Goal: Task Accomplishment & Management: Use online tool/utility

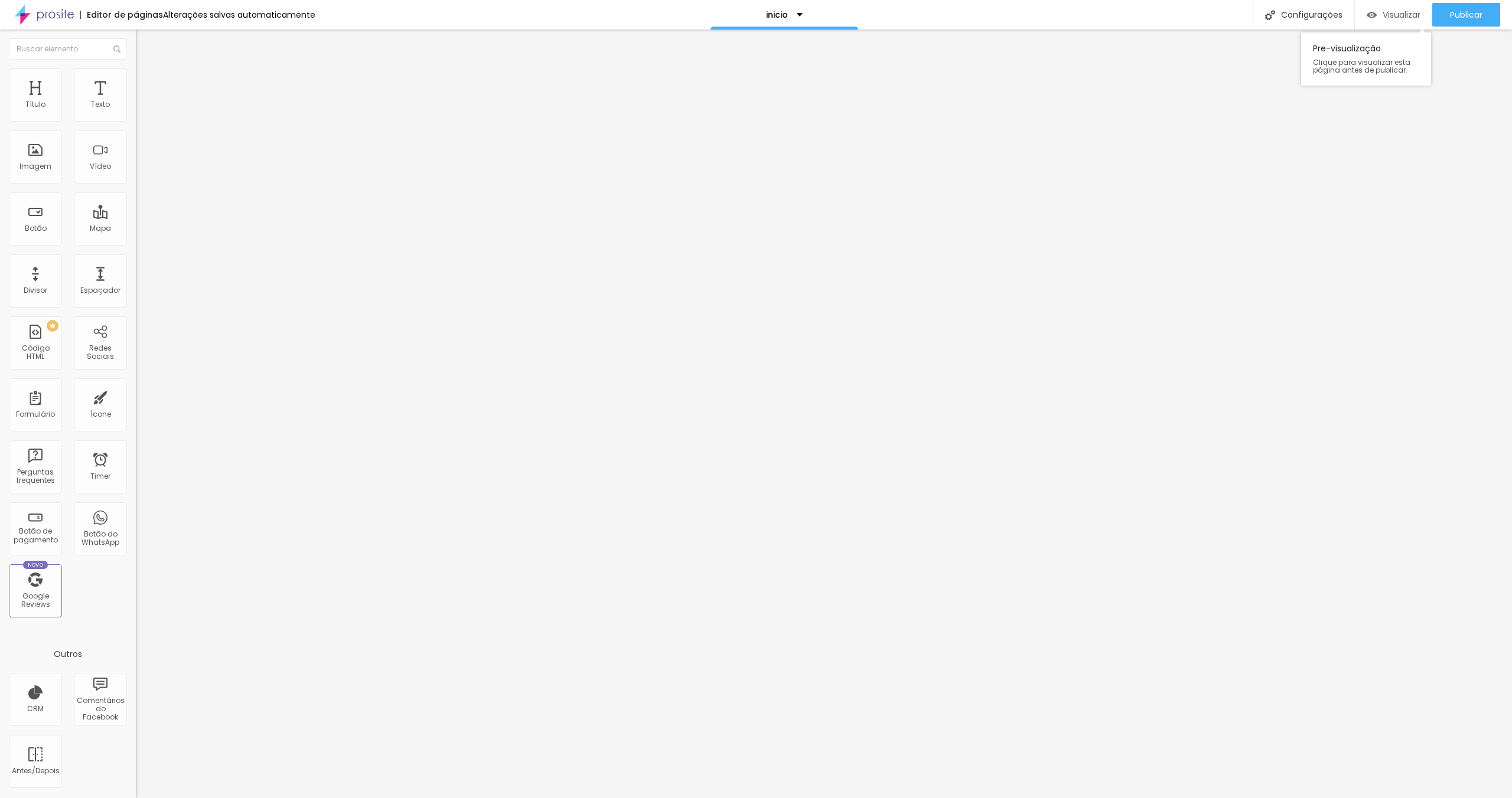
click at [1376, 17] on div "Visualizar" at bounding box center [1393, 15] width 54 height 10
click at [1384, 10] on span "Visualizar" at bounding box center [1401, 14] width 38 height 9
click at [145, 41] on img "button" at bounding box center [149, 42] width 9 height 9
click at [14, 41] on input "text" at bounding box center [68, 49] width 118 height 22
click at [45, 4] on img at bounding box center [45, 14] width 59 height 29
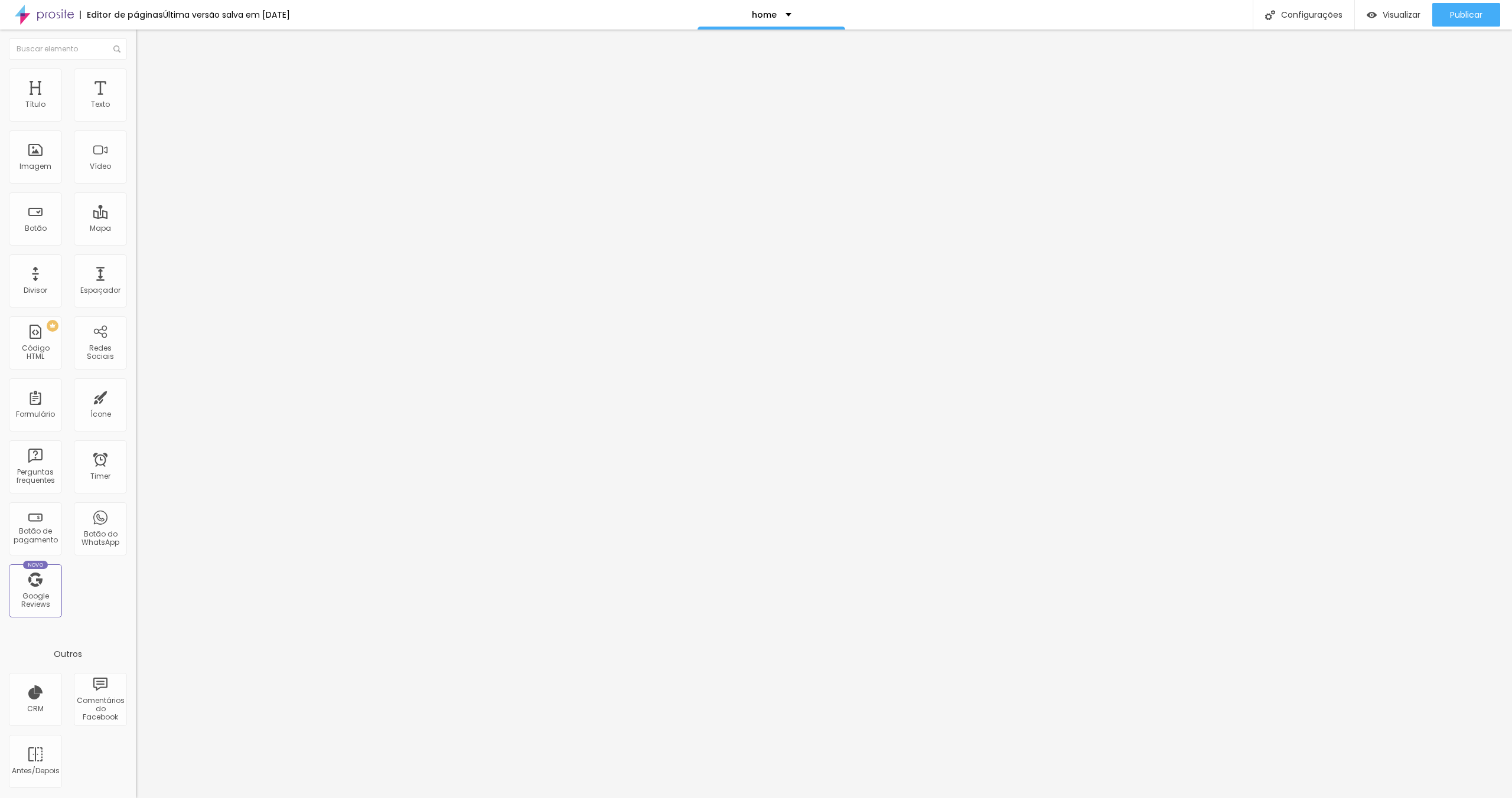
click at [136, 107] on span "Encaixotado" at bounding box center [159, 102] width 46 height 10
click at [136, 124] on div "Completo" at bounding box center [204, 121] width 136 height 7
click at [136, 114] on span "Encaixotado" at bounding box center [159, 109] width 46 height 10
click at [798, 13] on div "home" at bounding box center [771, 14] width 147 height 29
click at [784, 8] on div "home" at bounding box center [771, 4] width 24 height 8
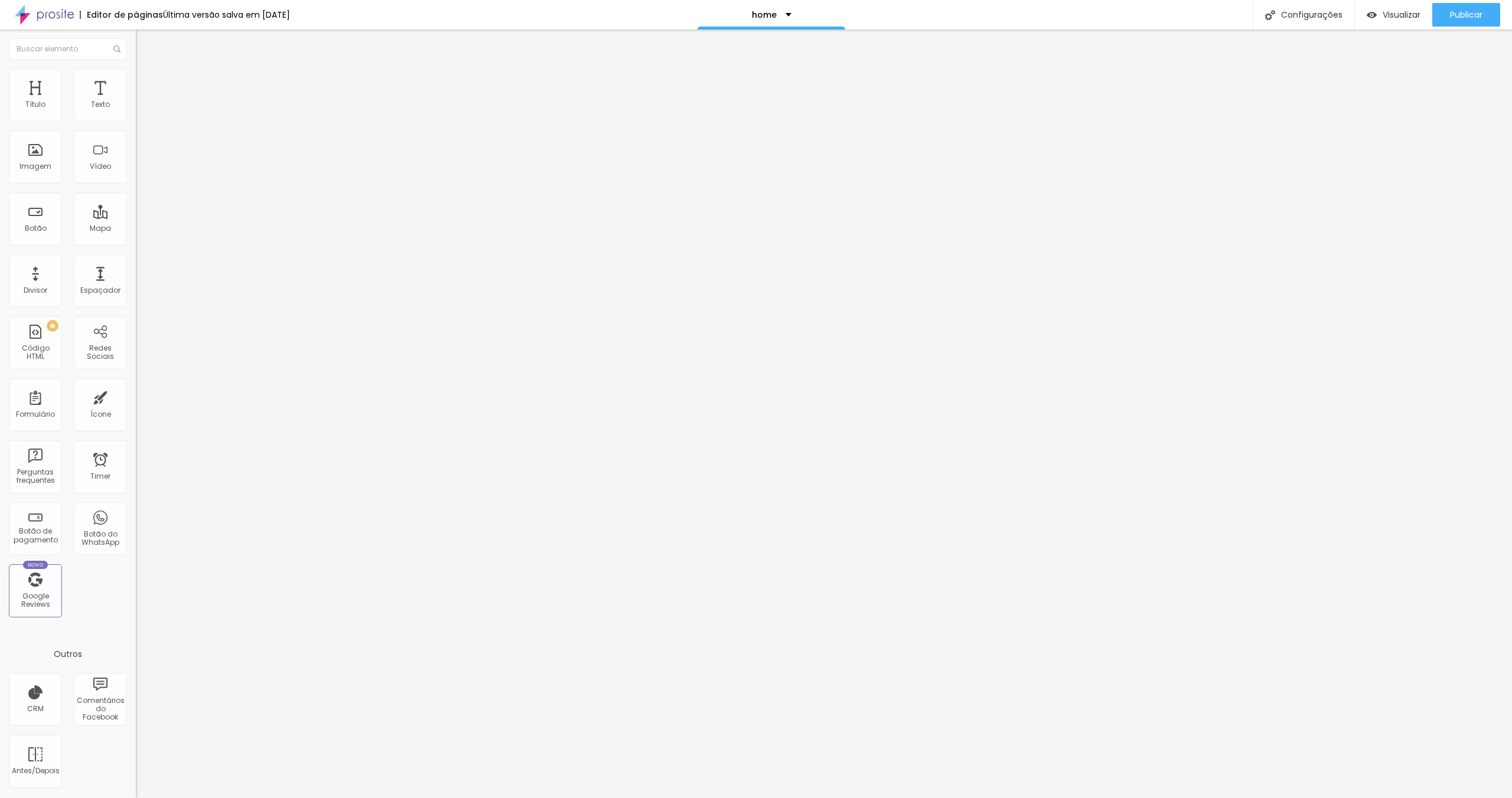
click at [136, 71] on img at bounding box center [141, 73] width 11 height 11
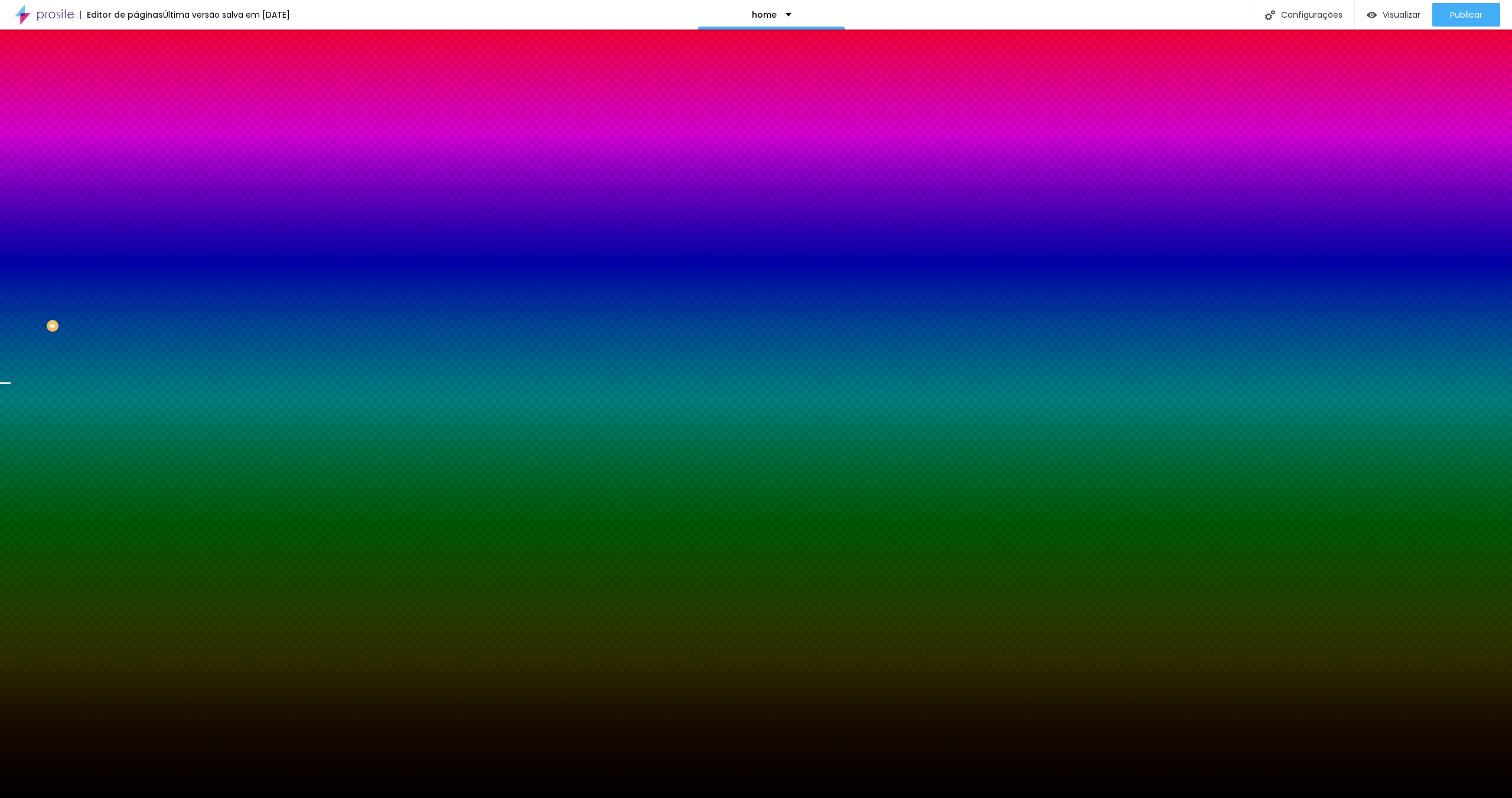
click at [136, 123] on span "Parallax" at bounding box center [150, 118] width 29 height 10
click at [136, 130] on span "Nenhum" at bounding box center [151, 125] width 31 height 10
click at [136, 123] on span "Nenhum" at bounding box center [151, 118] width 31 height 10
click at [136, 140] on div "Parallax" at bounding box center [204, 137] width 136 height 7
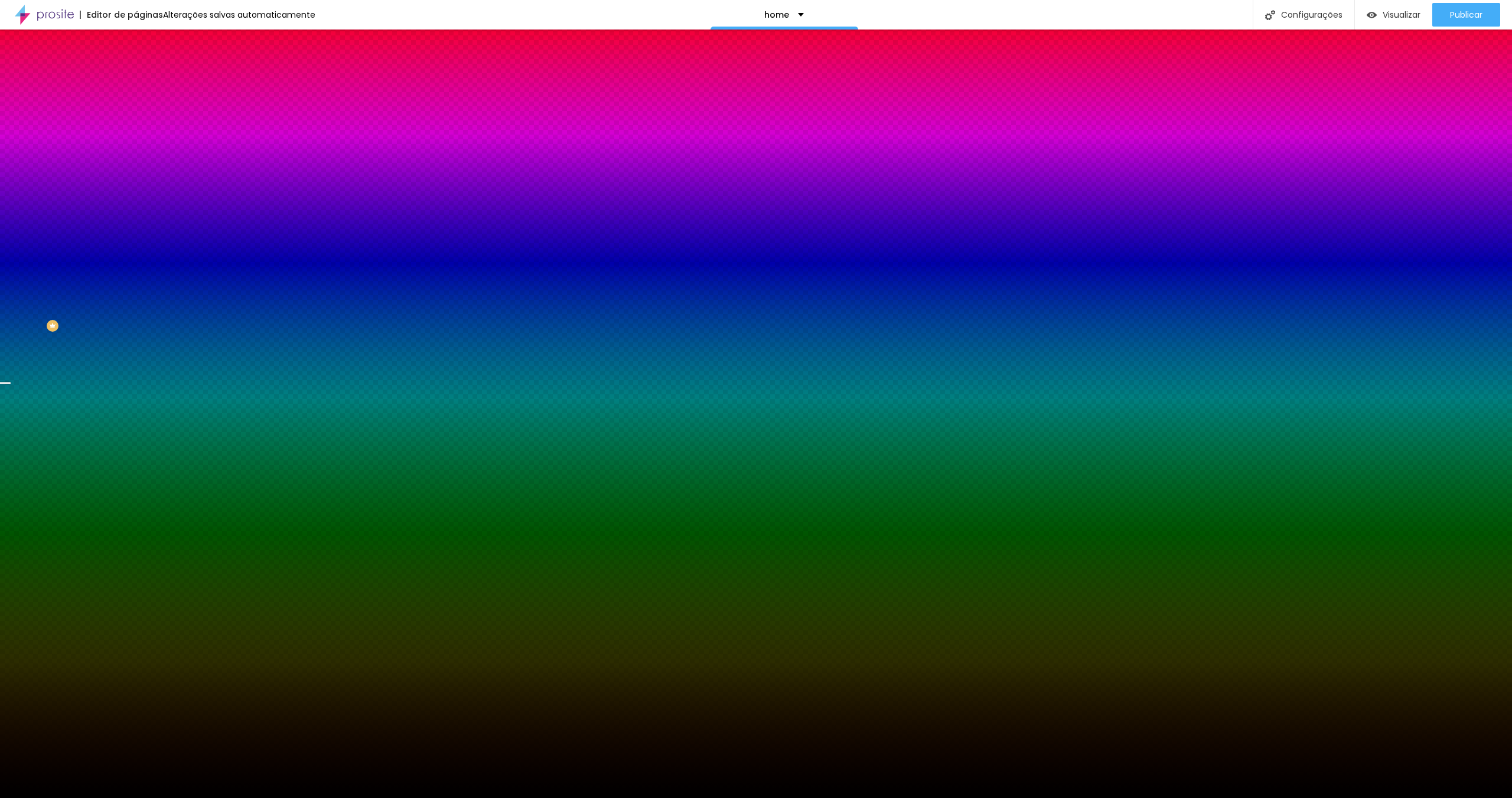
click at [140, 208] on icon "button" at bounding box center [144, 205] width 7 height 7
radio input "true"
radio input "false"
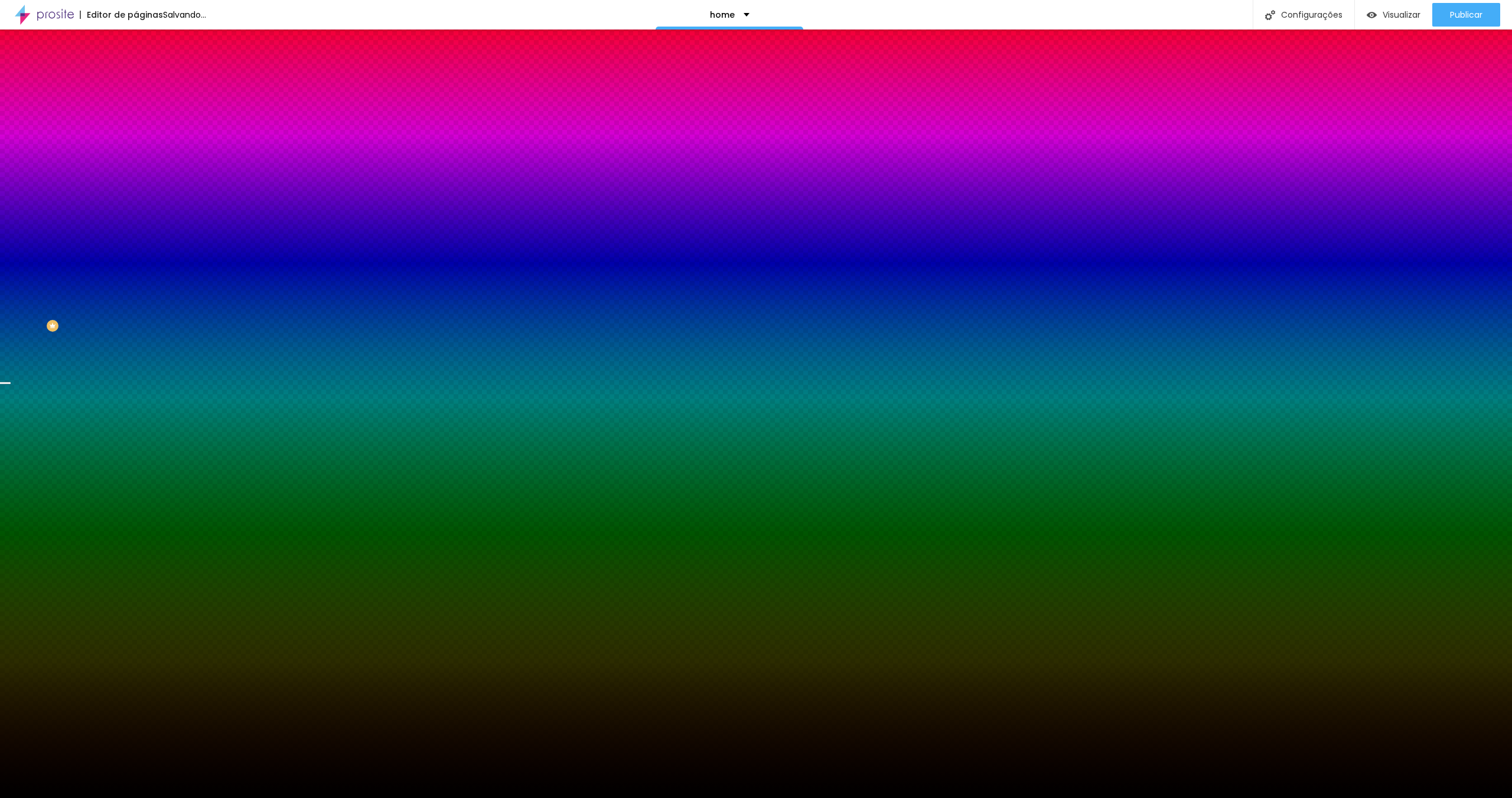
click at [245, 797] on div at bounding box center [756, 805] width 1512 height 0
click at [246, 797] on div at bounding box center [756, 805] width 1512 height 0
click at [76, 797] on div at bounding box center [756, 798] width 1512 height 0
click at [136, 68] on img at bounding box center [141, 62] width 11 height 11
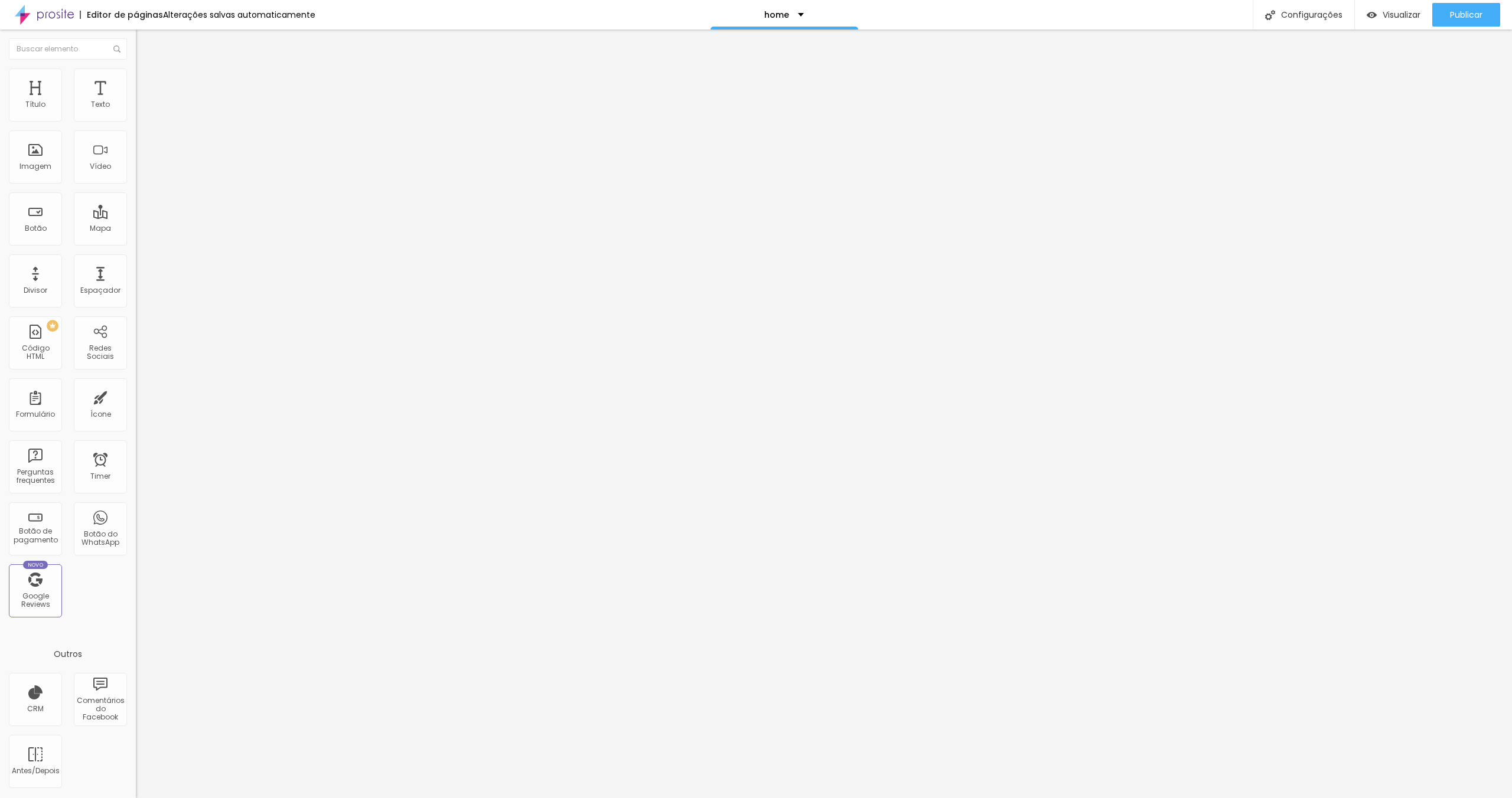
click at [136, 81] on li "Avançado" at bounding box center [204, 86] width 136 height 12
type input "5"
drag, startPoint x: 27, startPoint y: 114, endPoint x: 42, endPoint y: 113, distance: 15.0
type input "5"
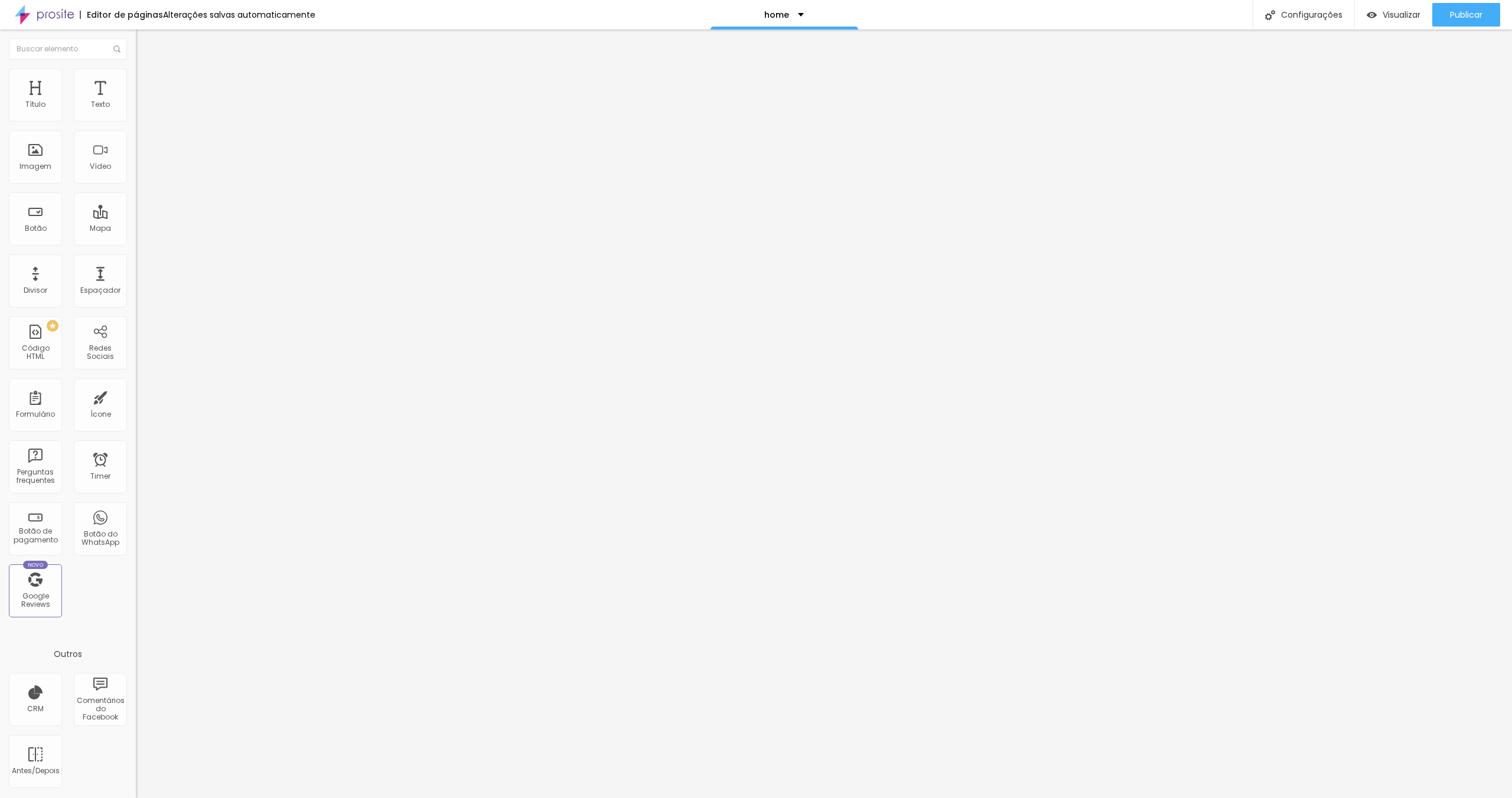
click at [136, 229] on input "range" at bounding box center [174, 234] width 76 height 9
type input "73"
type input "0"
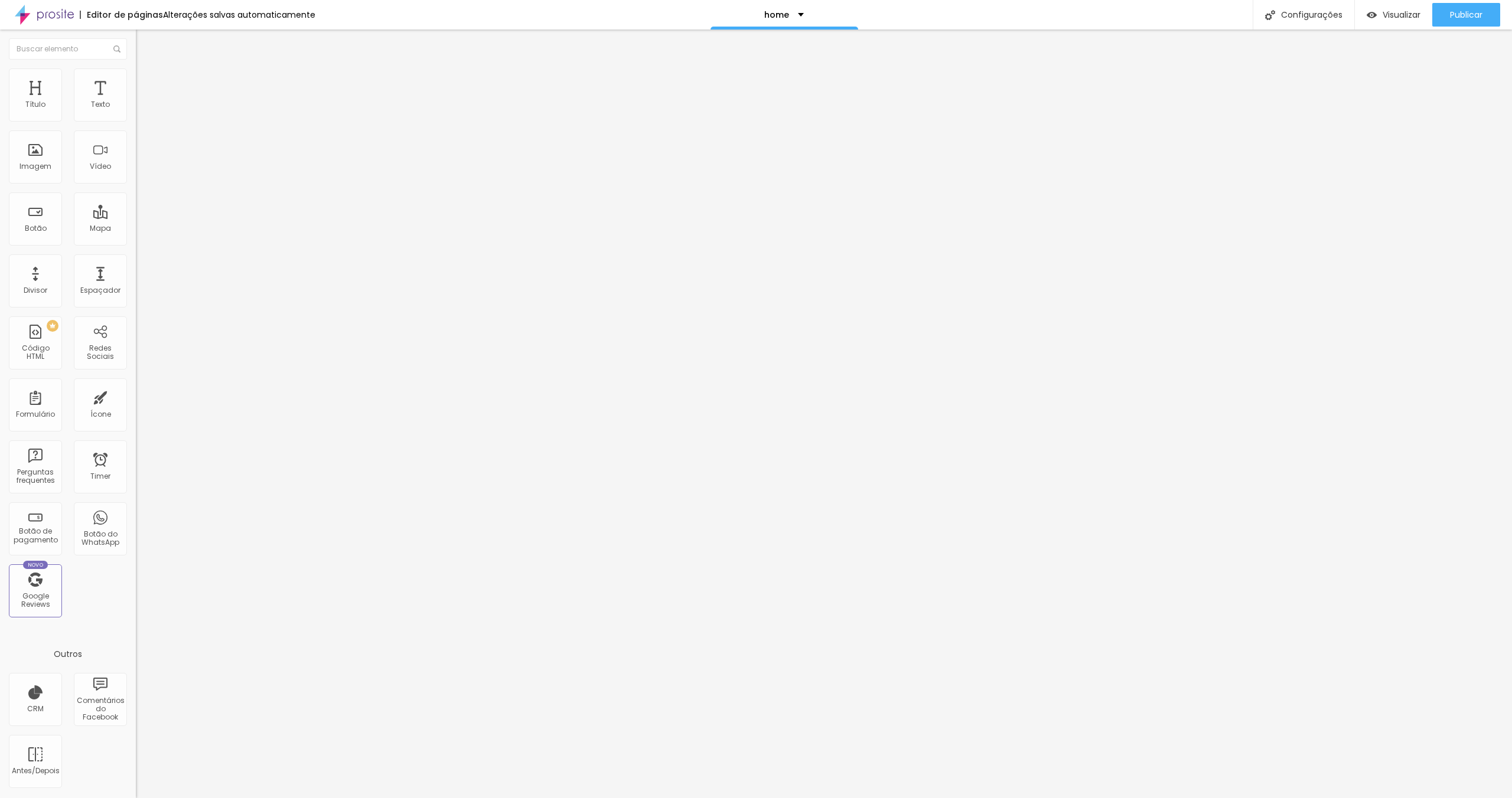
type input "46"
type input "53"
type input "57"
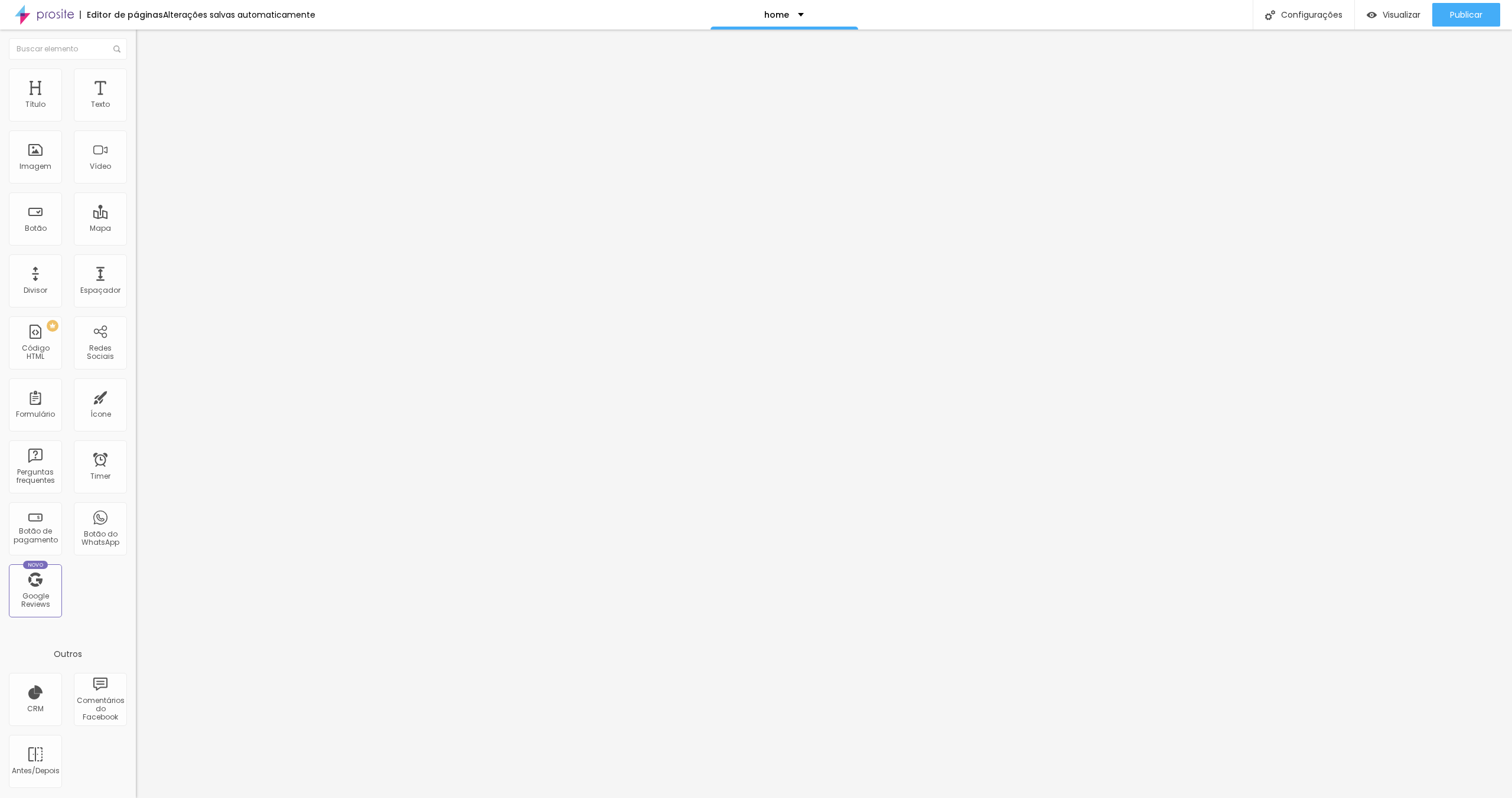
type input "57"
type input "59"
type input "63"
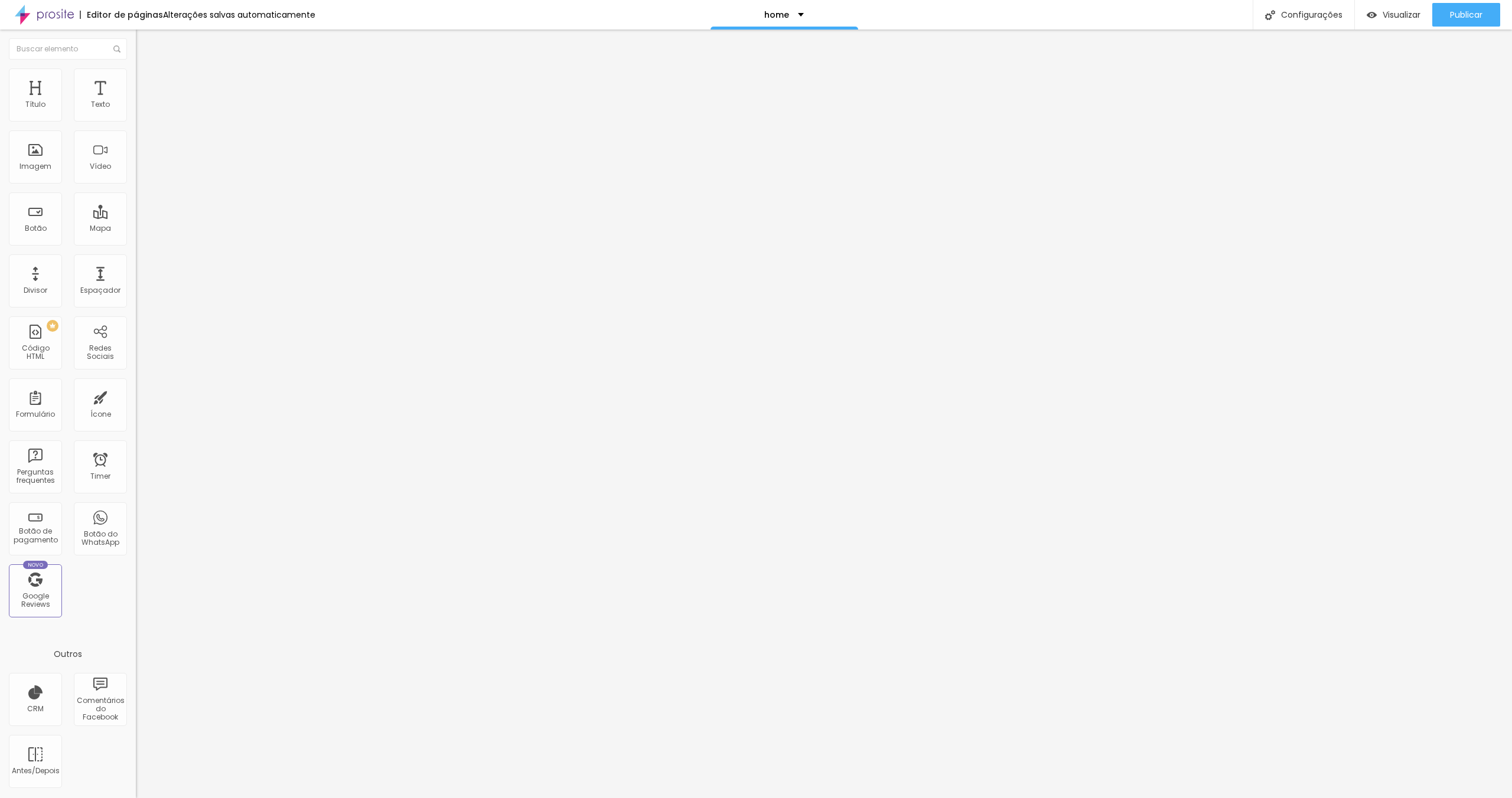
type input "66"
type input "68"
type input "74"
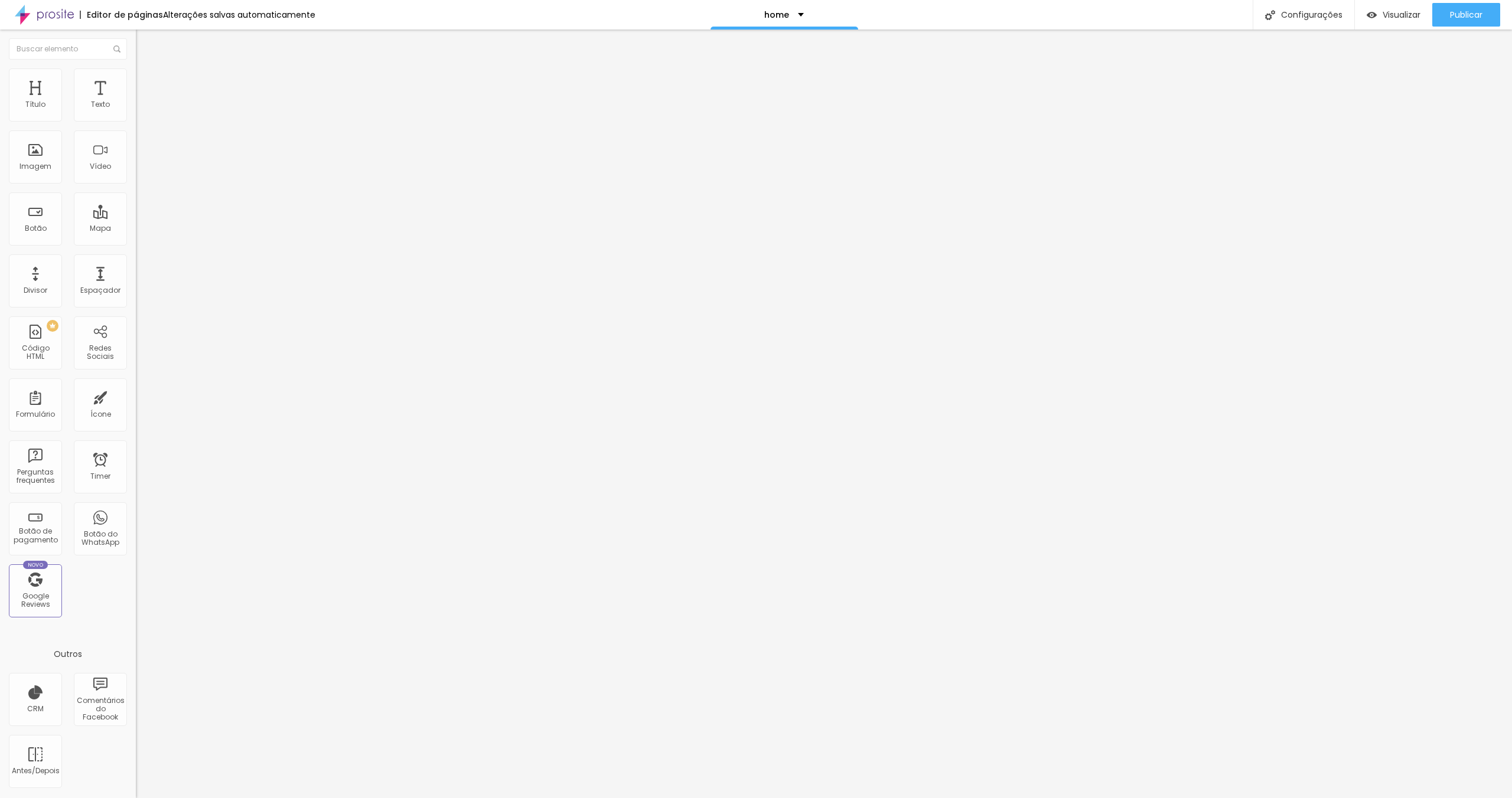
type input "74"
type input "78"
type input "82"
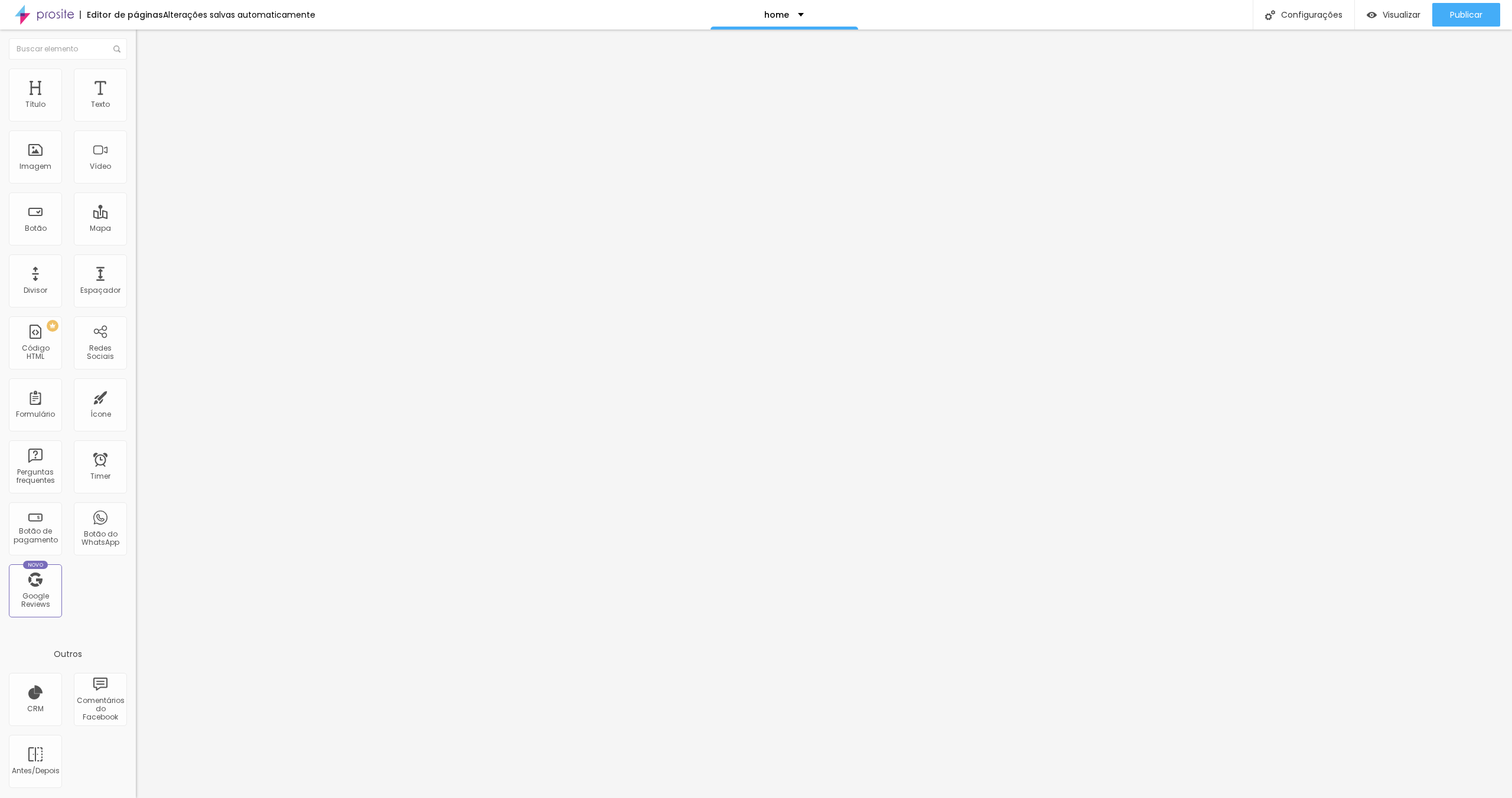
type input "84"
type input "87"
type input "94"
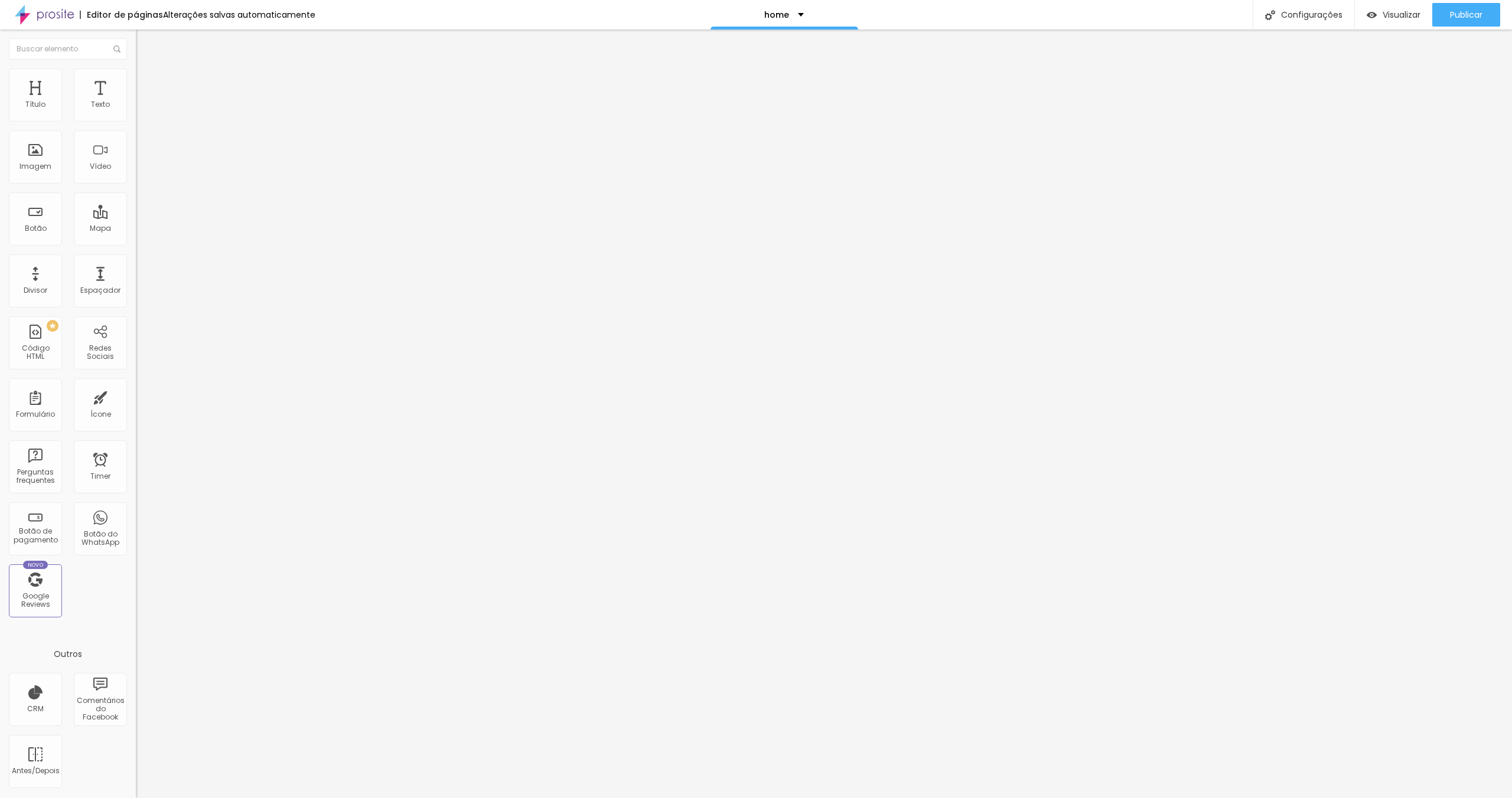
type input "94"
type input "99"
type input "106"
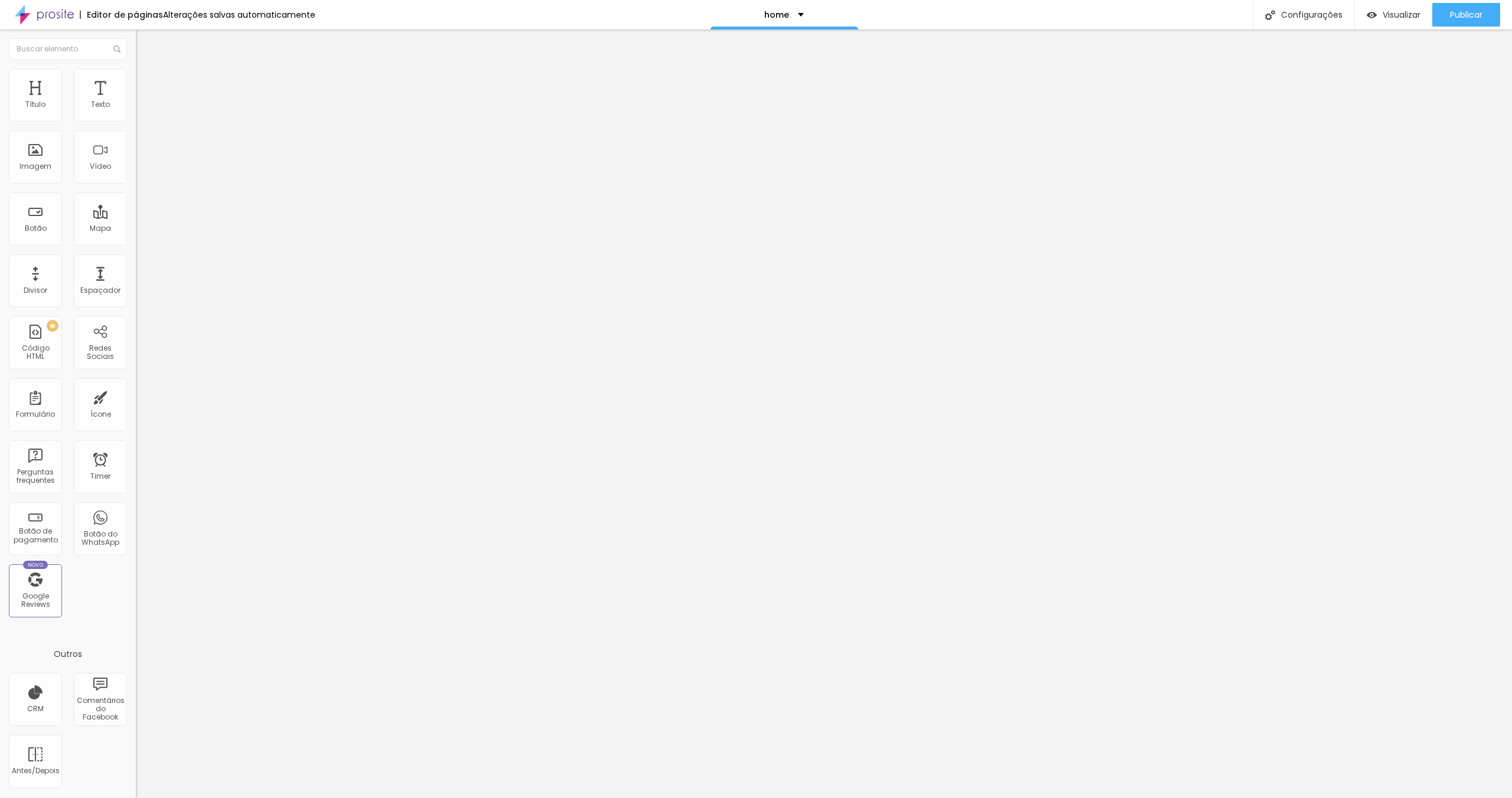
type input "109"
type input "116"
type input "126"
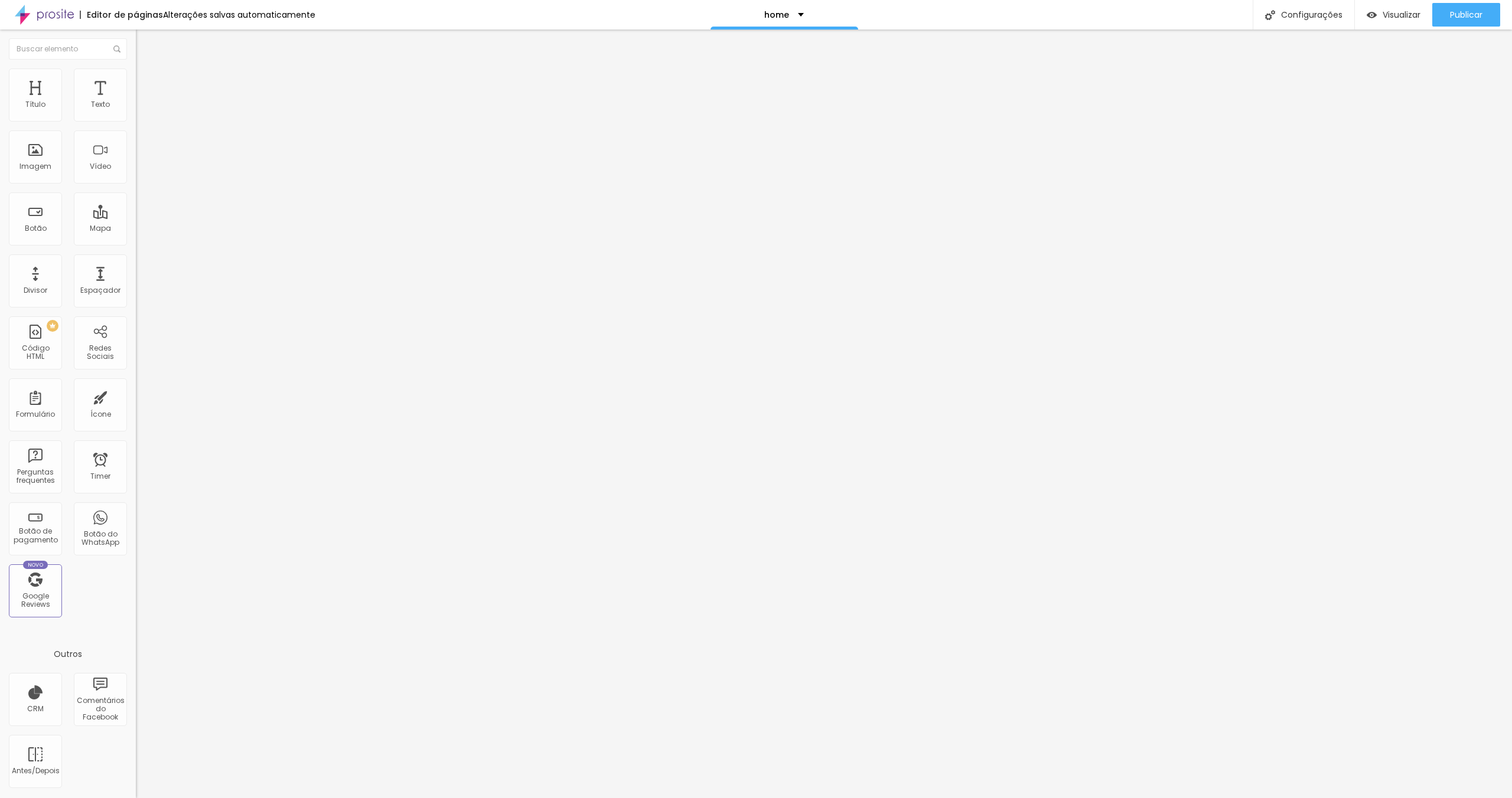
type input "126"
type input "128"
type input "132"
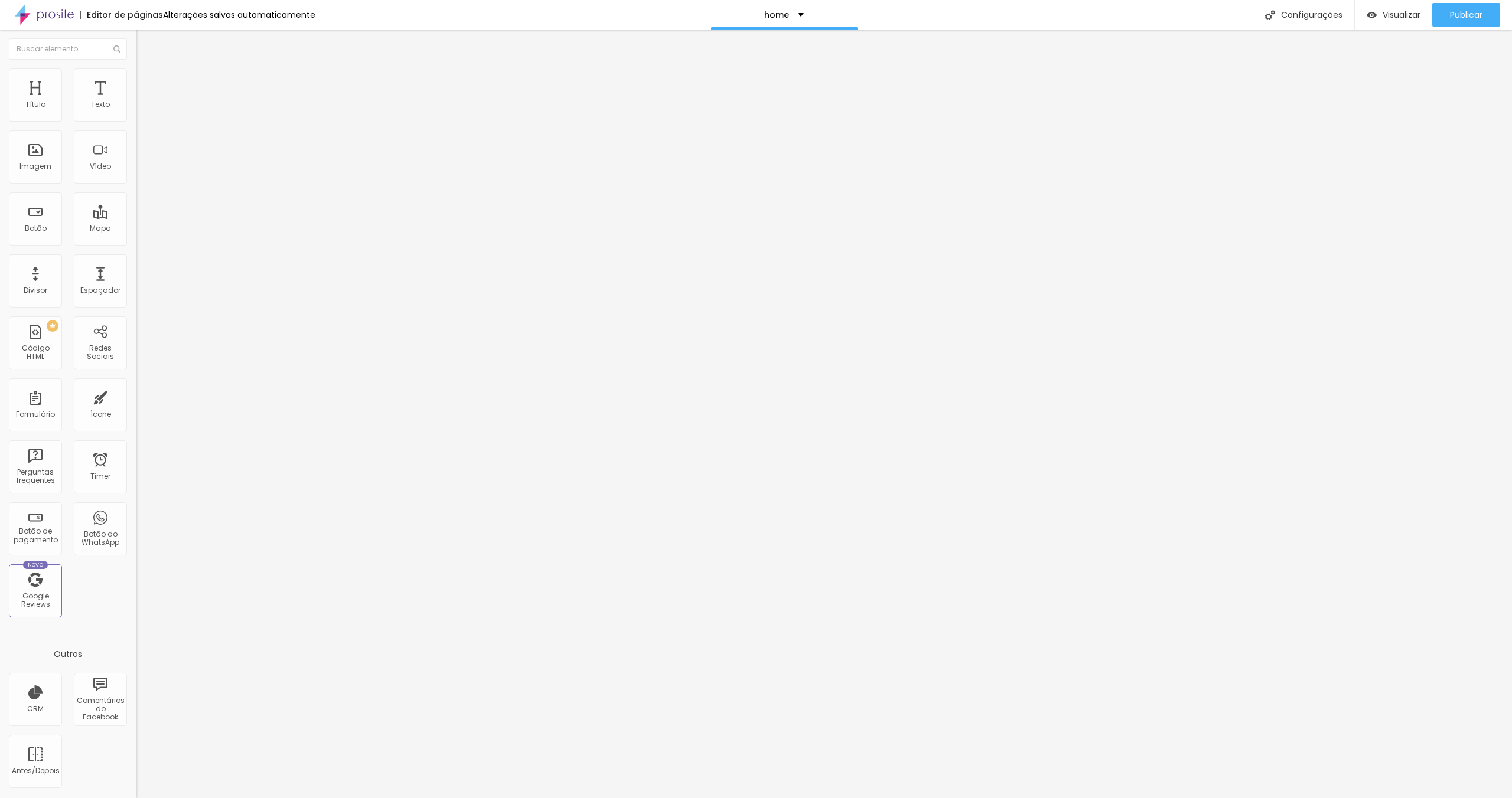
type input "135"
type input "145"
type input "159"
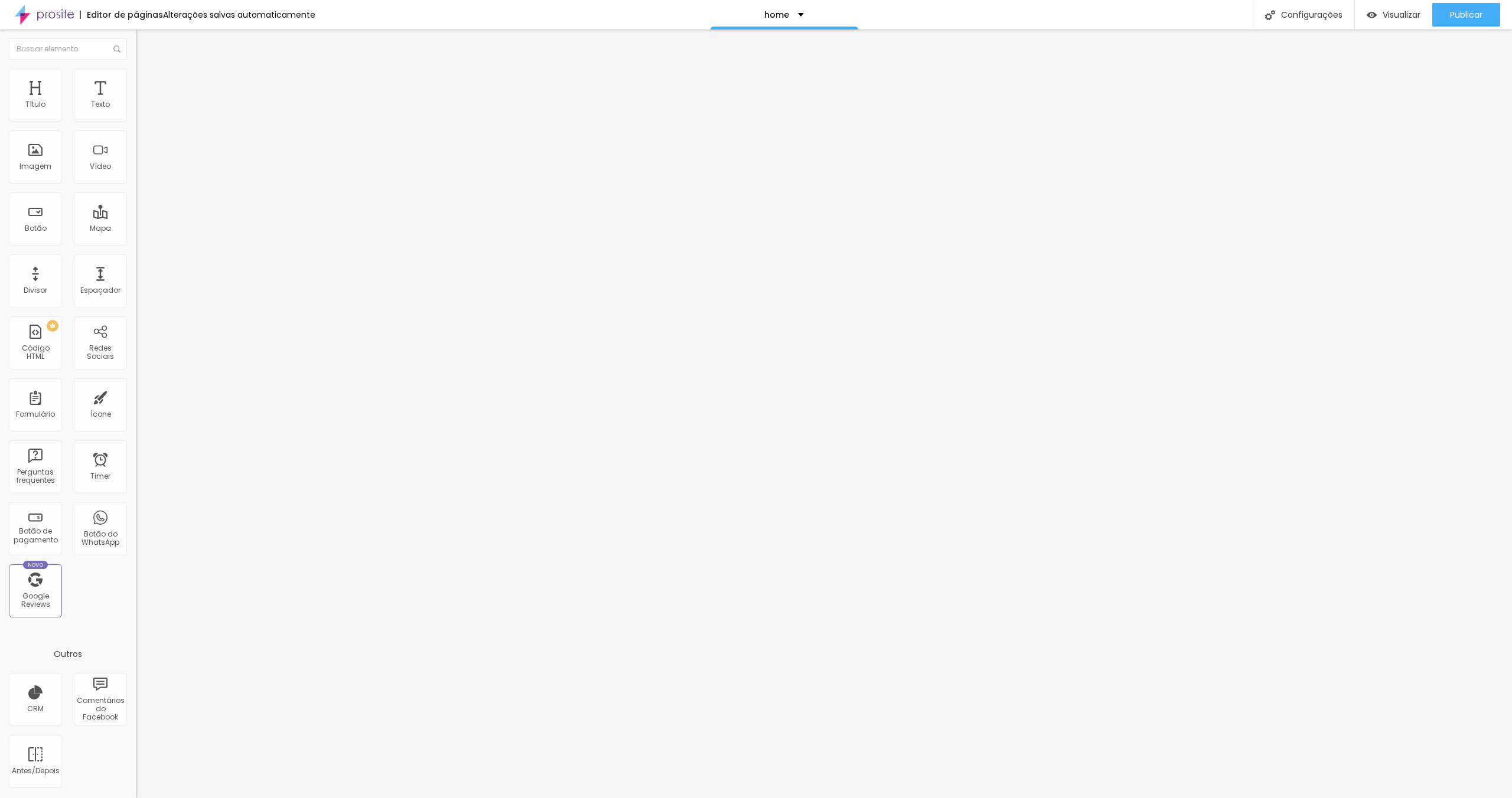
type input "159"
type input "163"
type input "172"
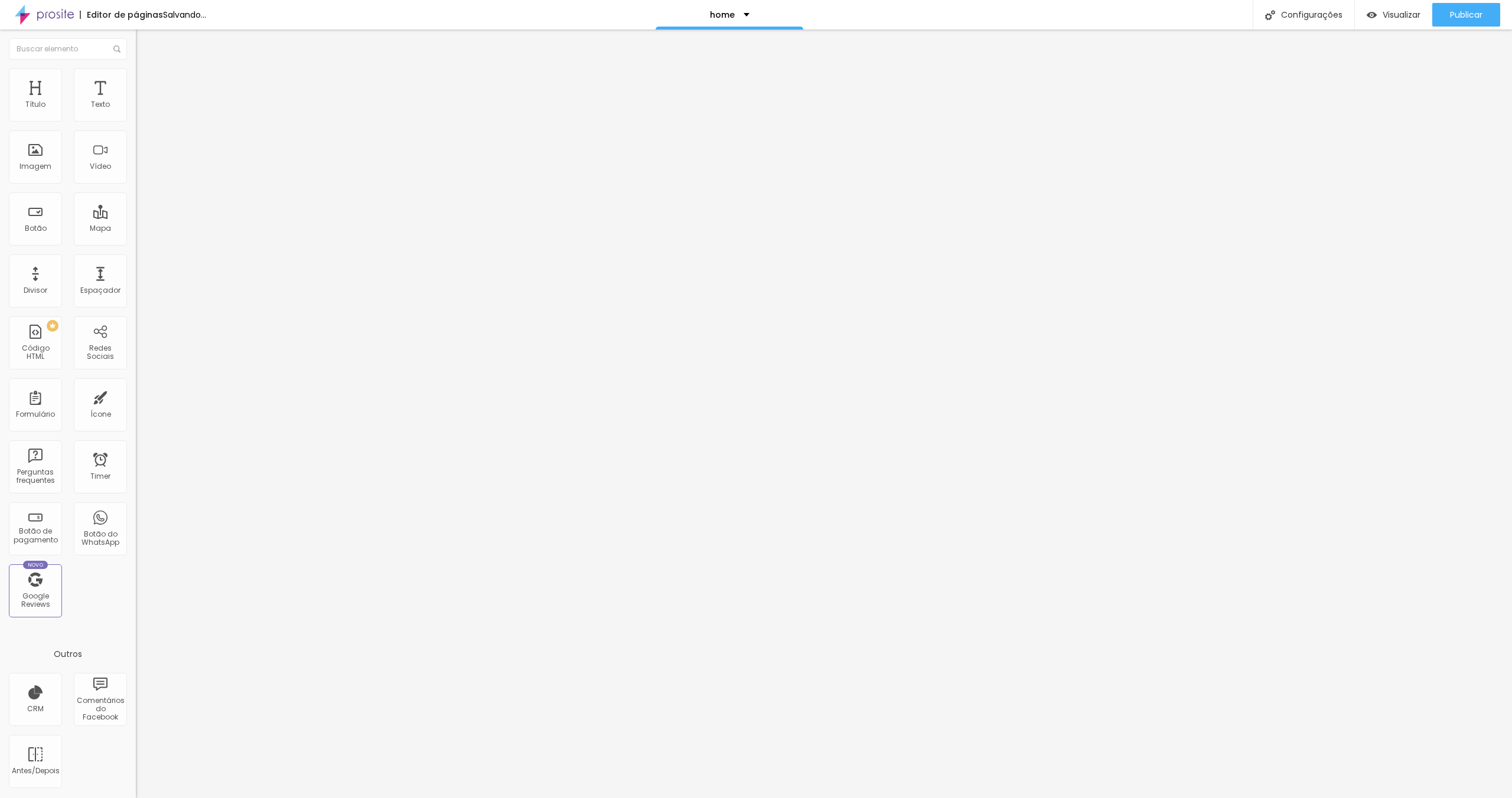
type input "183"
type input "194"
type input "204"
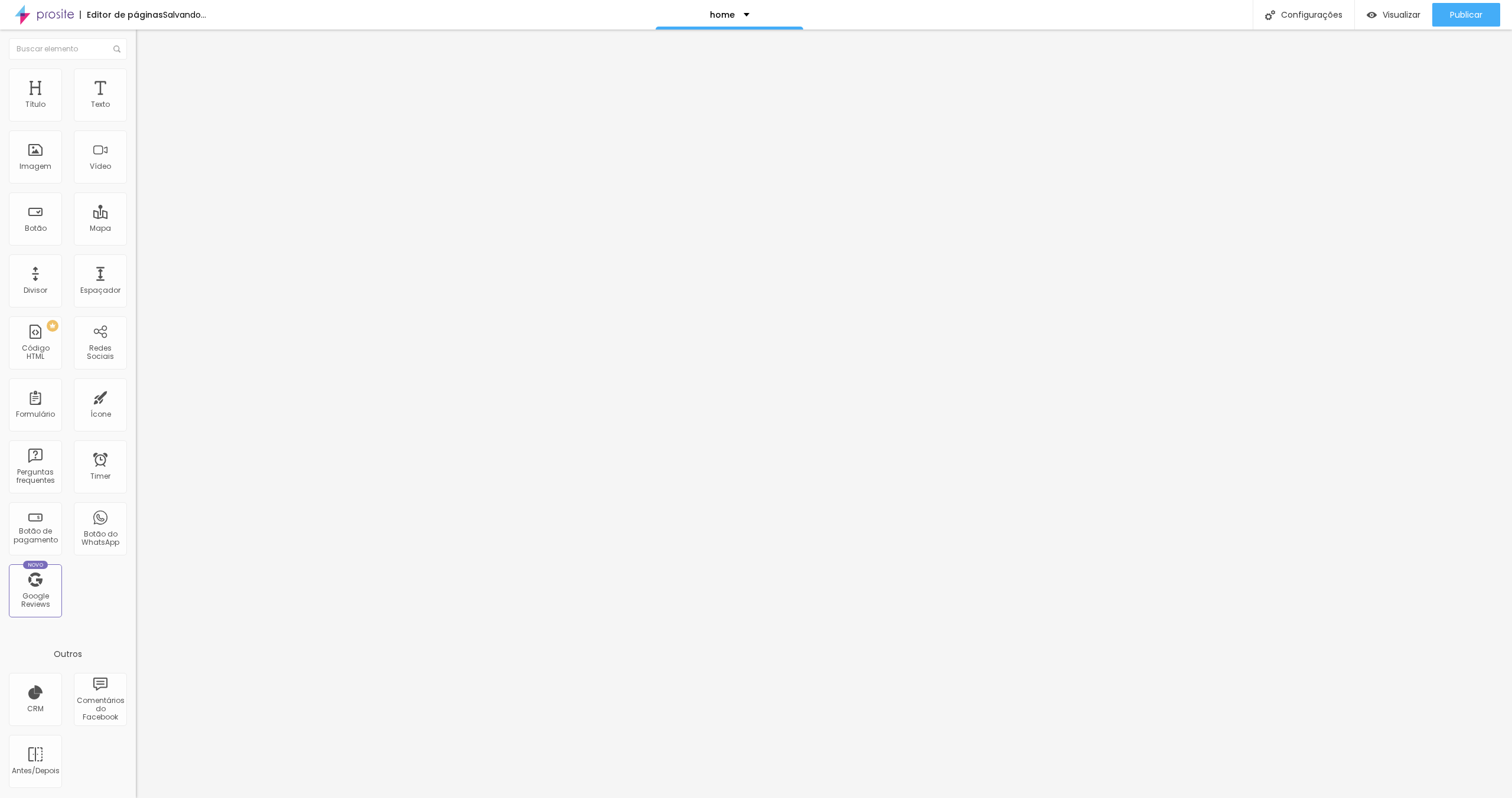
type input "204"
type input "211"
type input "215"
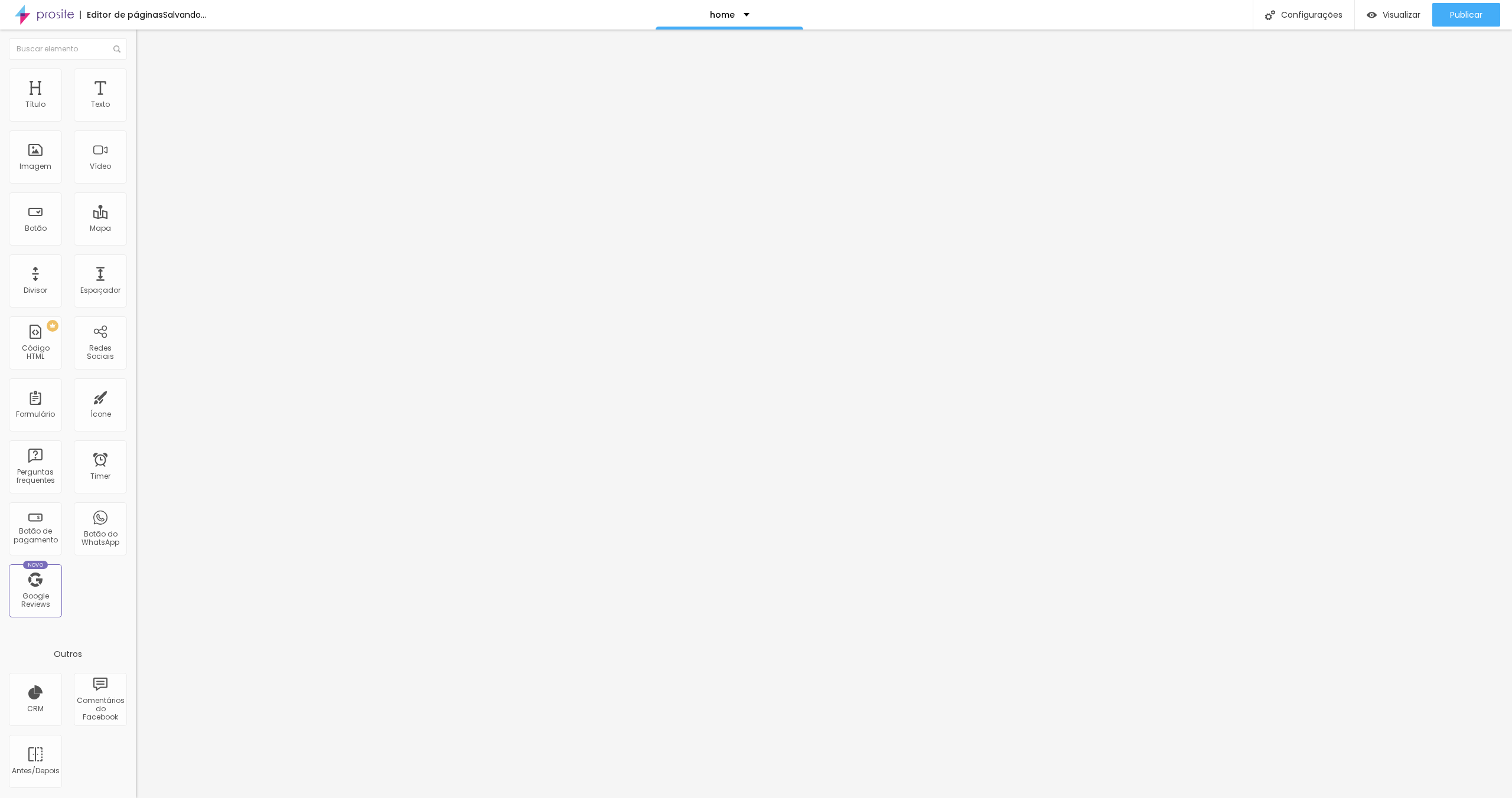
type input "222"
type input "226"
type input "227"
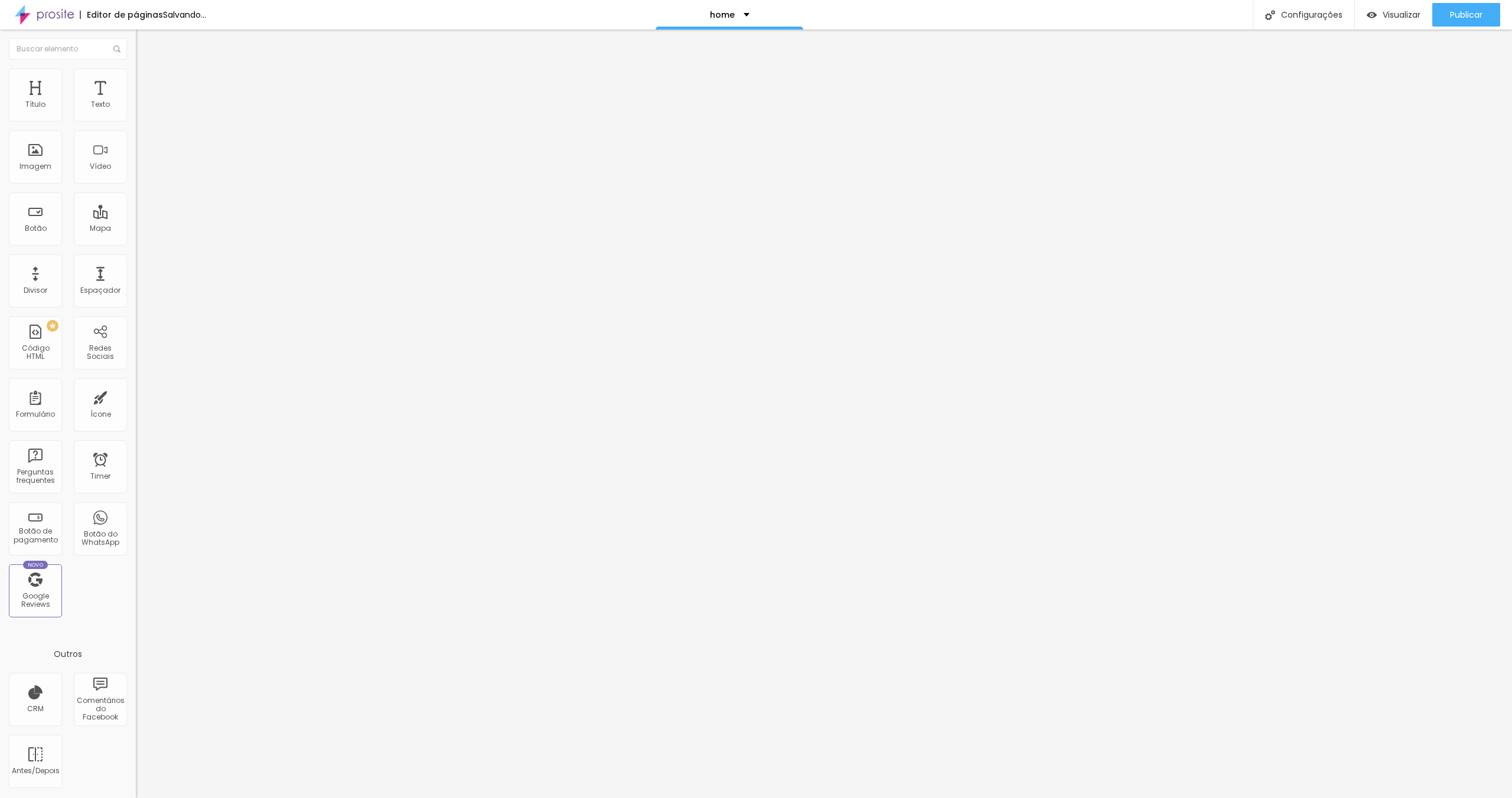
type input "227"
type input "228"
type input "220"
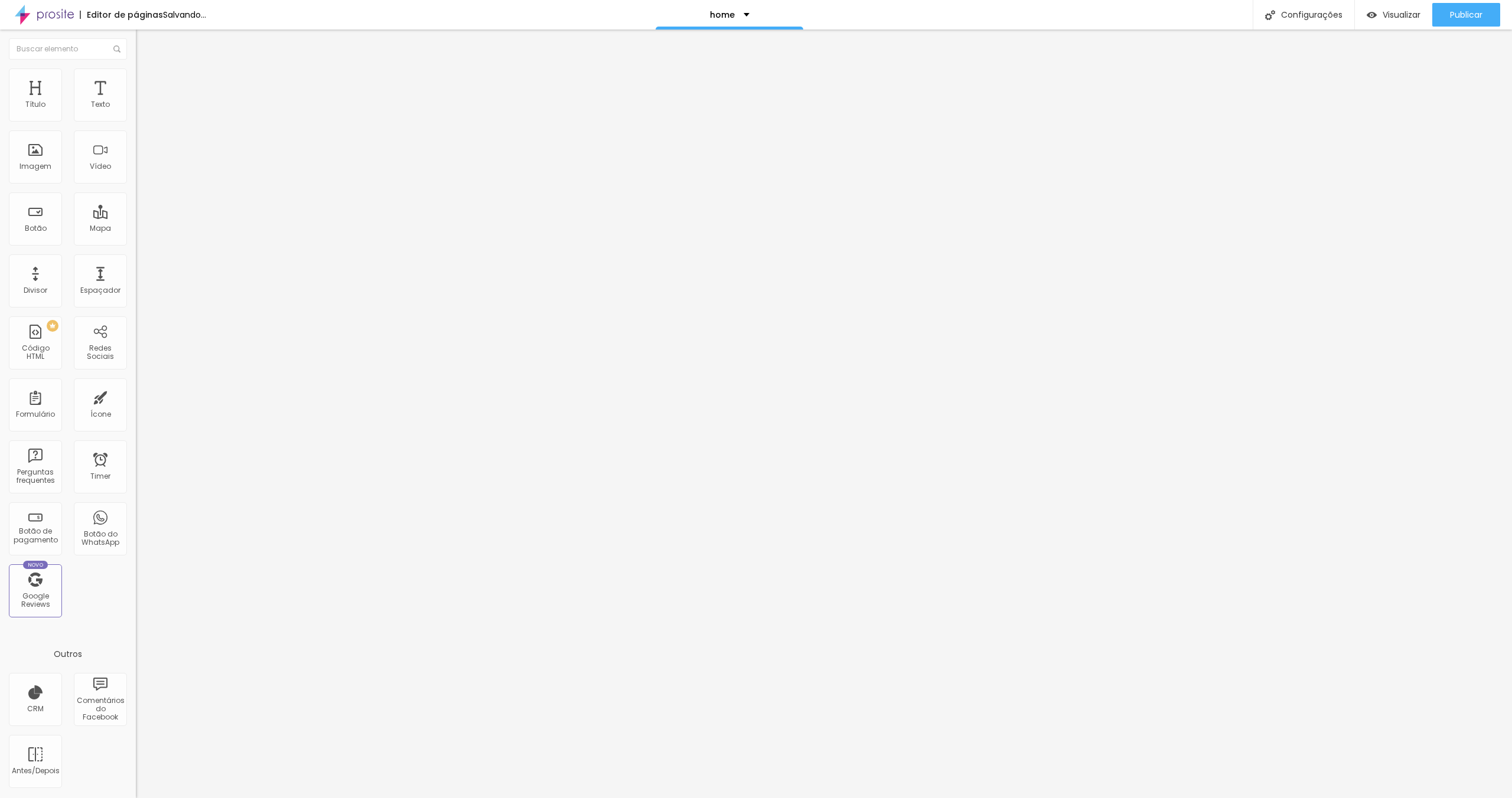
type input "211"
type input "194"
type input "181"
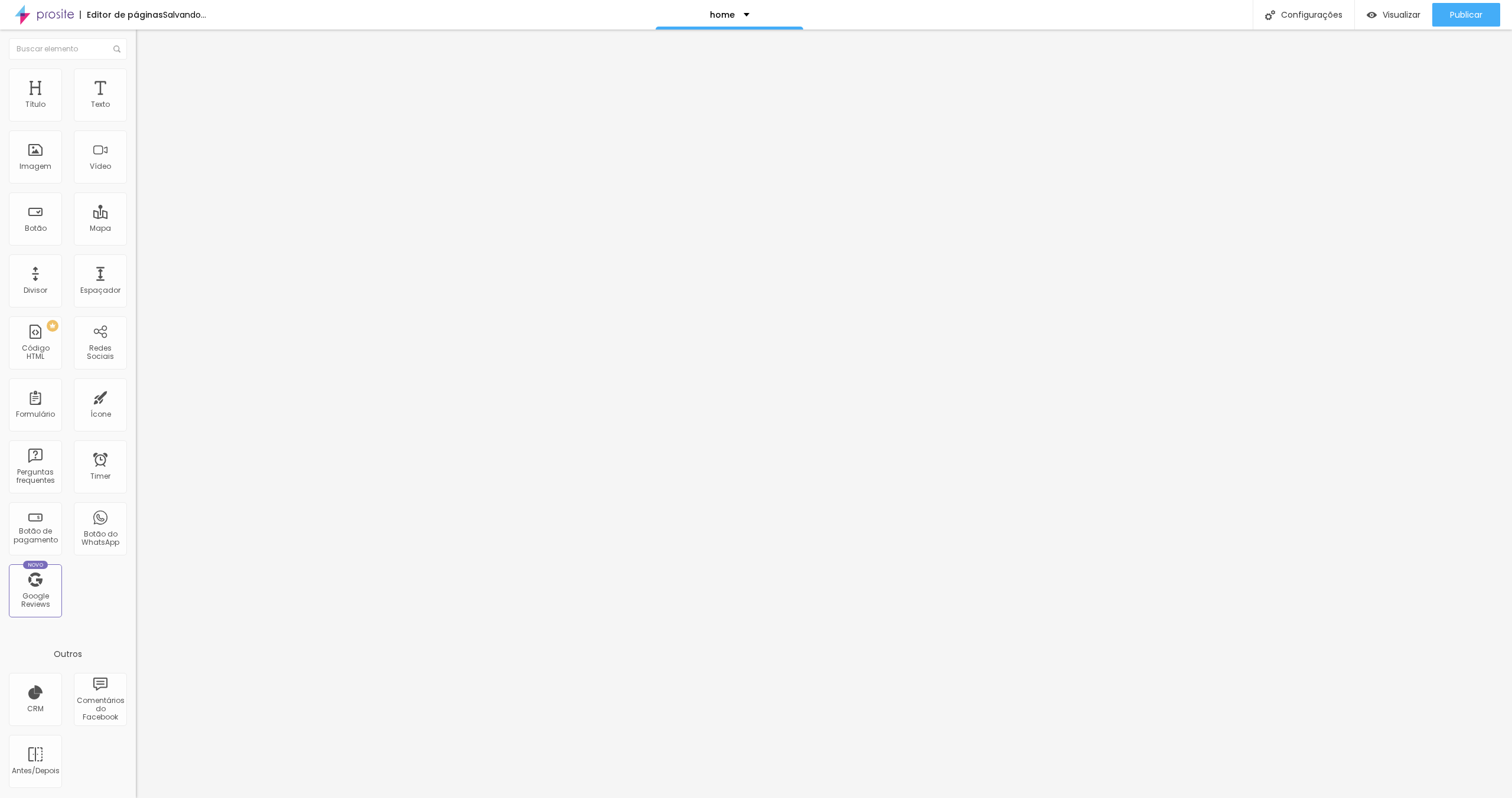
type input "181"
type input "155"
type input "142"
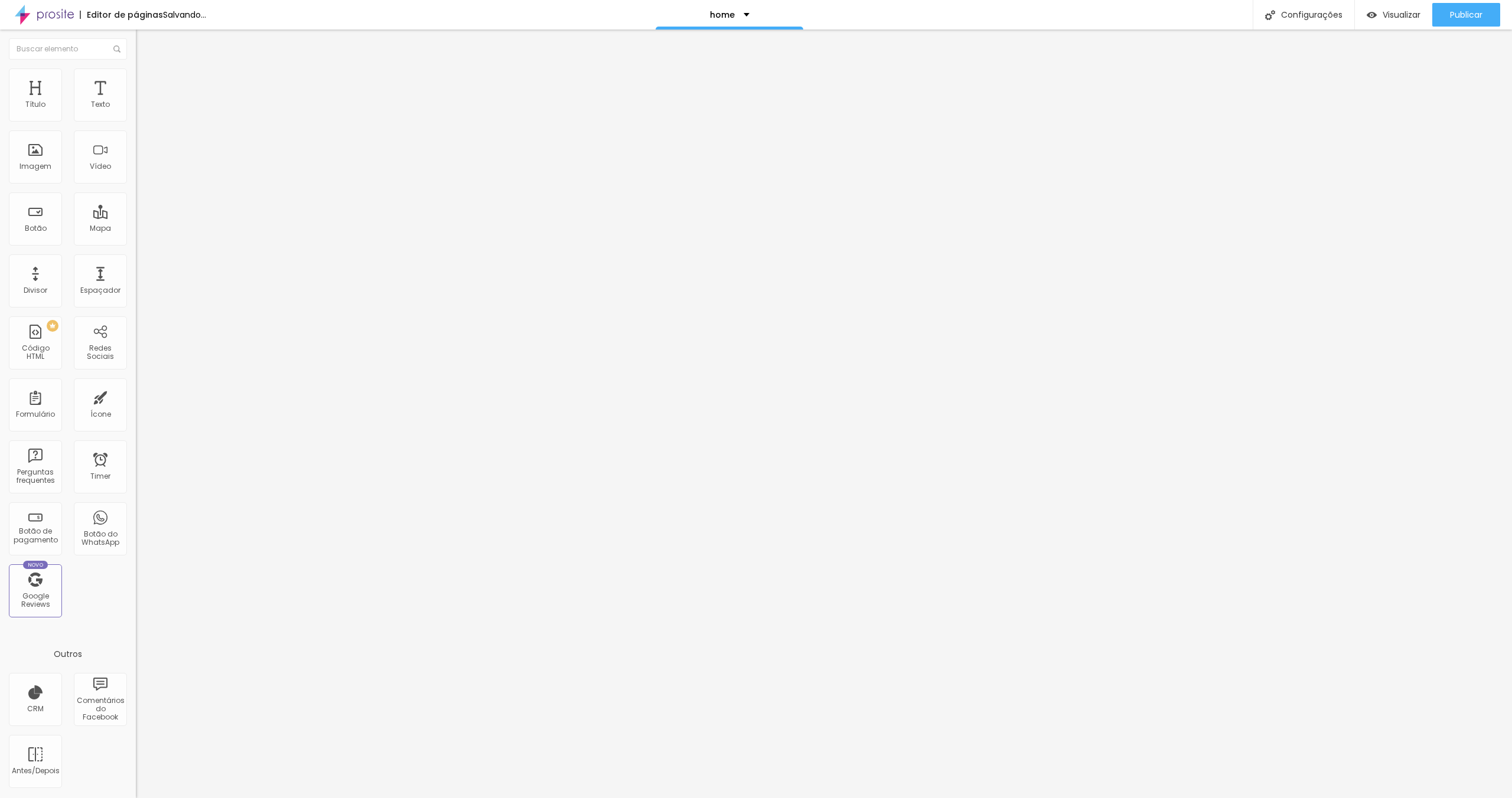
type input "133"
type input "124"
type input "115"
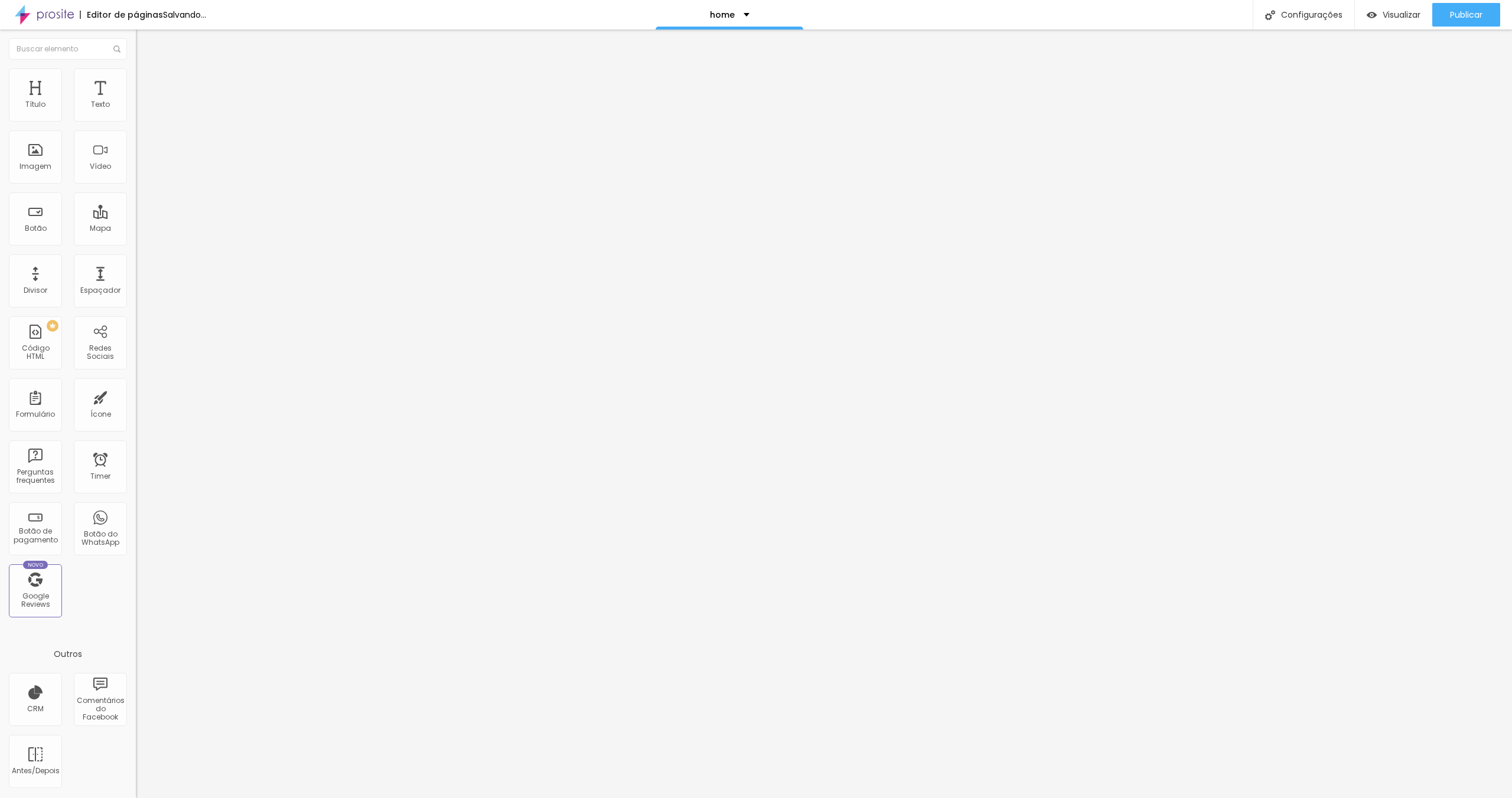
type input "115"
type input "105"
type input "89"
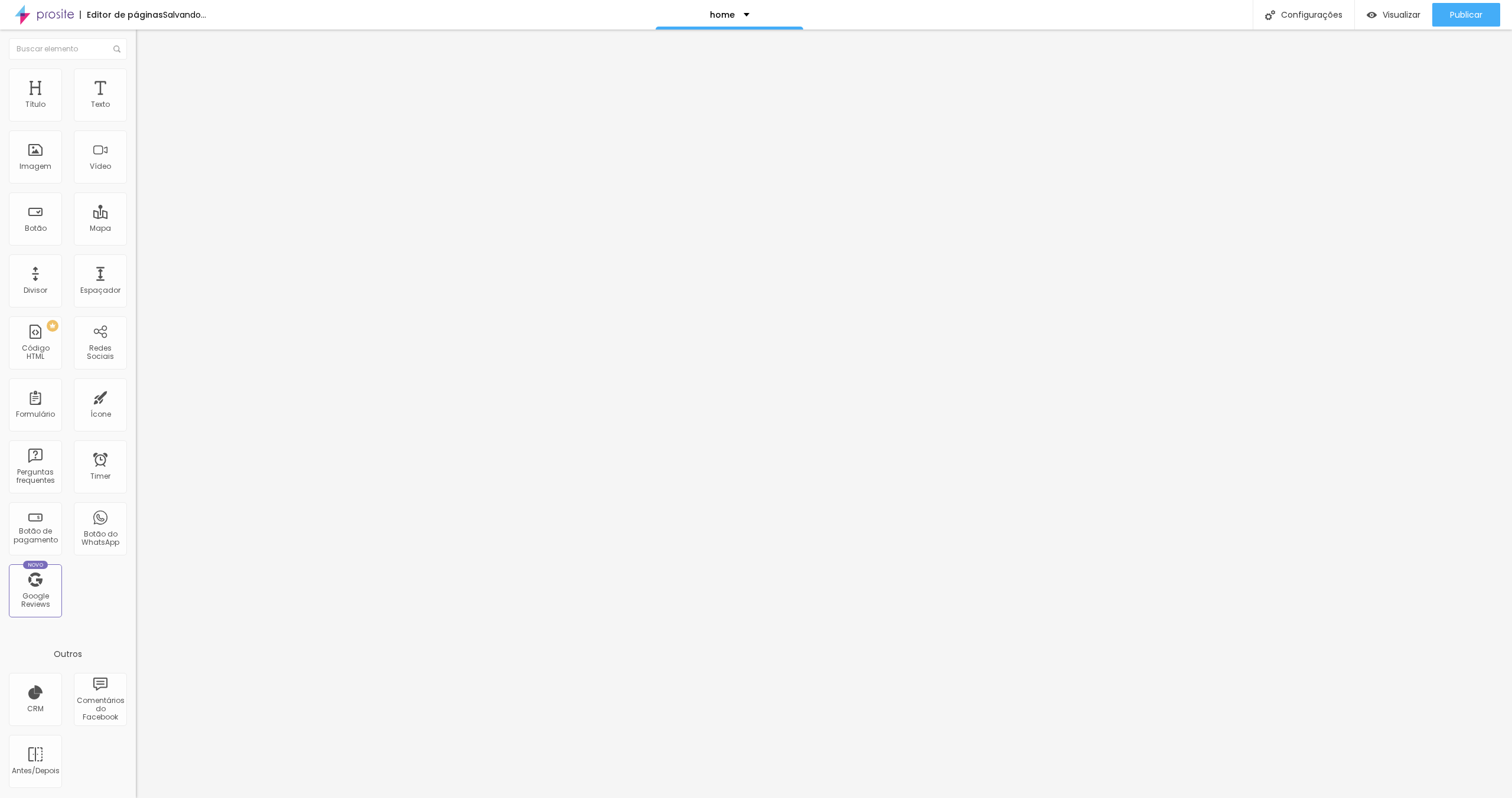
type input "79"
type input "77"
type input "74"
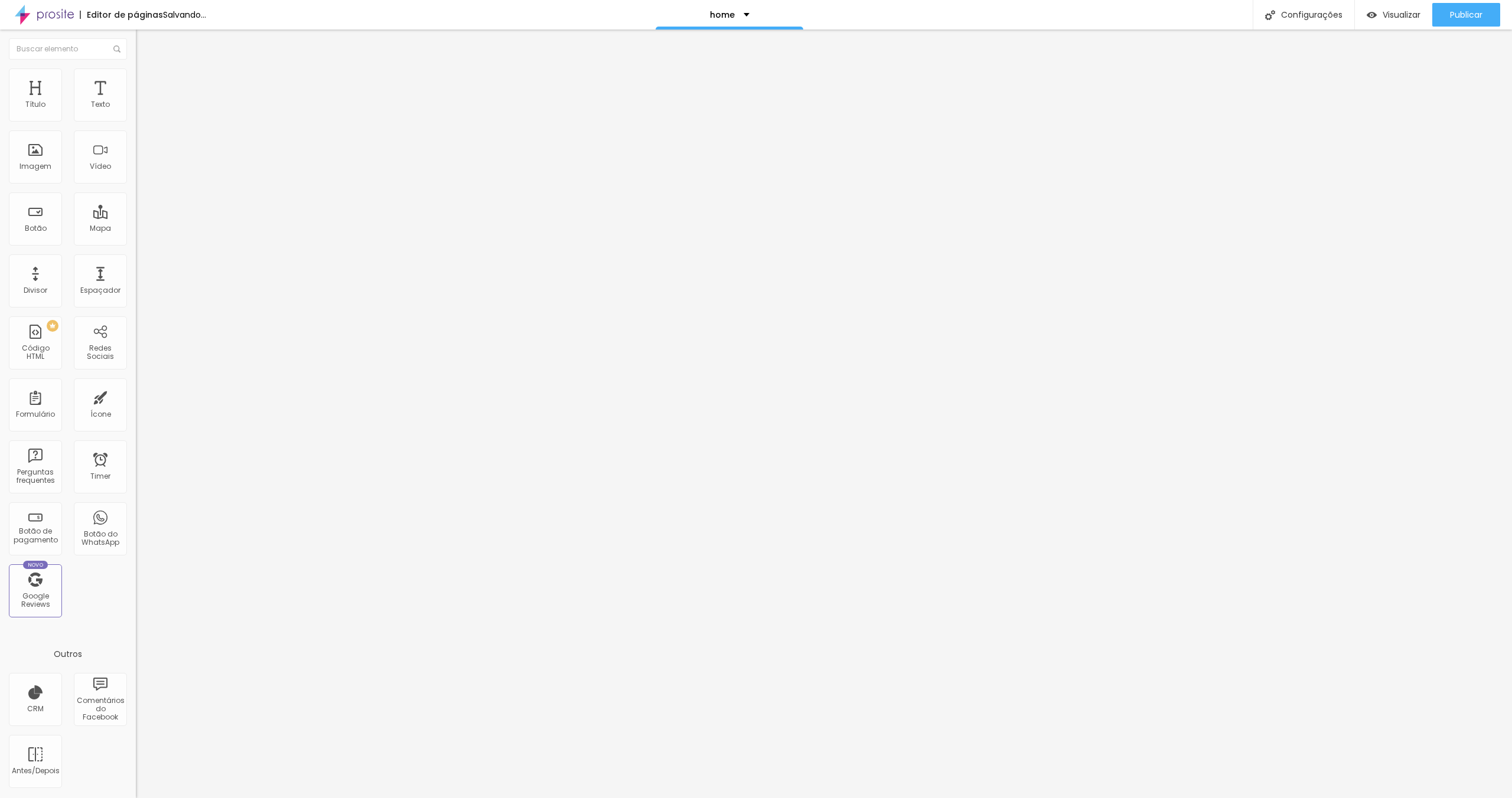
type input "74"
type input "73"
type input "71"
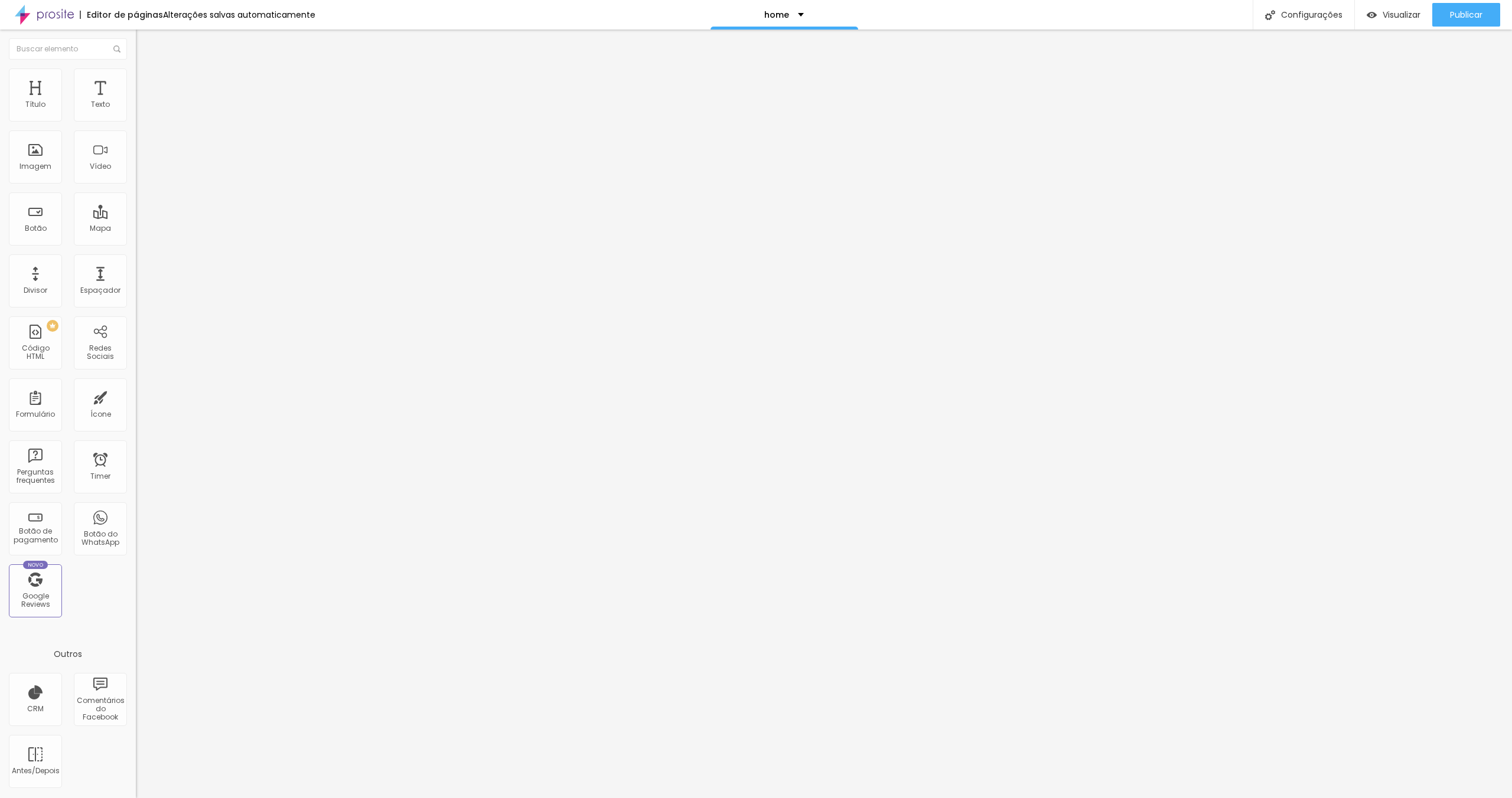
type input "63"
type input "56"
type input "47"
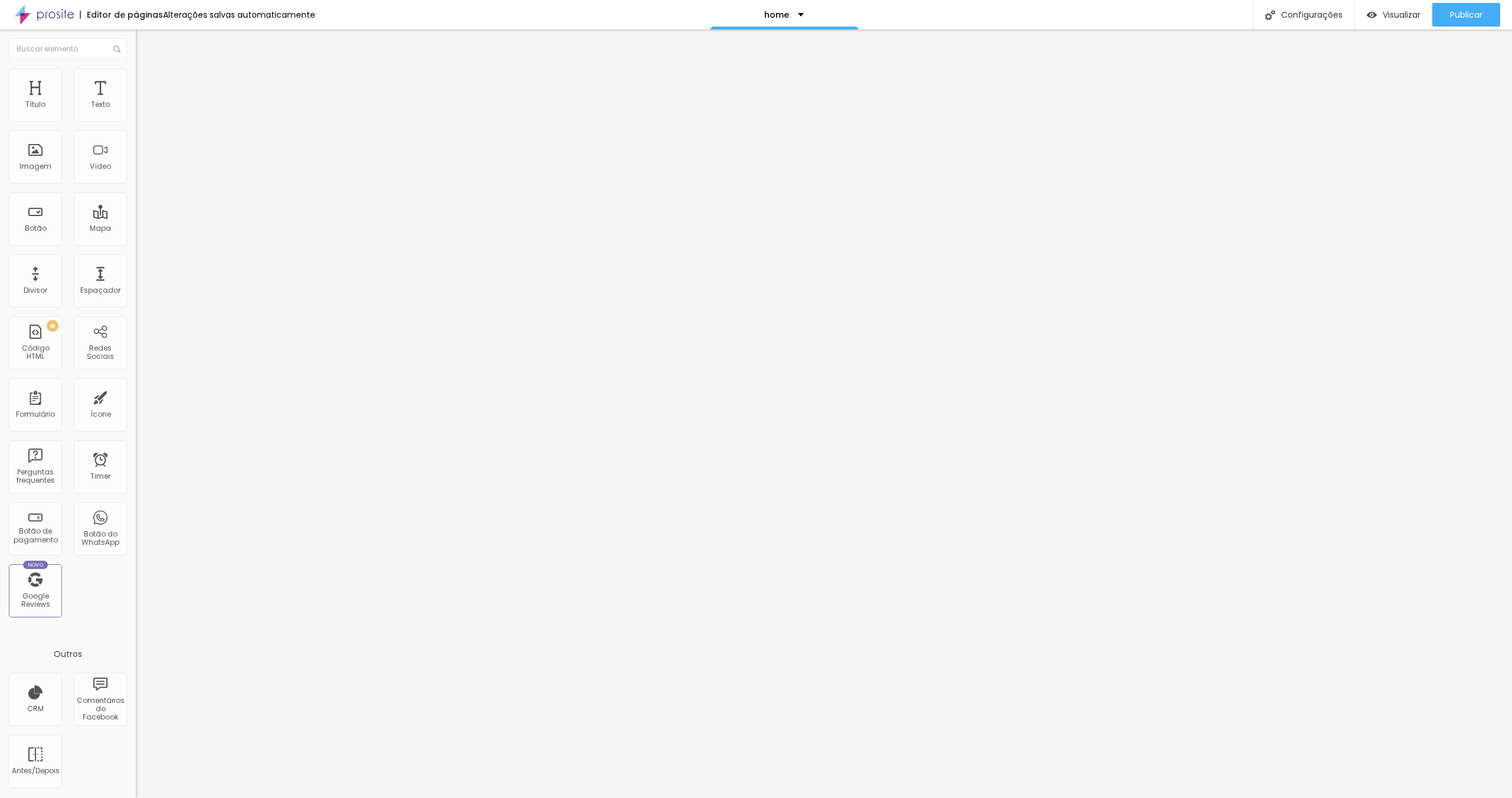
type input "47"
type input "45"
type input "44"
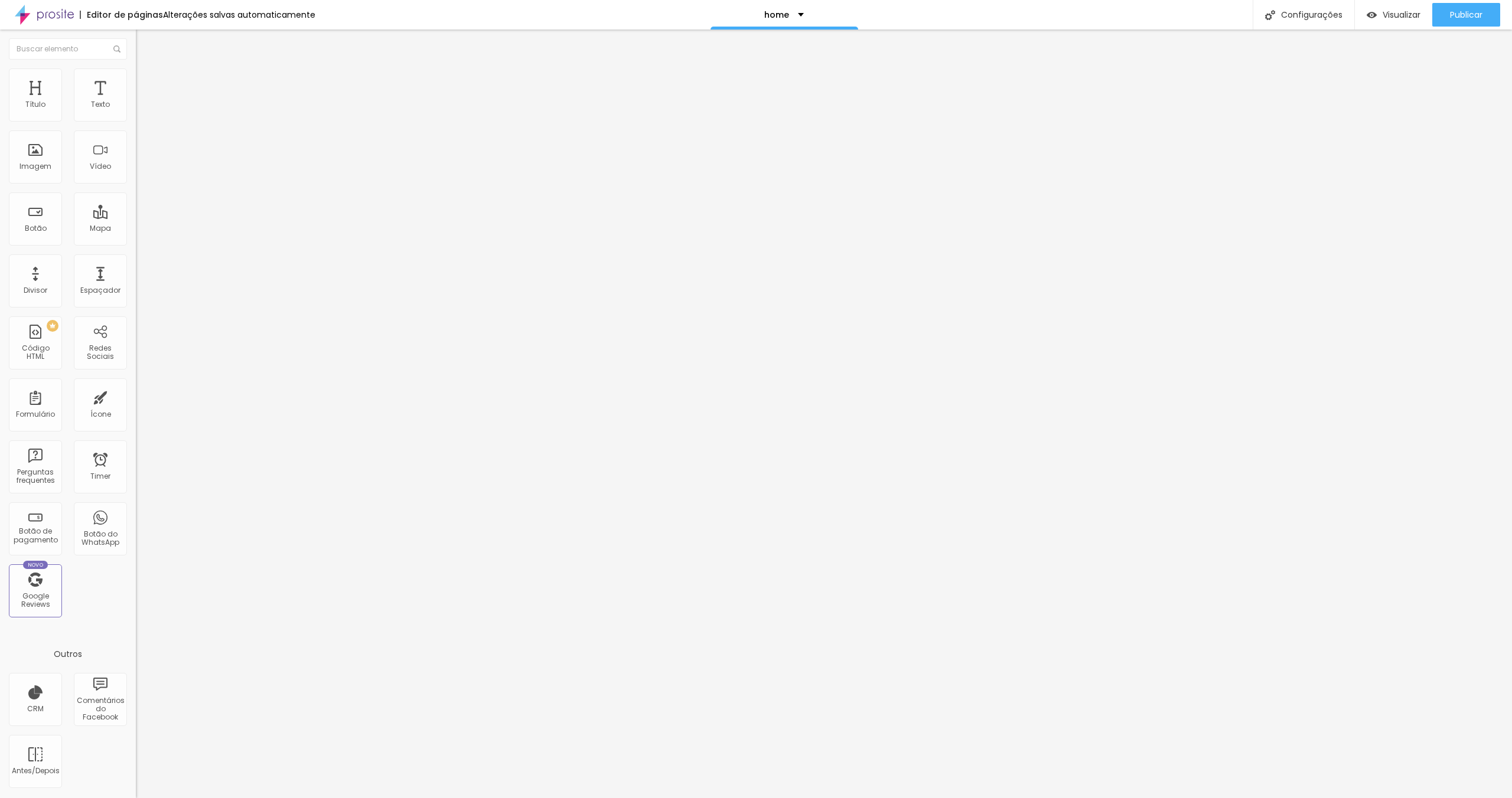
type input "42"
type input "44"
type input "45"
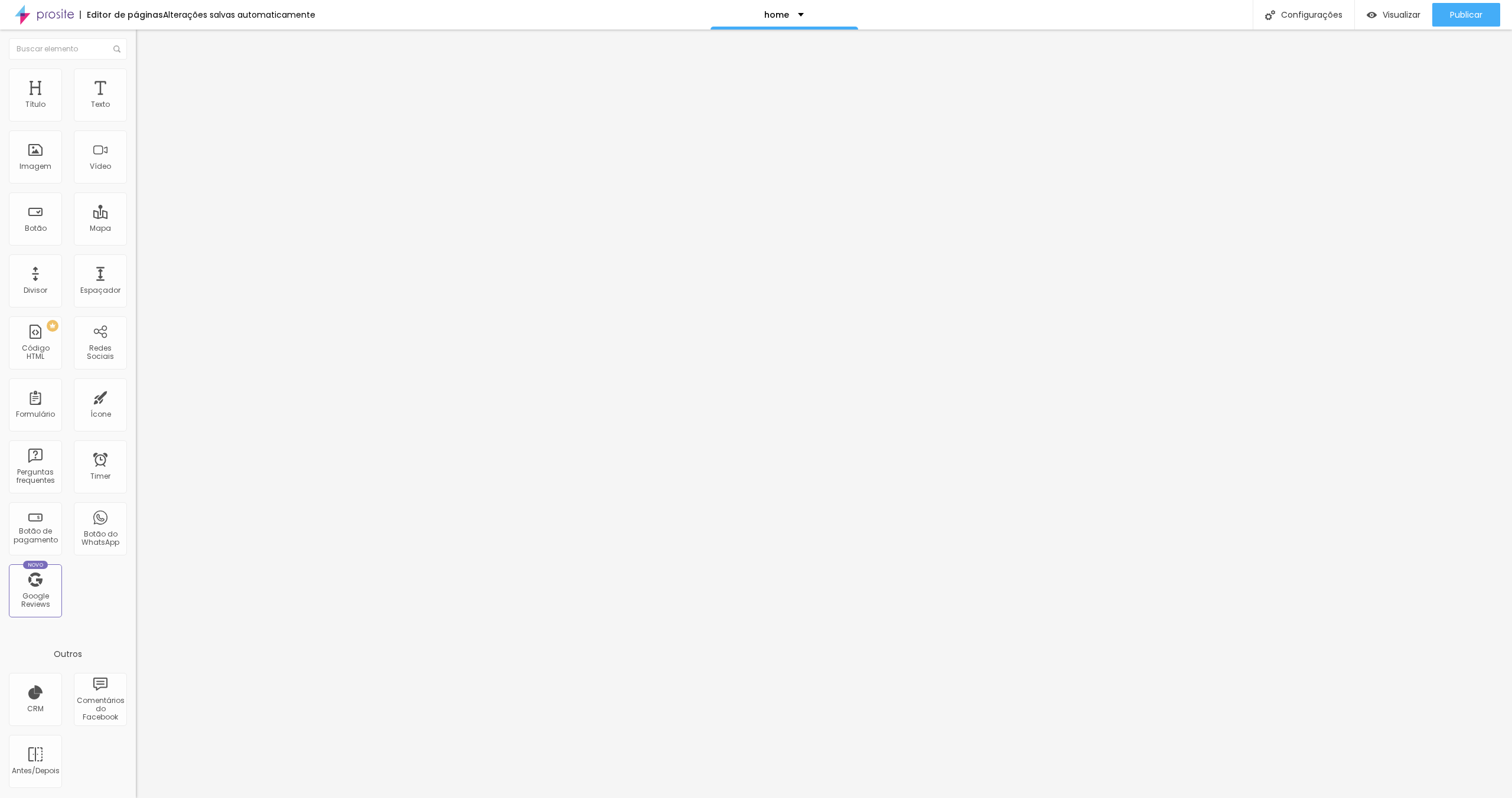
type input "45"
type input "48"
type input "51"
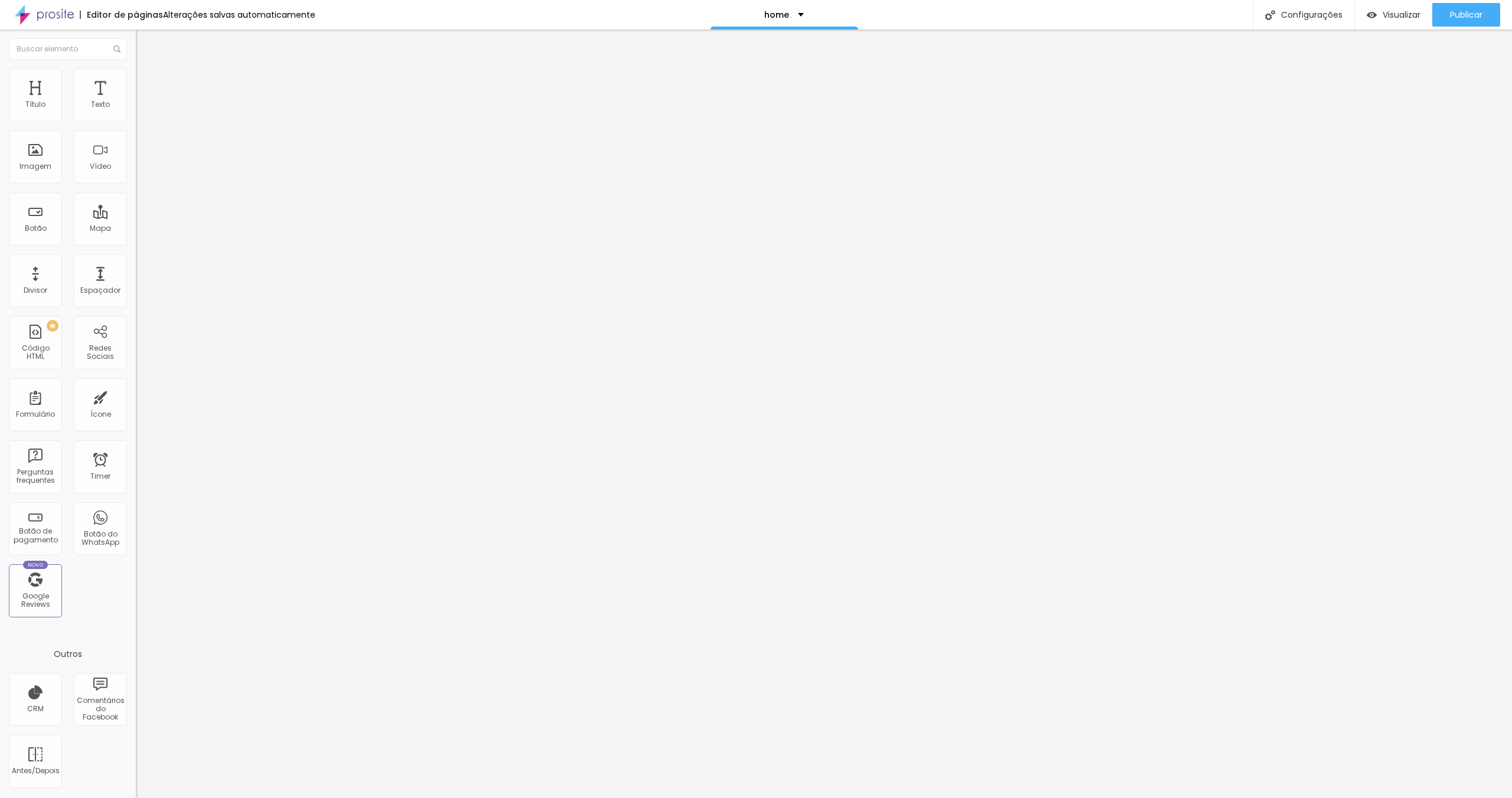
type input "53"
type input "58"
type input "59"
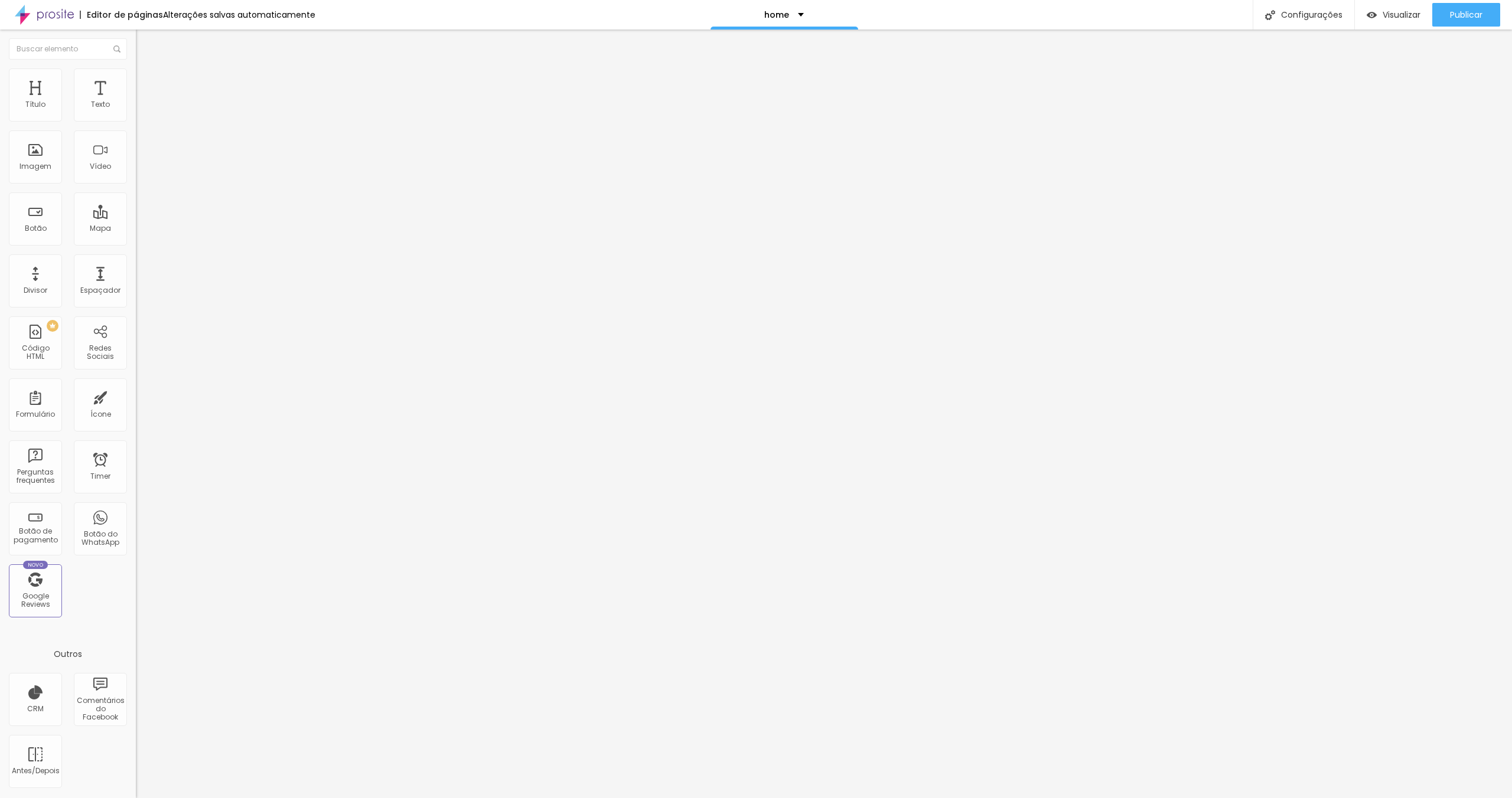
type input "59"
type input "64"
type input "67"
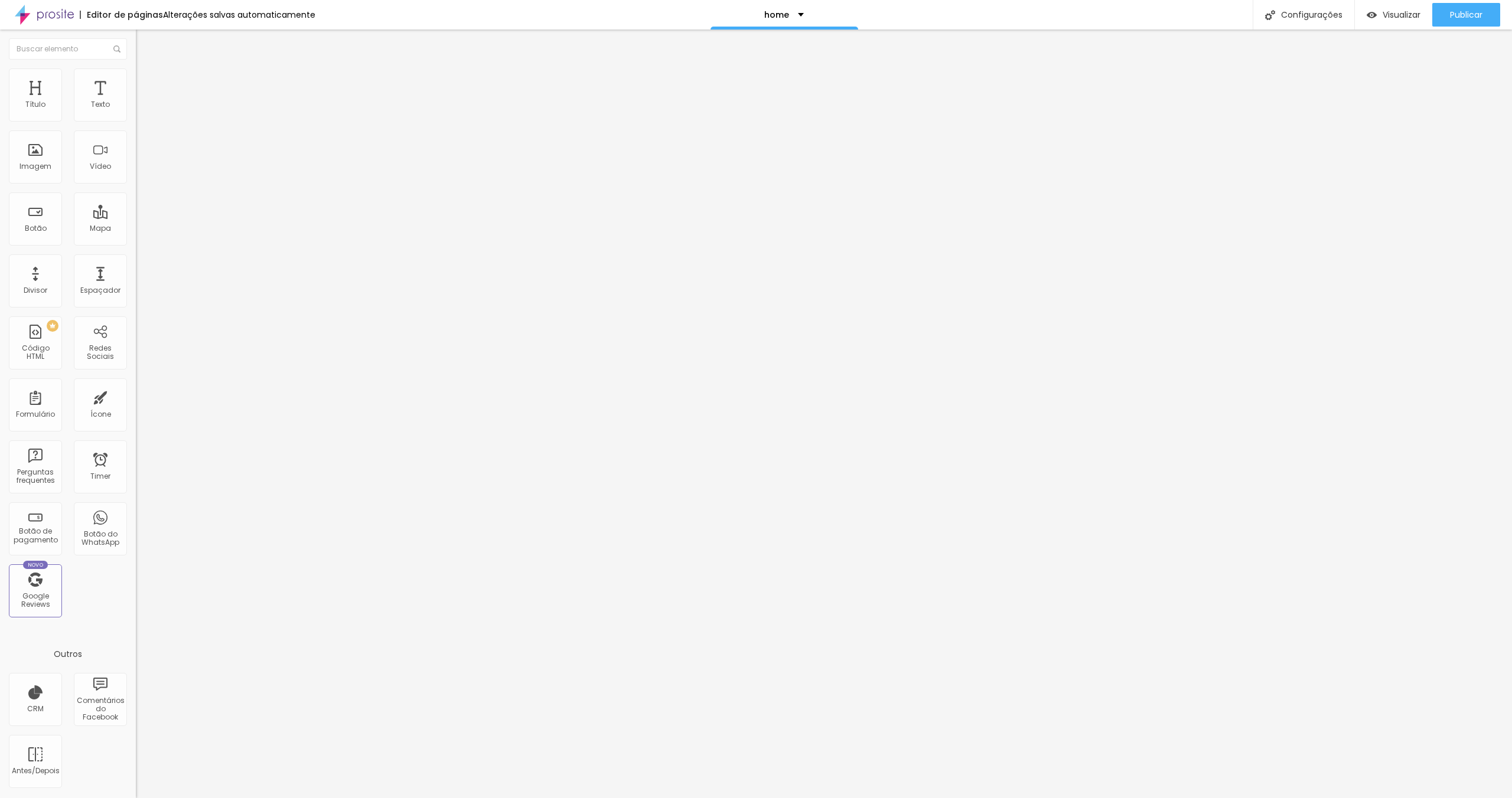
type input "71"
type input "73"
type input "75"
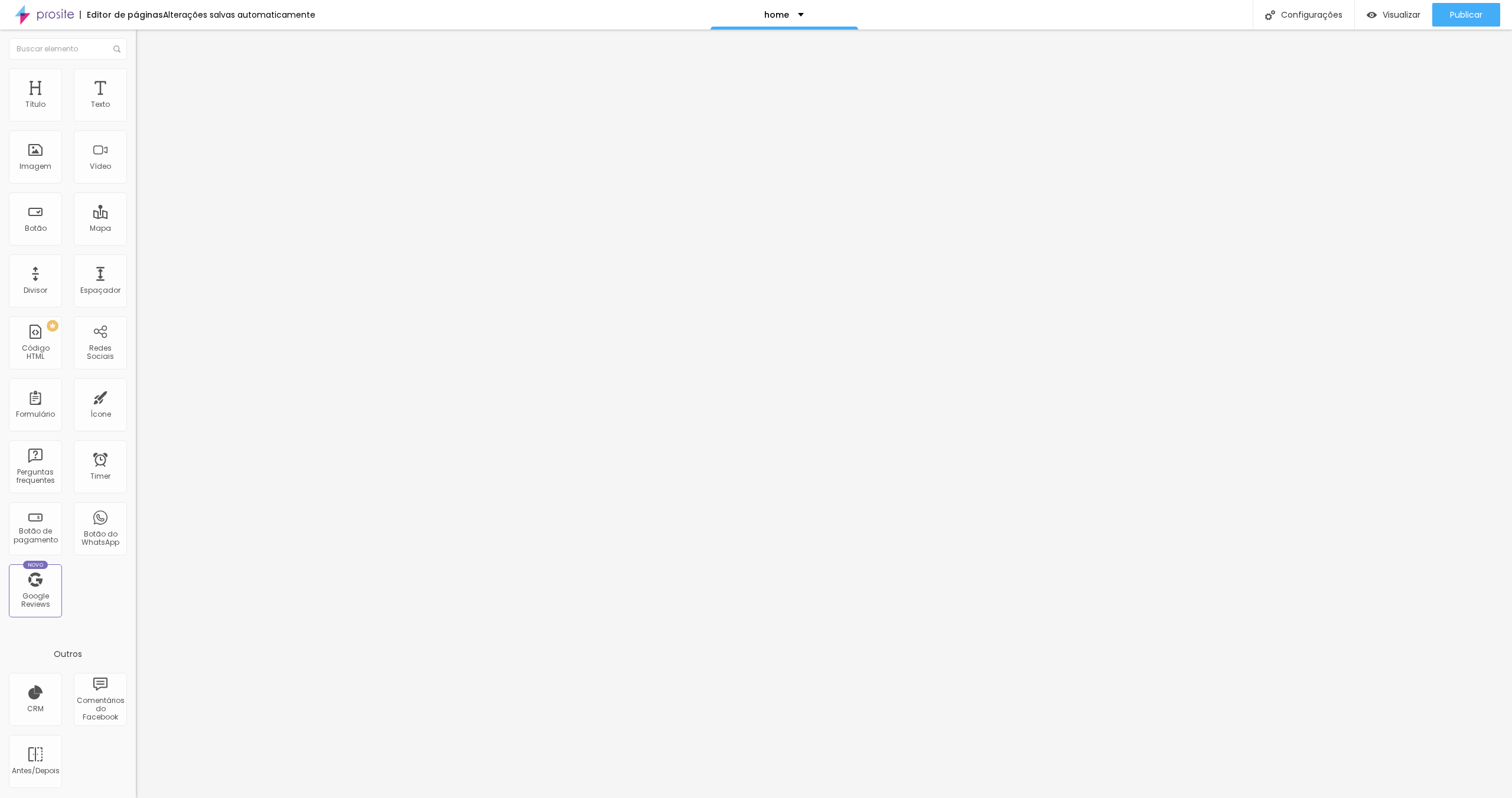
type input "75"
type input "76"
type input "77"
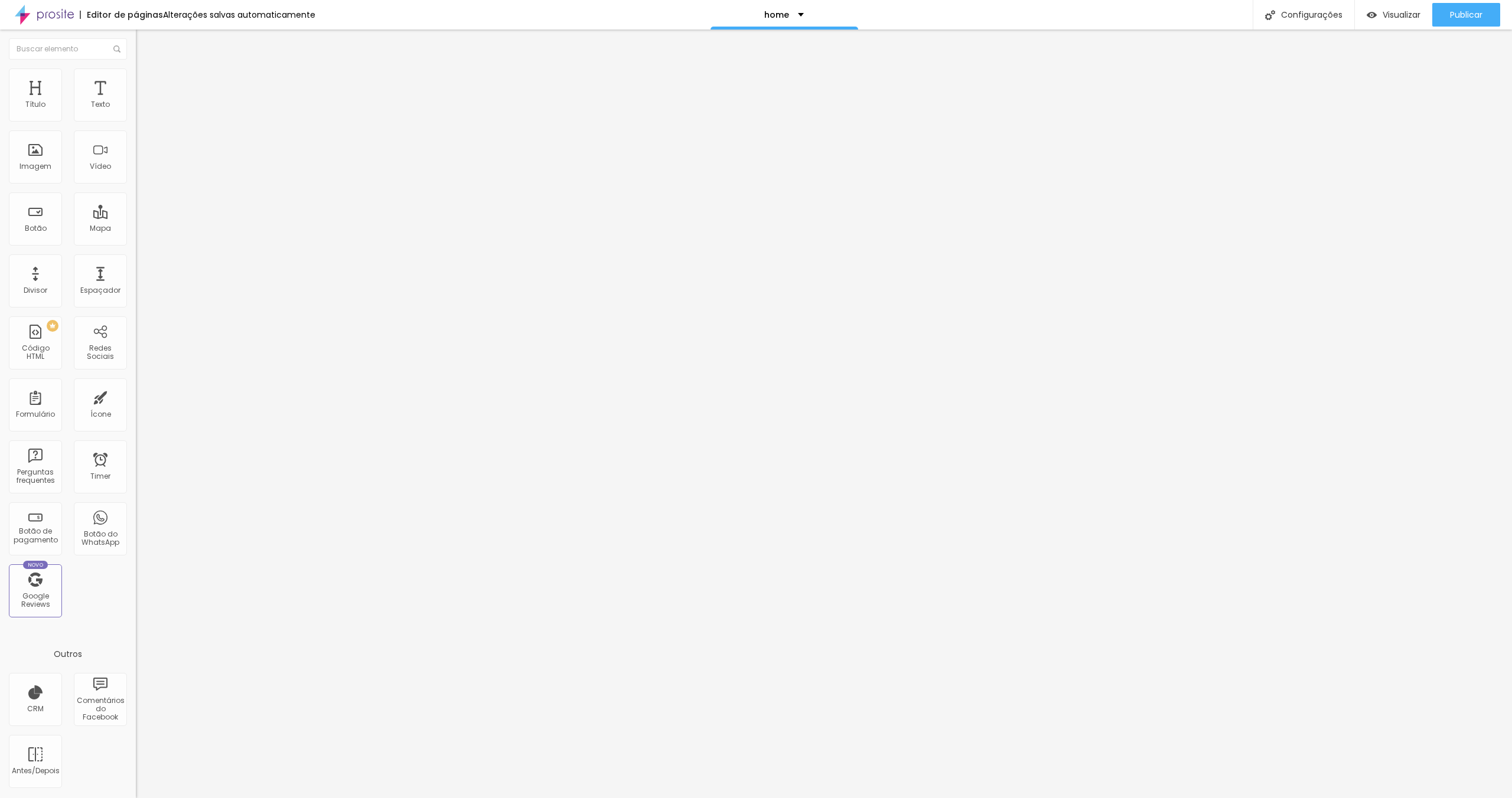
type input "78"
type input "79"
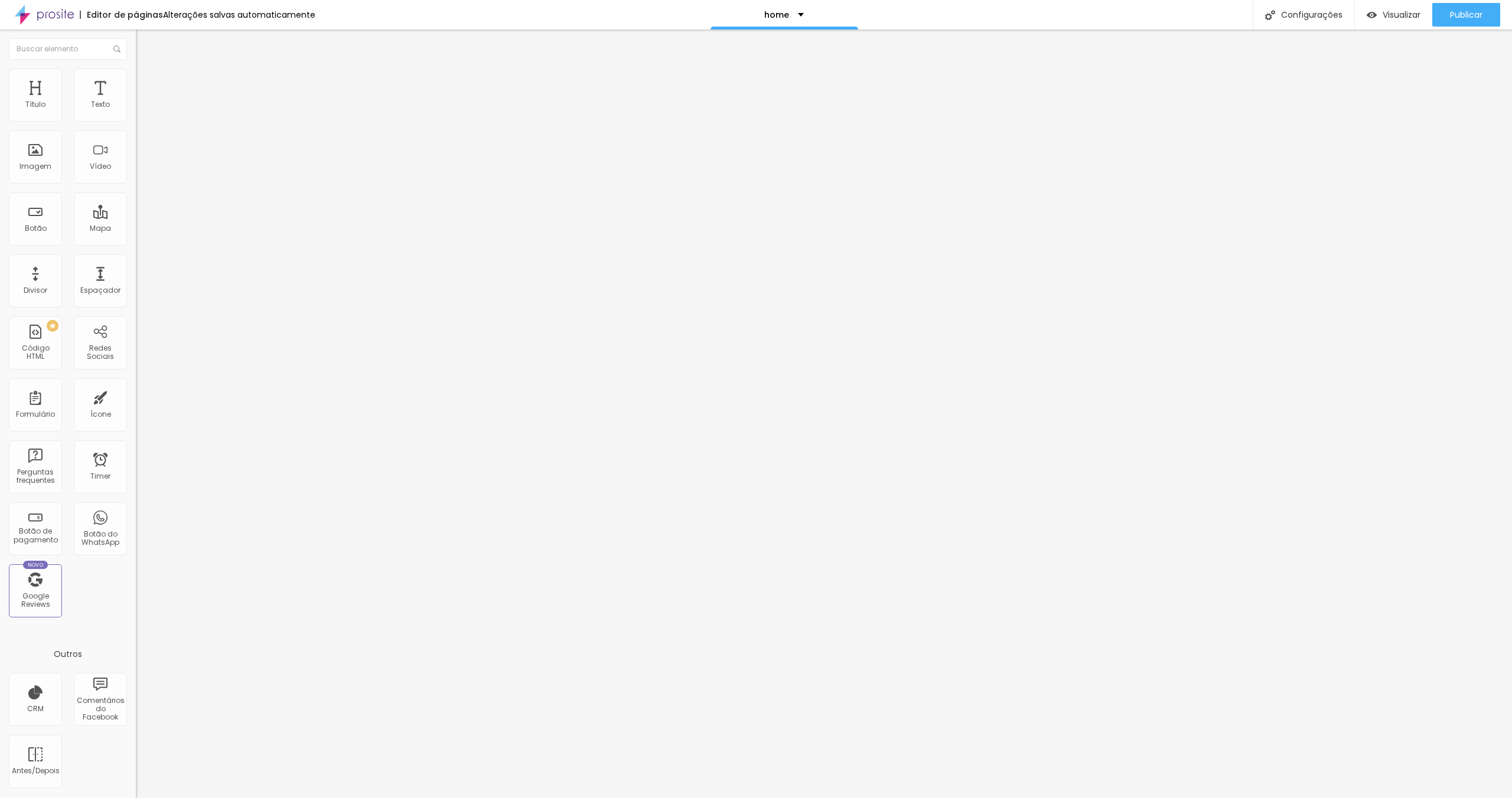
click at [136, 396] on input "range" at bounding box center [174, 400] width 76 height 9
click at [136, 68] on li "Conteúdo" at bounding box center [204, 63] width 136 height 12
click at [145, 41] on img "button" at bounding box center [149, 42] width 9 height 9
click at [1392, 21] on div "Visualizar" at bounding box center [1393, 14] width 54 height 24
click at [136, 74] on ul "Conteúdo Estilo Avançado" at bounding box center [204, 74] width 136 height 35
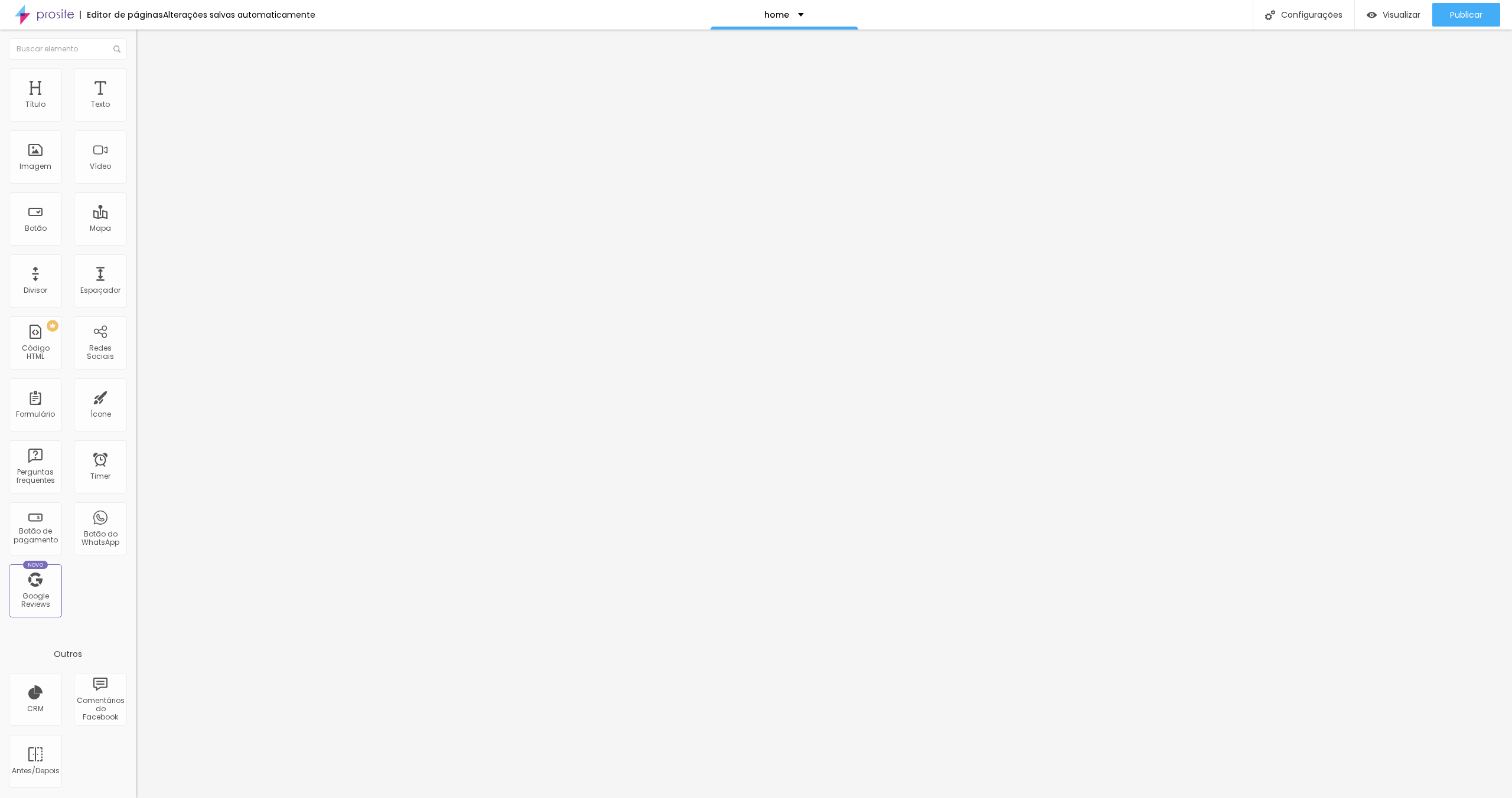
click at [136, 73] on li "Estilo" at bounding box center [204, 74] width 136 height 12
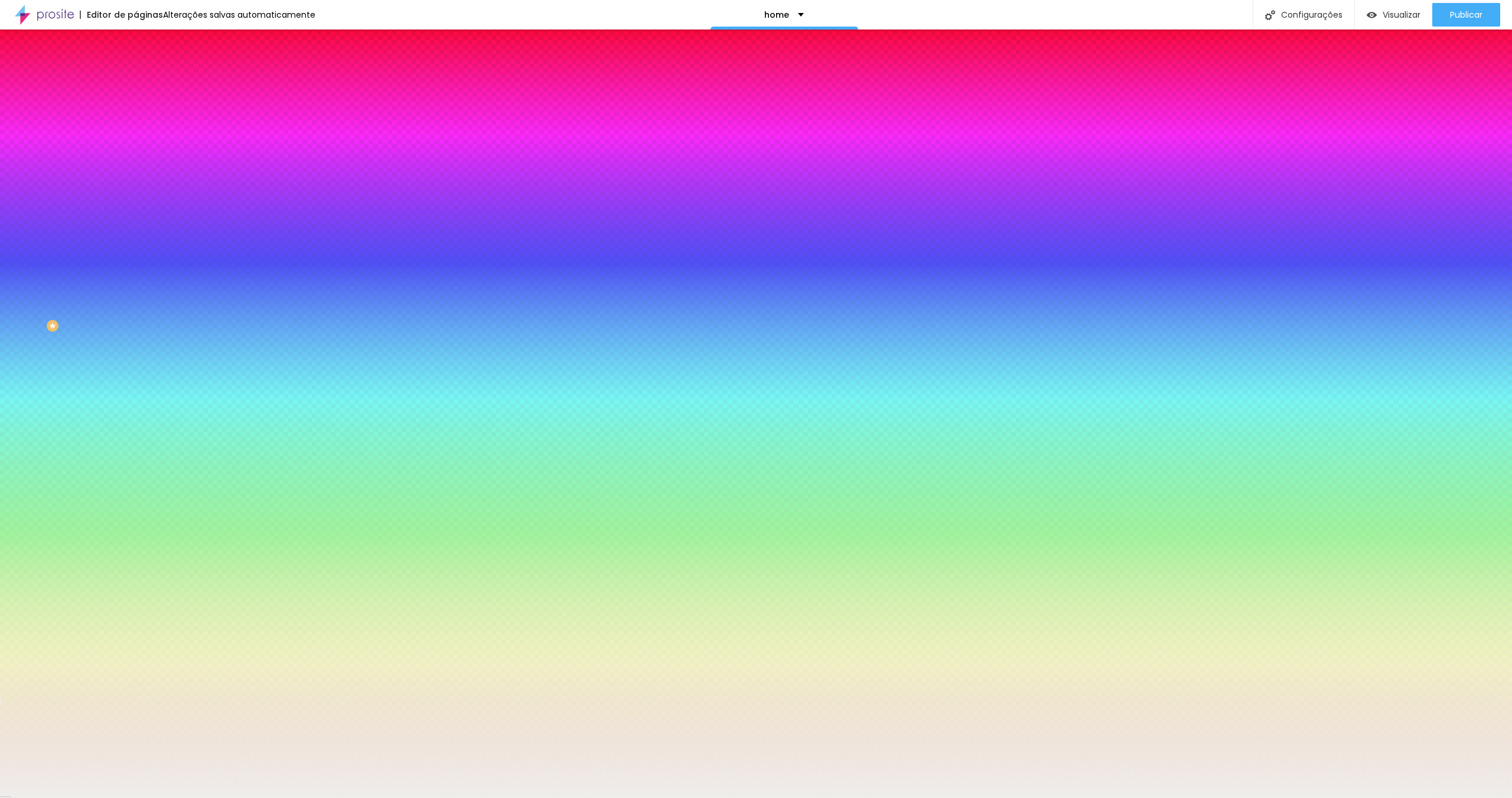
click at [136, 160] on div at bounding box center [204, 160] width 136 height 0
drag, startPoint x: 124, startPoint y: 219, endPoint x: 120, endPoint y: 196, distance: 23.3
click at [136, 196] on div "Imagem de fundo Adicionar imagem Efeito da Imagem Nenhum Nenhum Parallax Cor de…" at bounding box center [204, 168] width 136 height 153
click at [136, 345] on div "Editar Seção Conteúdo Estilo Avançado Imagem de fundo Adicionar imagem Efeito d…" at bounding box center [204, 413] width 136 height 769
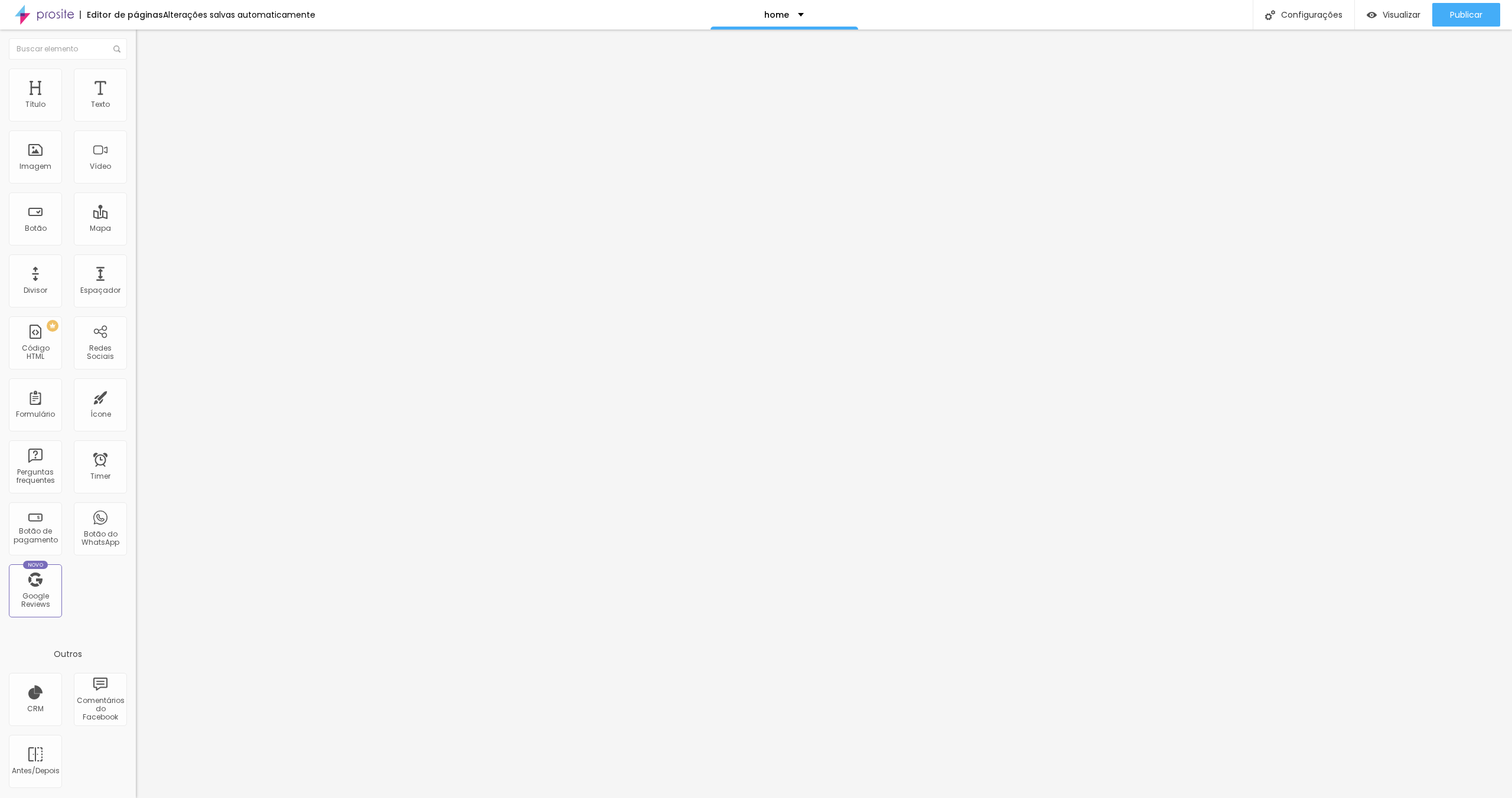
click at [136, 107] on span "Encaixotado" at bounding box center [159, 102] width 46 height 10
click at [136, 78] on li "Estilo" at bounding box center [204, 74] width 136 height 12
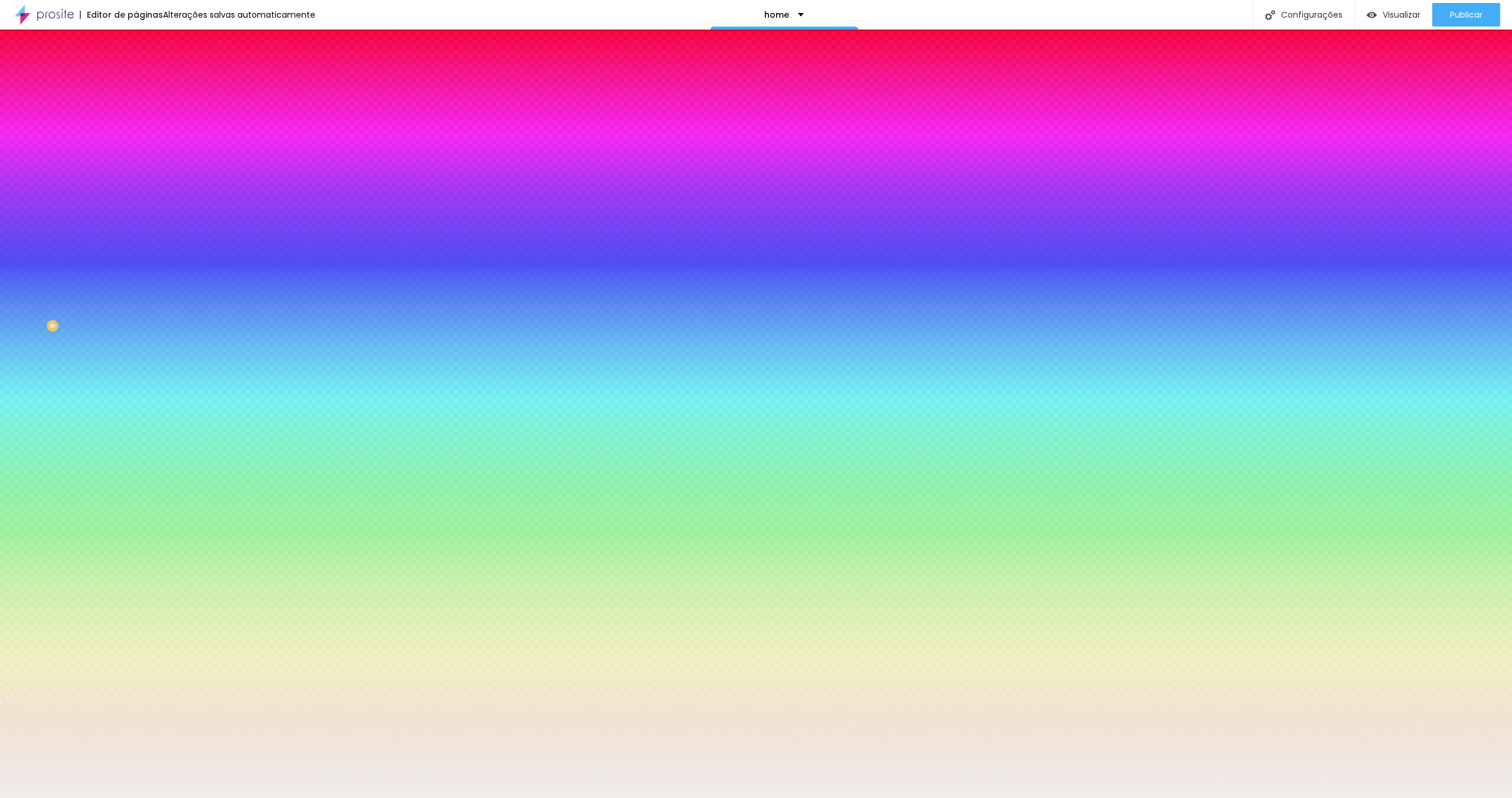
click at [136, 81] on li "Avançado" at bounding box center [204, 86] width 136 height 12
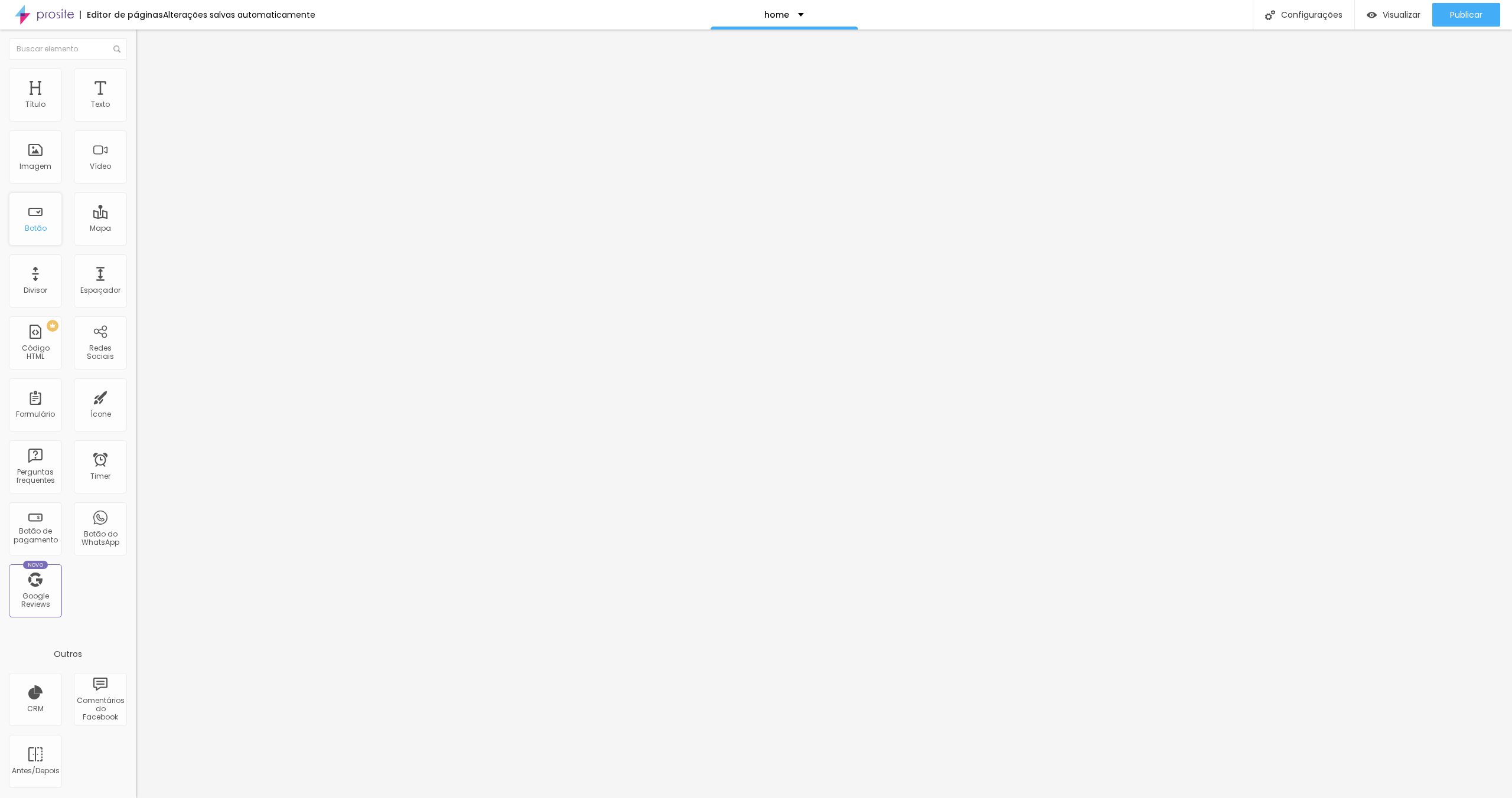
click at [47, 221] on div "Botão" at bounding box center [35, 219] width 53 height 53
click at [45, 220] on div "Botão" at bounding box center [35, 219] width 53 height 53
click at [37, 214] on div "Botão" at bounding box center [35, 219] width 53 height 53
click at [46, 107] on div "Título" at bounding box center [35, 95] width 53 height 53
click at [136, 74] on li "Avançado" at bounding box center [204, 74] width 136 height 12
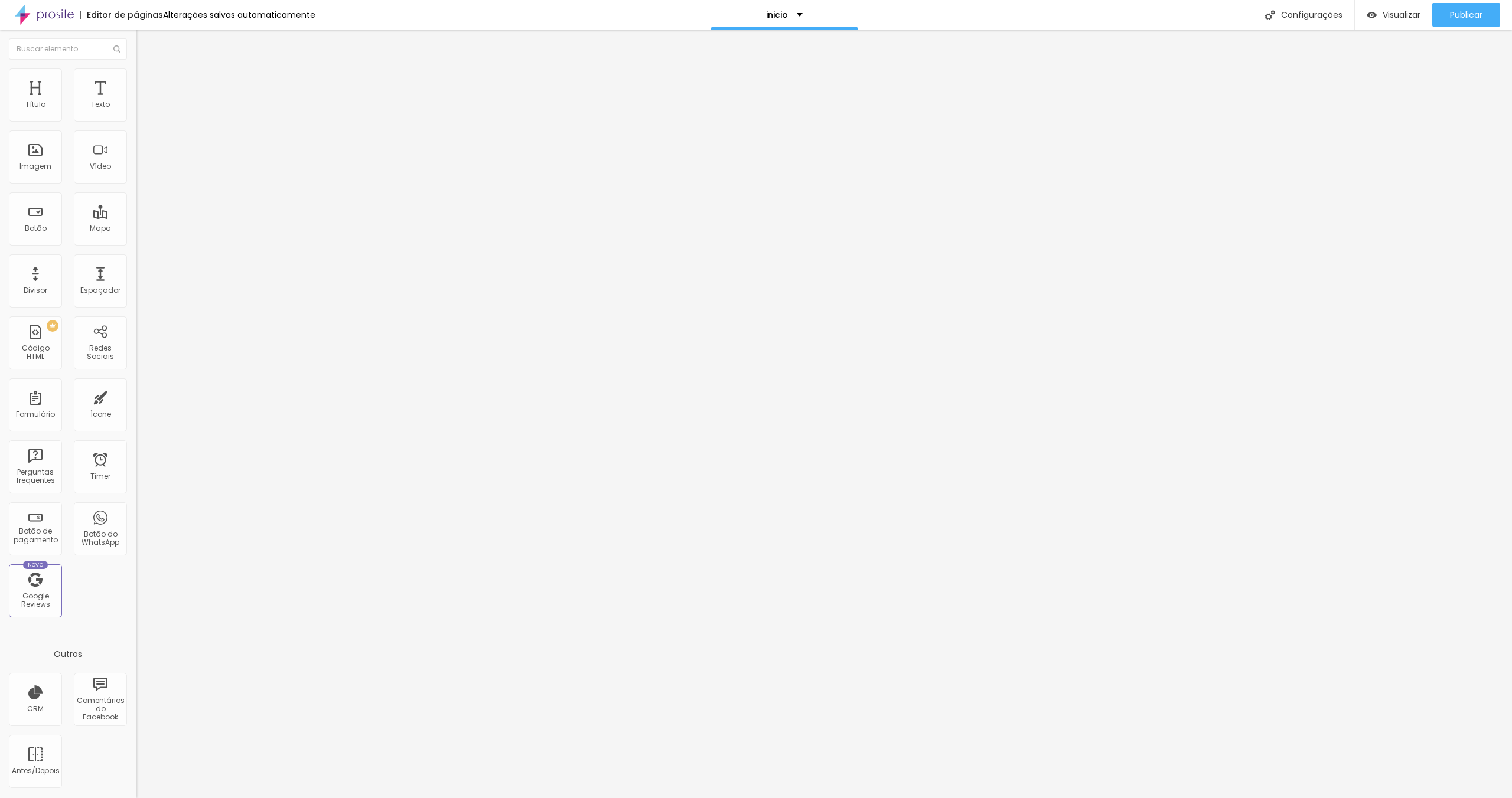
click at [147, 70] on span "Estilo" at bounding box center [155, 65] width 18 height 10
click at [136, 77] on li "Avançado" at bounding box center [204, 74] width 136 height 12
click at [136, 68] on li "Estilo" at bounding box center [204, 63] width 136 height 12
click at [145, 45] on img "button" at bounding box center [149, 42] width 9 height 9
click at [145, 38] on img "button" at bounding box center [149, 42] width 9 height 9
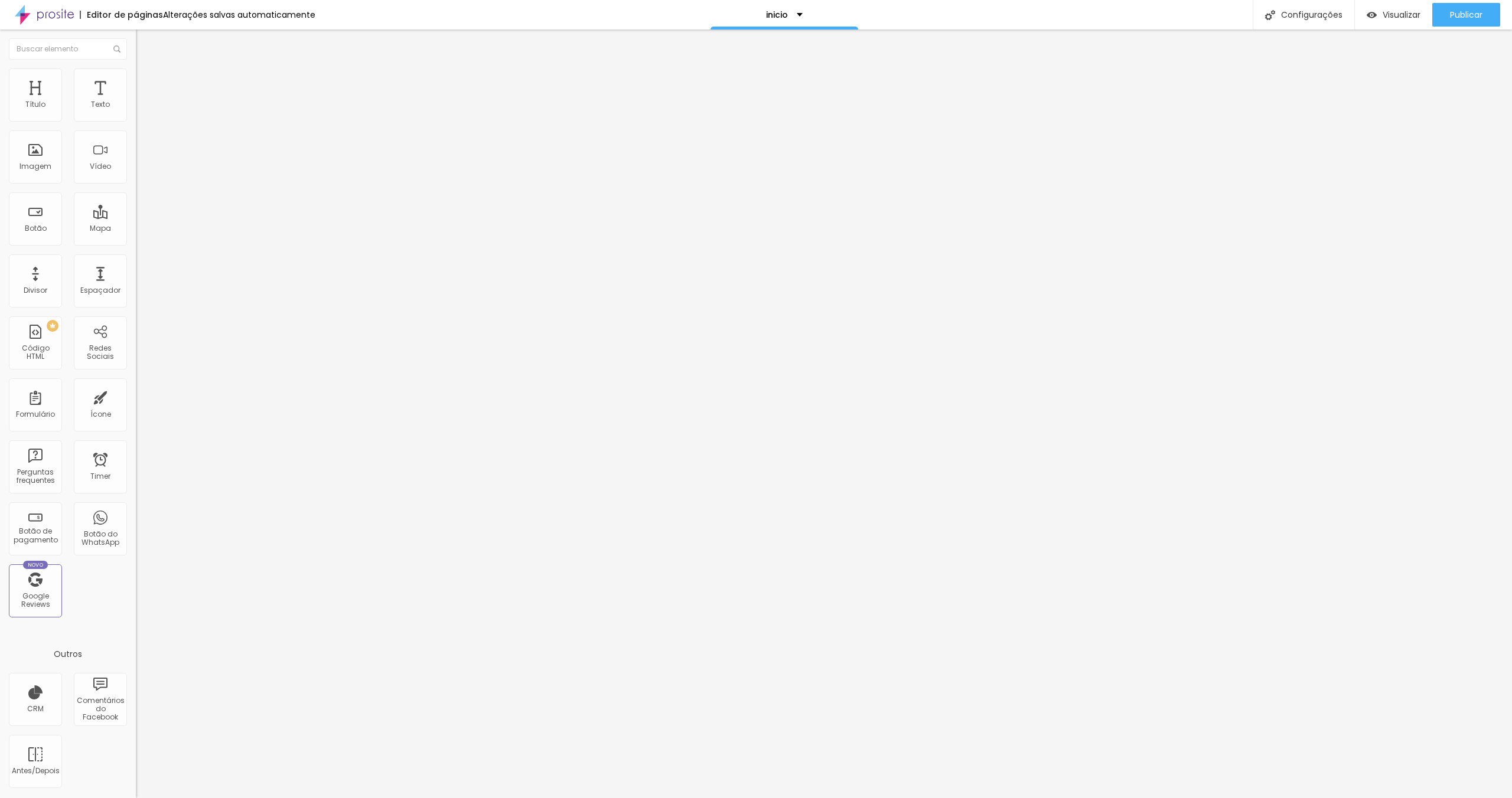
click at [145, 41] on div "Editar Texto" at bounding box center [178, 42] width 68 height 9
click at [136, 78] on li "Avançado" at bounding box center [204, 74] width 136 height 12
click at [136, 68] on img at bounding box center [141, 62] width 11 height 11
click at [145, 43] on img "button" at bounding box center [149, 42] width 9 height 9
drag, startPoint x: 12, startPoint y: 40, endPoint x: 18, endPoint y: 40, distance: 6.0
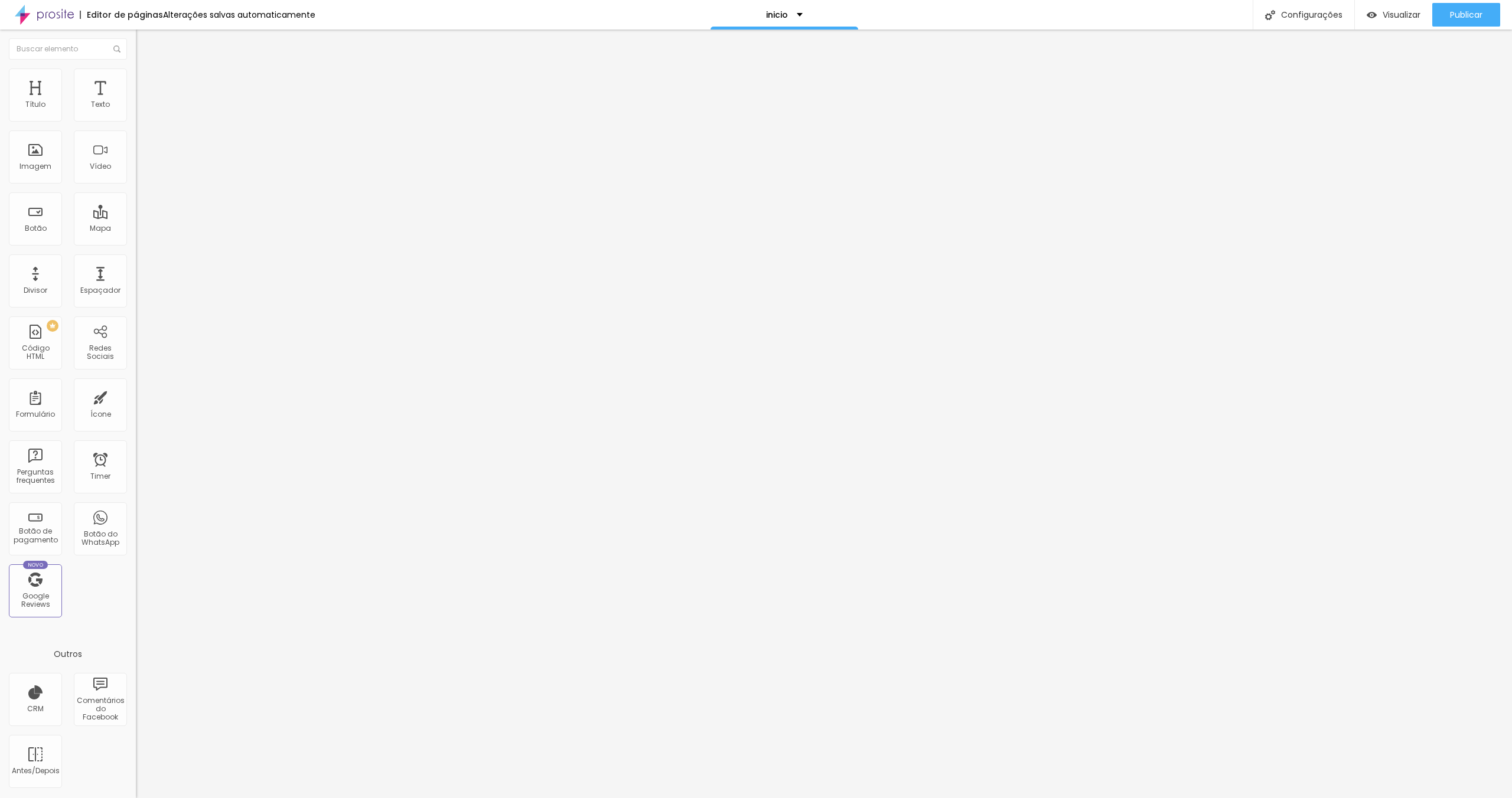
click at [145, 39] on img "button" at bounding box center [149, 42] width 9 height 9
drag, startPoint x: 42, startPoint y: 42, endPoint x: 67, endPoint y: 47, distance: 25.5
click at [145, 41] on div "Editar Texto" at bounding box center [178, 42] width 68 height 9
click at [145, 40] on div "Editar Texto" at bounding box center [178, 42] width 68 height 9
click at [96, 101] on div "Texto" at bounding box center [100, 104] width 19 height 8
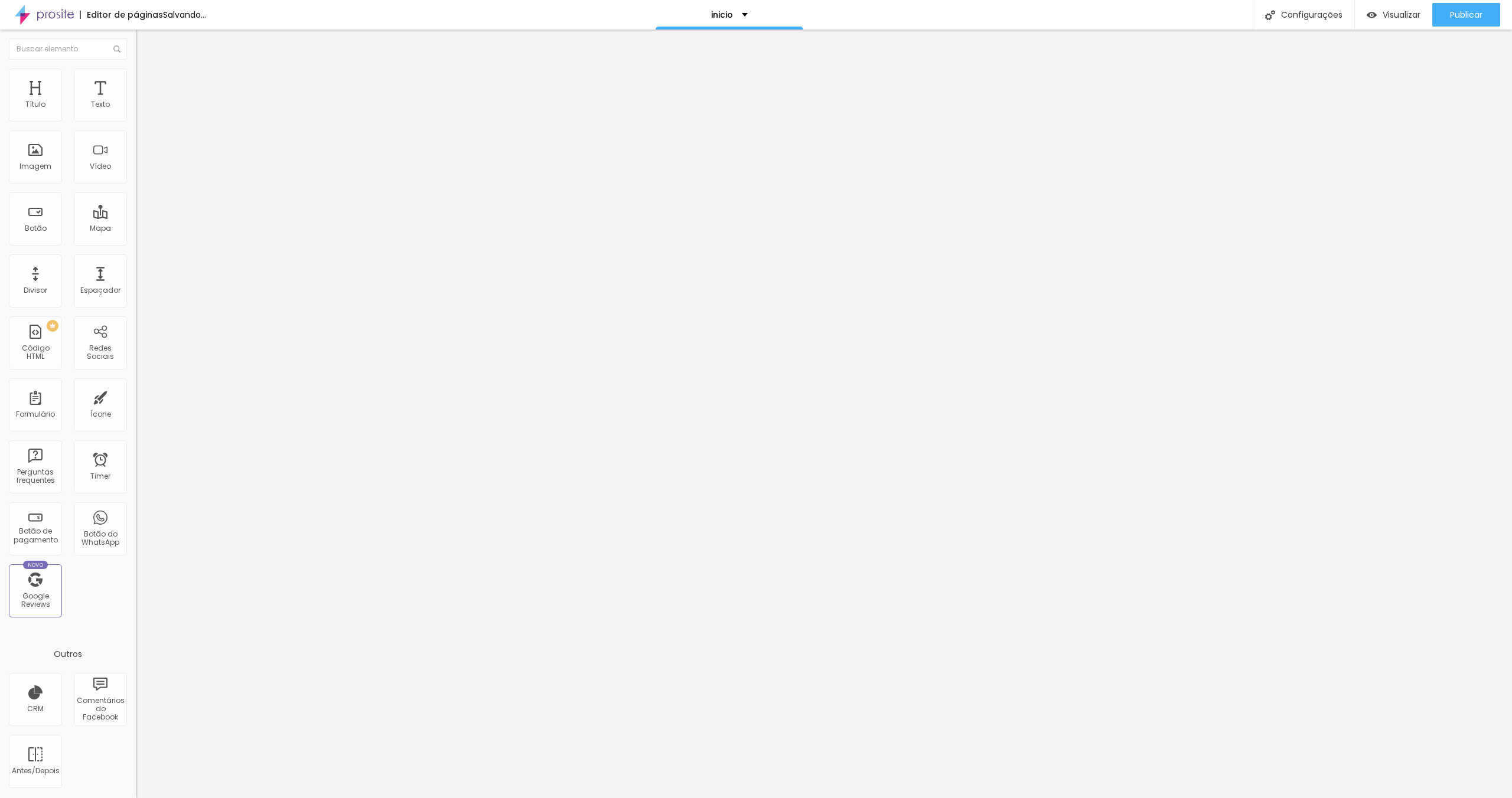
click at [136, 68] on img at bounding box center [141, 62] width 11 height 11
click at [136, 72] on img at bounding box center [141, 73] width 11 height 11
click at [136, 68] on img at bounding box center [141, 62] width 11 height 11
click at [136, 74] on img at bounding box center [141, 73] width 11 height 11
click at [145, 42] on div "Editar Texto" at bounding box center [178, 42] width 68 height 9
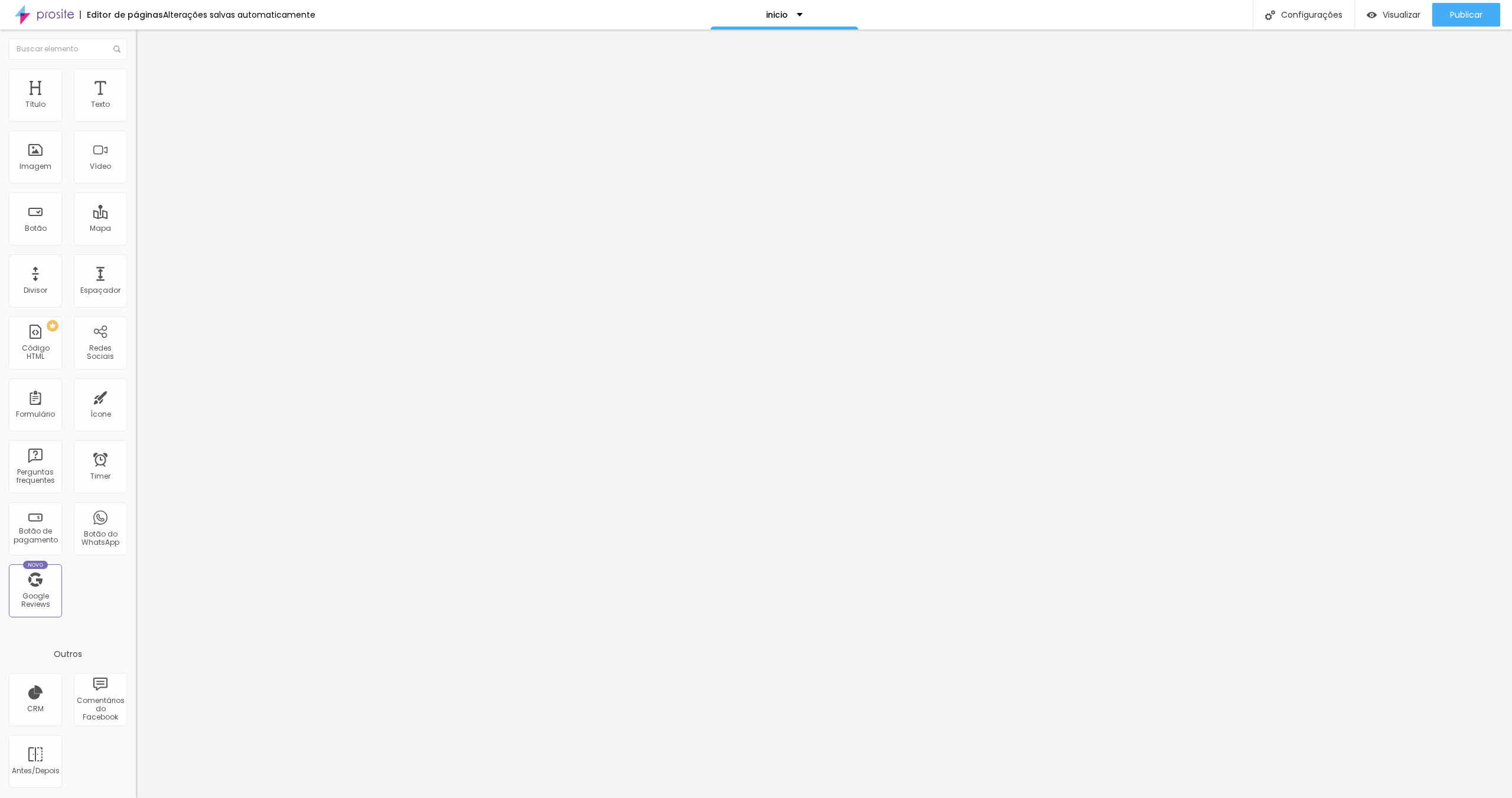
click at [140, 110] on icon "button" at bounding box center [144, 106] width 7 height 7
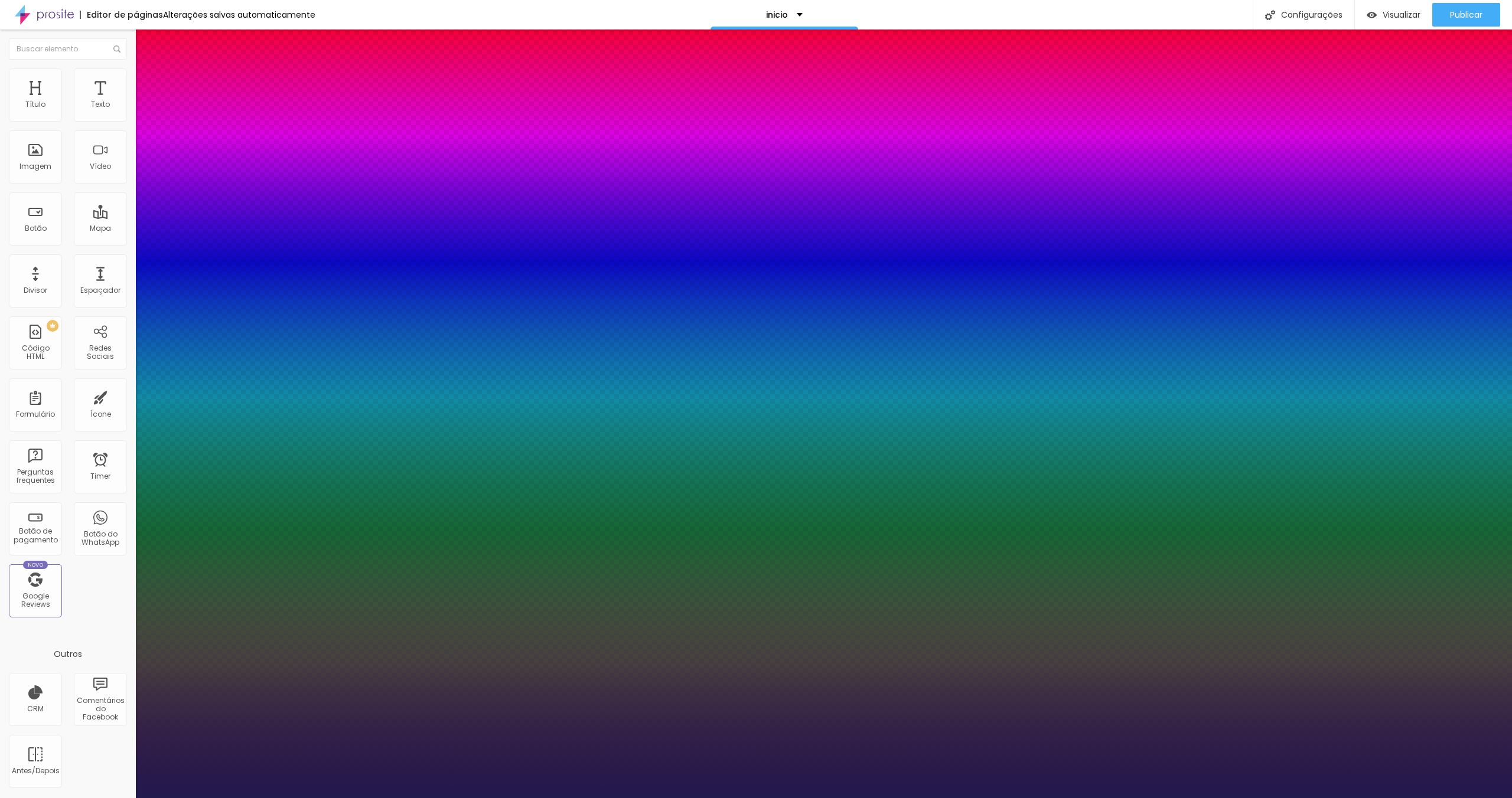
type input "1"
click at [127, 797] on select "AbrilFatface-Regular Actor-Regular Alegreya AlegreyaBlack Alice Allan-Bold Alla…" at bounding box center [63, 811] width 127 height 12
select select "RalewayLight"
click at [126, 797] on select "AbrilFatface-Regular Actor-Regular Alegreya AlegreyaBlack Alice Allan-Bold Alla…" at bounding box center [63, 811] width 127 height 12
type input "1"
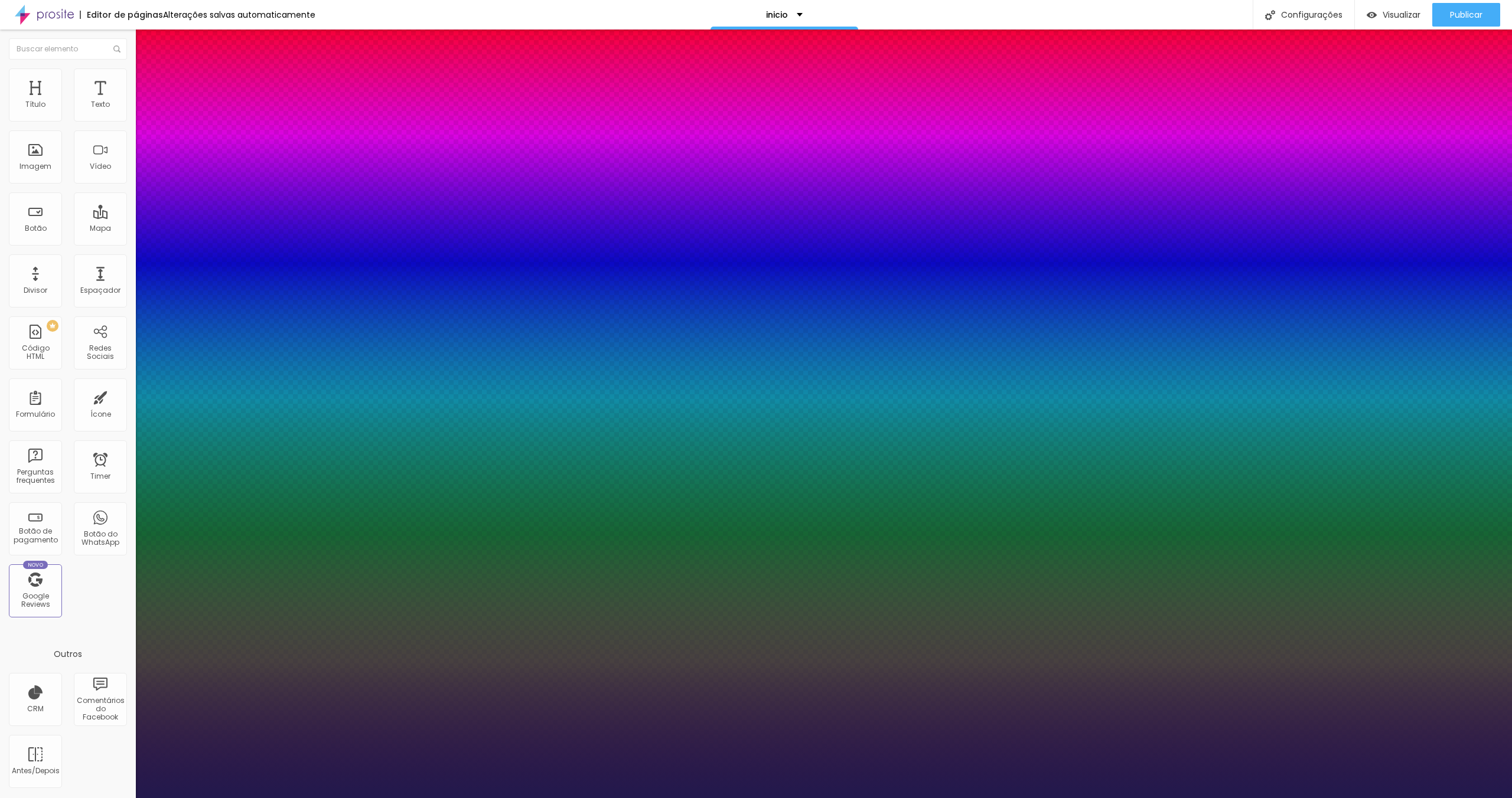
click at [1002, 797] on div at bounding box center [756, 798] width 1512 height 0
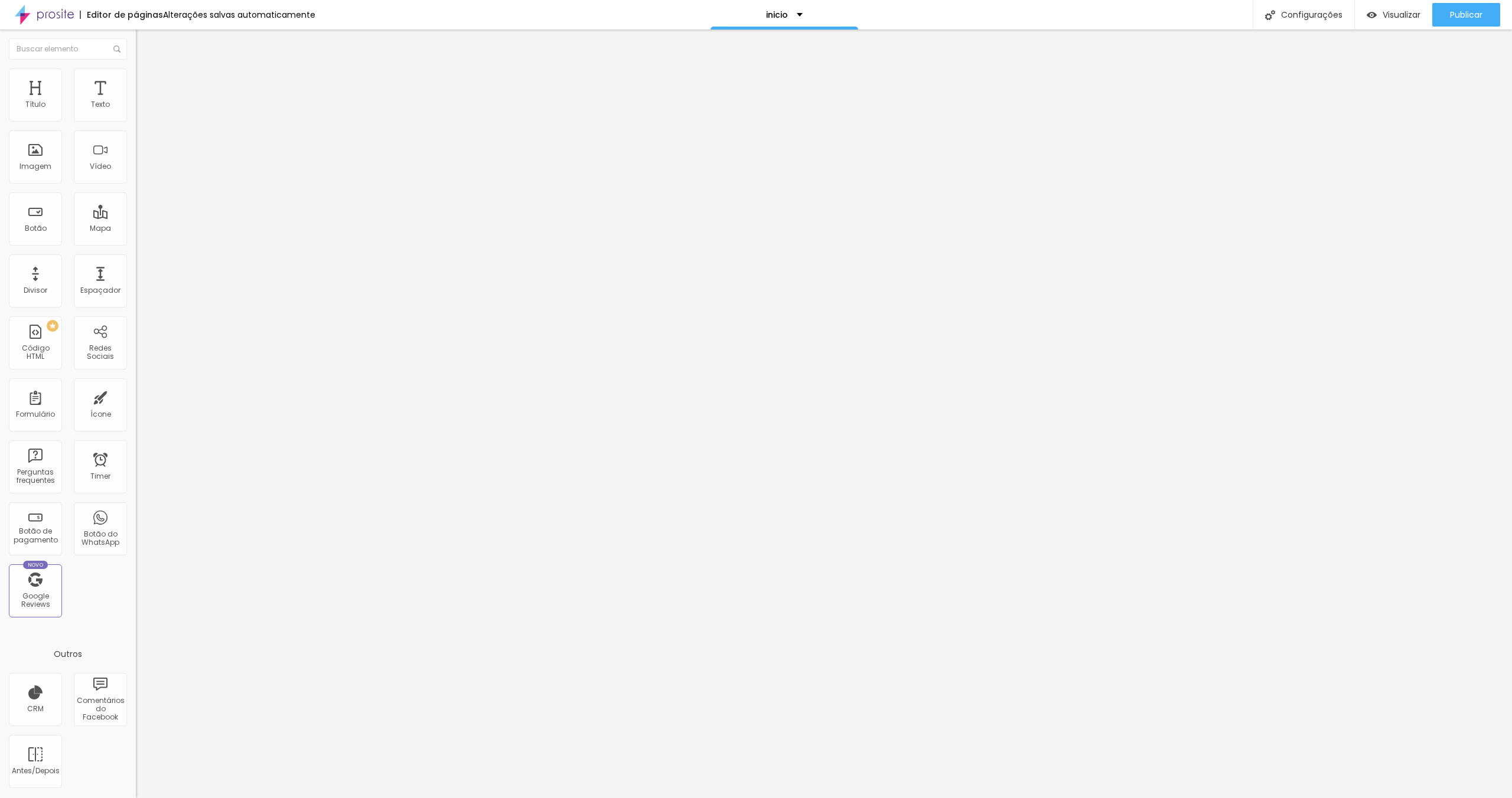
click at [147, 79] on span "Avançado" at bounding box center [166, 76] width 39 height 10
click at [147, 70] on span "Estilo" at bounding box center [155, 65] width 18 height 10
click at [140, 110] on icon "button" at bounding box center [144, 106] width 7 height 7
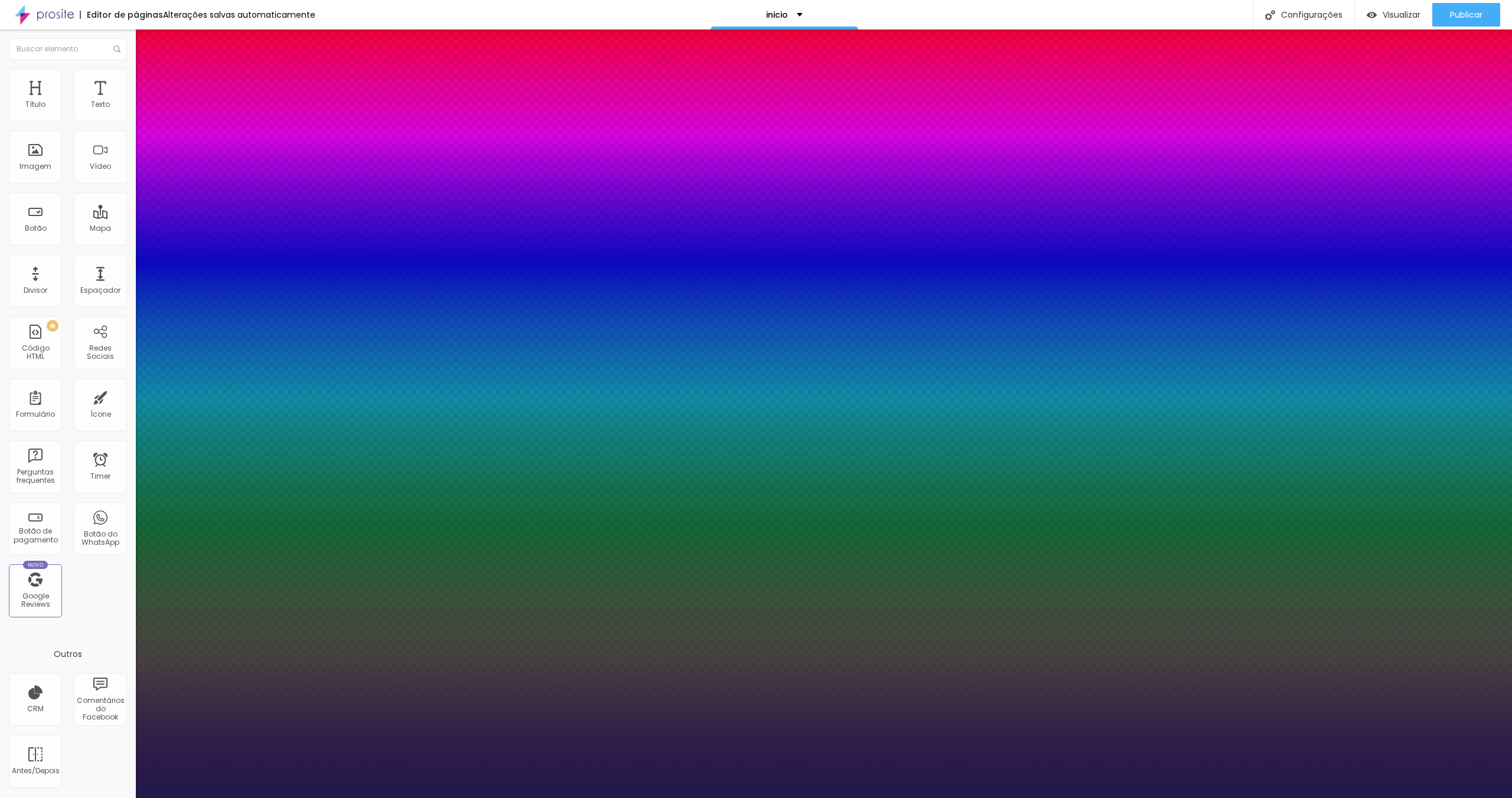
type input "1"
drag, startPoint x: 158, startPoint y: 206, endPoint x: 173, endPoint y: 206, distance: 15.0
type input "17"
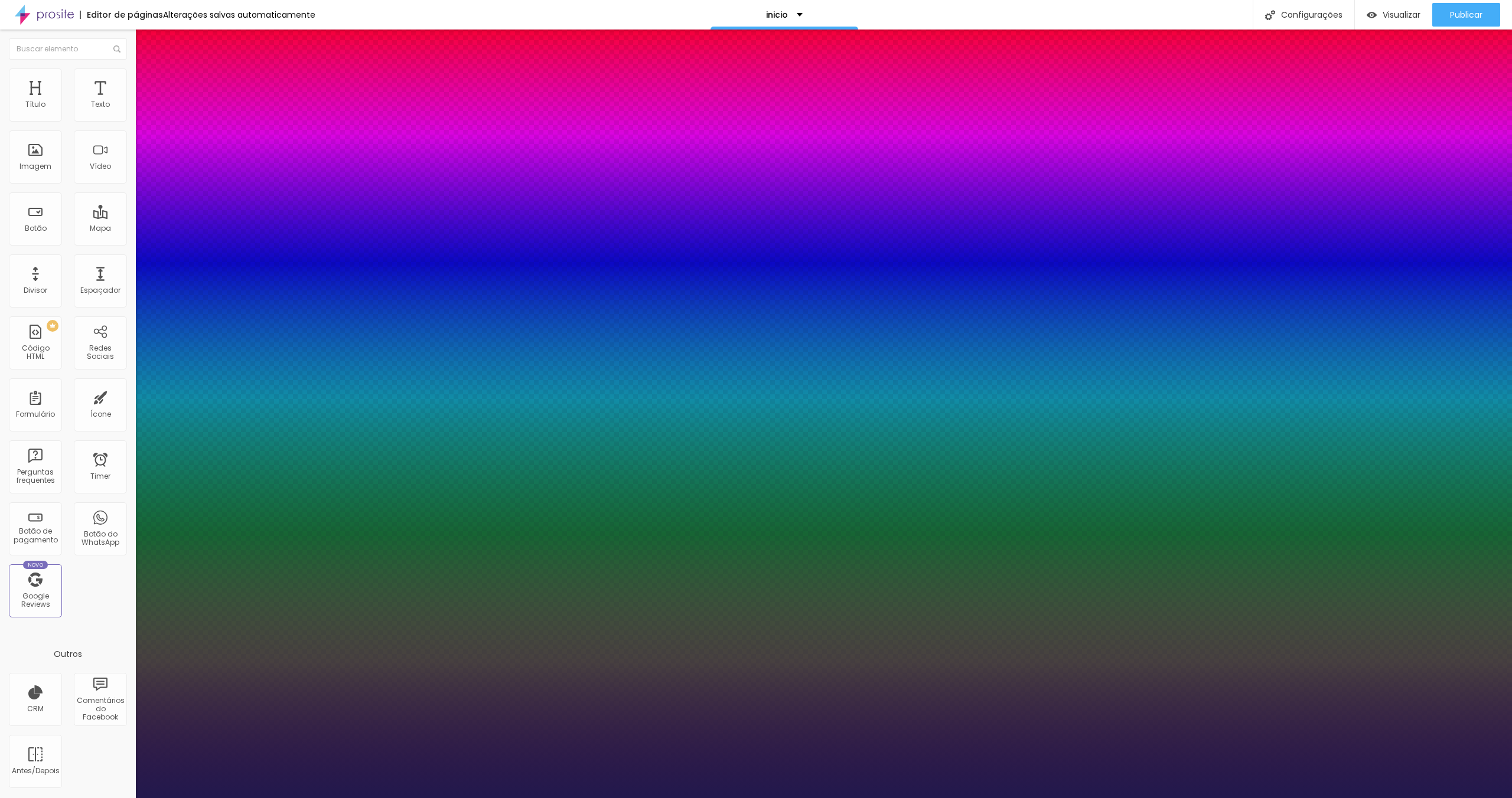
type input "1"
type input "19"
type input "1"
type input "20"
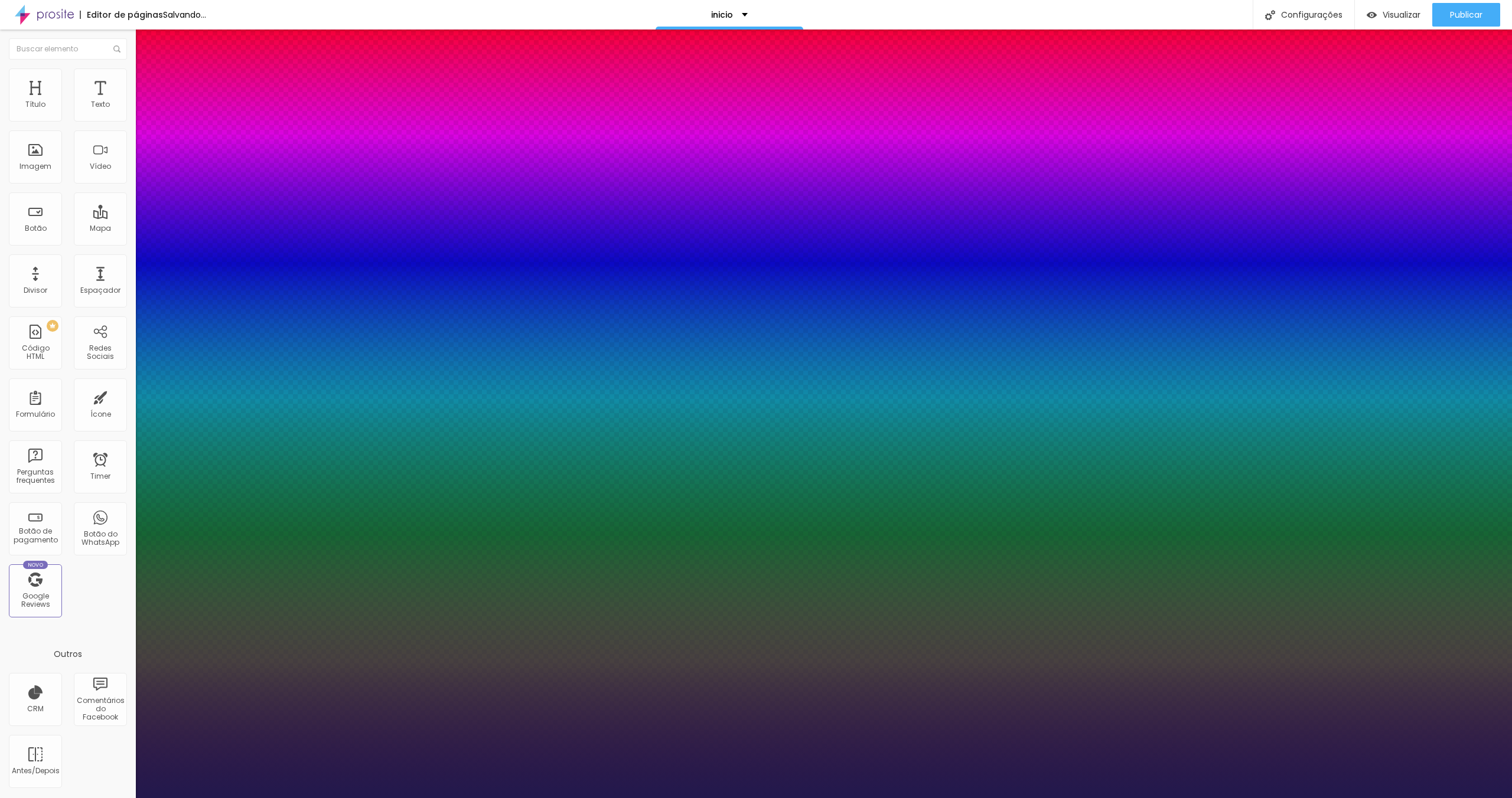
type input "20"
type input "1"
type input "21"
type input "1"
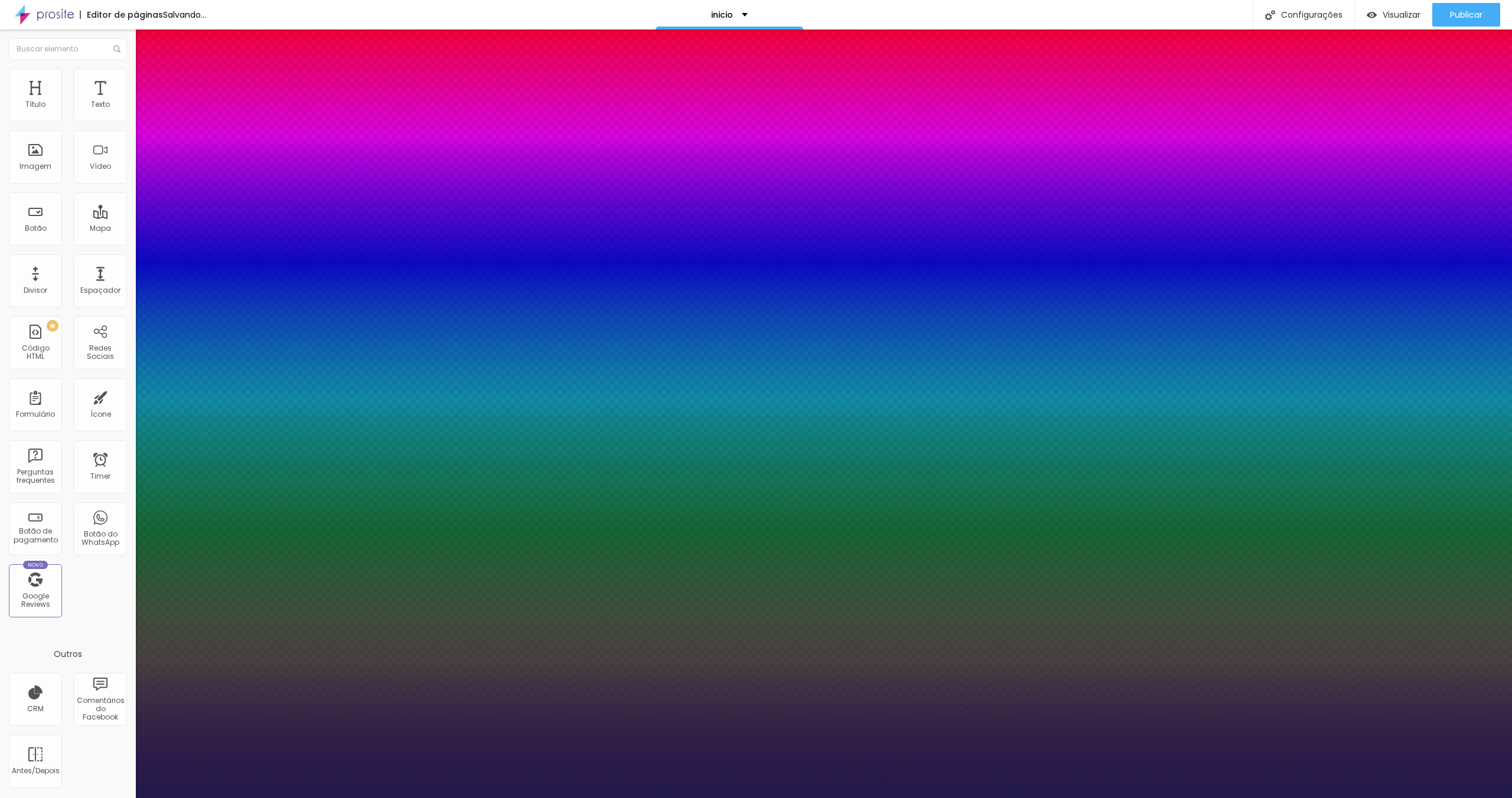
type input "20"
type input "1"
type input "19"
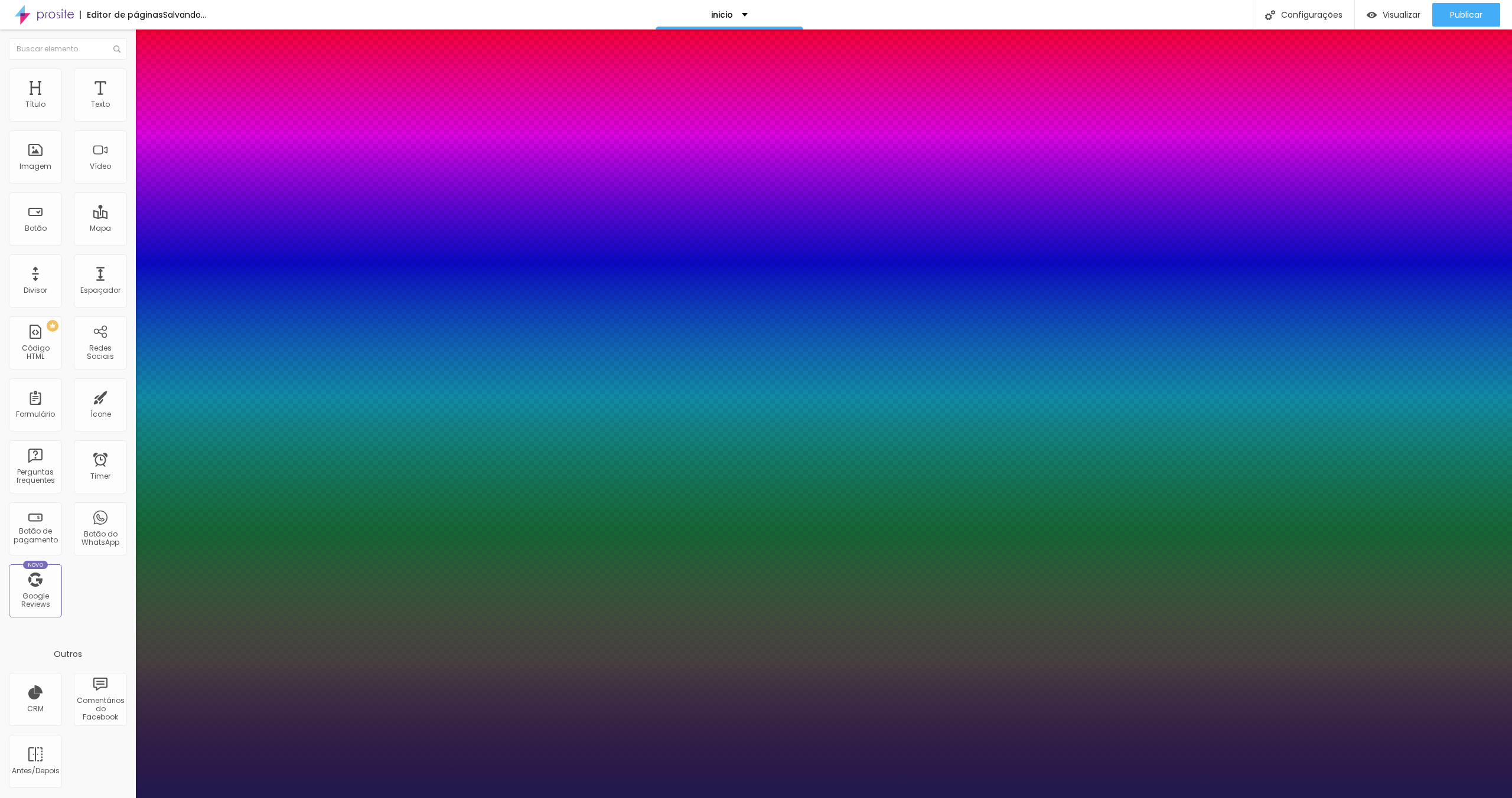
type input "1"
type input "18"
type input "1"
type input "17"
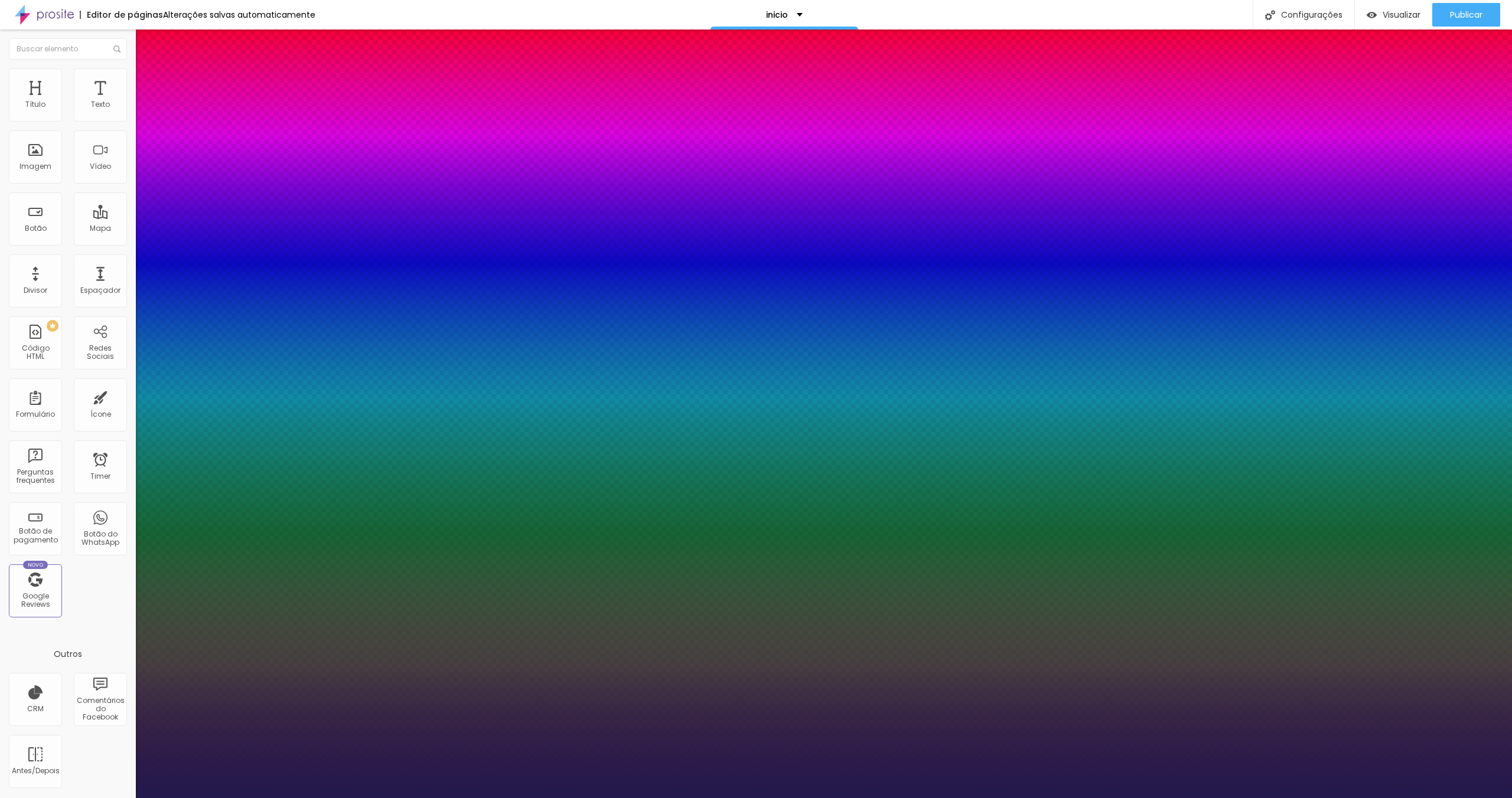
type input "17"
type input "1"
type input "16"
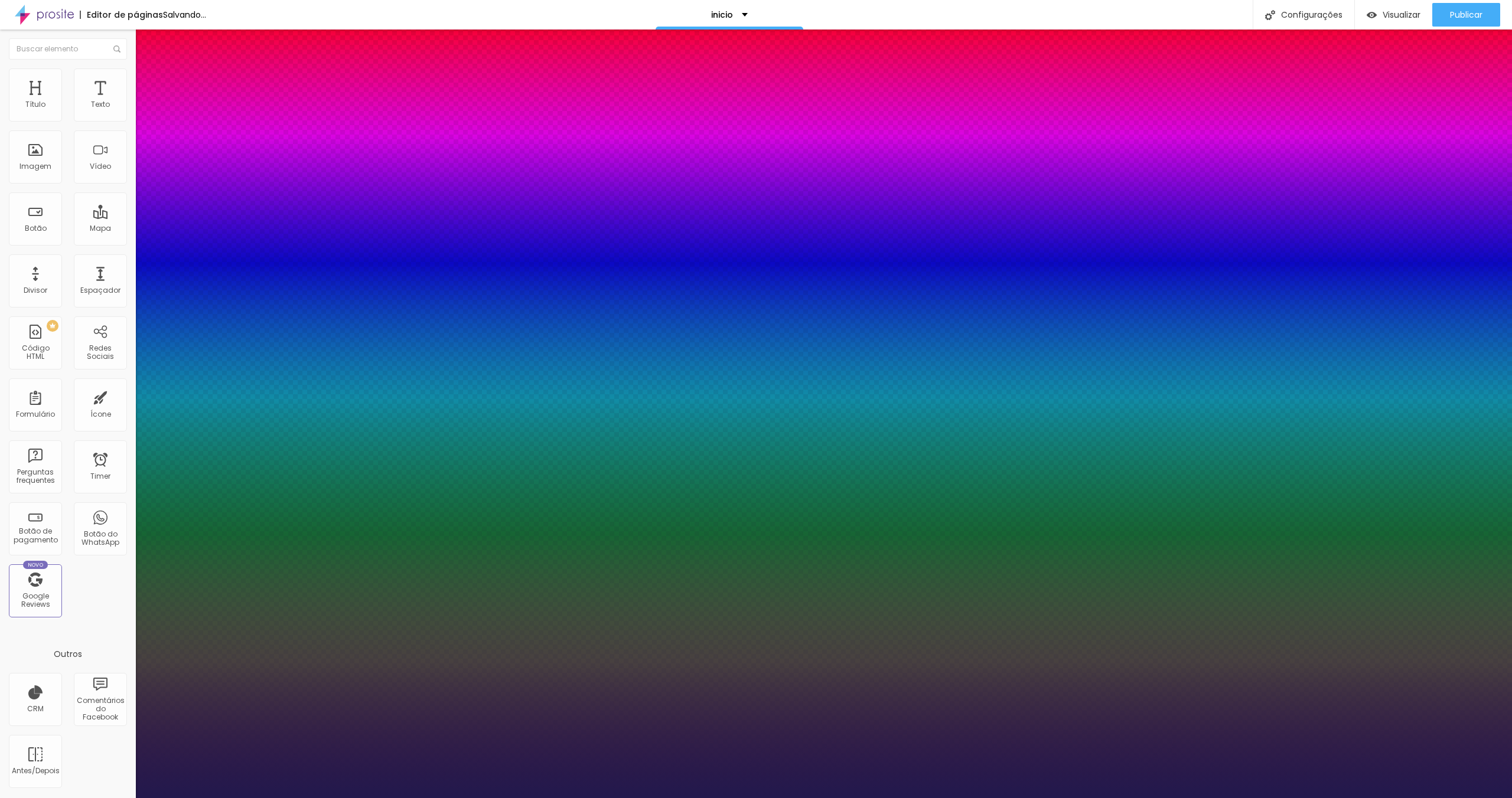
type input "1"
type input "20"
type input "1"
type input "19"
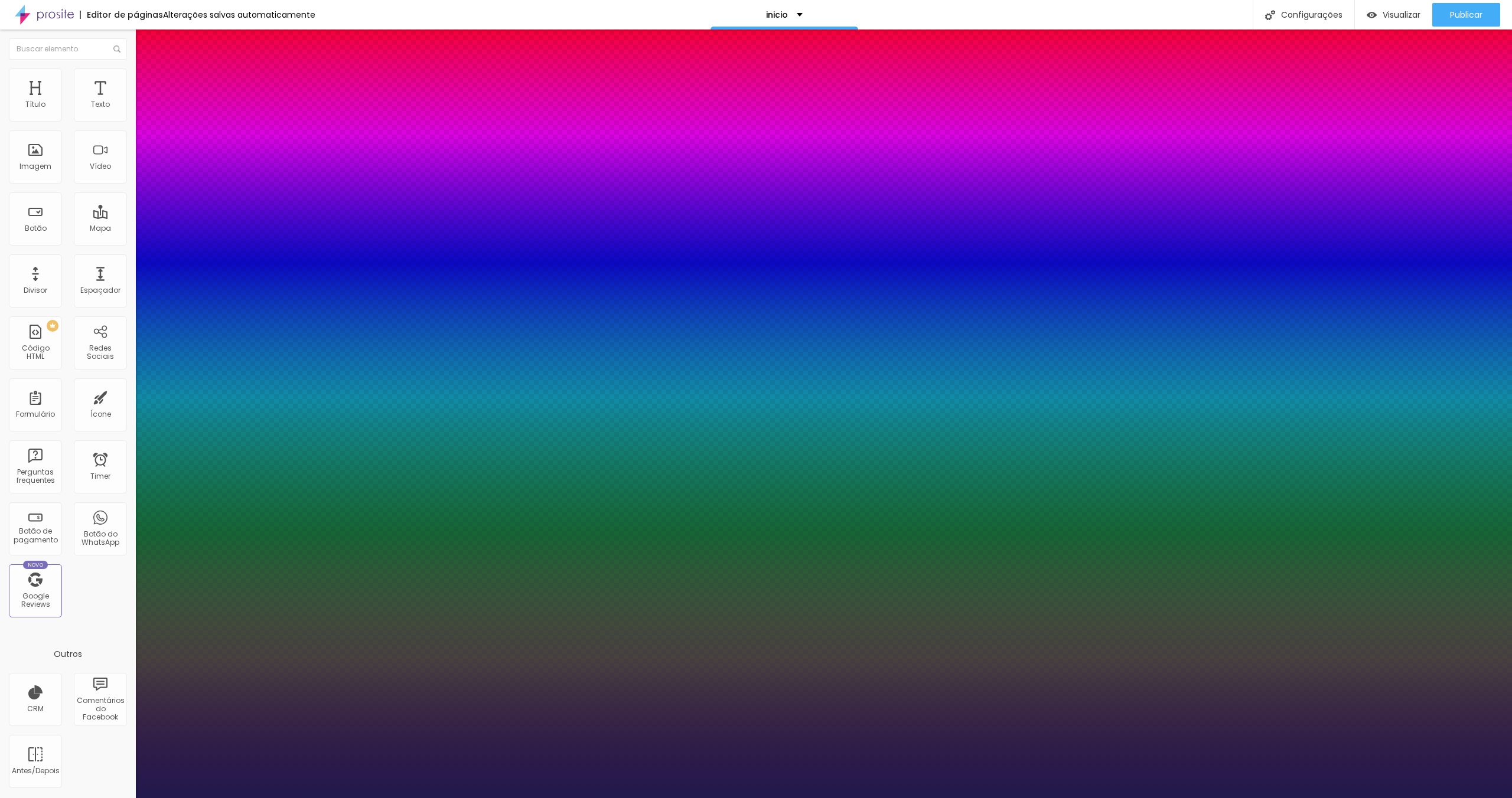
type input "19"
type input "1"
type input "18"
type input "1"
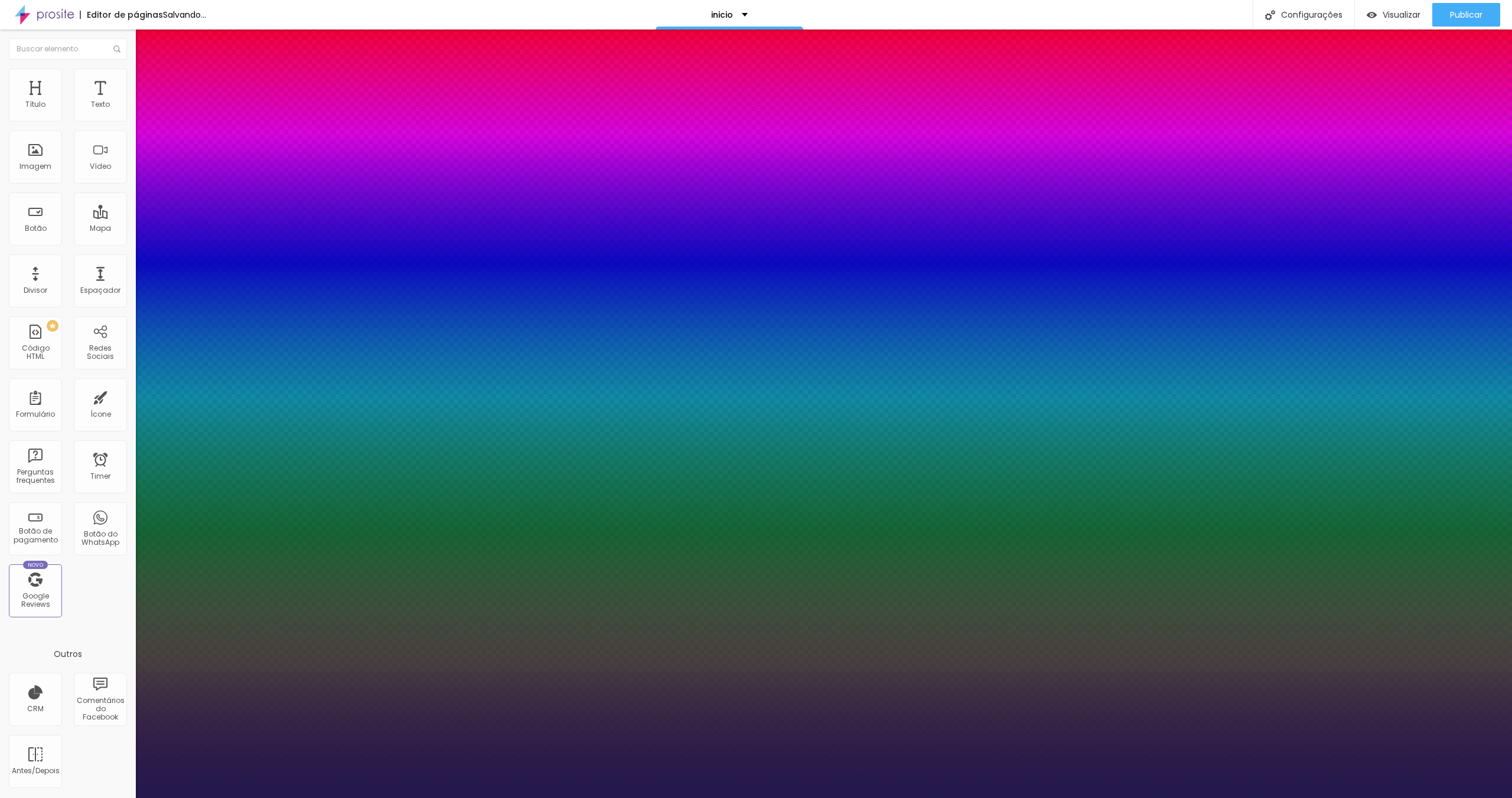
type input "17"
type input "1"
type input "16"
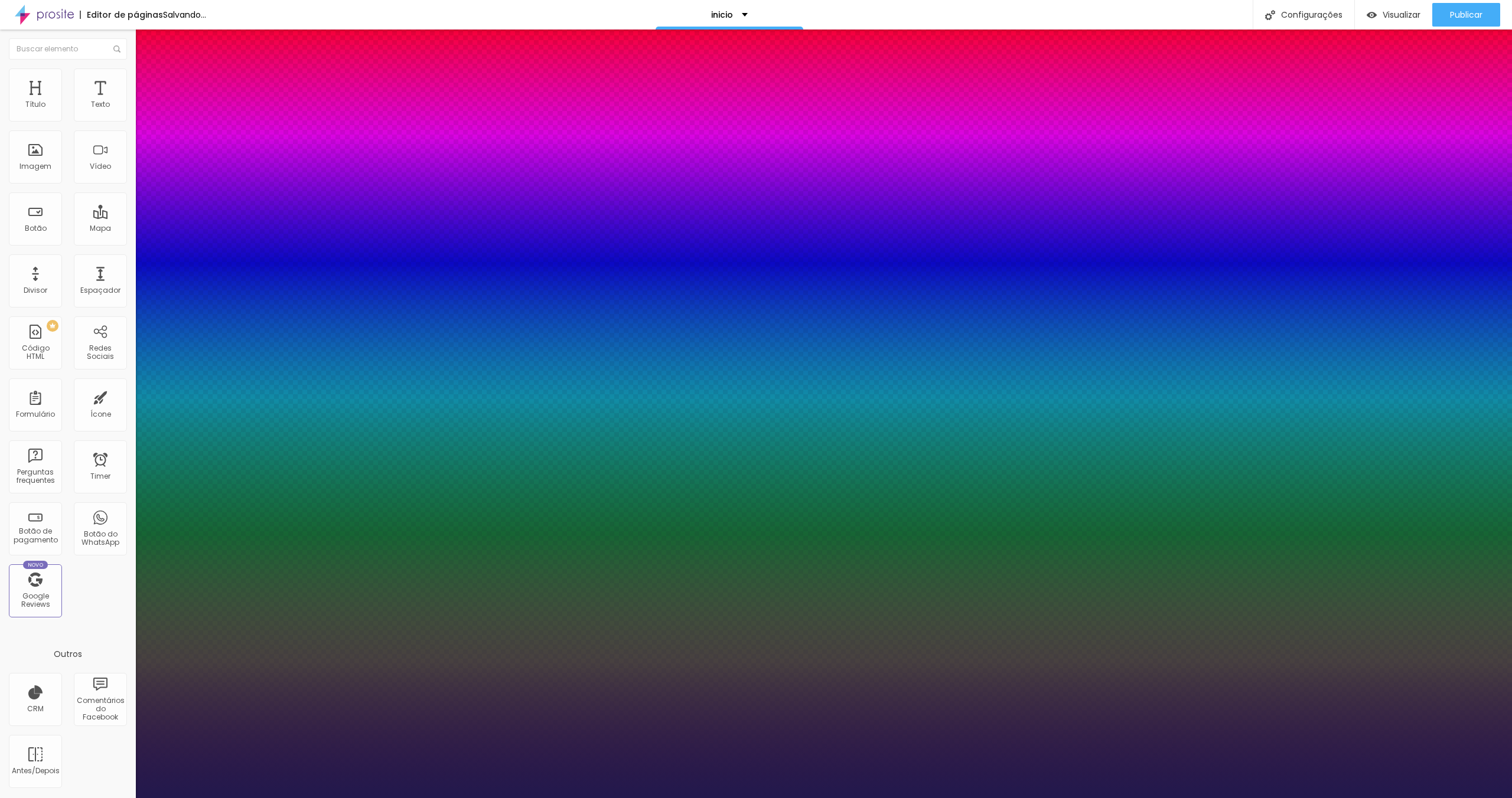
type input "1"
type input "15"
type input "1"
type input "16"
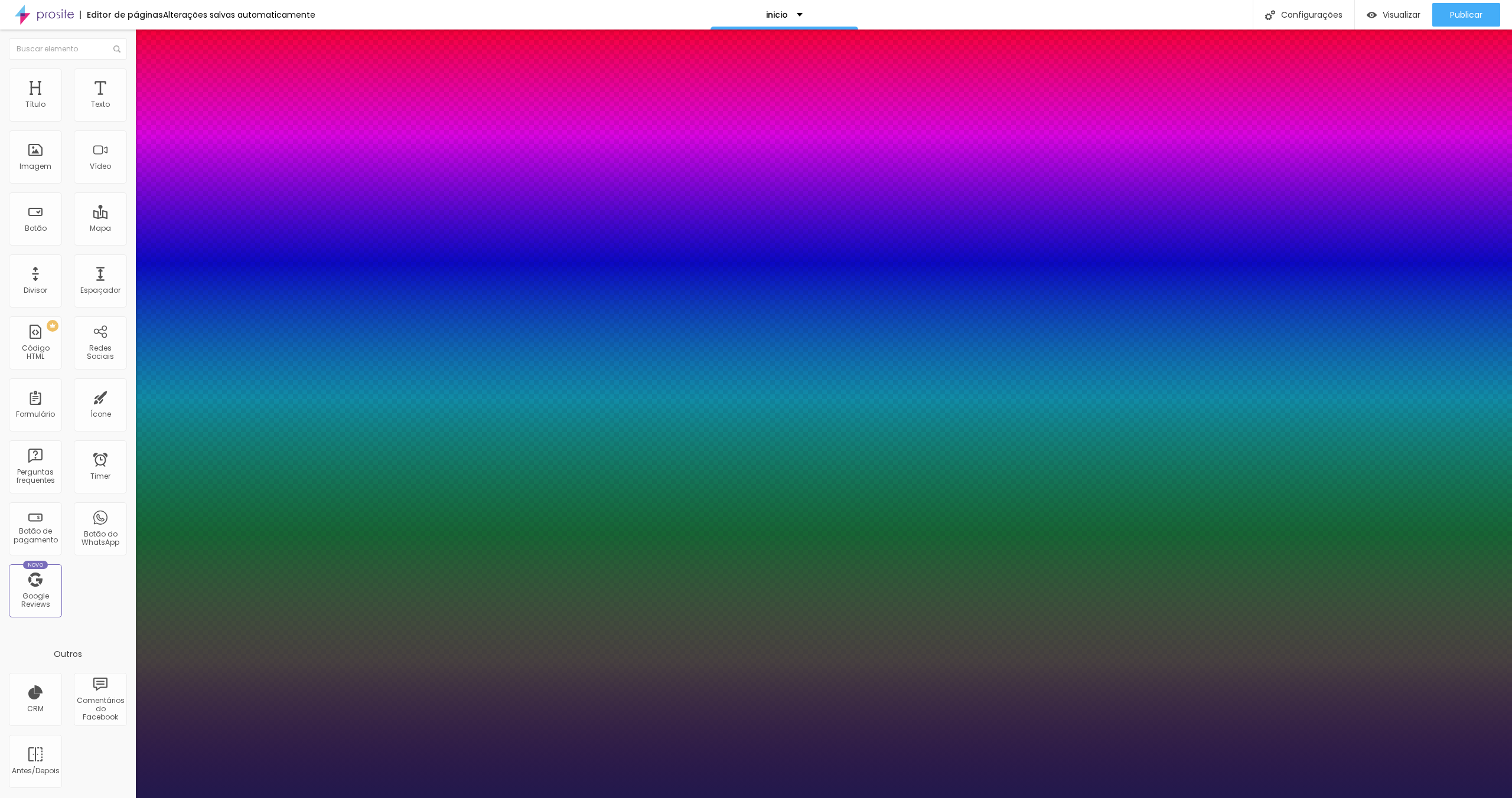
type input "16"
type input "1"
type input "0.5"
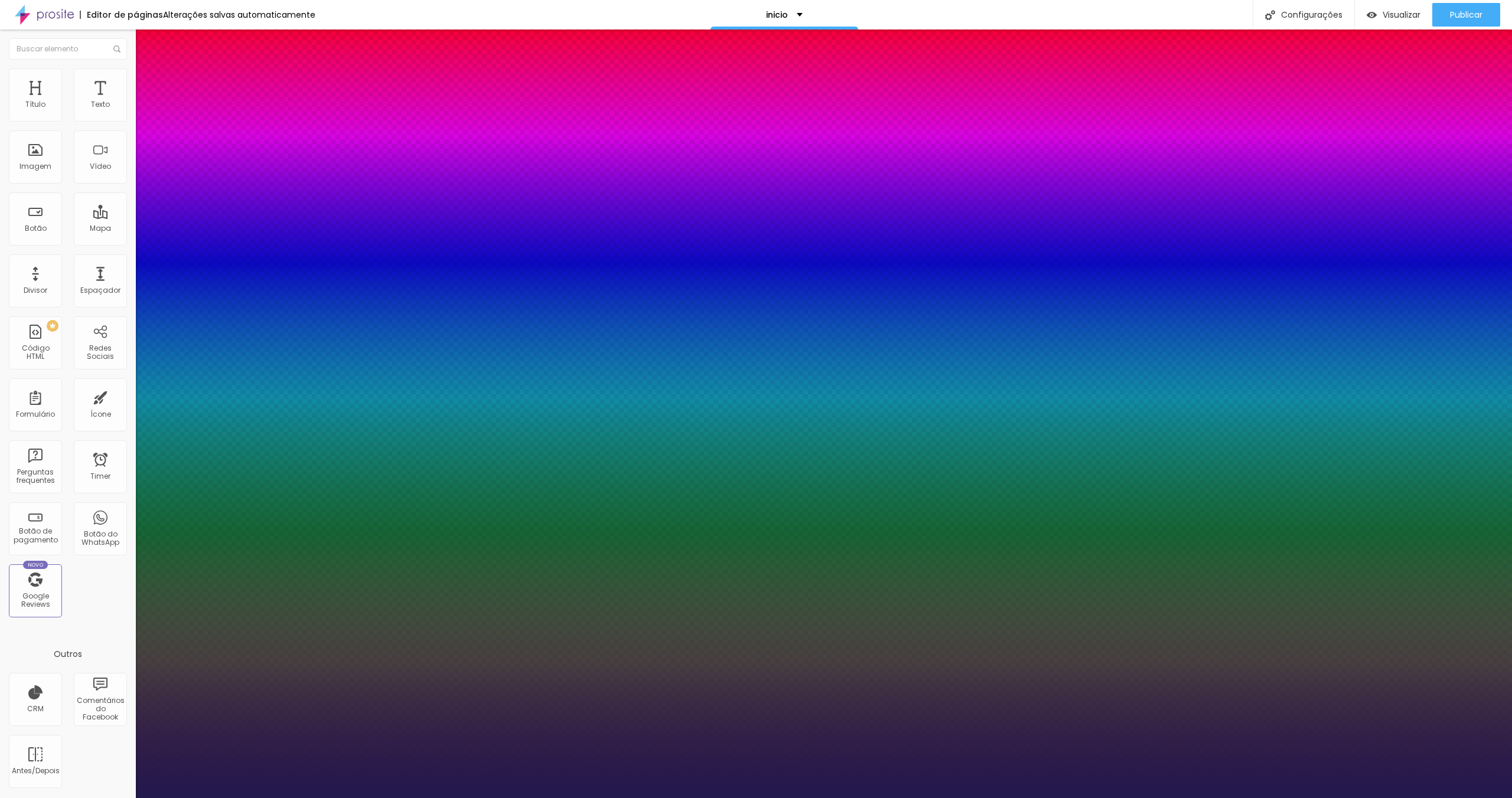
type input "1"
type input "0.7"
type input "1"
type input "0.8"
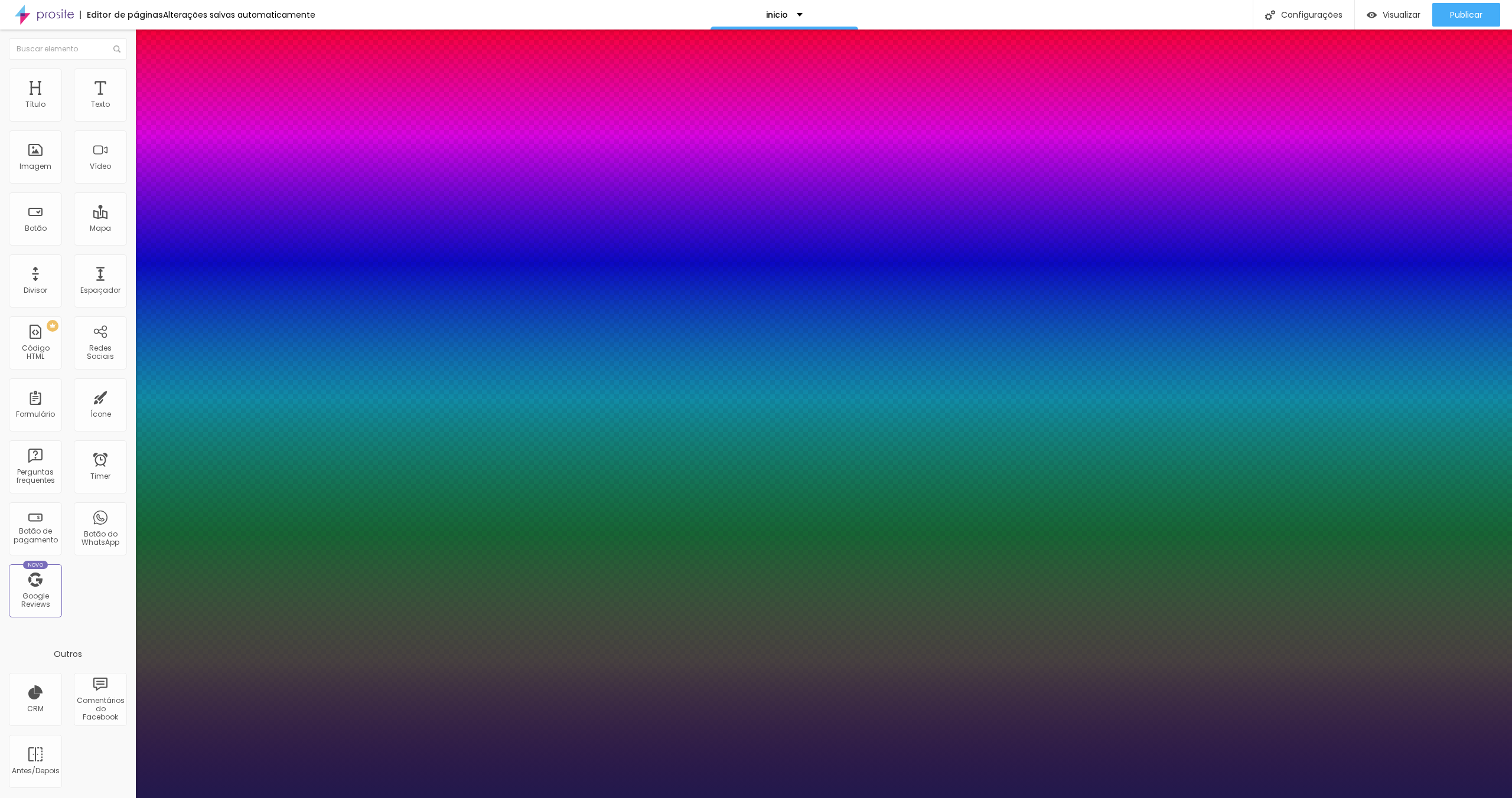
type input "0.8"
type input "1"
type input "0.9"
type input "1"
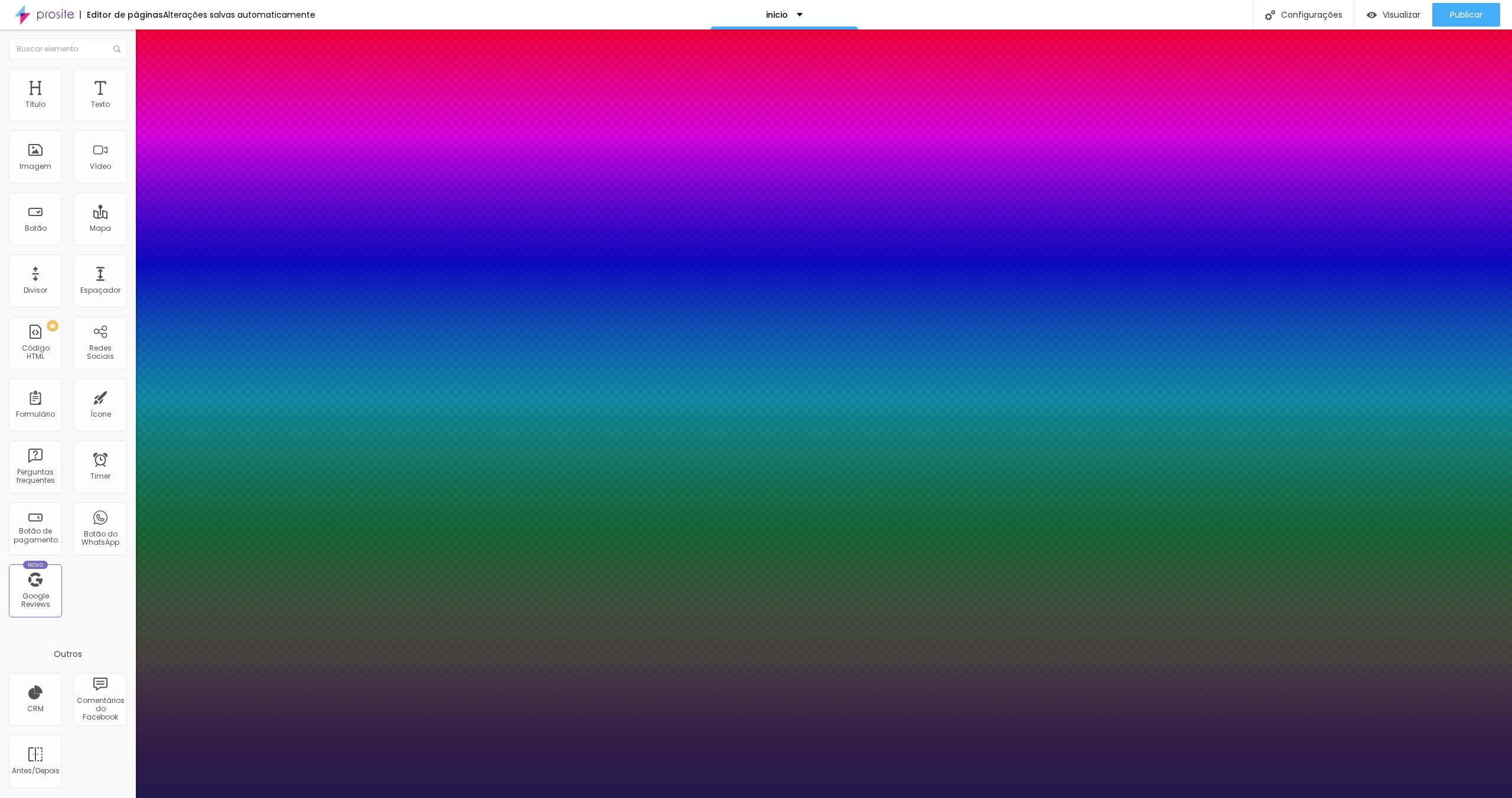
type input "1"
type input "1.1"
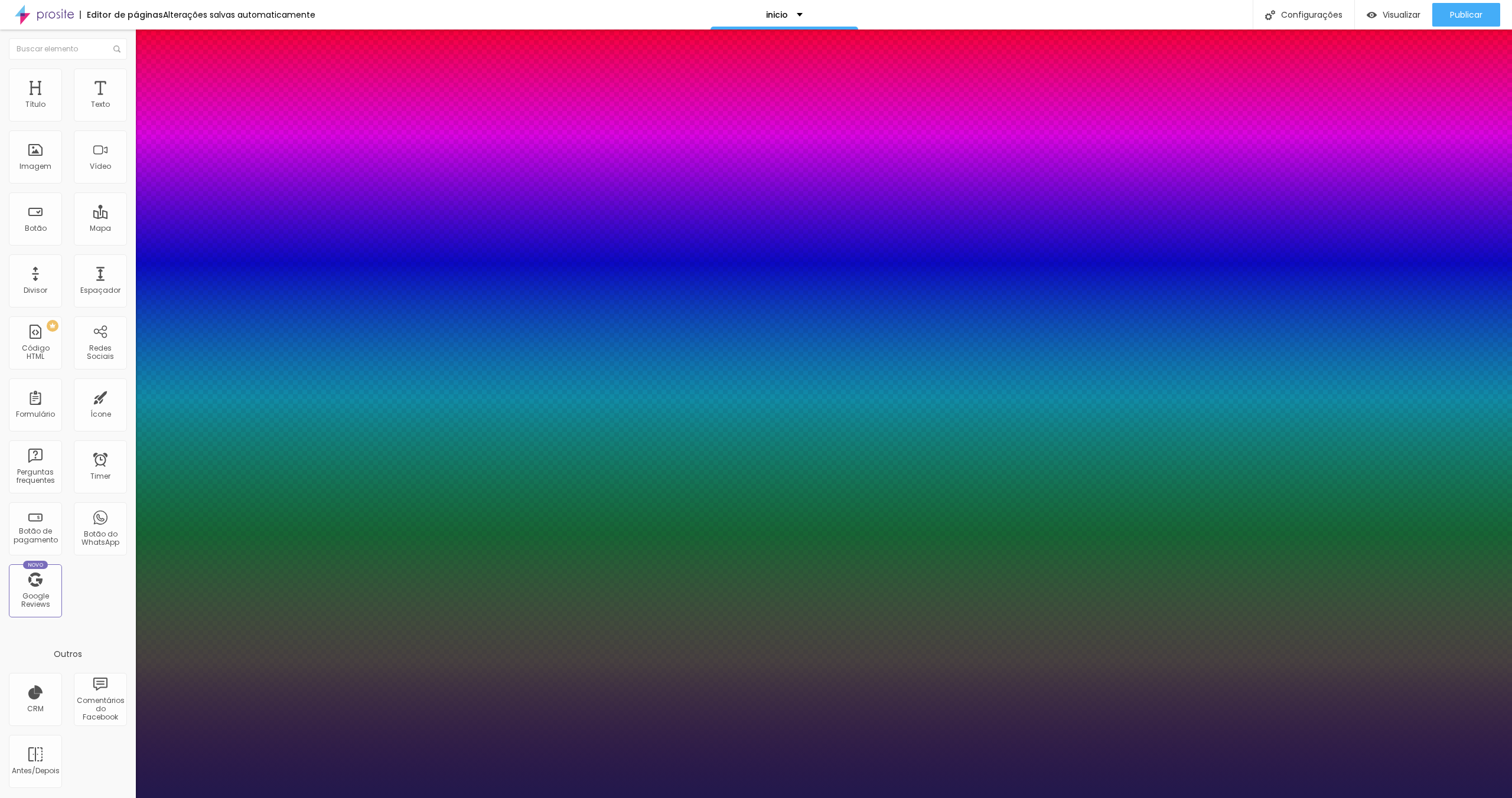
type input "1"
type input "1.2"
type input "1"
type input "1.1"
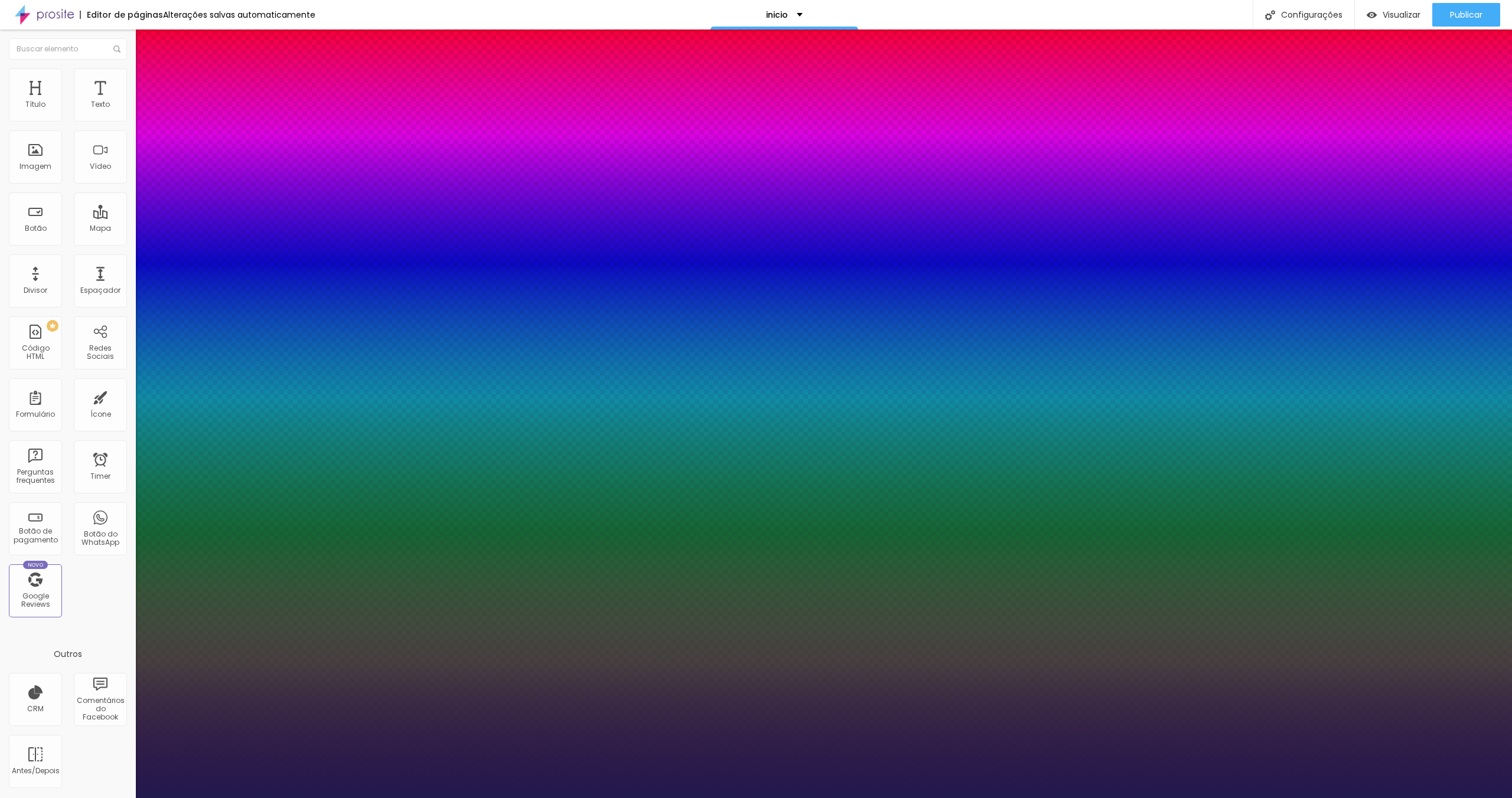
type input "1.1"
type input "1"
drag, startPoint x: 154, startPoint y: 229, endPoint x: 161, endPoint y: 229, distance: 7.0
type input "1.1"
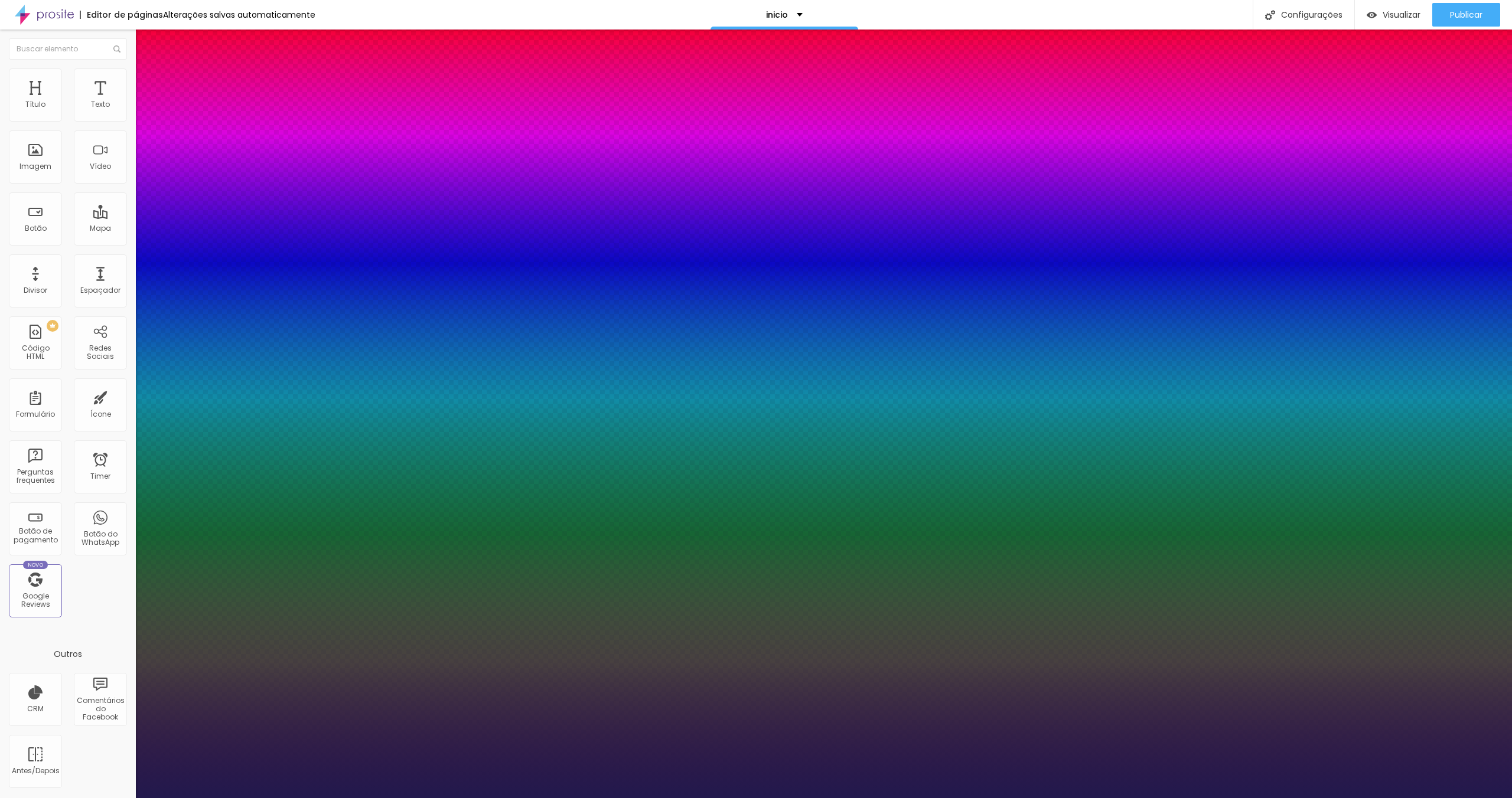
type input "1"
type input "1.4"
type input "1"
type input "1.5"
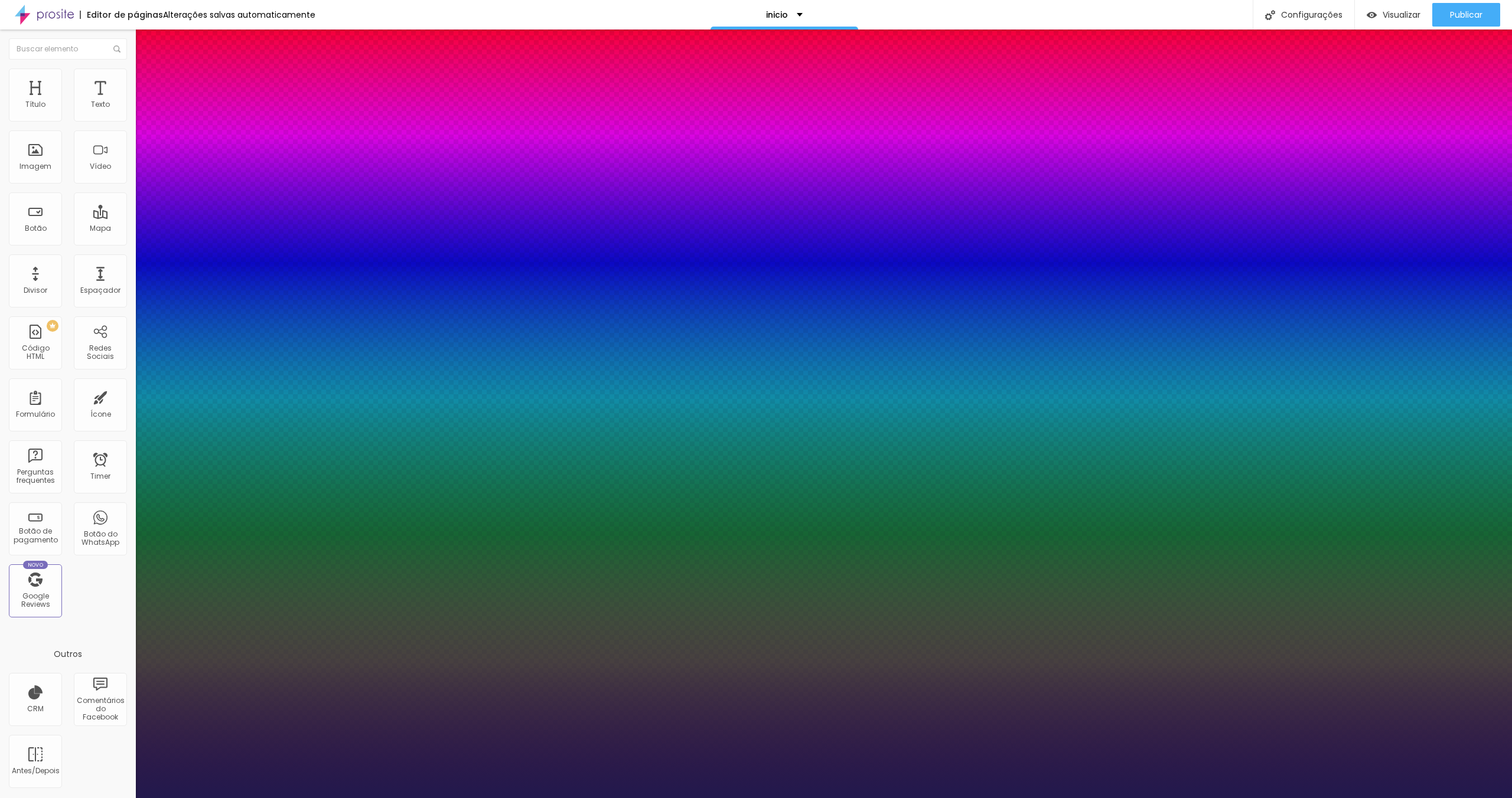
type input "1.5"
type input "1"
type input "1.6"
type input "1"
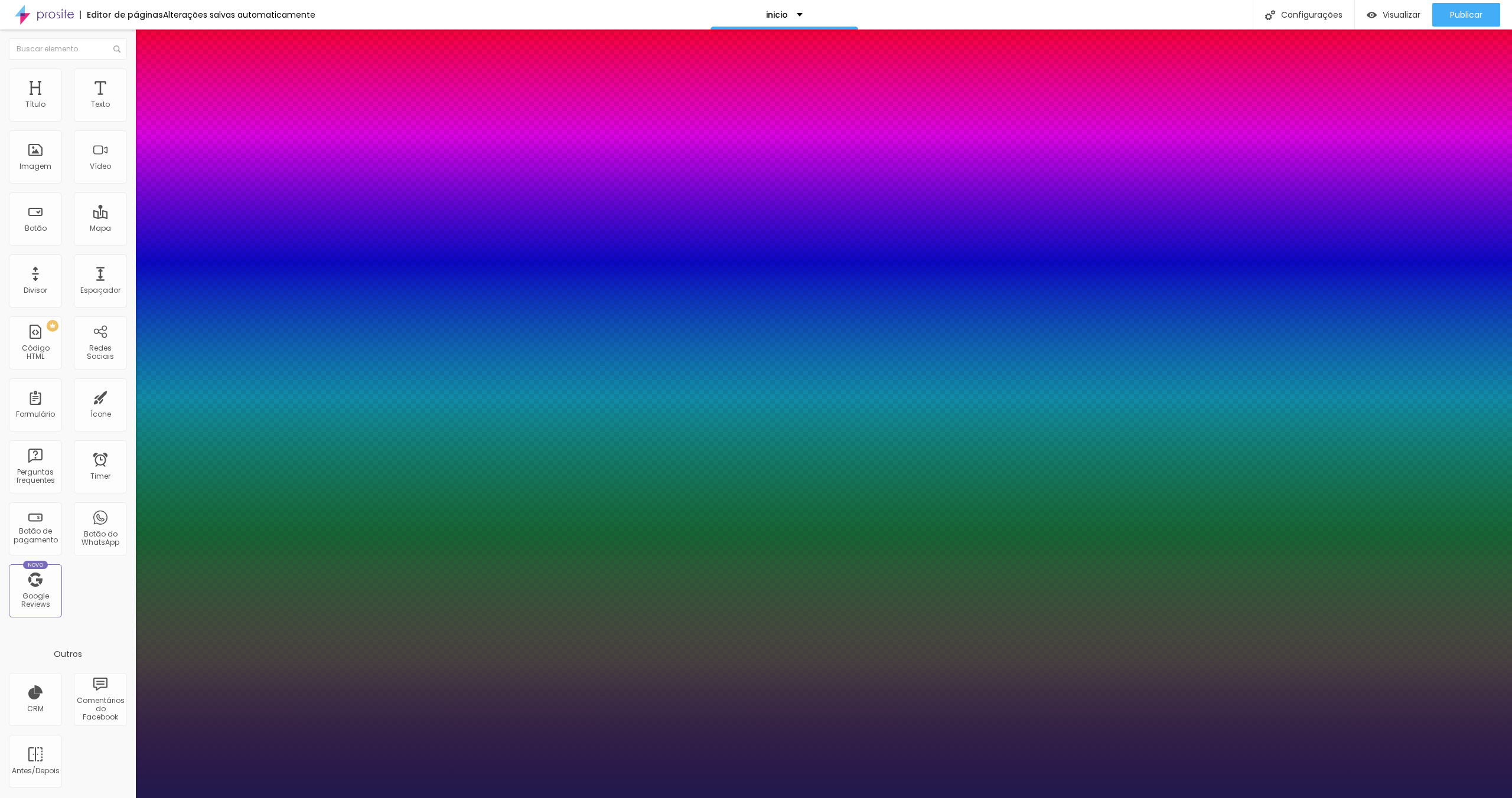
type input "1.5"
type input "1"
type input "1.6"
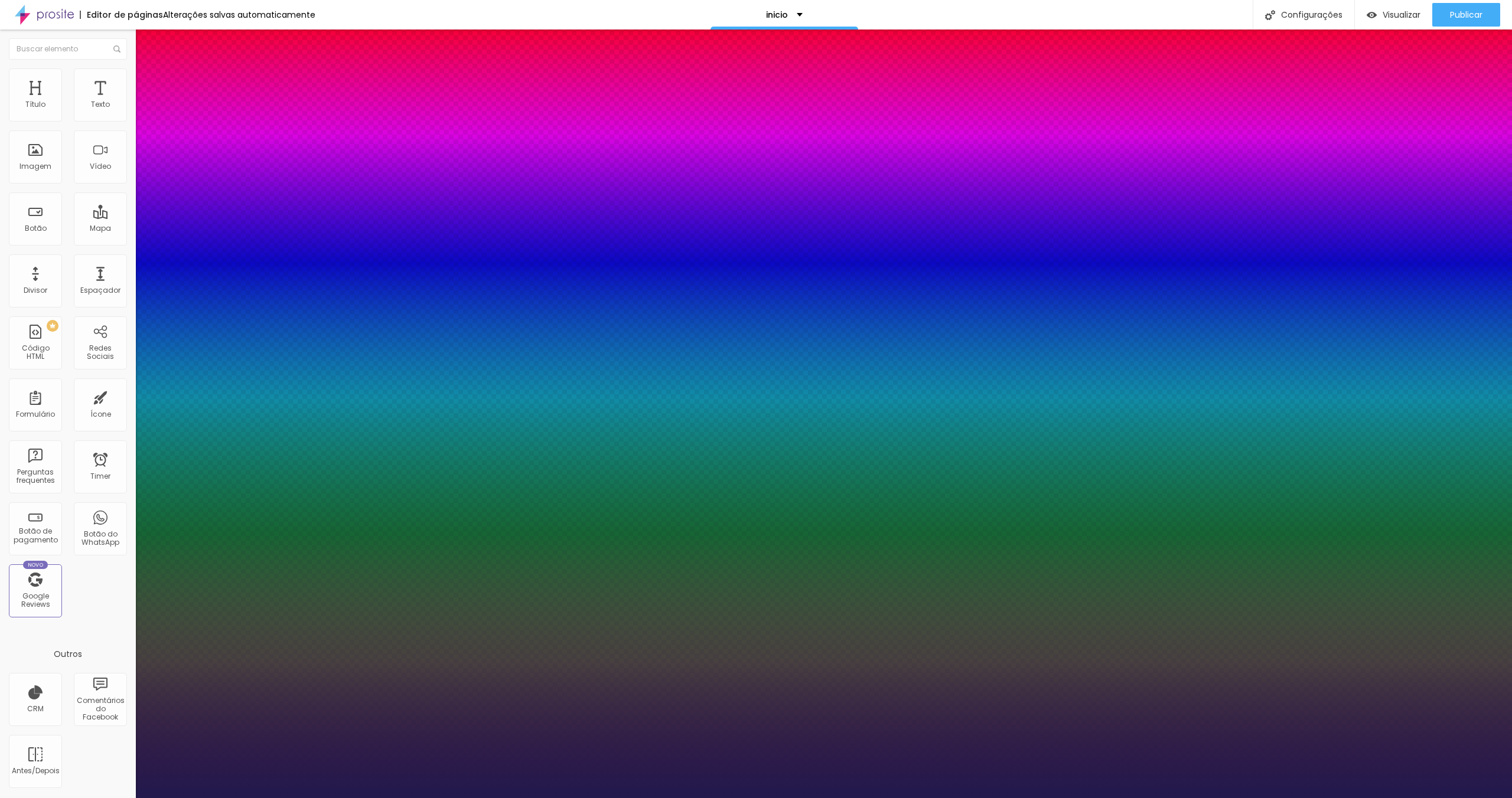
type input "1"
drag, startPoint x: 201, startPoint y: 281, endPoint x: 213, endPoint y: 283, distance: 12.2
type input "1.6"
type input "1"
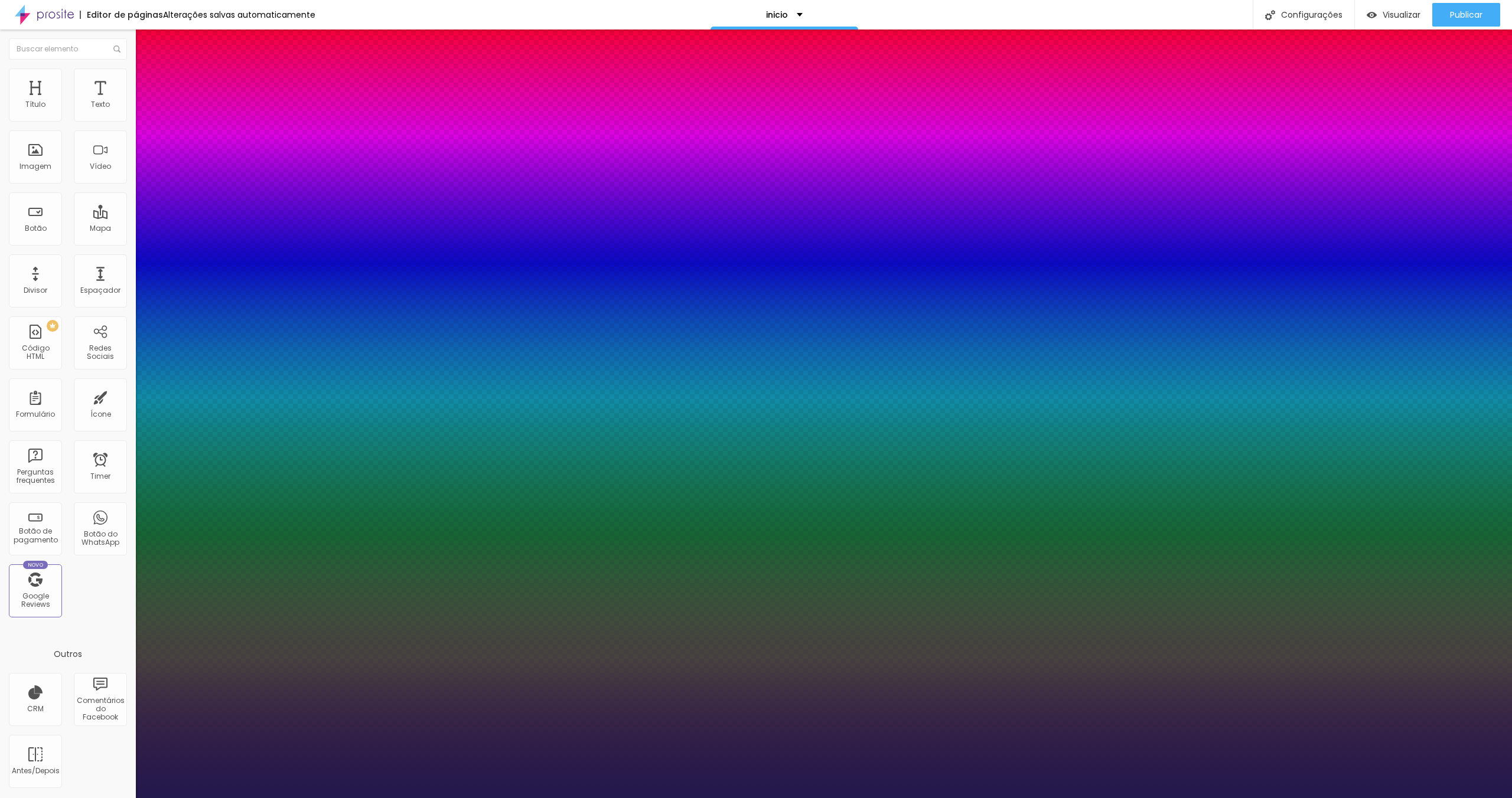
click at [905, 797] on div at bounding box center [756, 798] width 1512 height 0
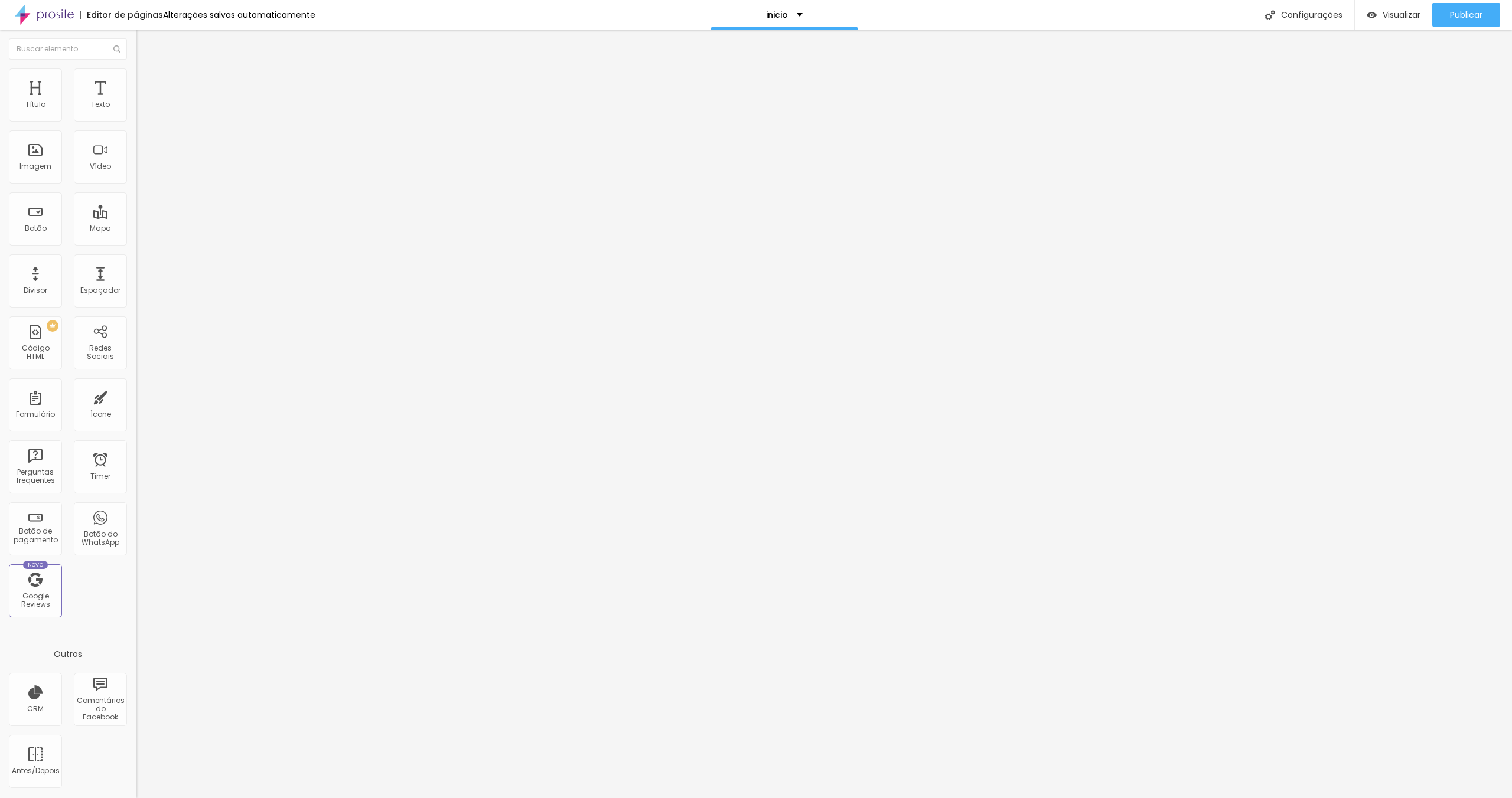
click at [136, 74] on img at bounding box center [141, 73] width 11 height 11
type input "200"
drag, startPoint x: 108, startPoint y: 161, endPoint x: 204, endPoint y: 157, distance: 96.1
type input "200"
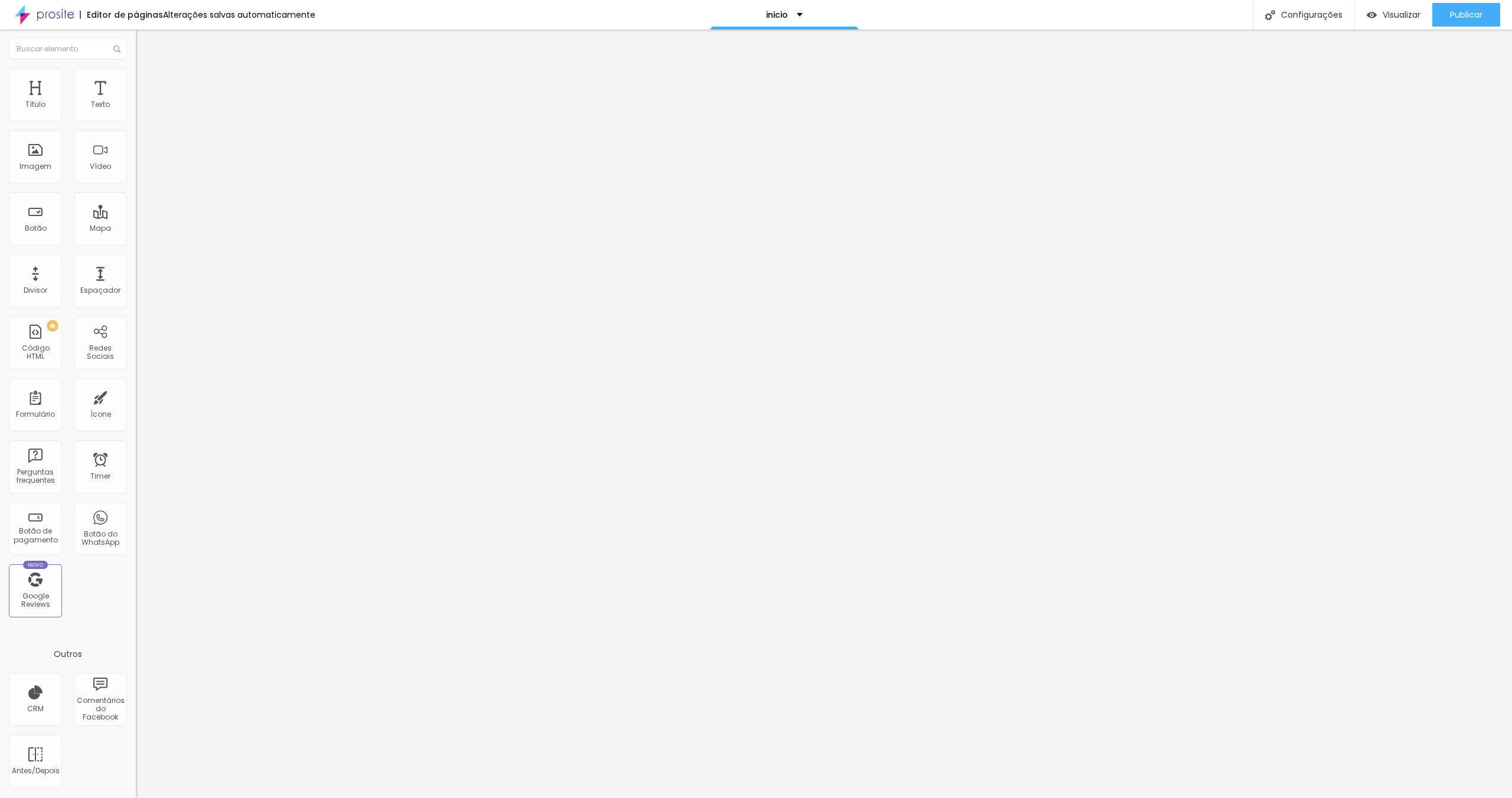
click at [204, 259] on input "range" at bounding box center [174, 263] width 76 height 9
type input "85"
type input "75"
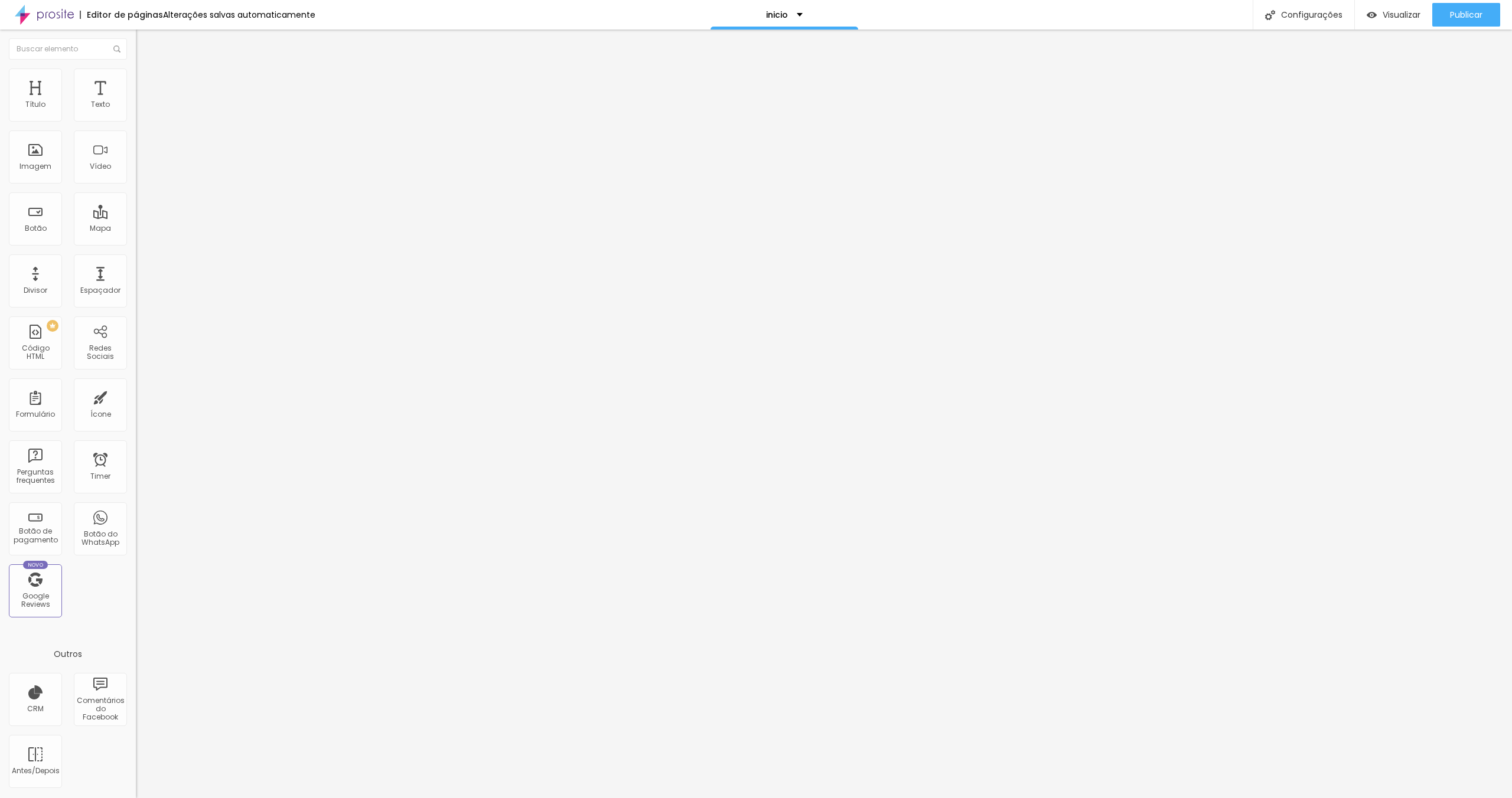
type input "70"
type input "65"
type input "60"
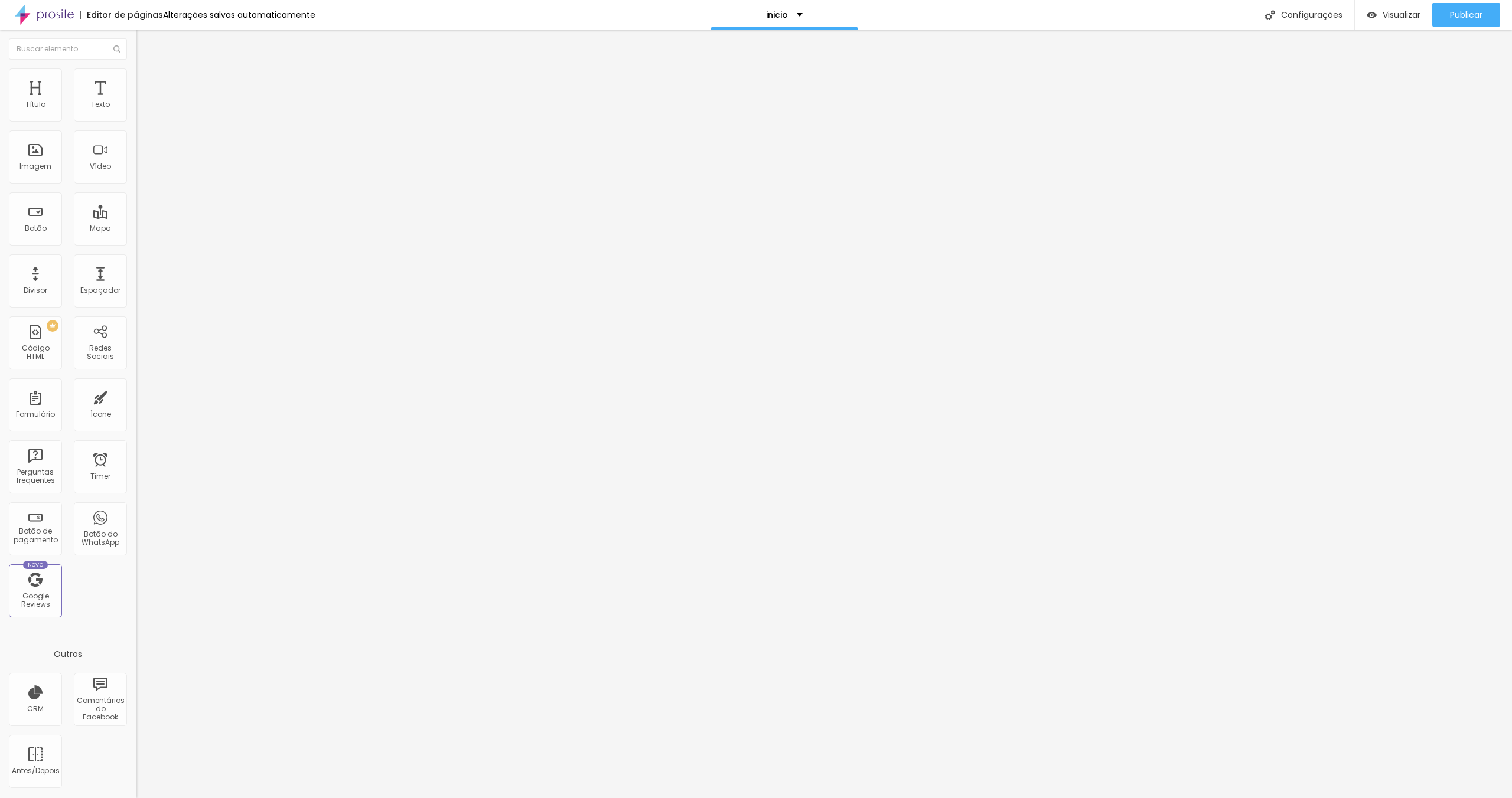
type input "60"
type input "55"
type input "60"
drag, startPoint x: 106, startPoint y: 126, endPoint x: 73, endPoint y: 124, distance: 33.1
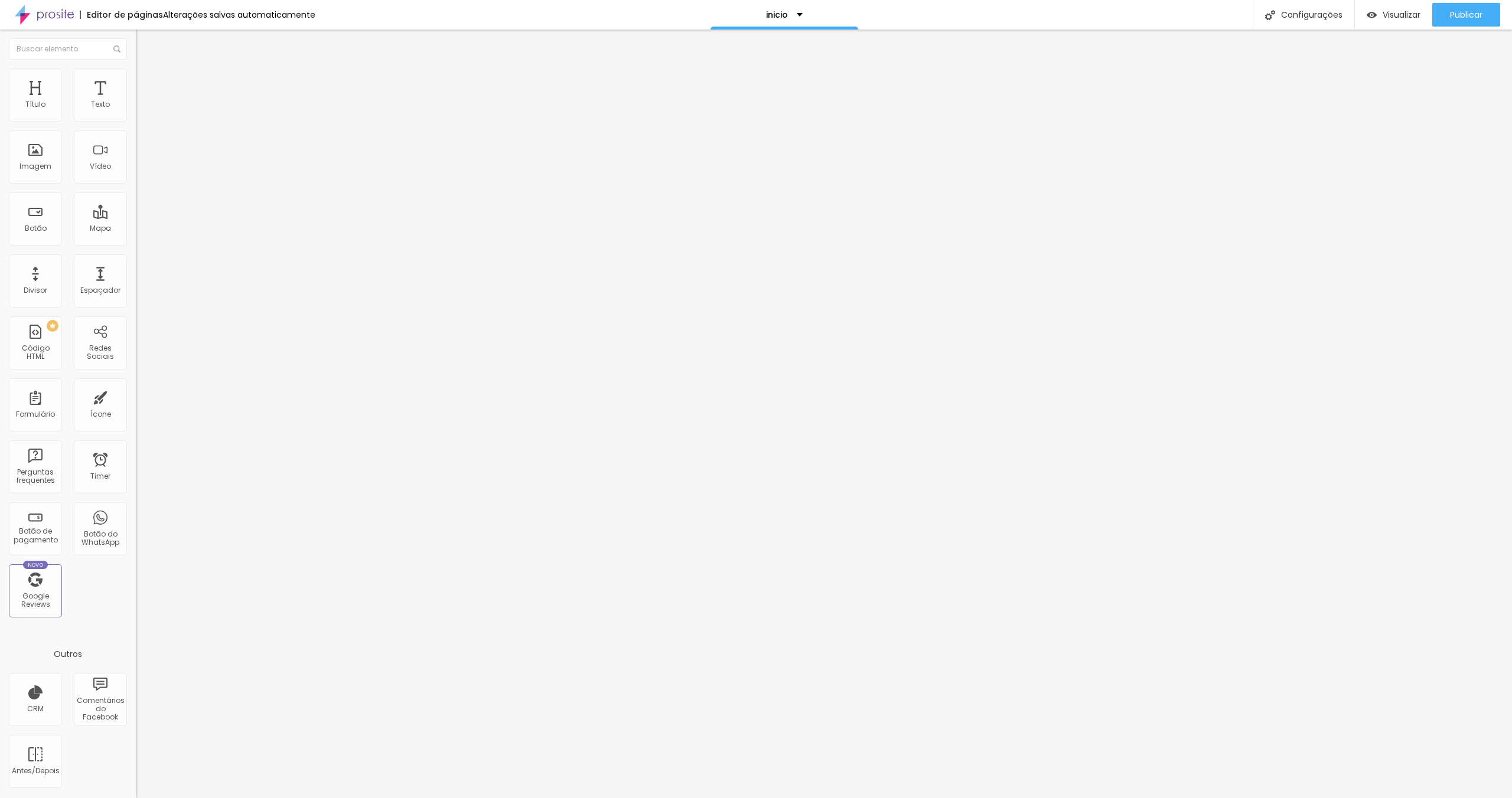
type input "60"
click at [136, 121] on input "range" at bounding box center [174, 116] width 76 height 9
click at [136, 73] on img at bounding box center [141, 73] width 11 height 11
type input "165"
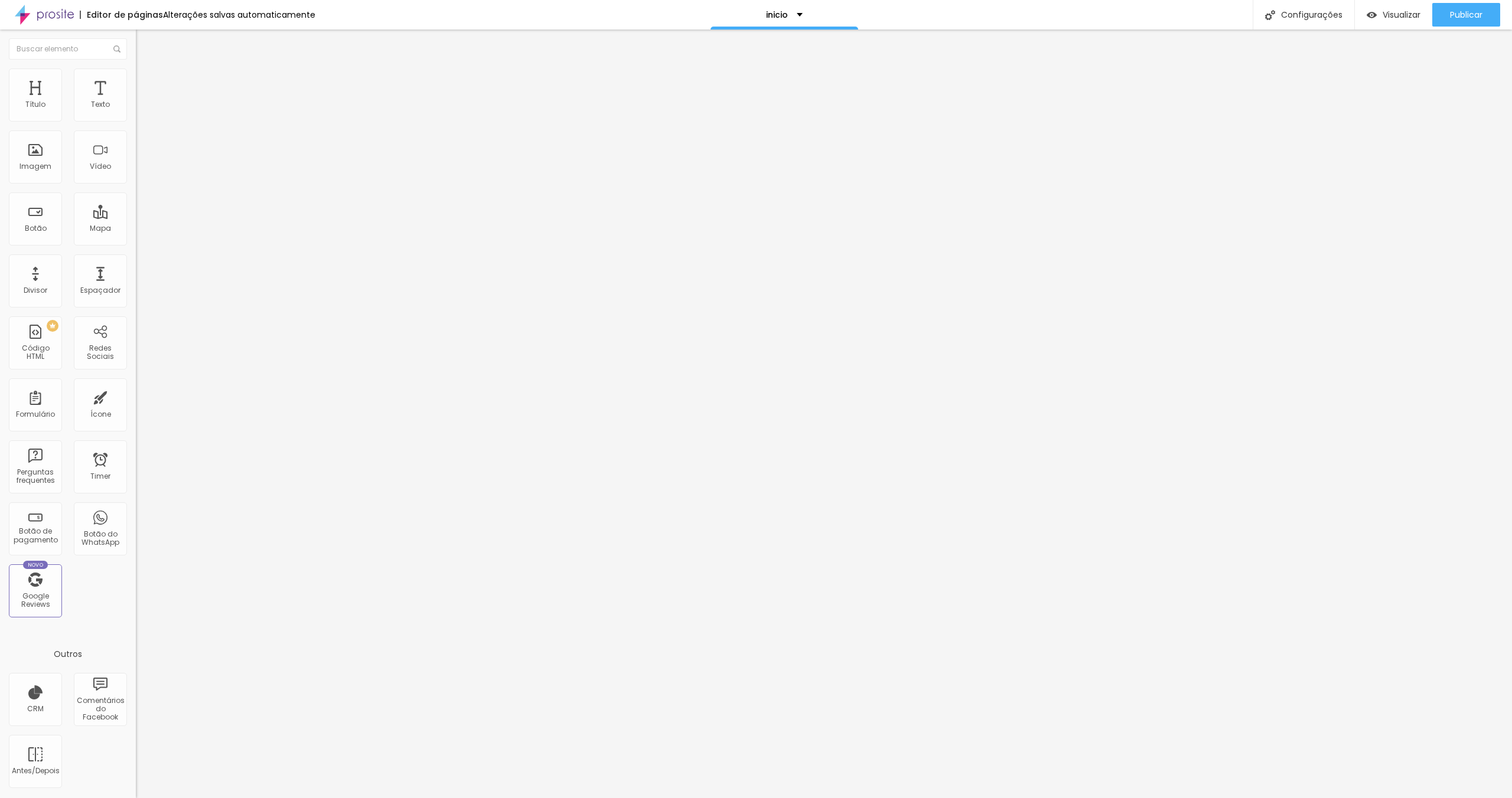
type input "164"
type input "163"
type input "161"
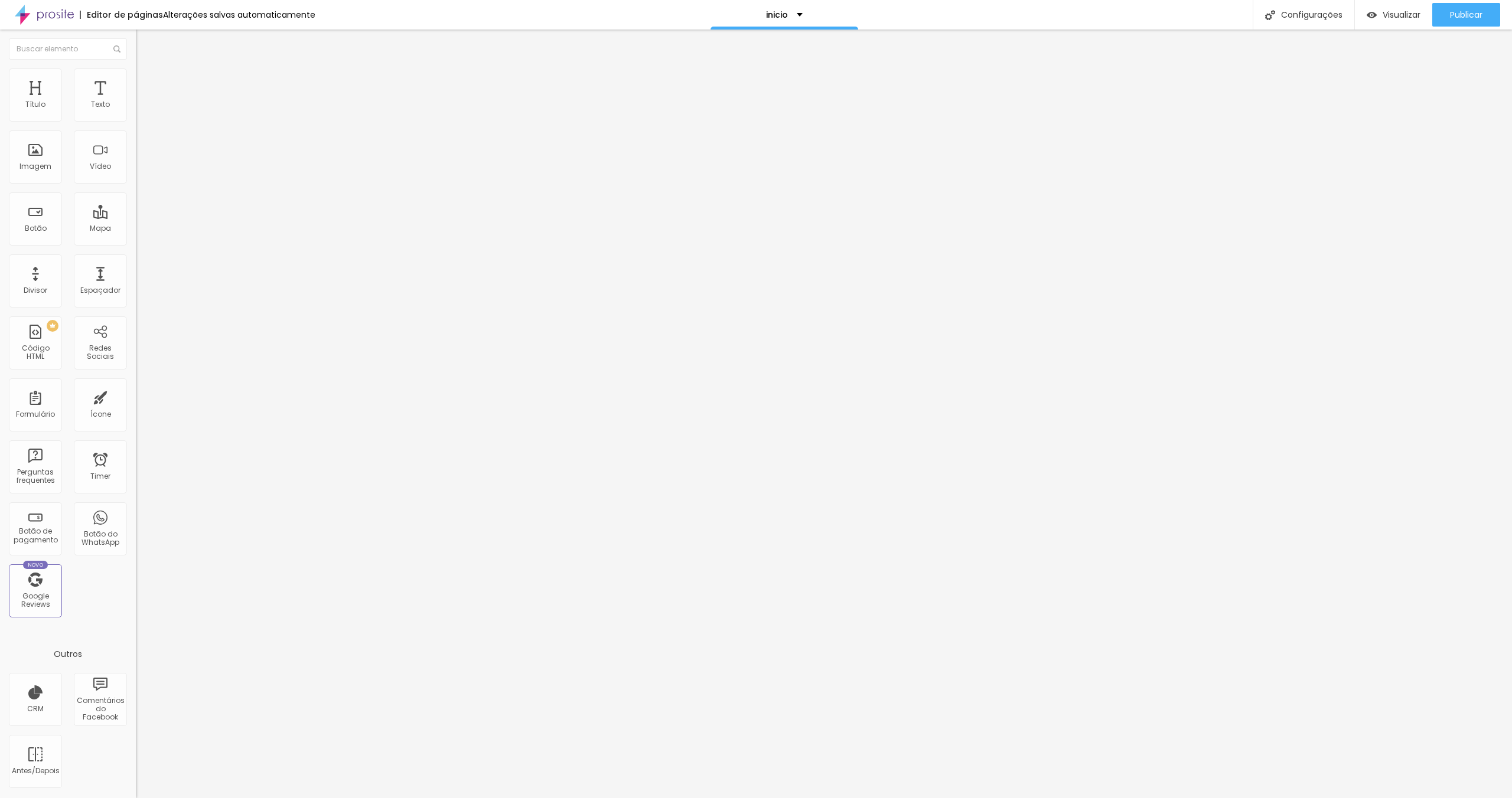
type input "161"
type input "144"
type input "143"
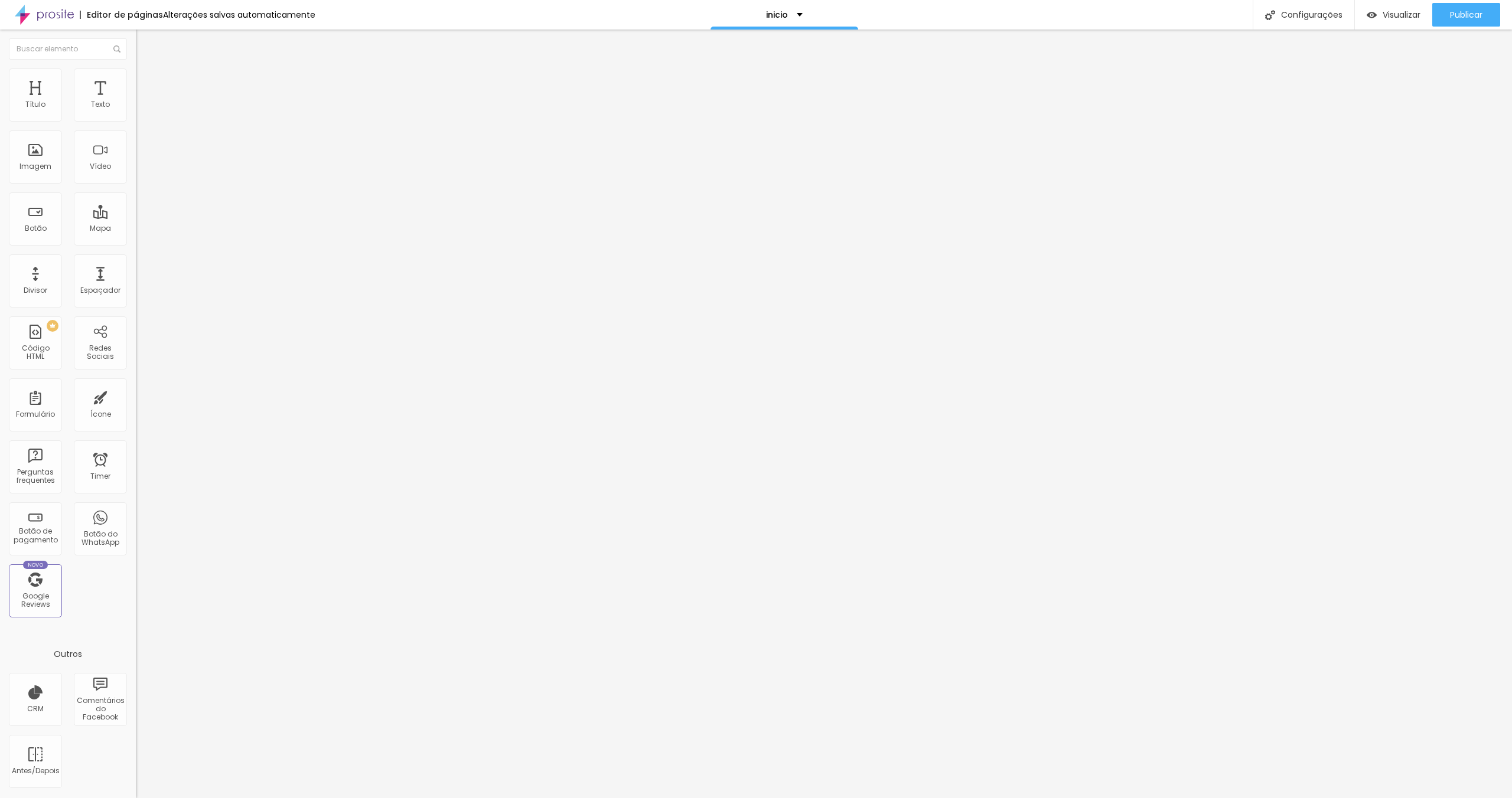
type input "141"
type input "138"
type input "136"
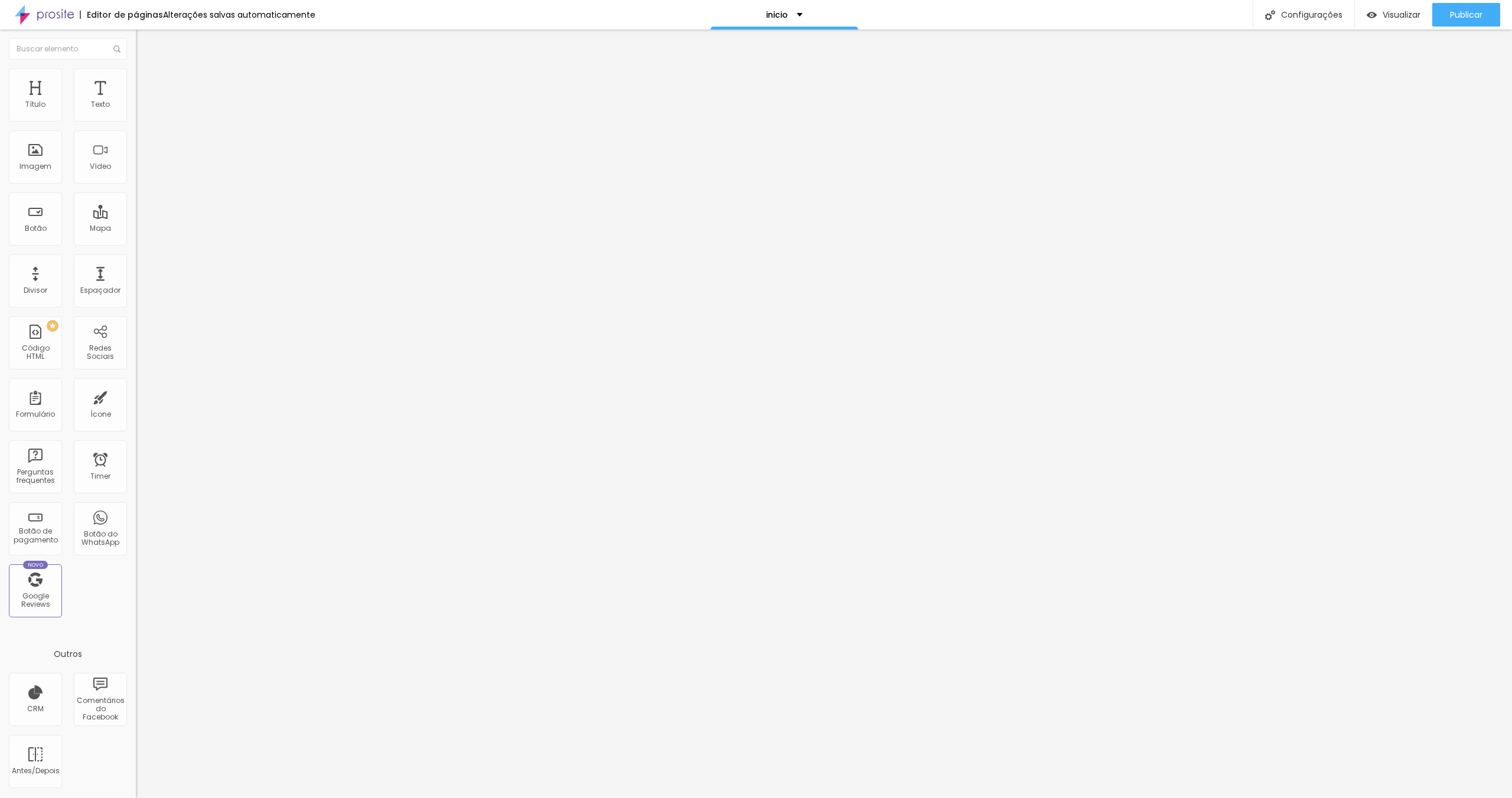
type input "136"
type input "133"
type input "132"
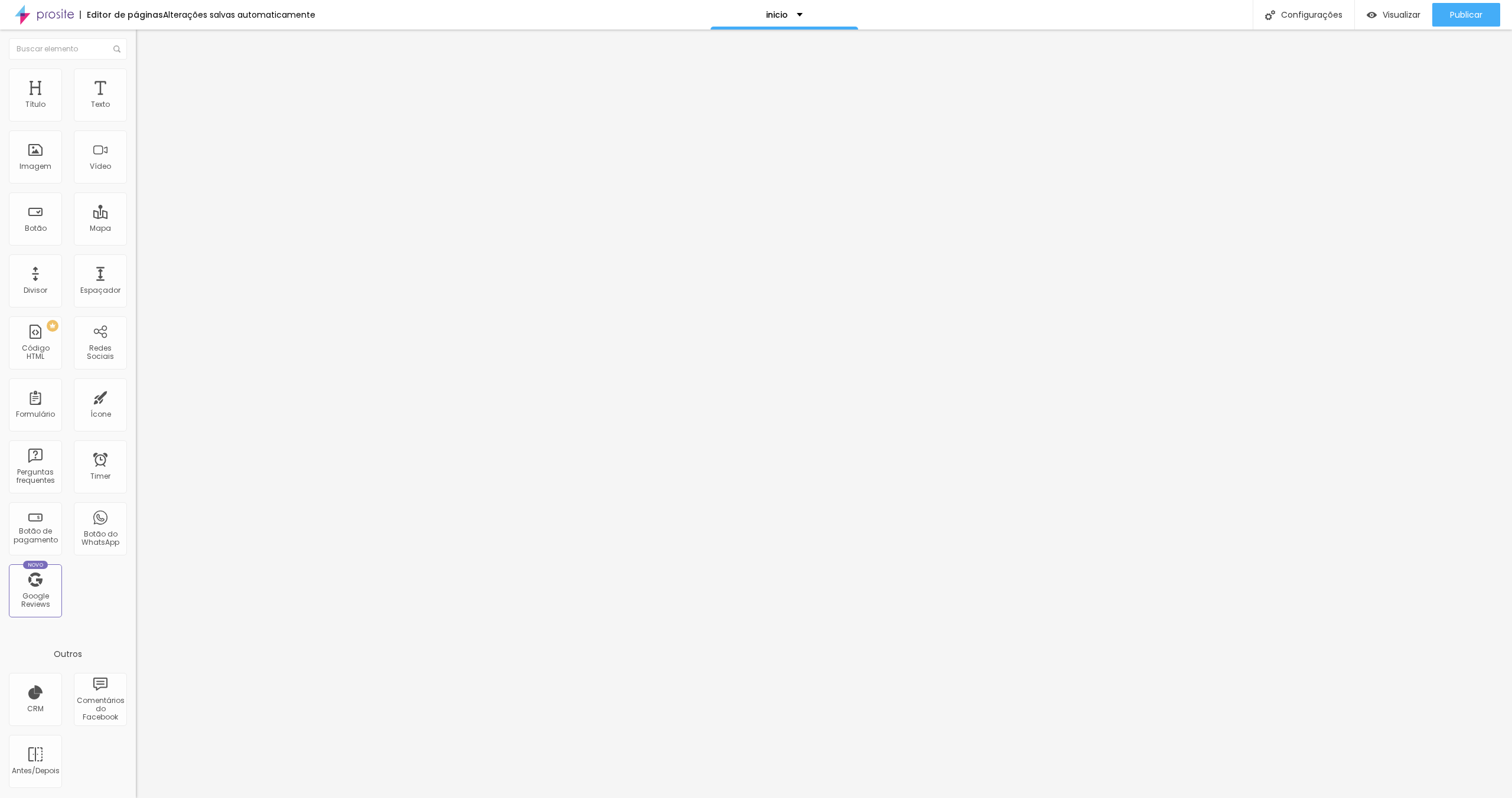
type input "130"
type input "126"
type input "120"
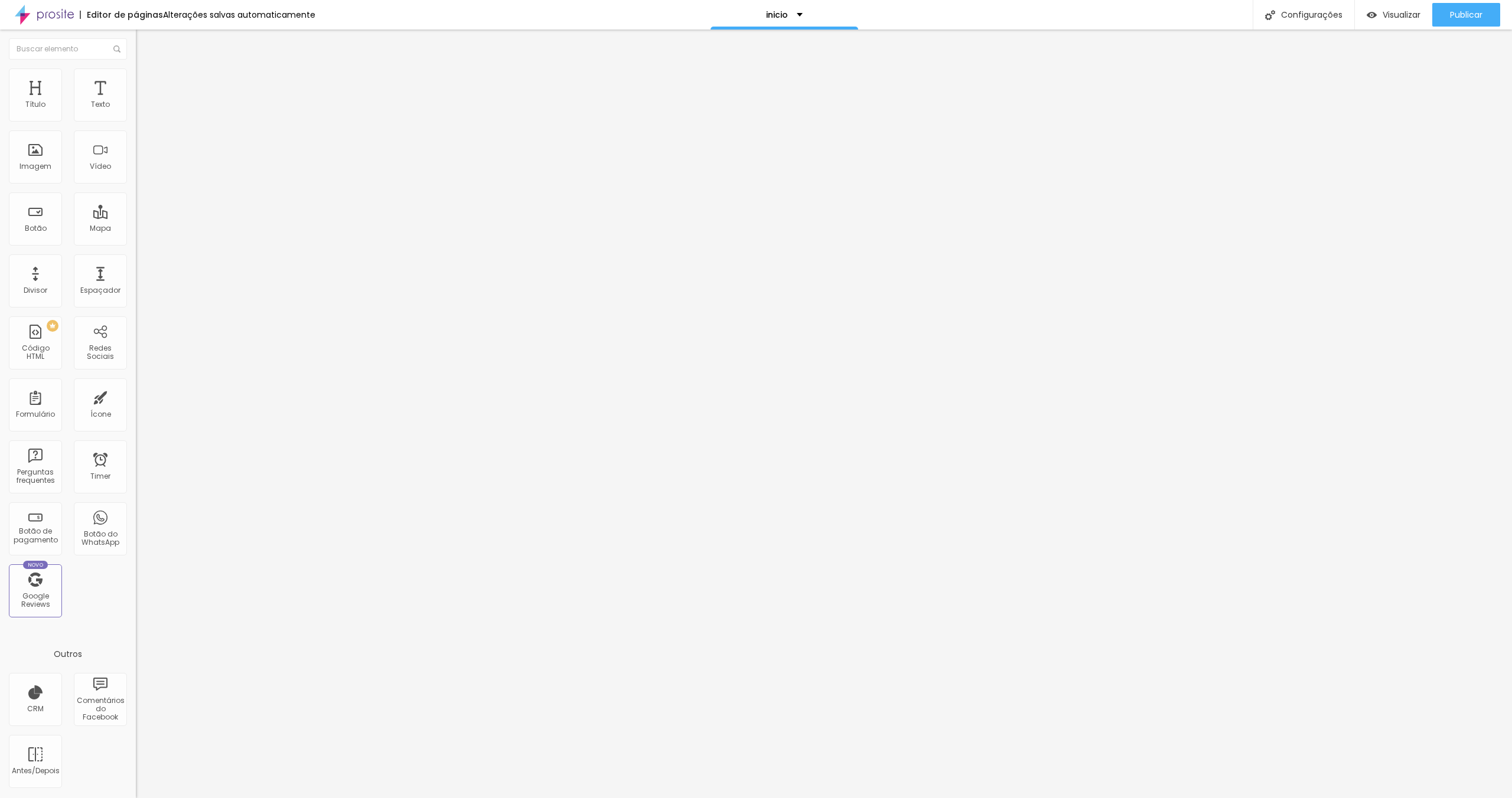
type input "120"
type input "116"
type input "111"
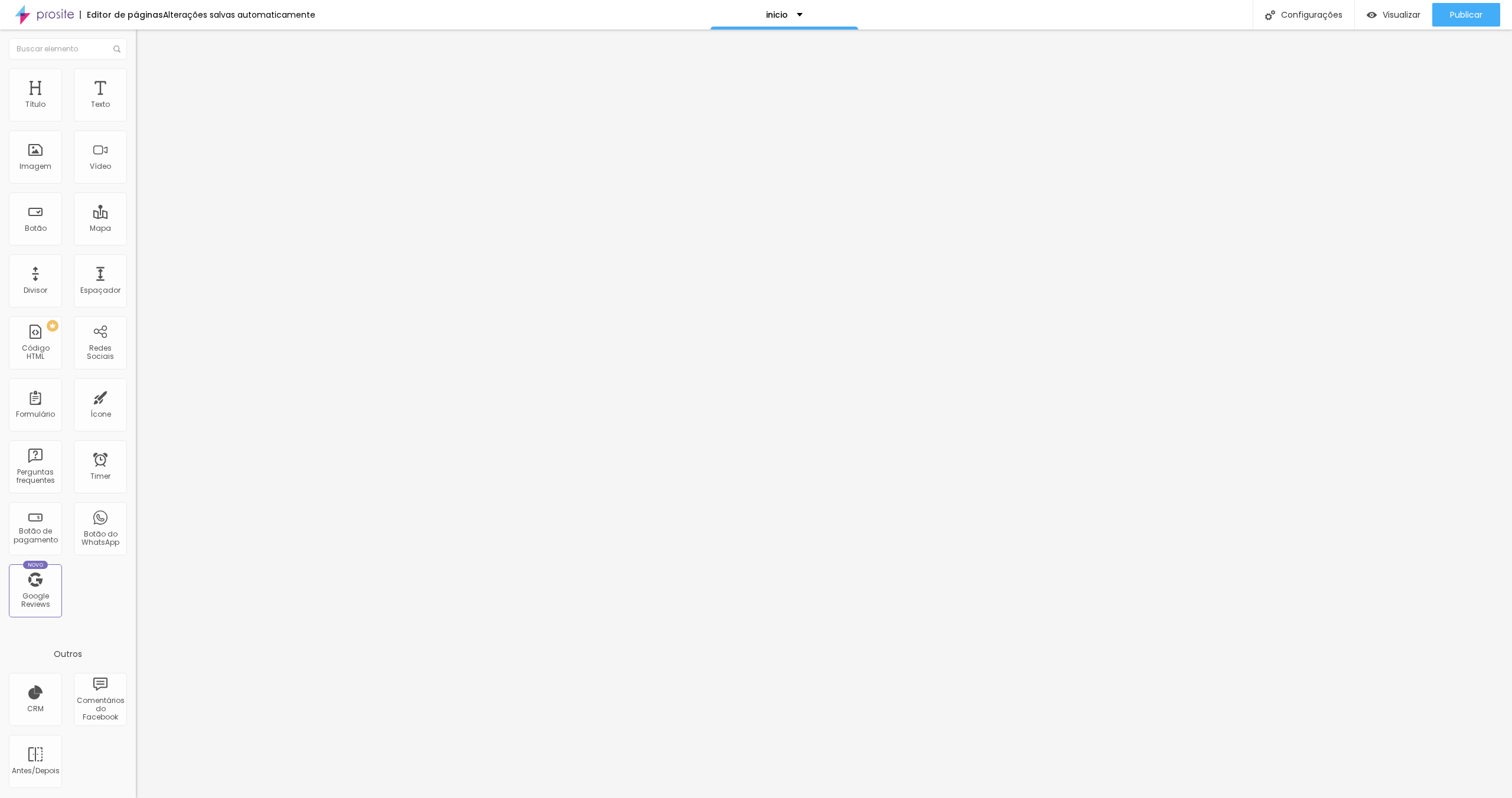
type input "99"
type input "94"
type input "88"
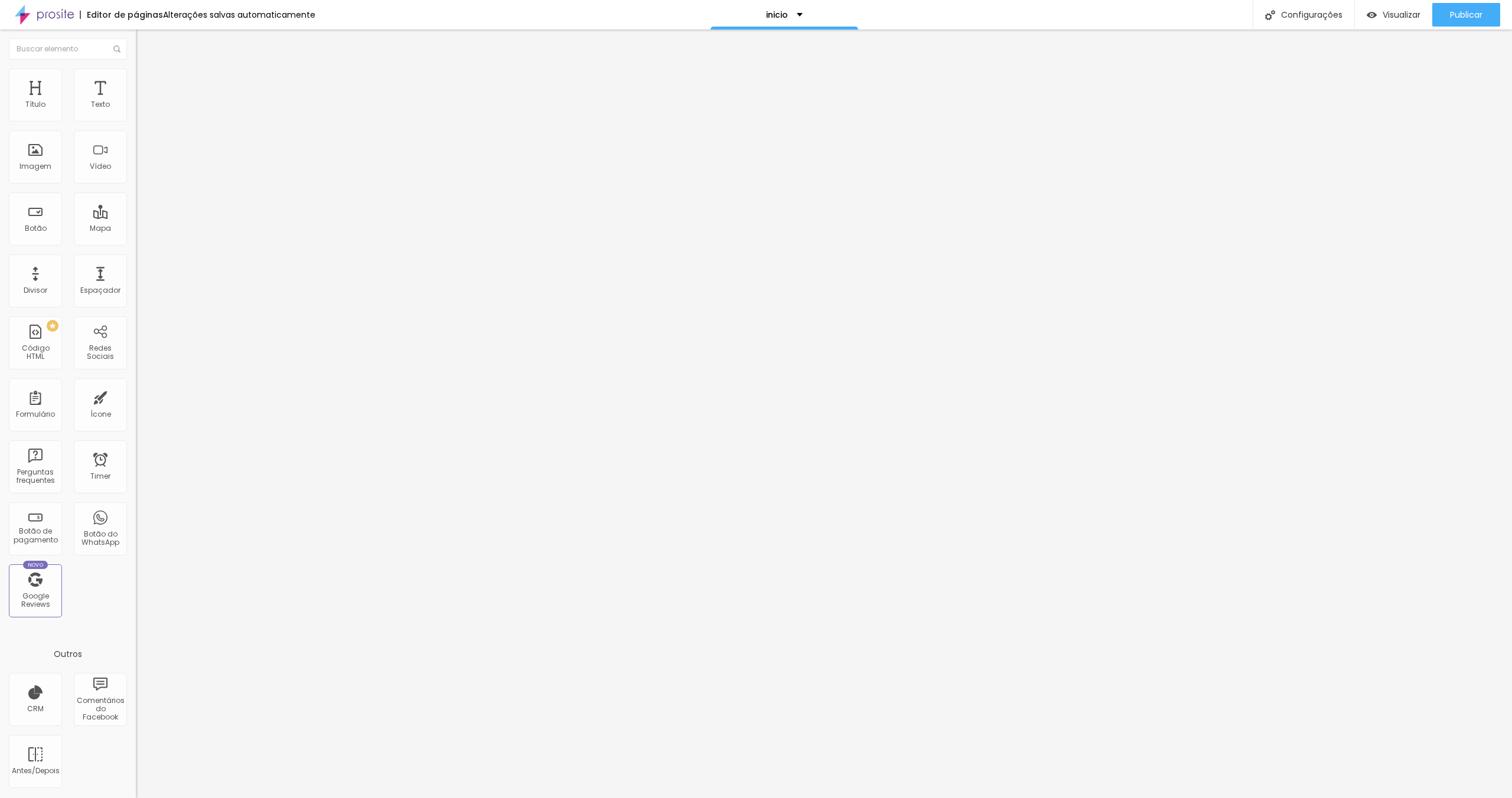
type input "88"
type input "84"
type input "83"
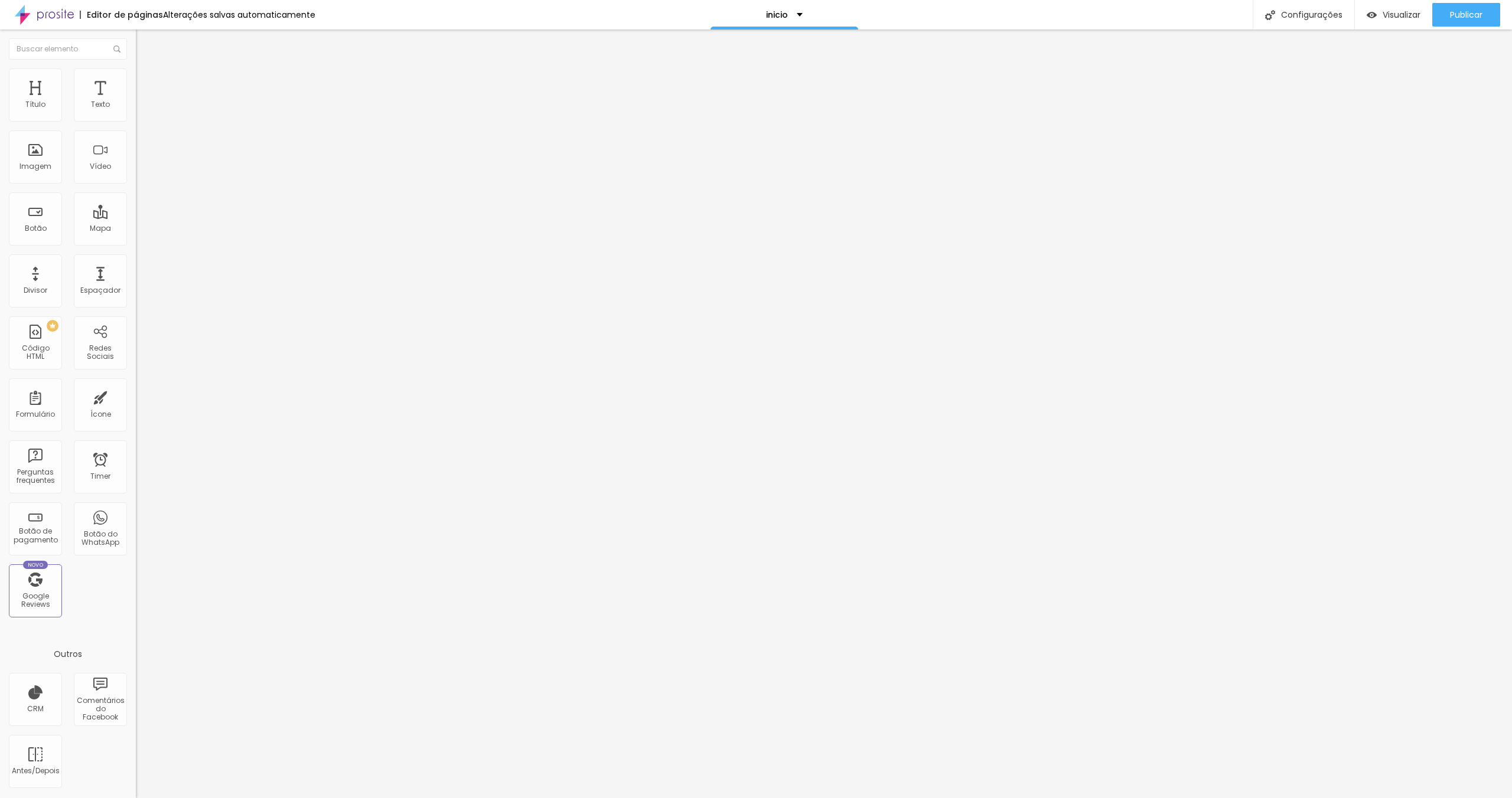
type input "93"
type input "112"
type input "113"
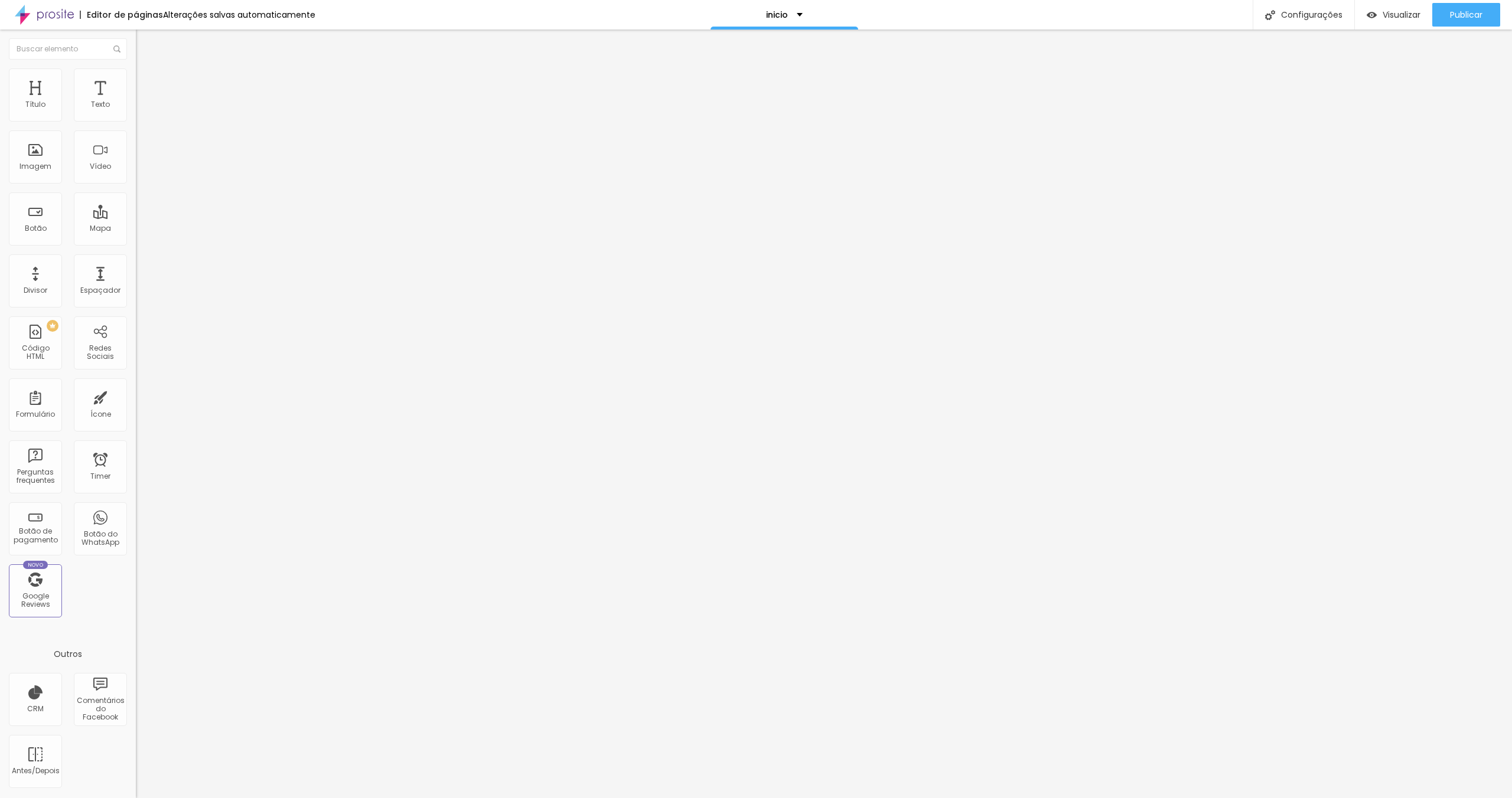
type input "113"
type input "115"
type input "123"
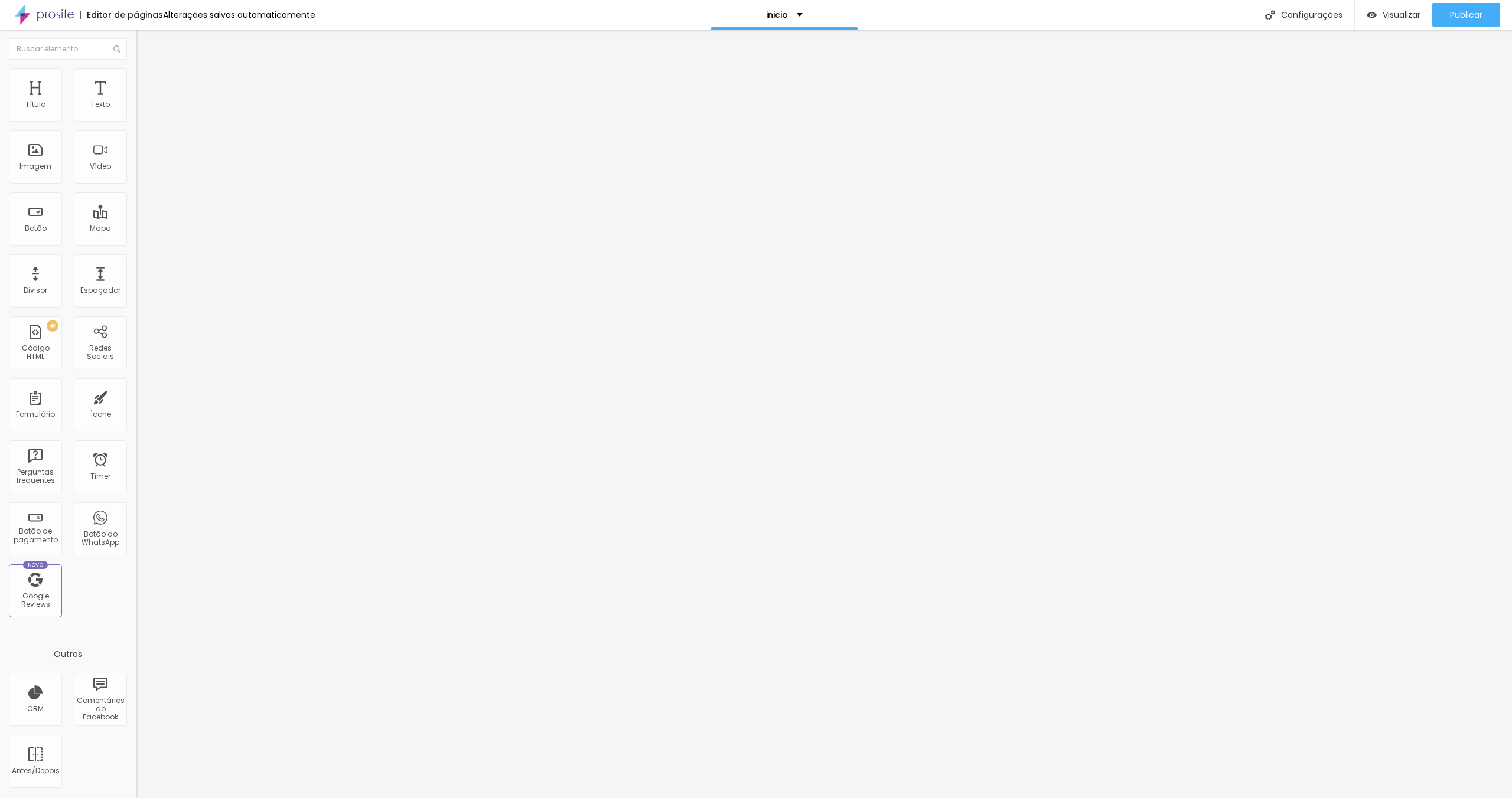
type input "152"
type input "176"
type input "200"
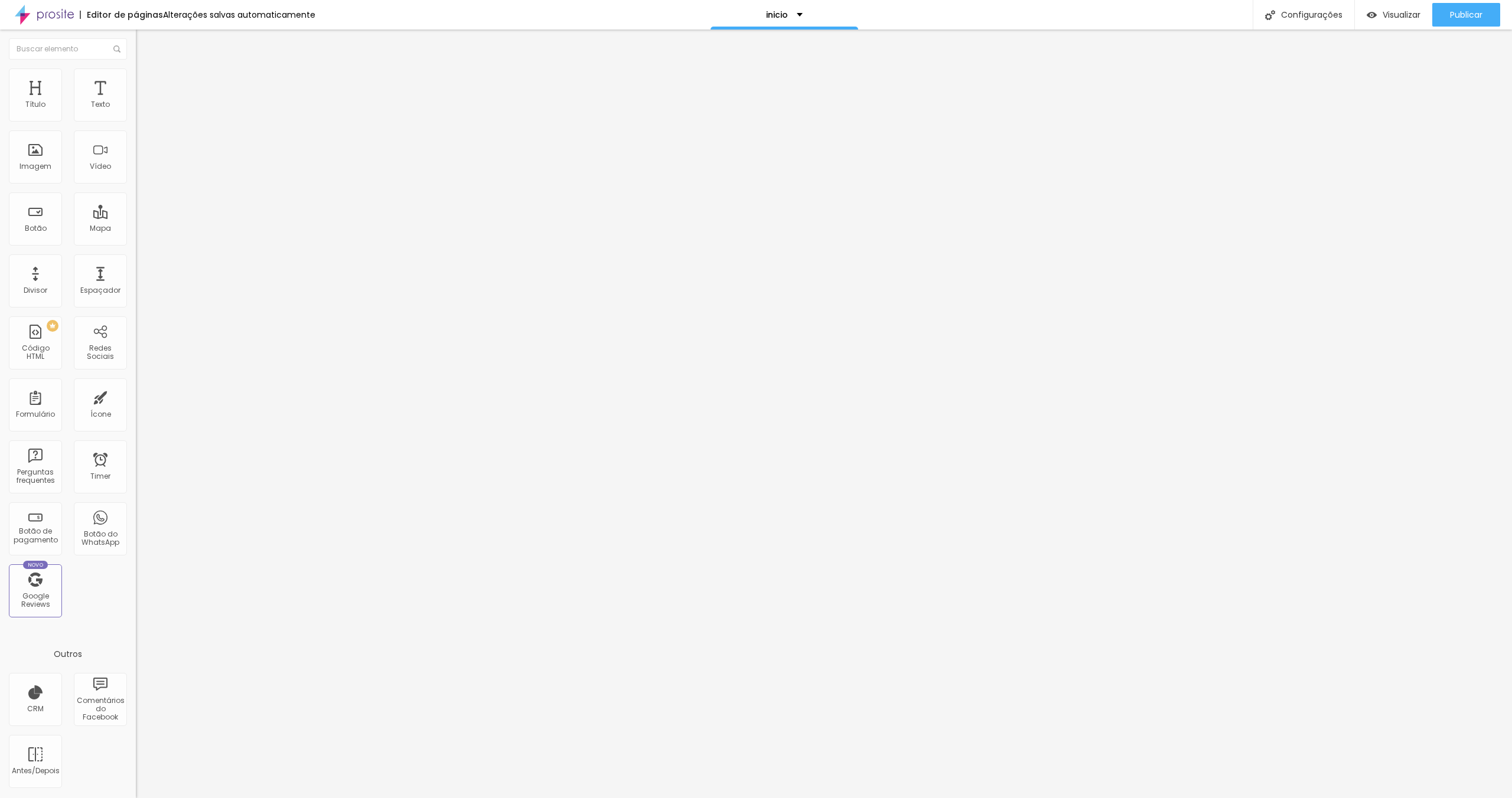
type input "200"
drag, startPoint x: 89, startPoint y: 147, endPoint x: 219, endPoint y: 152, distance: 130.1
click at [212, 259] on input "range" at bounding box center [174, 263] width 76 height 9
type input "55"
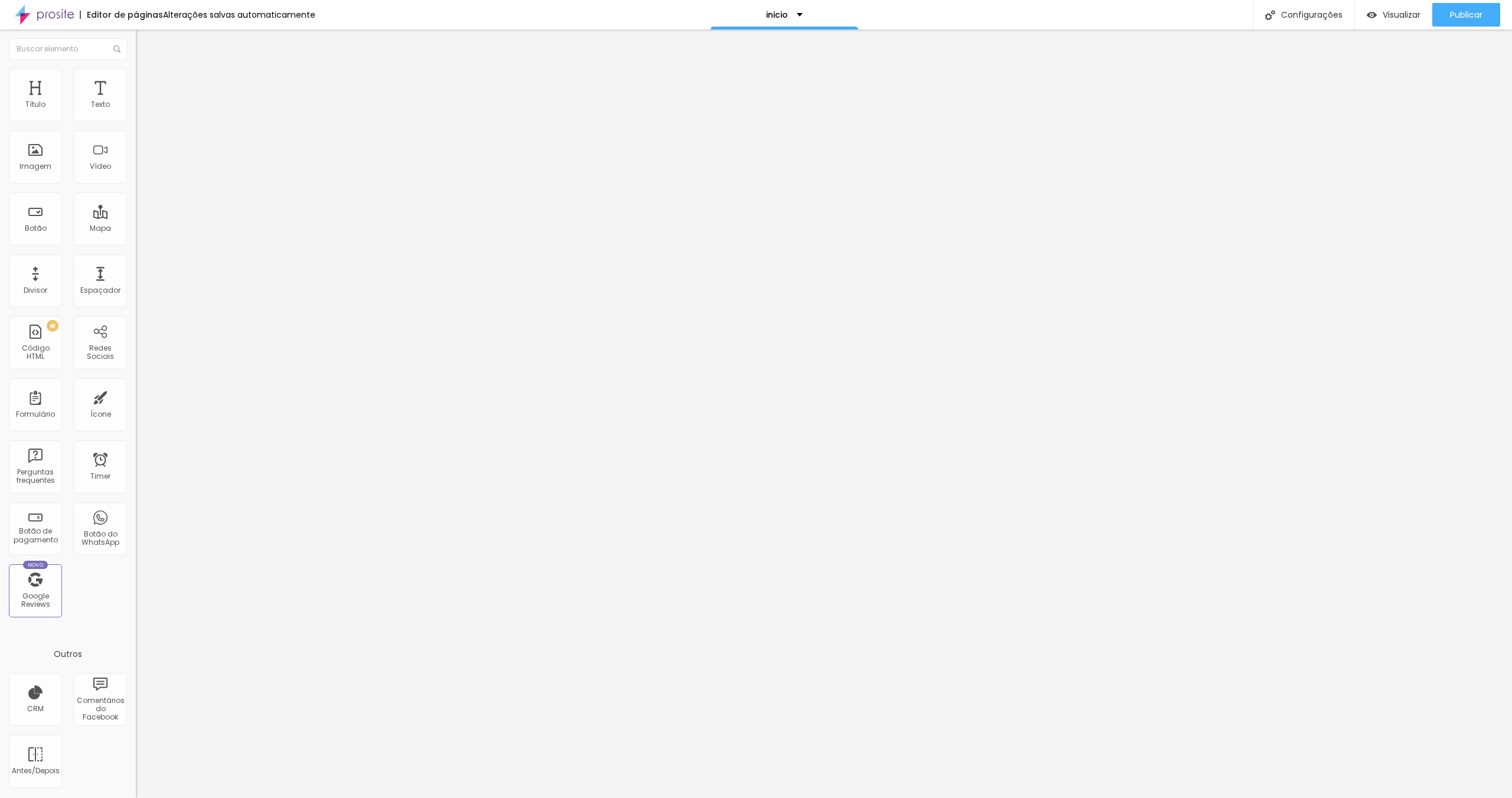
type input "40"
type input "35"
type input "15"
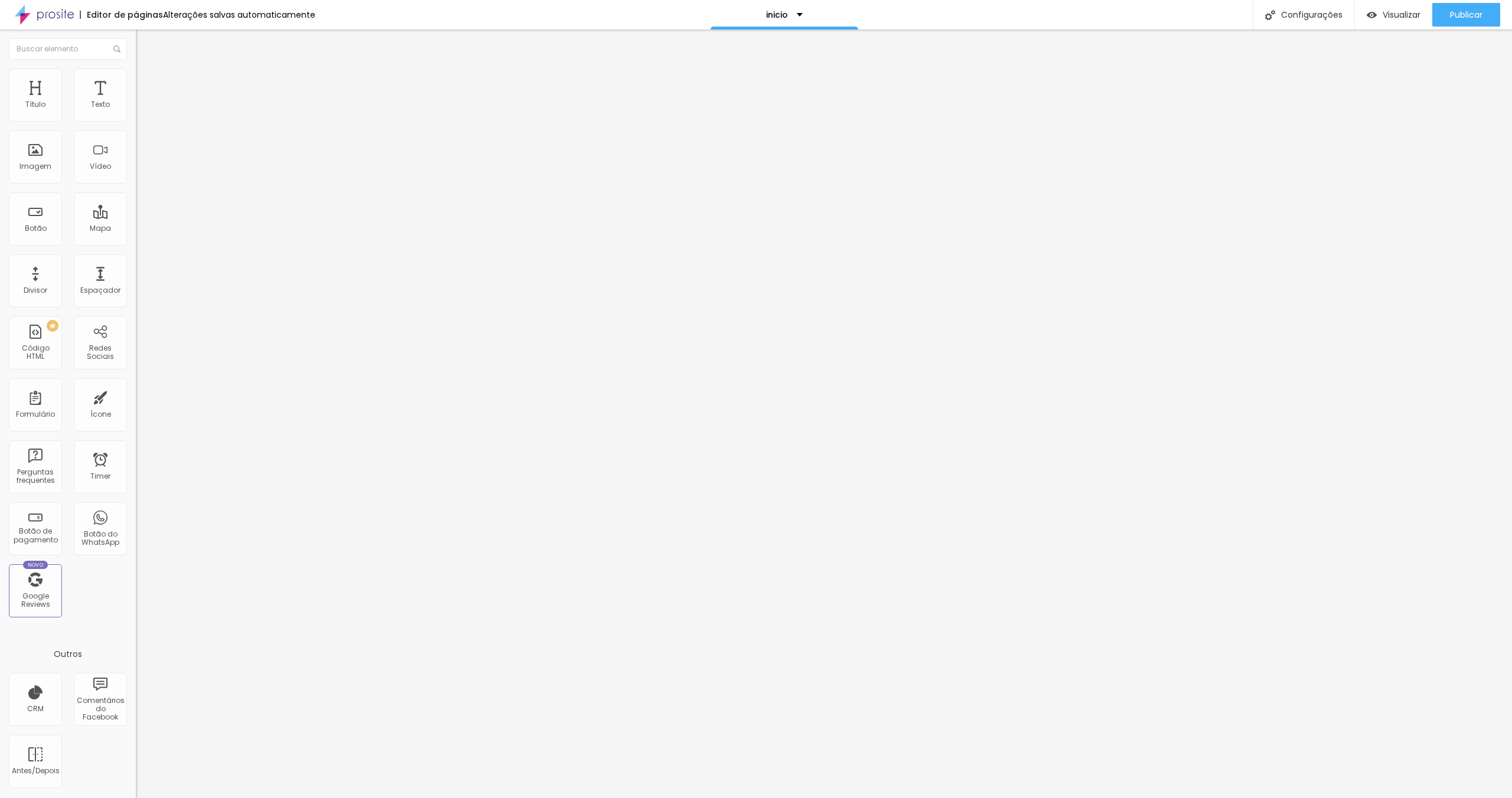
type input "15"
type input "10"
type input "15"
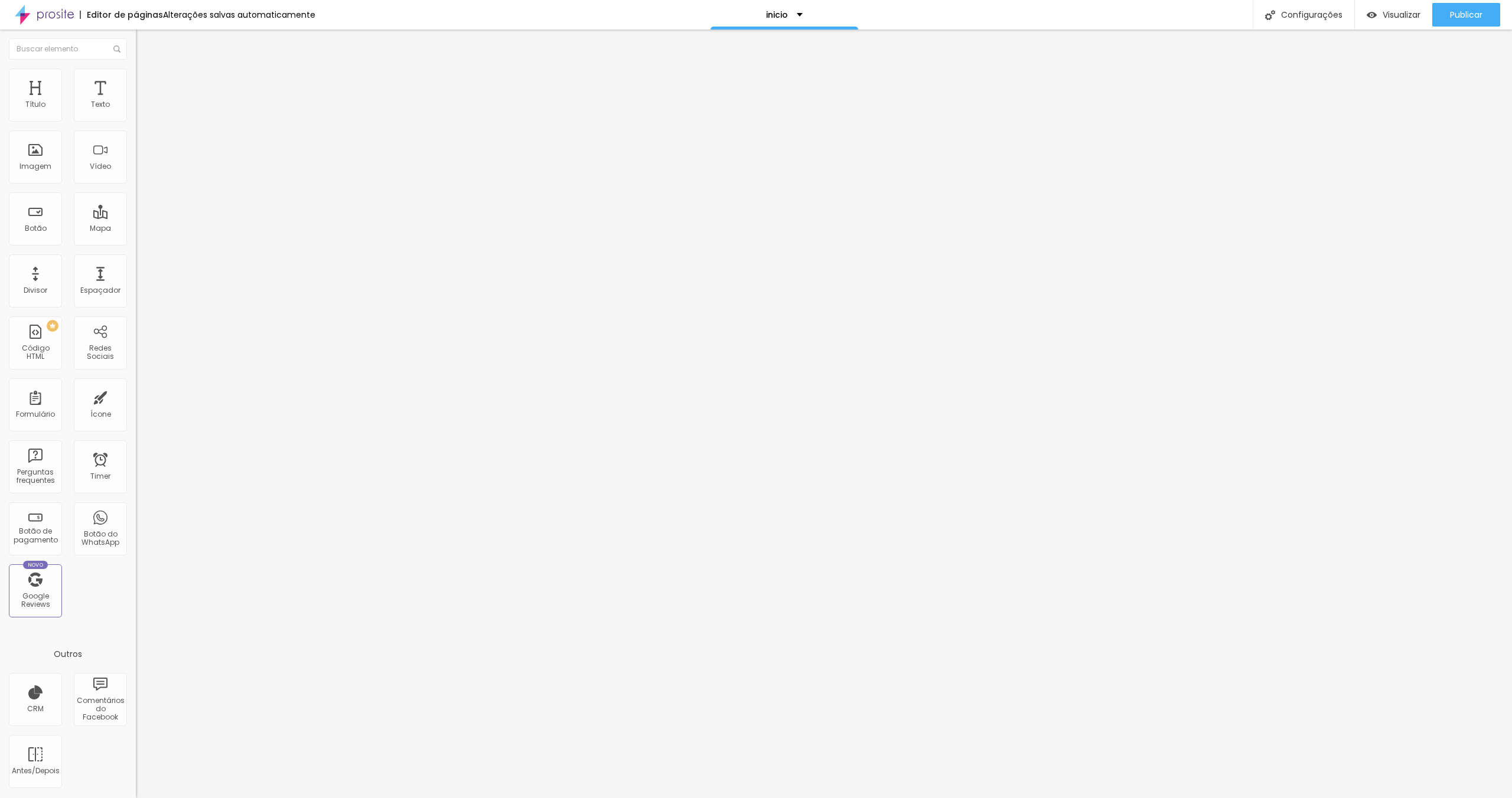
type input "20"
type input "25"
type input "30"
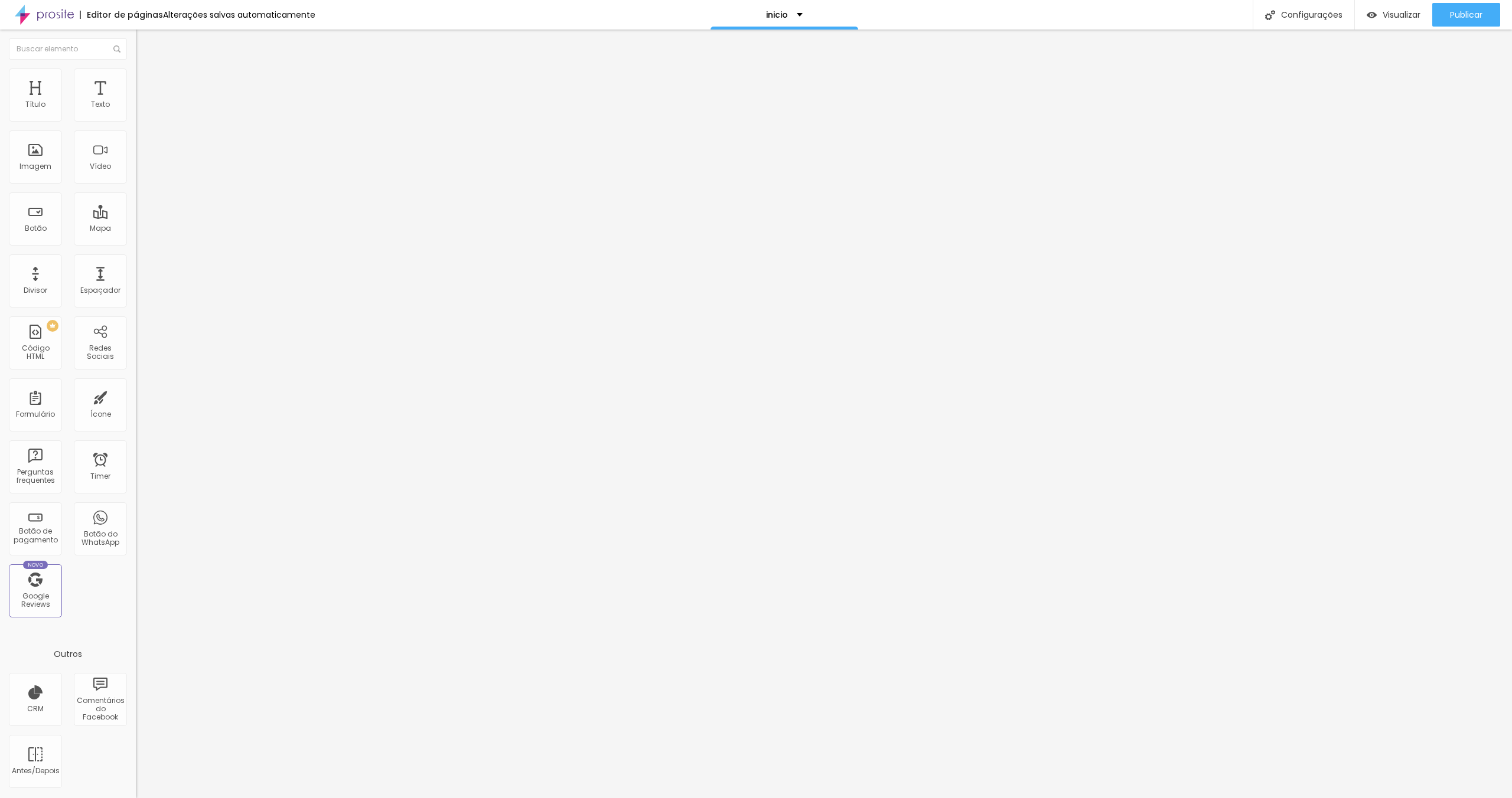
type input "30"
type input "35"
type input "40"
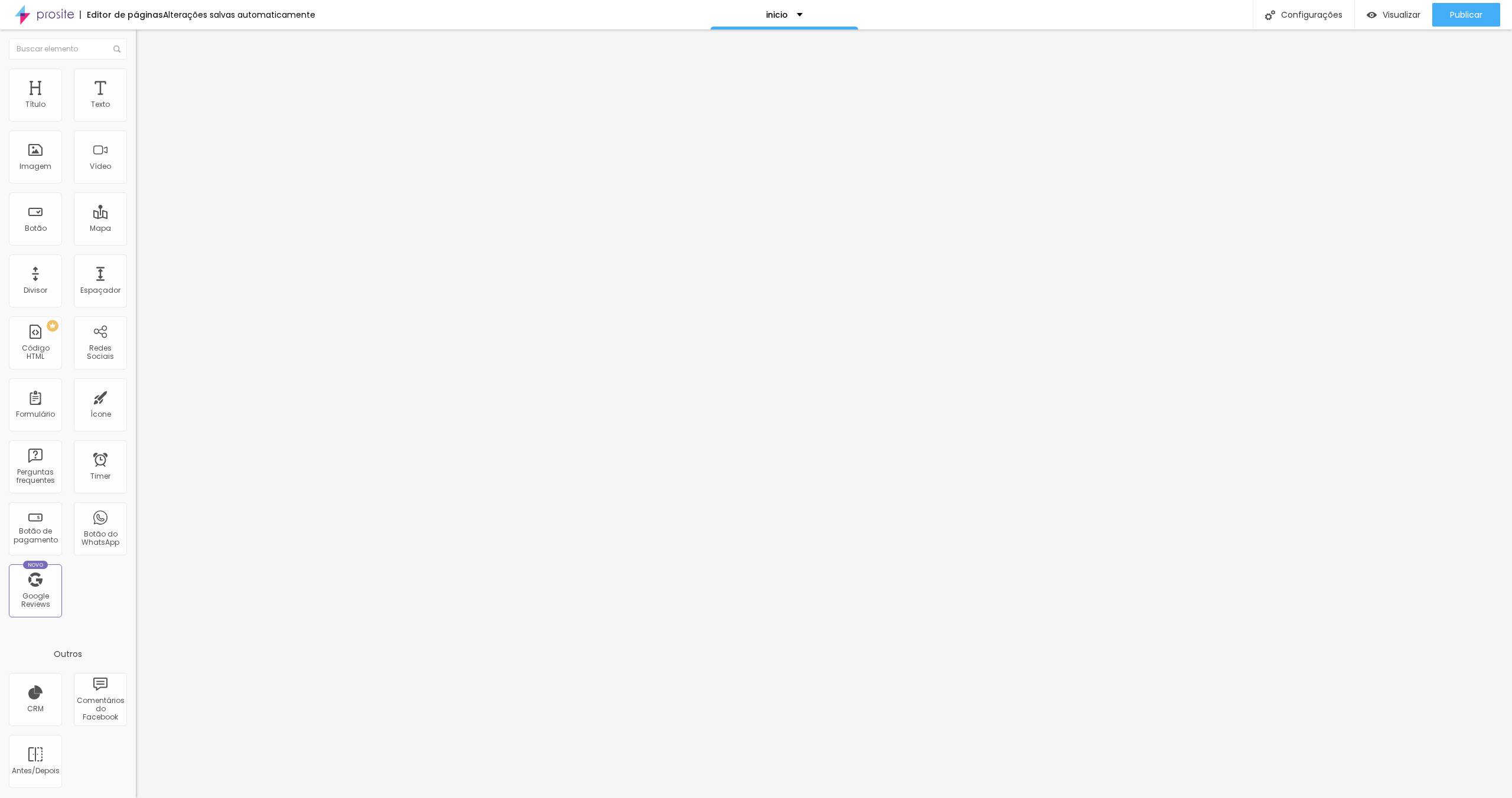
type input "45"
type input "50"
type input "55"
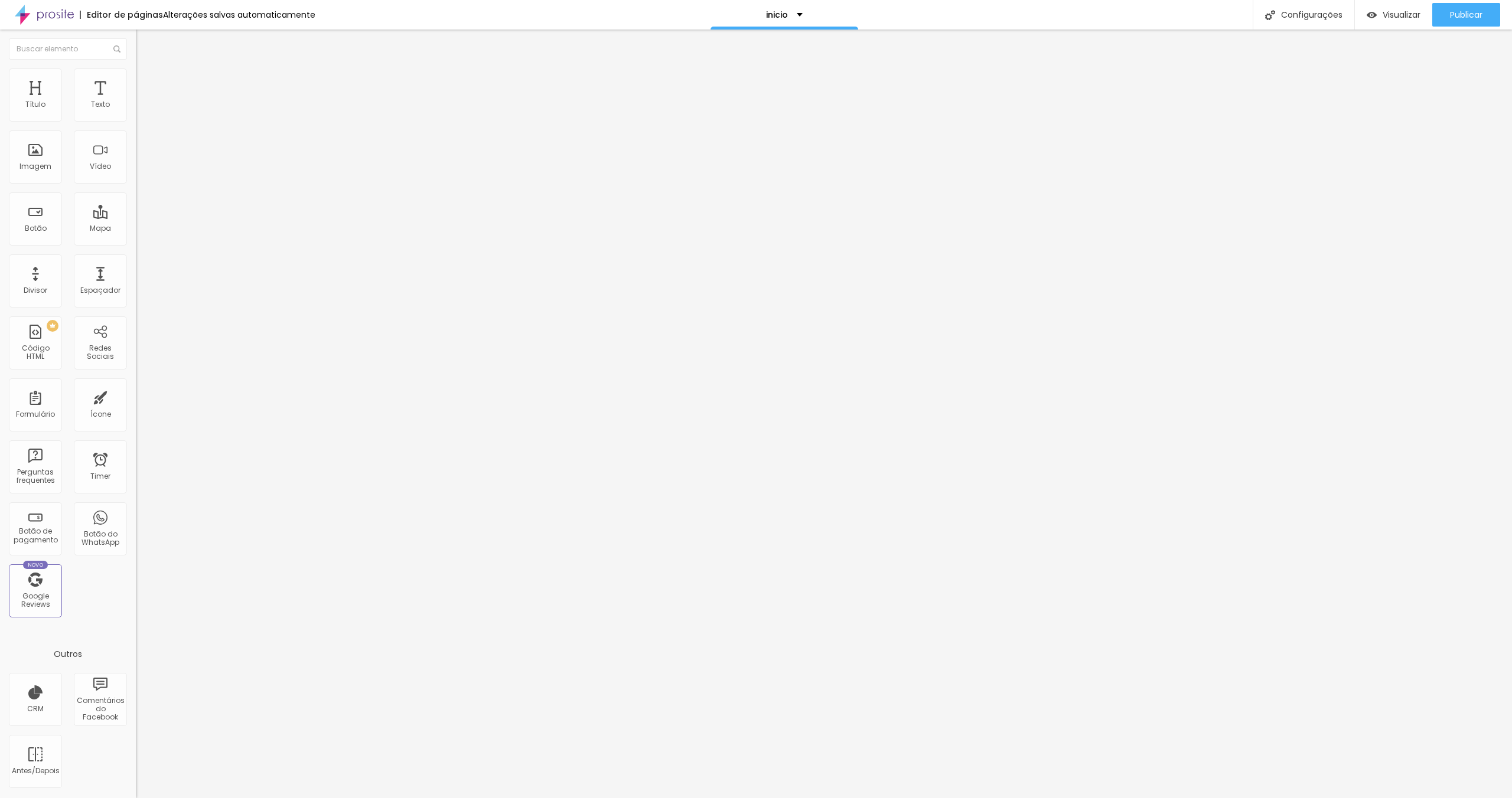
type input "55"
type input "60"
drag, startPoint x: 51, startPoint y: 129, endPoint x: 81, endPoint y: 139, distance: 31.6
click at [136, 121] on input "range" at bounding box center [174, 116] width 76 height 9
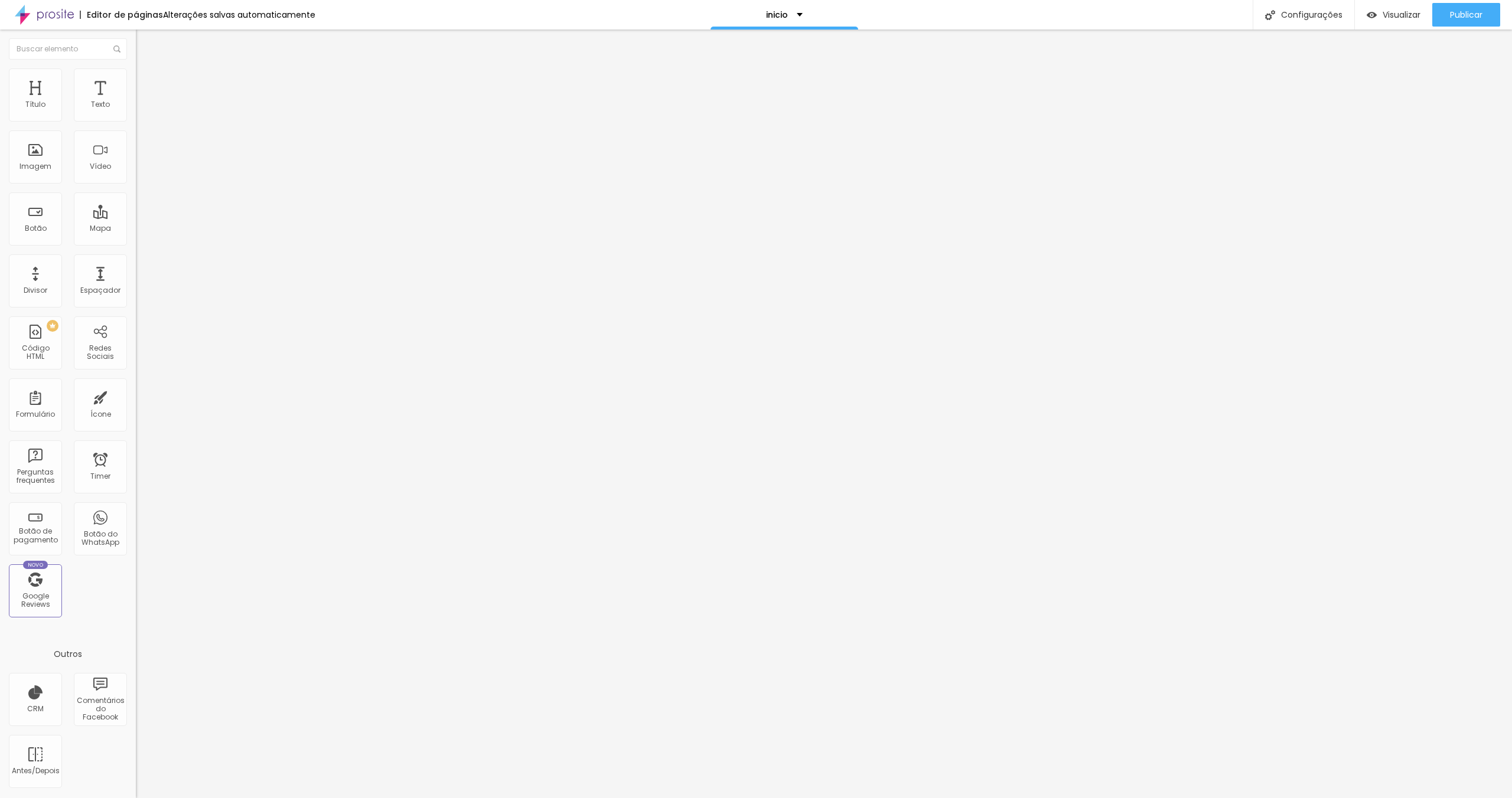
click at [136, 81] on img at bounding box center [141, 86] width 11 height 11
drag, startPoint x: 32, startPoint y: 116, endPoint x: 0, endPoint y: 121, distance: 32.4
click at [136, 229] on input "range" at bounding box center [174, 234] width 76 height 9
click at [136, 396] on input "range" at bounding box center [174, 400] width 76 height 9
click at [136, 78] on li "Estilo" at bounding box center [204, 74] width 136 height 12
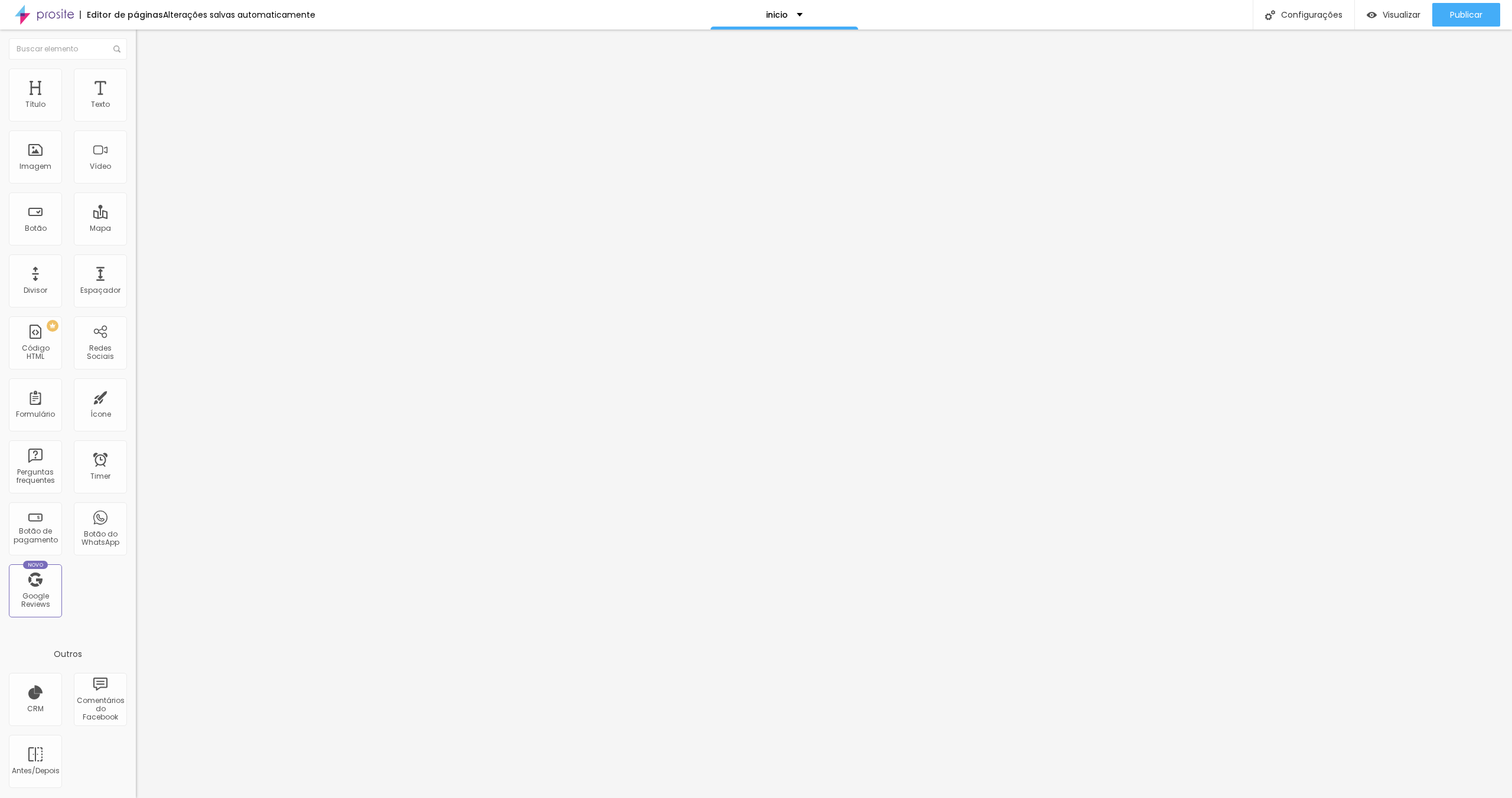
click at [136, 81] on img at bounding box center [141, 86] width 11 height 11
drag, startPoint x: 27, startPoint y: 117, endPoint x: 21, endPoint y: 117, distance: 6.0
click at [136, 229] on input "range" at bounding box center [174, 234] width 76 height 9
click at [136, 177] on div "Proporção" at bounding box center [204, 173] width 136 height 7
click at [136, 449] on div "Editar Imagem Conteúdo Estilo Avançado Trocar imagem Descrição da imagem (Alt) …" at bounding box center [204, 413] width 136 height 769
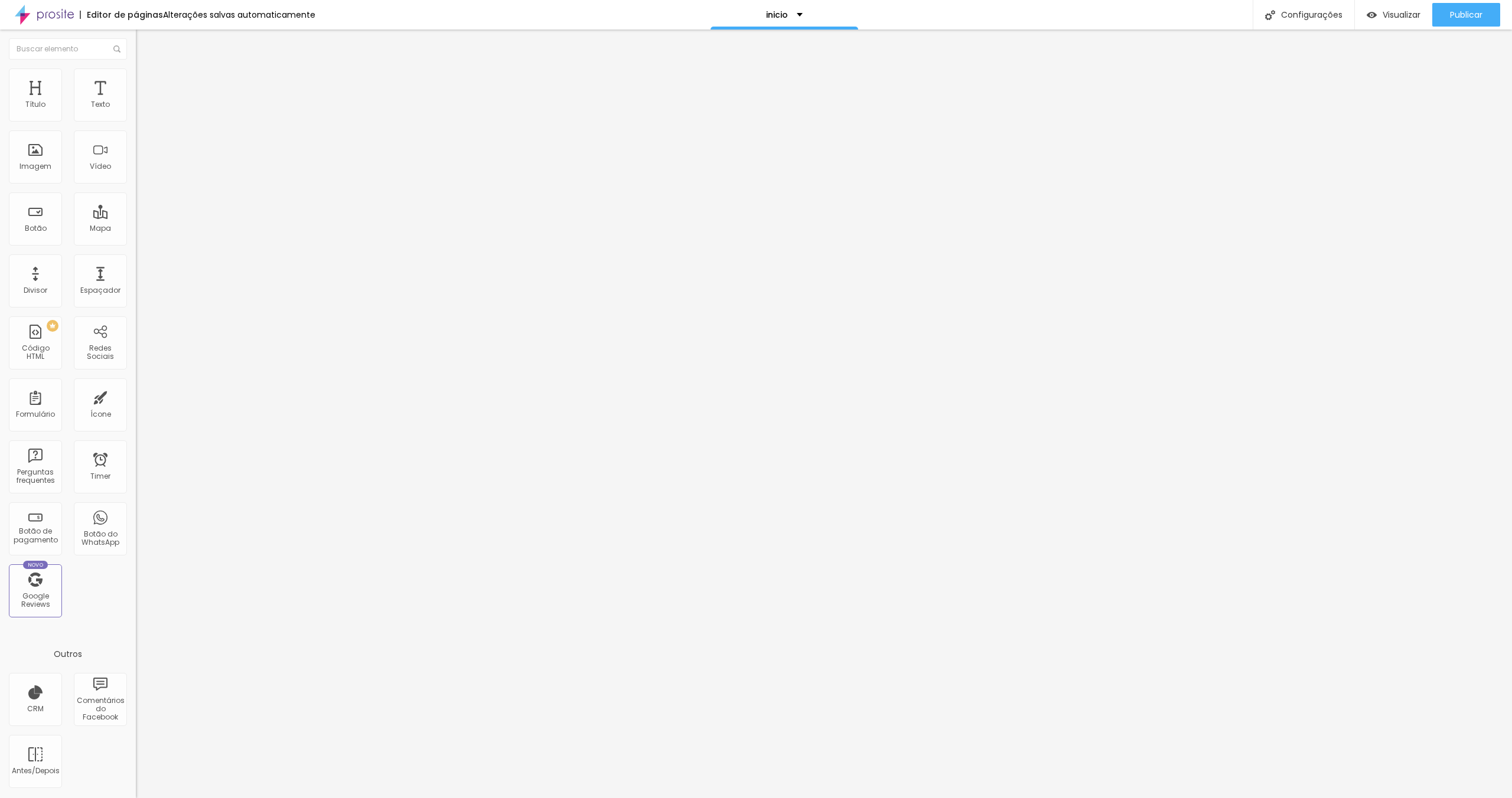
click at [136, 72] on li "Estilo" at bounding box center [204, 74] width 136 height 12
click at [136, 68] on li "Conteúdo" at bounding box center [204, 63] width 136 height 12
click at [136, 216] on div "Proporção Original Cinema 16:9 Padrão 4:3 Quadrado 1:1 Original" at bounding box center [204, 193] width 136 height 47
click at [136, 185] on span "Original" at bounding box center [150, 180] width 28 height 10
click at [136, 192] on span "Cinema" at bounding box center [150, 187] width 29 height 10
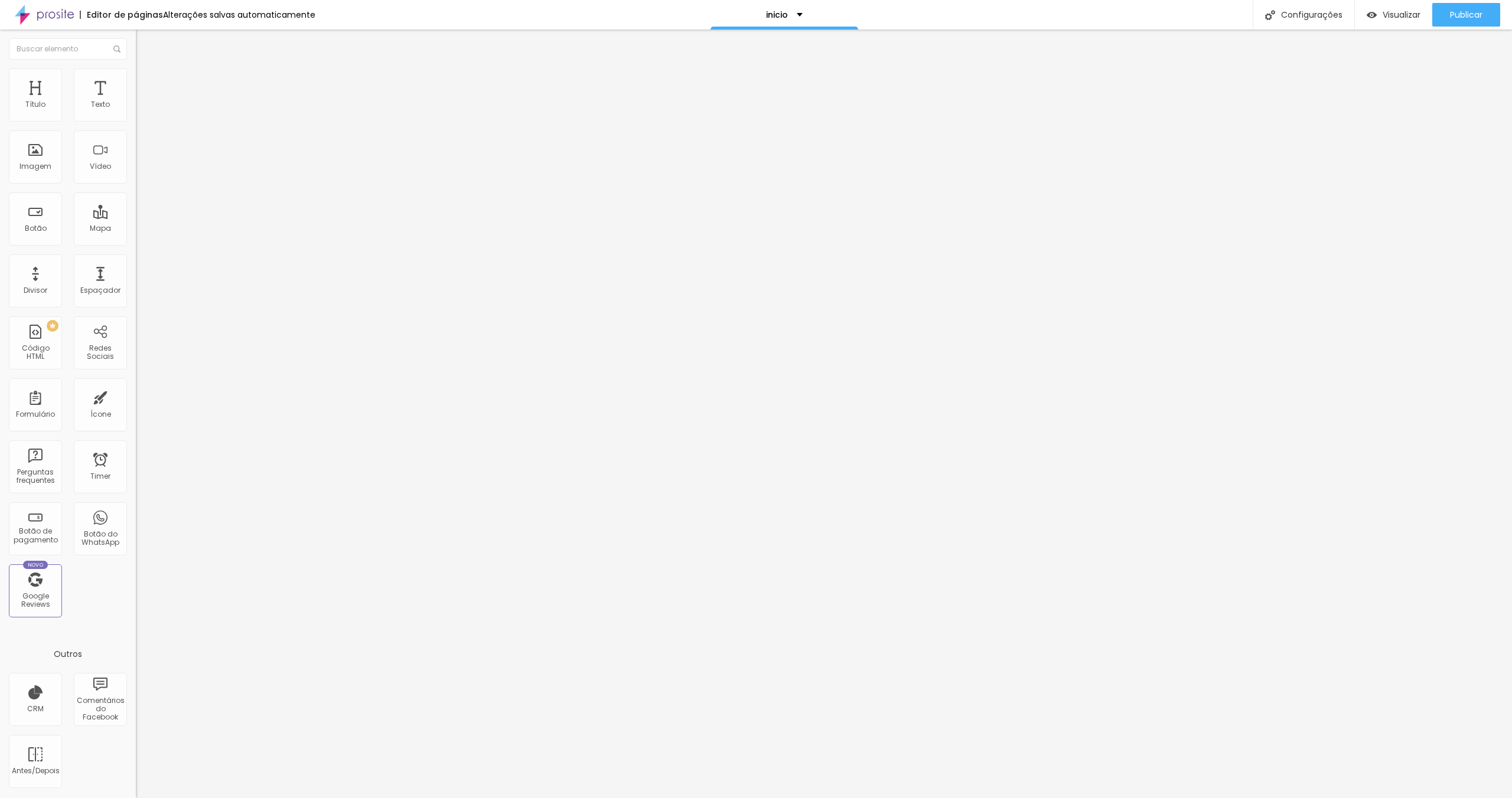
click at [136, 185] on span "16:9 Cinema" at bounding box center [158, 180] width 45 height 10
click at [136, 252] on div "Trocar imagem Descrição da imagem (Alt) Alinhamento Proporção 16:9 Cinema Cinem…" at bounding box center [204, 180] width 136 height 178
click at [136, 185] on span "16:9 Cinema" at bounding box center [158, 180] width 45 height 10
click at [136, 202] on div "Padrão 4:3" at bounding box center [204, 198] width 136 height 7
click at [136, 185] on span "4:3 Padrão" at bounding box center [155, 180] width 39 height 10
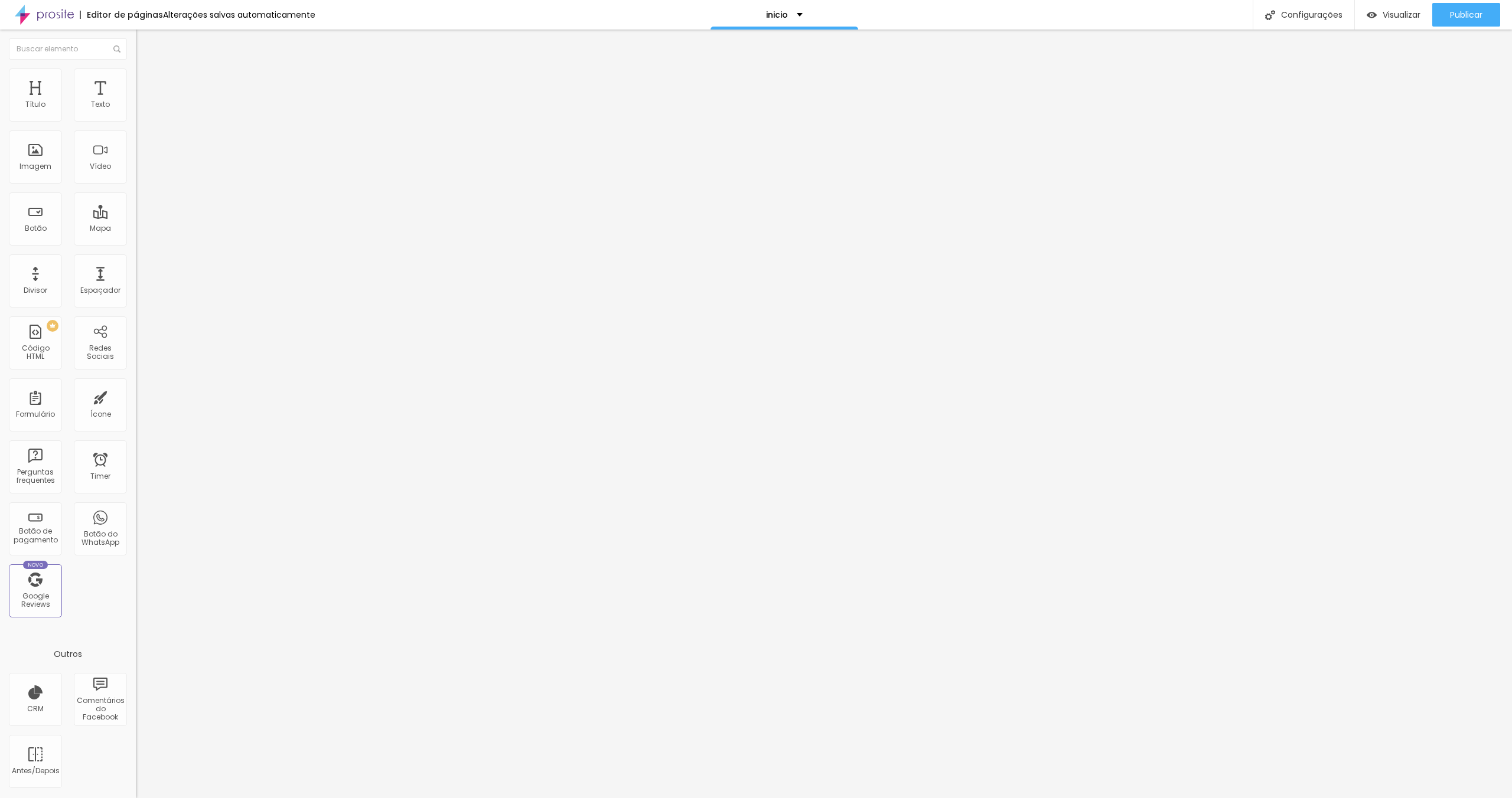
click at [136, 185] on span "4:3 Padrão" at bounding box center [155, 180] width 39 height 10
click at [136, 202] on div "Padrão 4:3" at bounding box center [204, 196] width 136 height 12
click at [136, 209] on div "Quadrado 1:1" at bounding box center [204, 206] width 136 height 7
click at [147, 79] on span "Estilo" at bounding box center [155, 76] width 18 height 10
drag, startPoint x: 84, startPoint y: 127, endPoint x: 113, endPoint y: 126, distance: 29.0
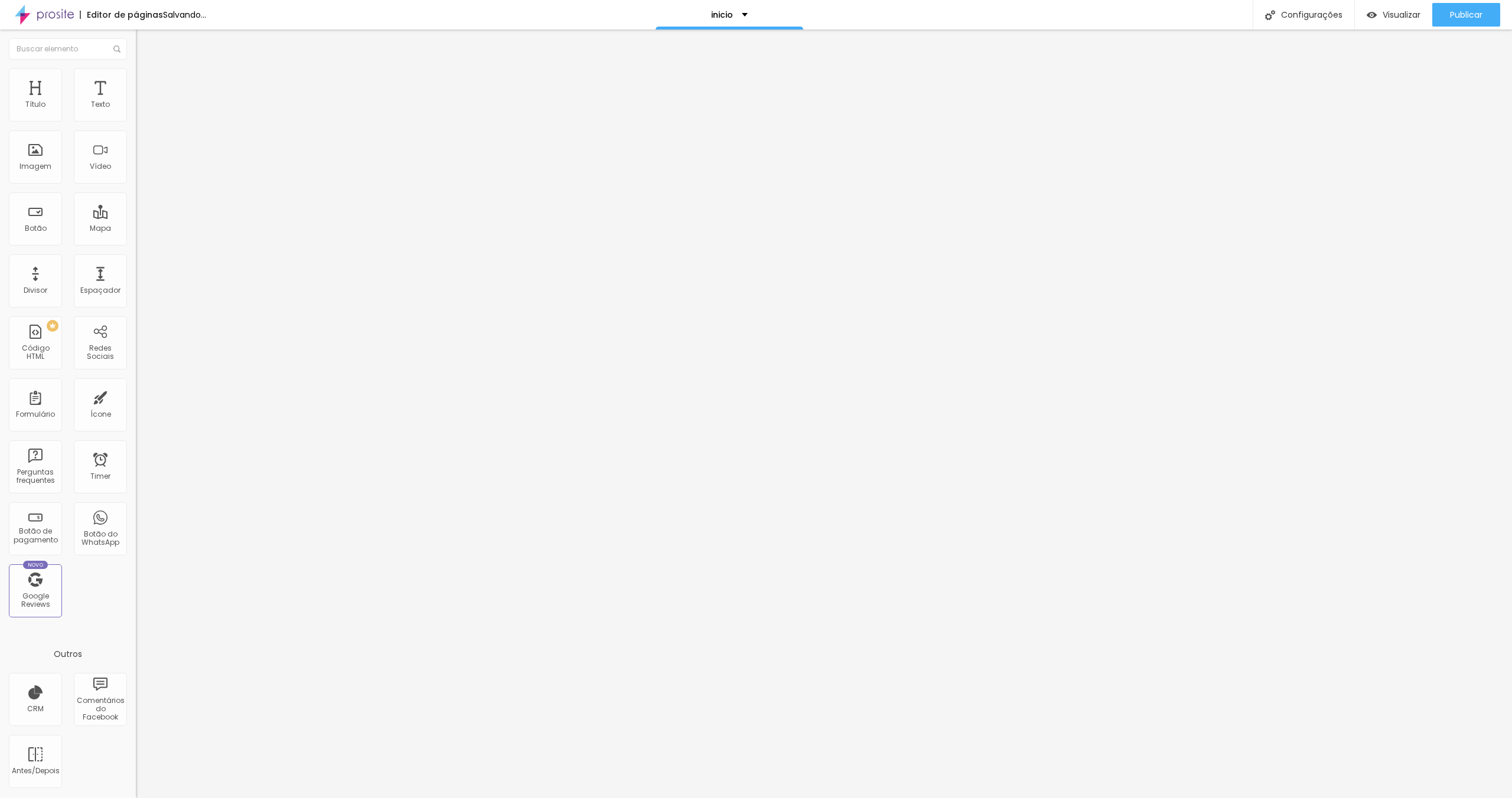
click at [136, 121] on input "range" at bounding box center [174, 116] width 76 height 9
click at [147, 81] on span "Estilo" at bounding box center [155, 76] width 18 height 10
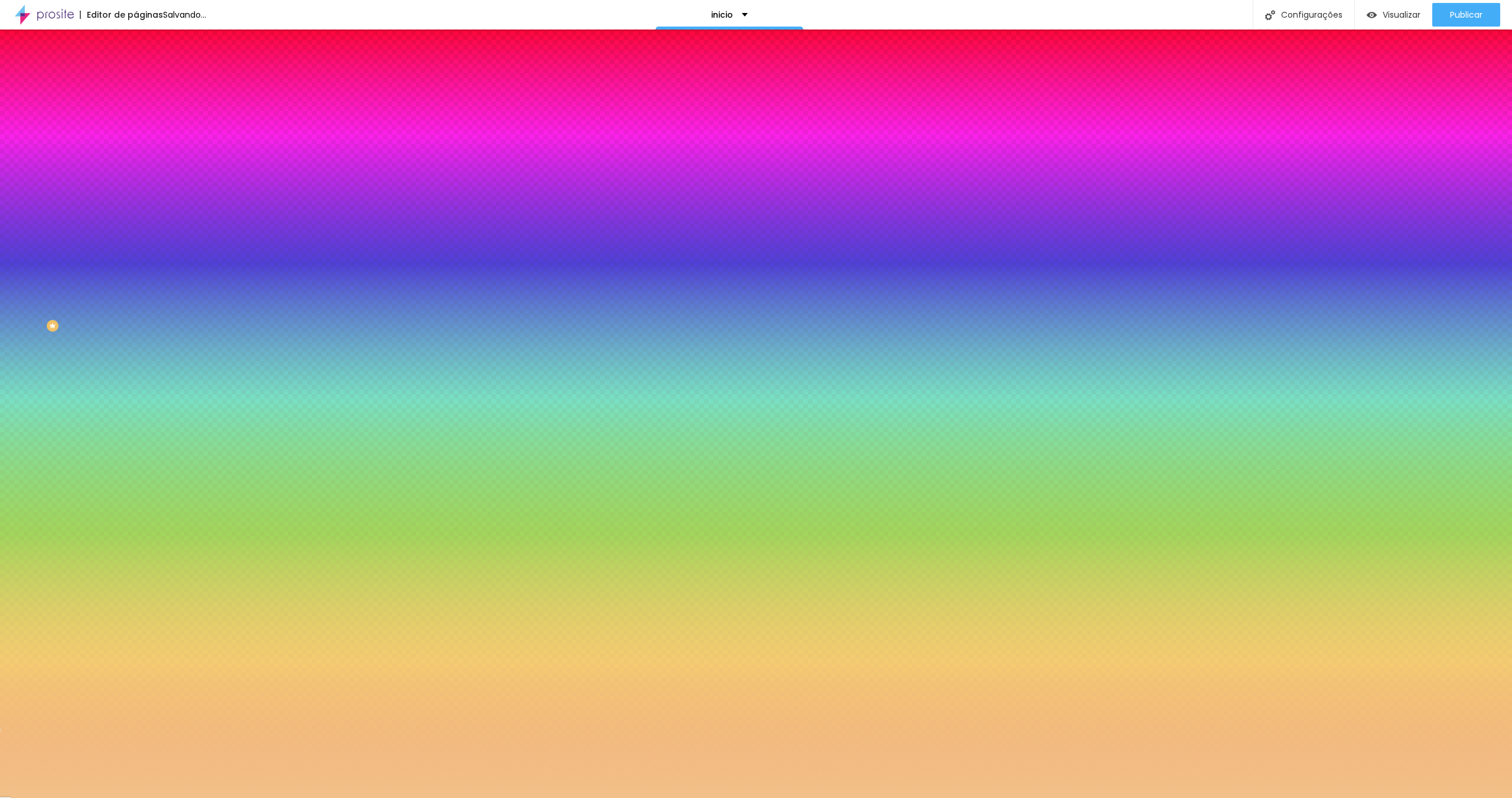
drag, startPoint x: 14, startPoint y: 188, endPoint x: 8, endPoint y: 191, distance: 6.7
click at [136, 183] on input "range" at bounding box center [174, 178] width 76 height 9
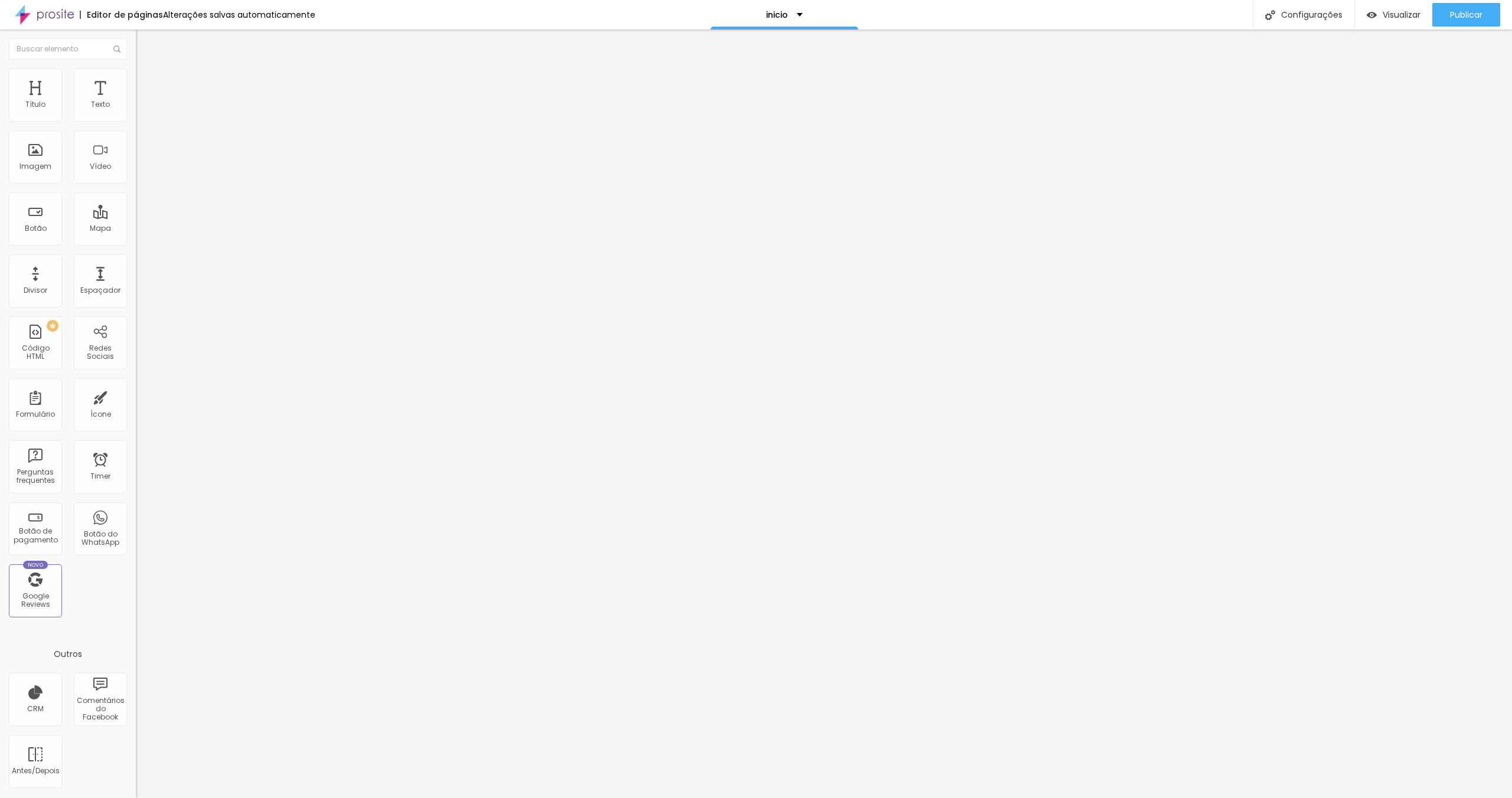
click at [136, 81] on img at bounding box center [141, 86] width 11 height 11
click at [147, 81] on span "Estilo" at bounding box center [155, 76] width 18 height 10
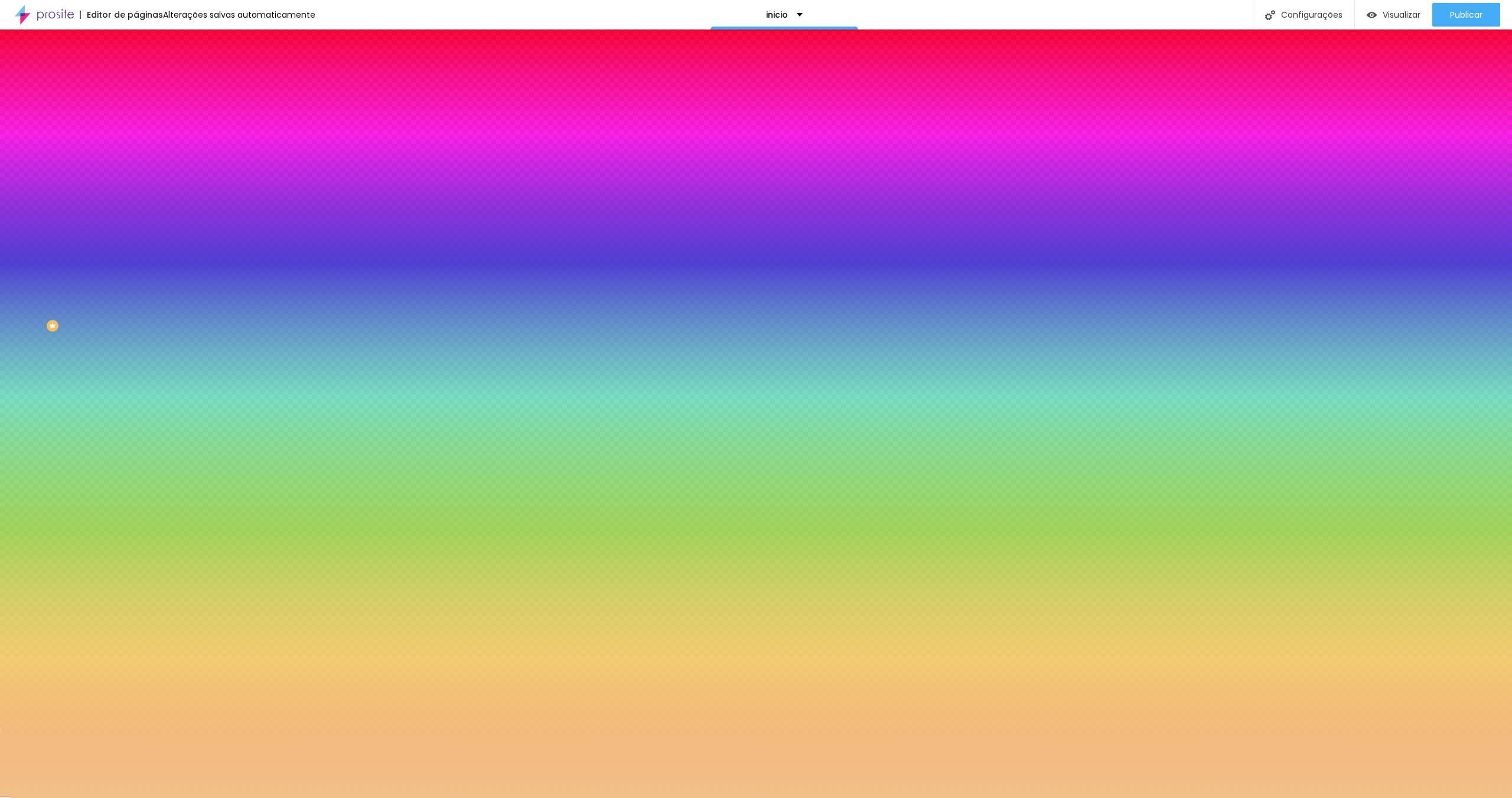
drag, startPoint x: 61, startPoint y: 153, endPoint x: 123, endPoint y: 167, distance: 63.6
click at [136, 153] on input "range" at bounding box center [174, 148] width 76 height 9
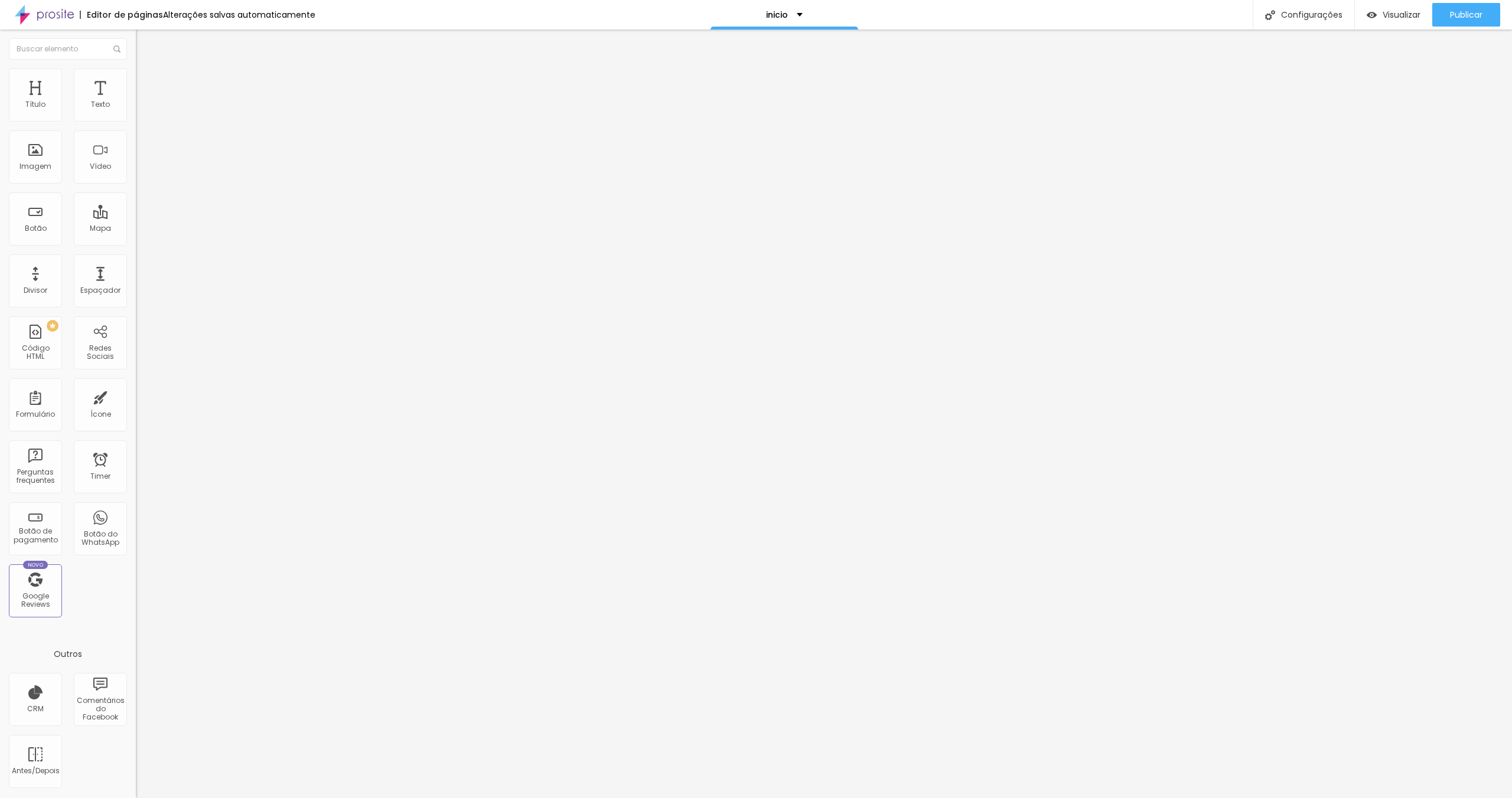
click at [136, 78] on li "Avançado" at bounding box center [204, 74] width 136 height 12
click at [147, 70] on span "Estilo" at bounding box center [155, 65] width 18 height 10
click at [136, 78] on li "Avançado" at bounding box center [204, 74] width 136 height 12
click at [136, 68] on img at bounding box center [141, 62] width 11 height 11
click at [136, 114] on button "button" at bounding box center [144, 106] width 17 height 12
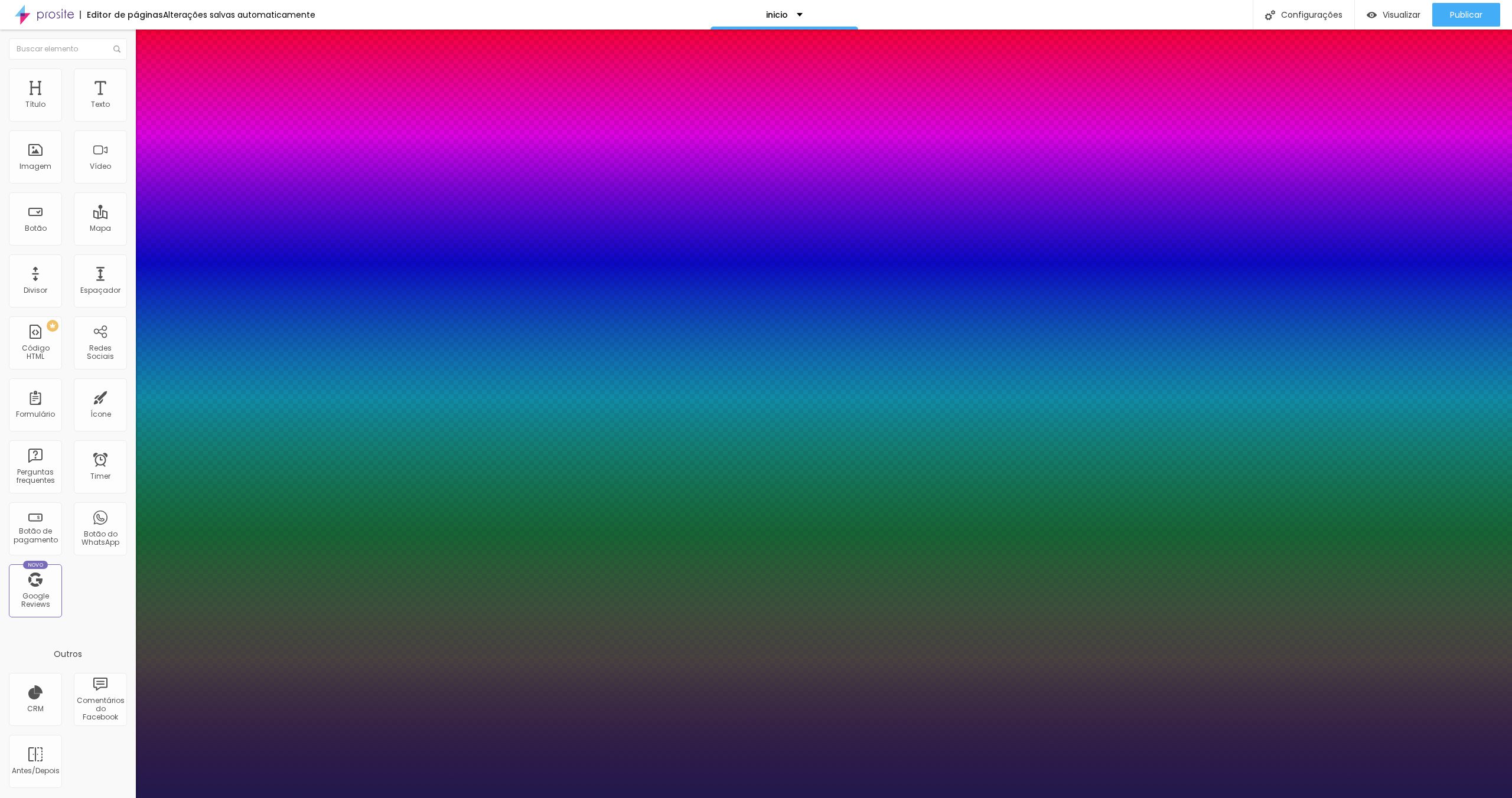
click at [127, 797] on select "AbrilFatface-Regular Actor-Regular Alegreya AlegreyaBlack Alice Allan-Bold Alla…" at bounding box center [63, 811] width 127 height 12
click at [126, 797] on select "AbrilFatface-Regular Actor-Regular Alegreya AlegreyaBlack Alice Allan-Bold Alla…" at bounding box center [63, 811] width 127 height 12
click at [616, 797] on div at bounding box center [756, 798] width 1512 height 0
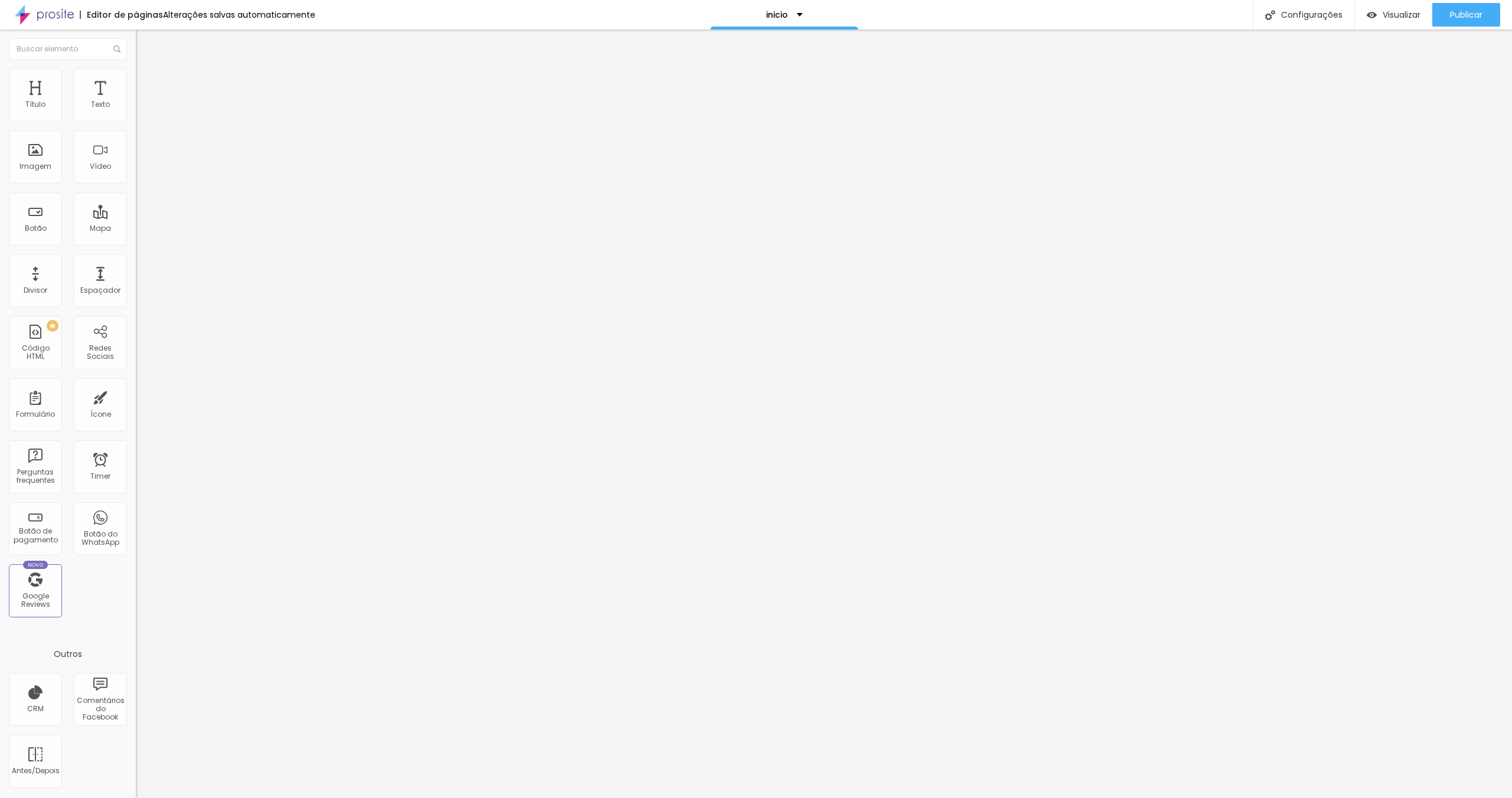
click at [136, 78] on li "Avançado" at bounding box center [204, 74] width 136 height 12
click at [136, 217] on input "range" at bounding box center [174, 221] width 76 height 9
click at [147, 70] on span "Estilo" at bounding box center [155, 65] width 18 height 10
click at [136, 113] on div "Tipografia Voltar ao padrão" at bounding box center [204, 97] width 136 height 33
click at [136, 114] on div "Tipografia Voltar ao padrão Sombra DESATIVADO Voltar ao padrão" at bounding box center [204, 116] width 136 height 73
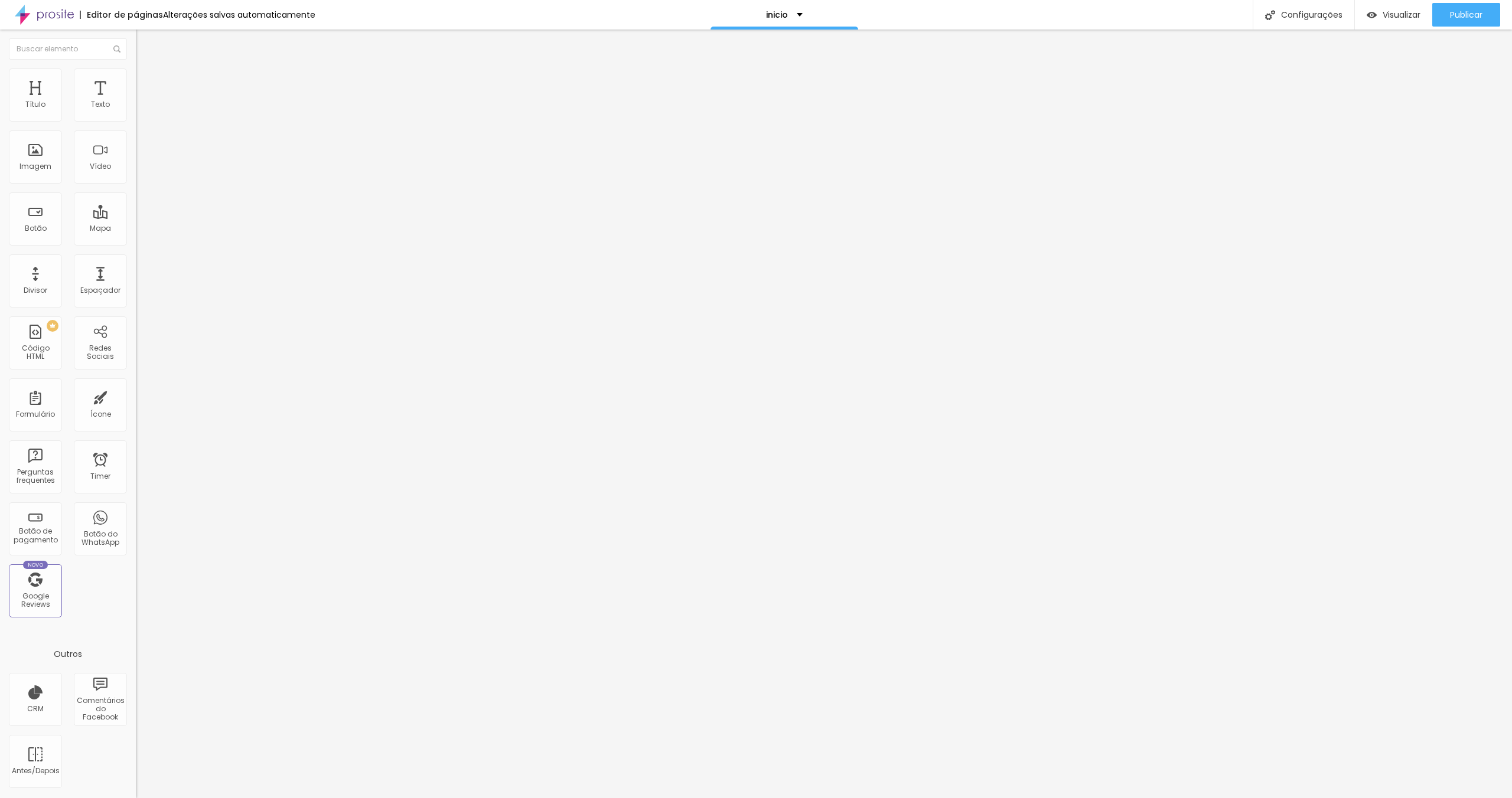
click at [140, 110] on icon "button" at bounding box center [144, 106] width 7 height 7
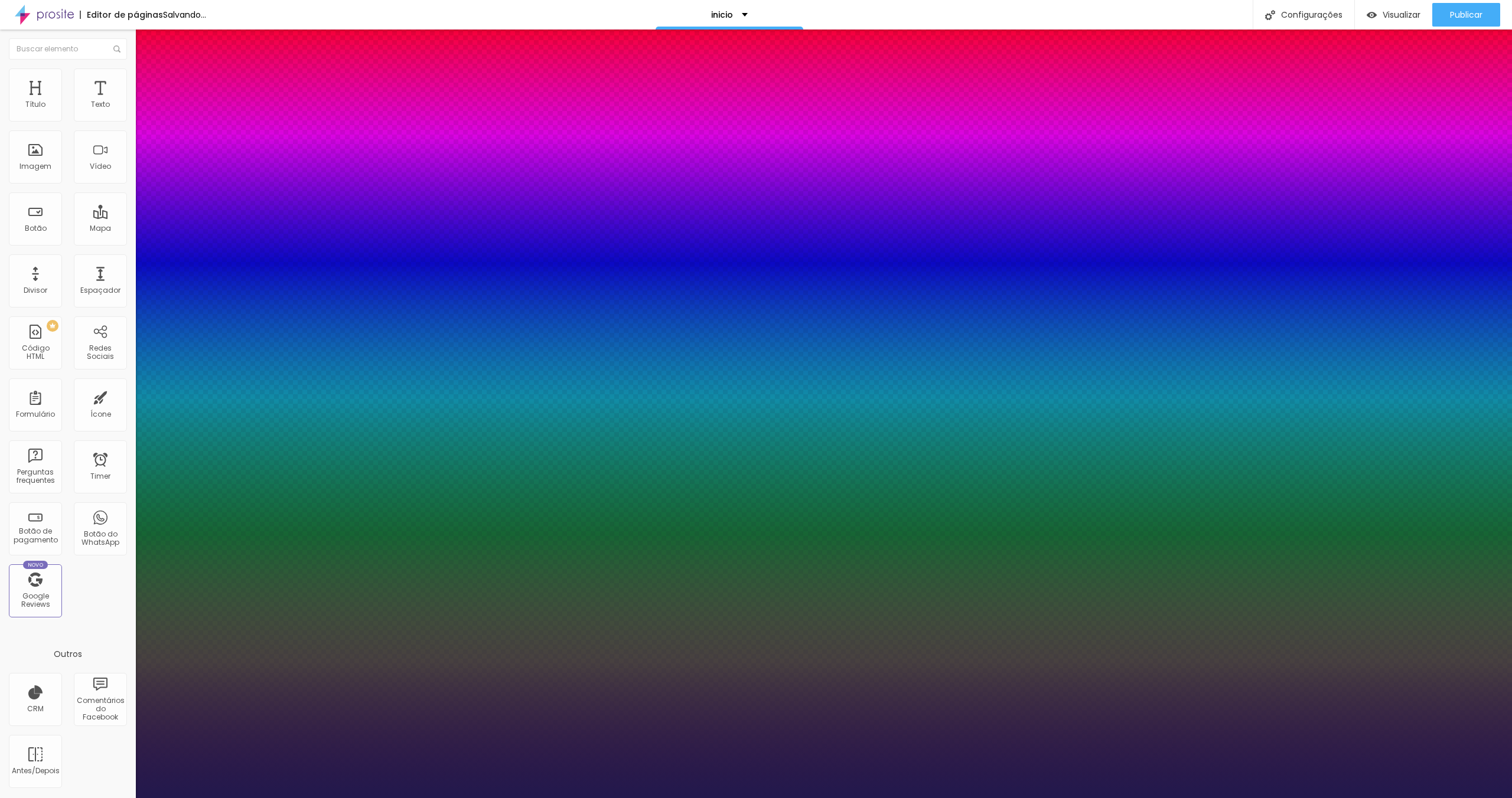
drag, startPoint x: 160, startPoint y: 201, endPoint x: 184, endPoint y: 203, distance: 24.1
click at [784, 797] on div at bounding box center [756, 798] width 1512 height 0
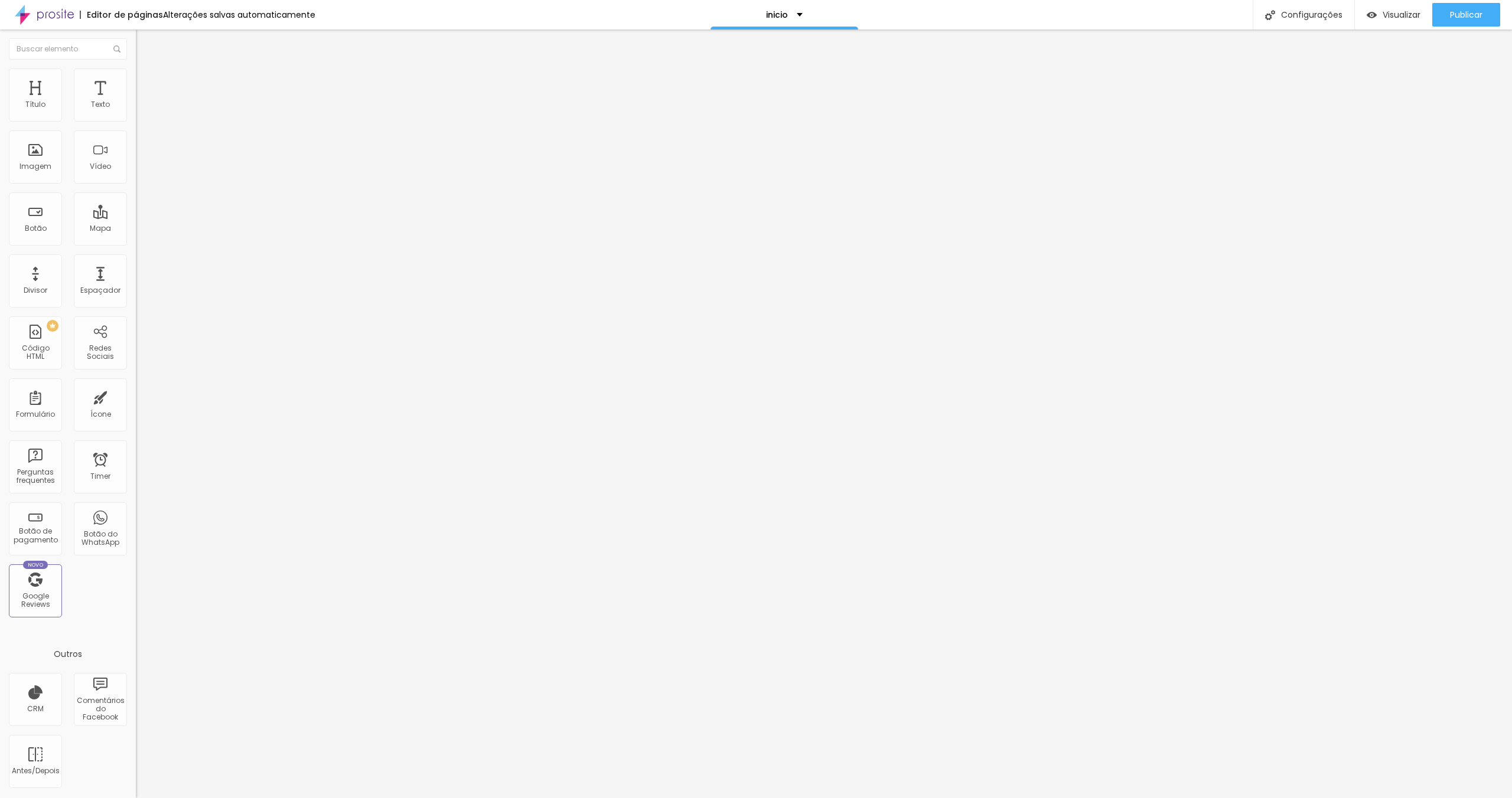
click at [140, 110] on icon "button" at bounding box center [144, 106] width 7 height 7
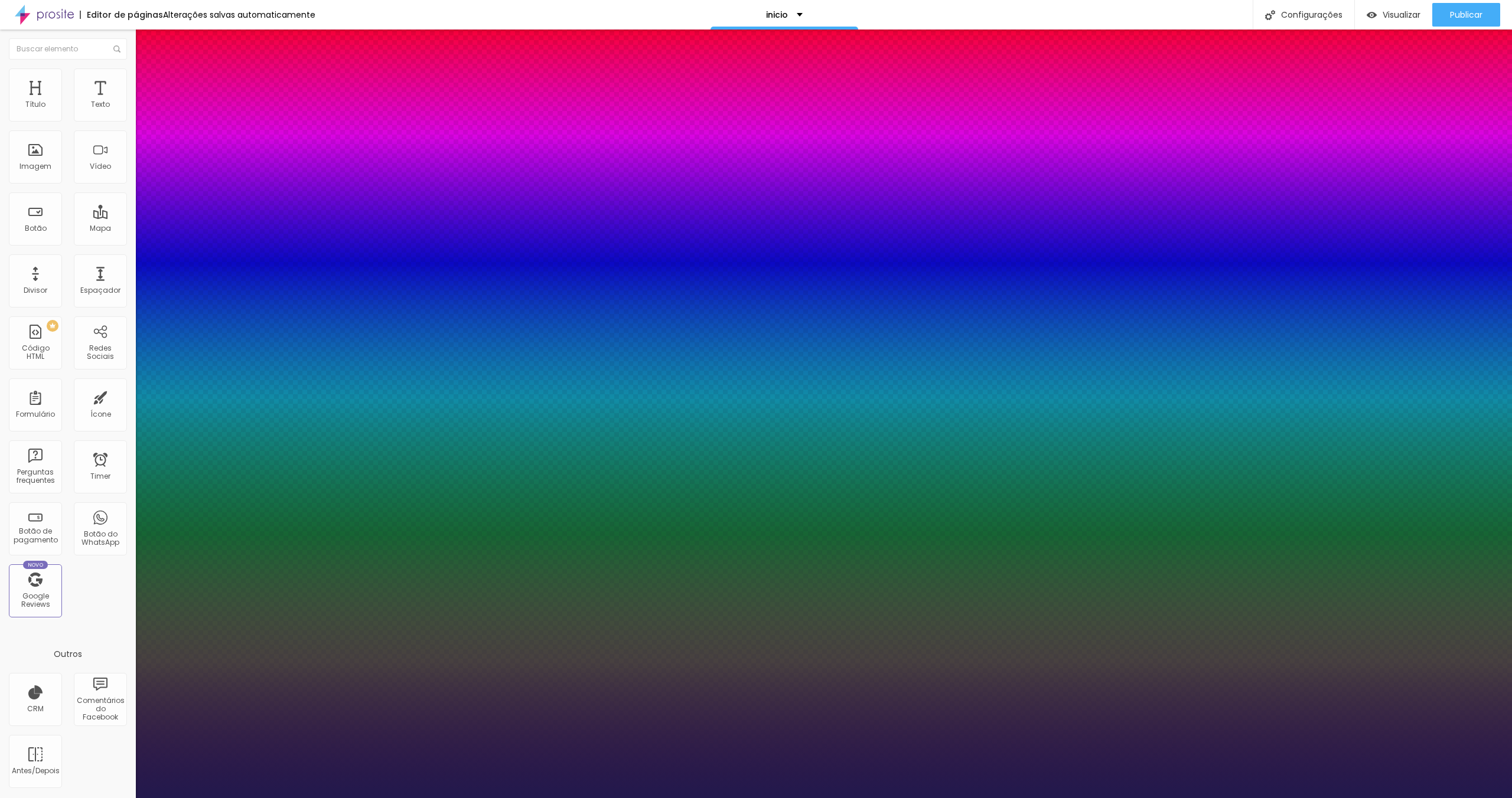
click at [127, 797] on select "AbrilFatface-Regular Actor-Regular Alegreya AlegreyaBlack Alice Allan-Bold Alla…" at bounding box center [63, 811] width 127 height 12
click at [126, 797] on select "AbrilFatface-Regular Actor-Regular Alegreya AlegreyaBlack Alice Allan-Bold Alla…" at bounding box center [63, 811] width 127 height 12
click at [1049, 797] on div at bounding box center [756, 798] width 1512 height 0
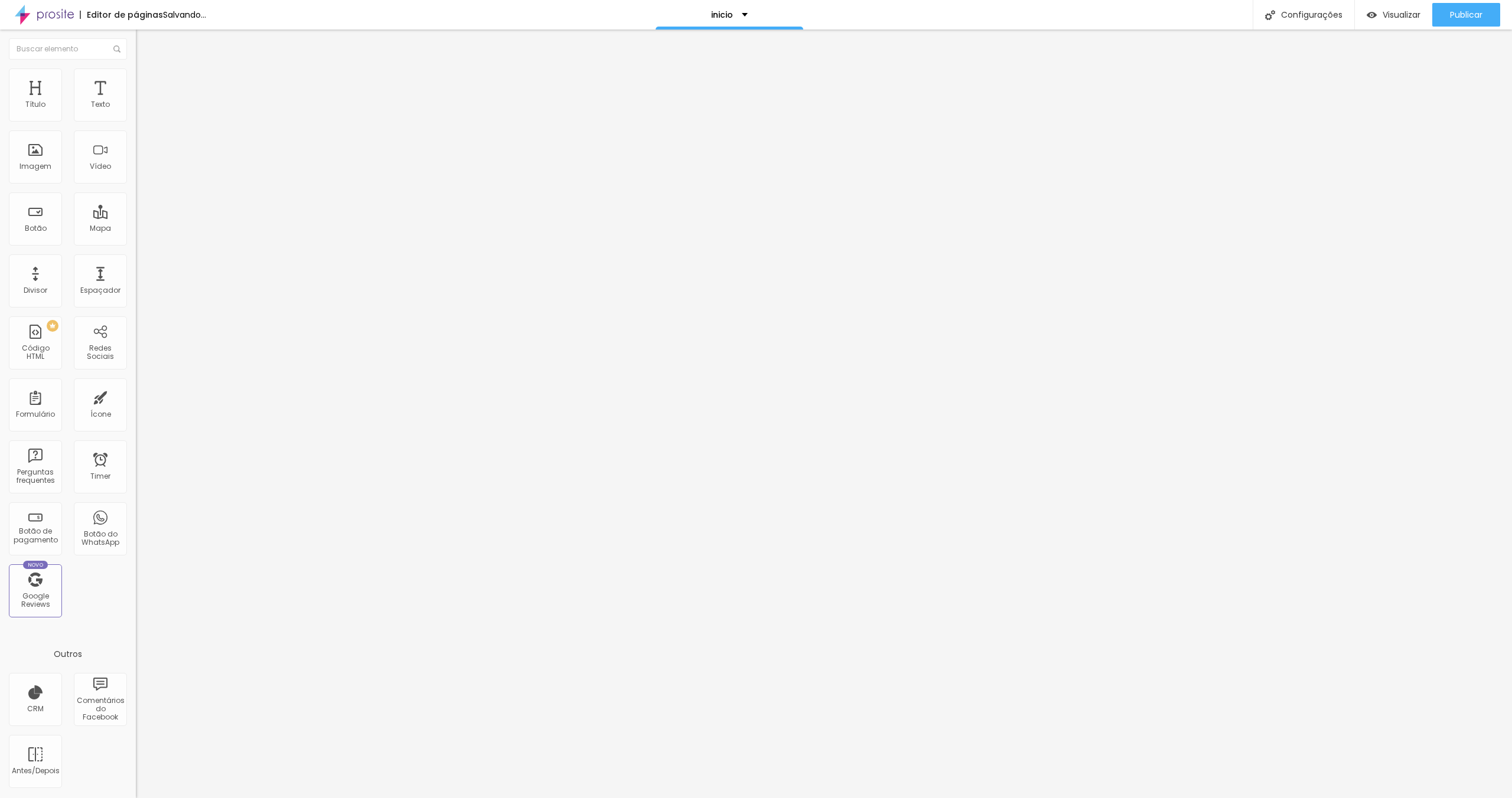
click at [136, 114] on button "button" at bounding box center [144, 106] width 17 height 12
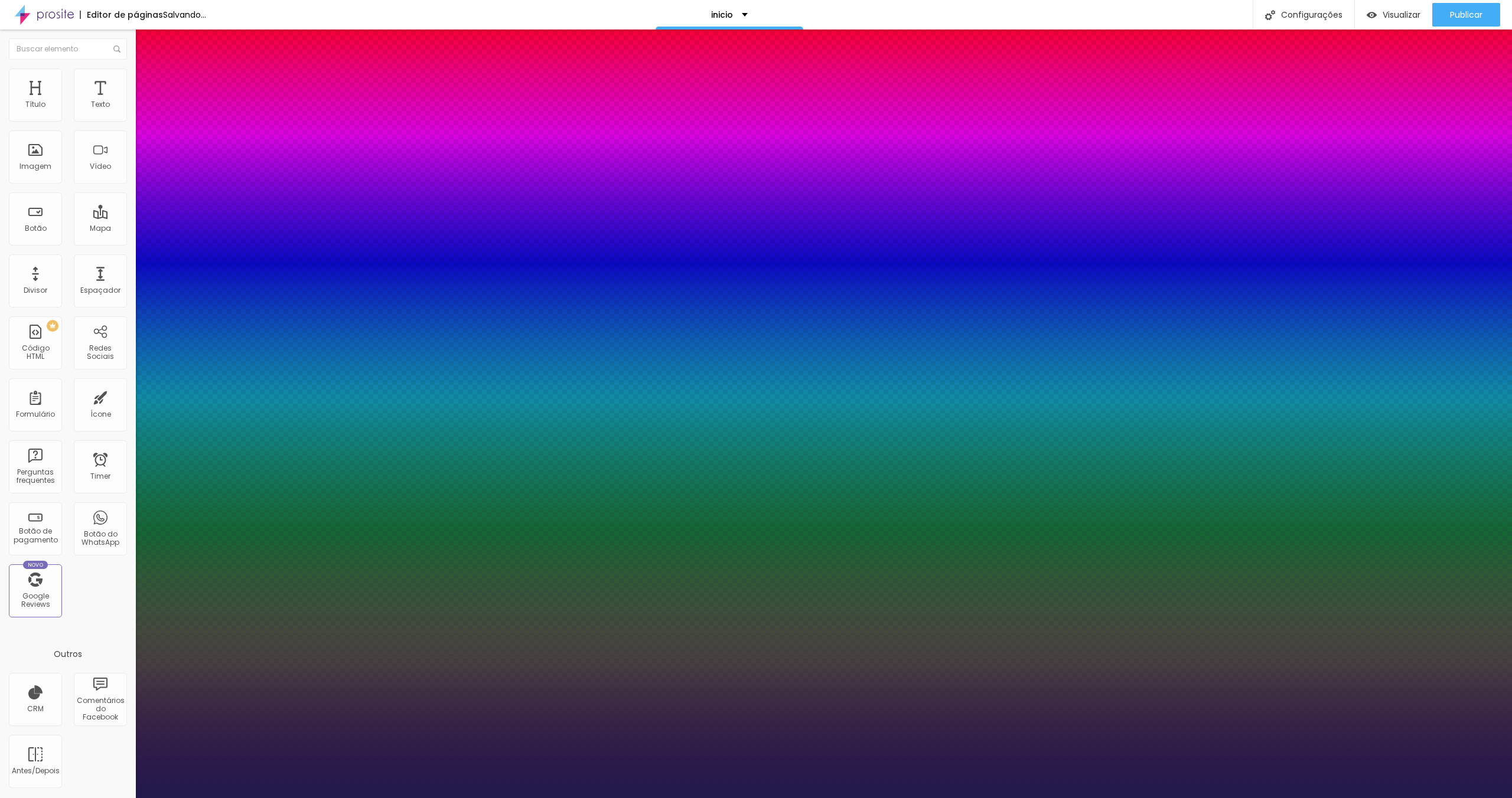
drag, startPoint x: 163, startPoint y: 228, endPoint x: 236, endPoint y: 237, distance: 73.6
drag, startPoint x: 152, startPoint y: 255, endPoint x: 139, endPoint y: 256, distance: 13.0
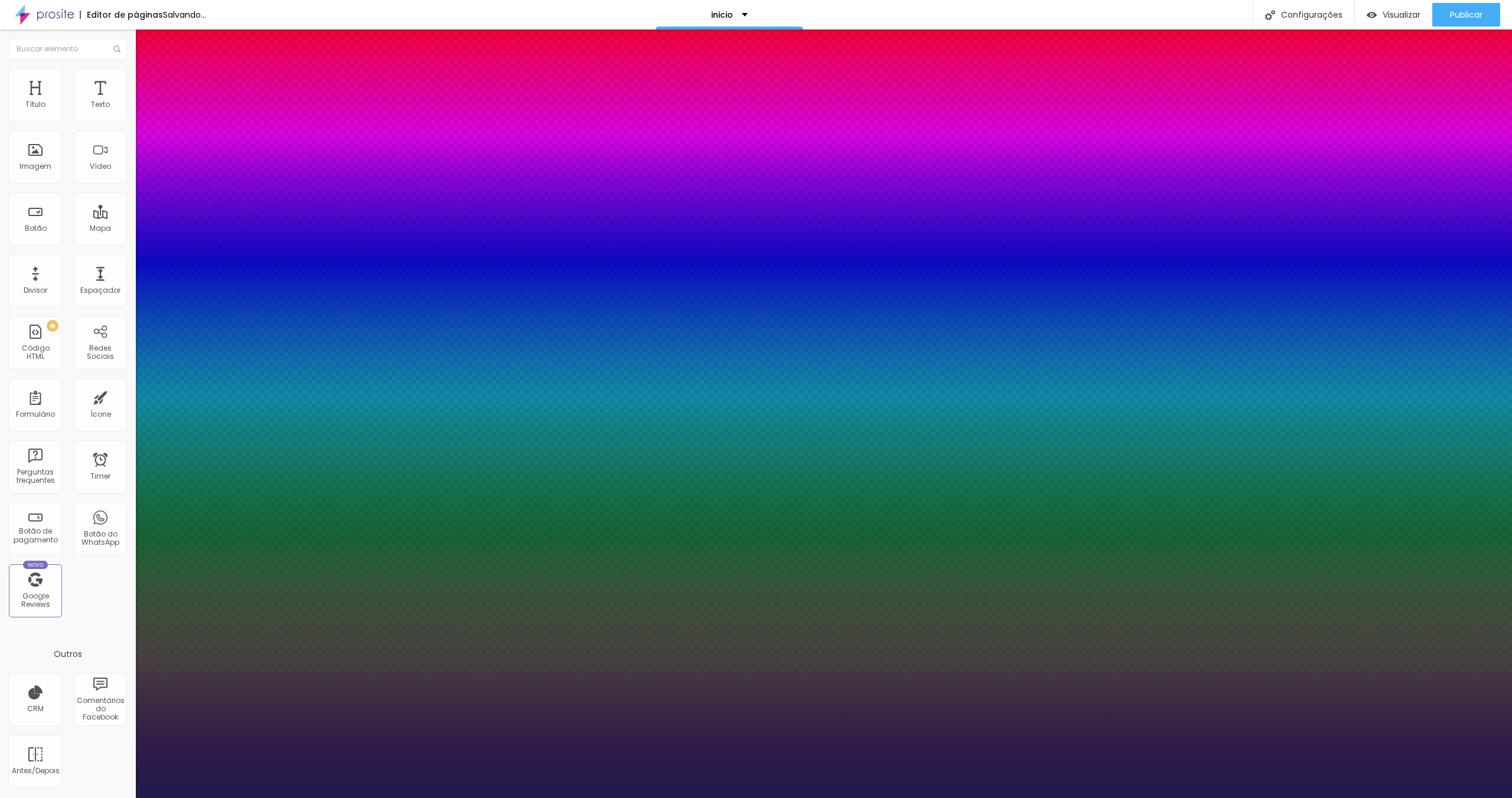
click at [920, 797] on div at bounding box center [756, 798] width 1512 height 0
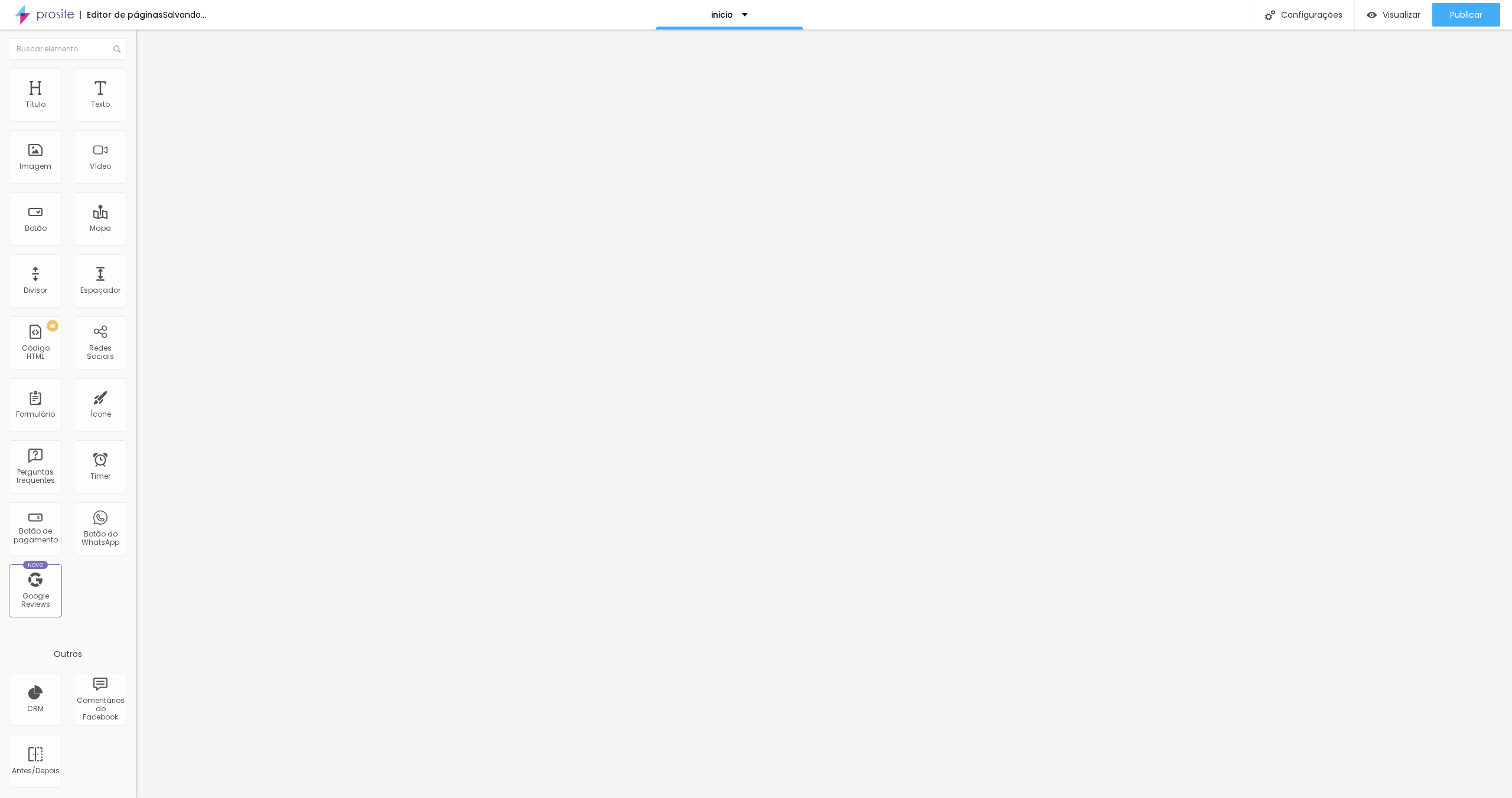
click at [136, 74] on img at bounding box center [141, 73] width 11 height 11
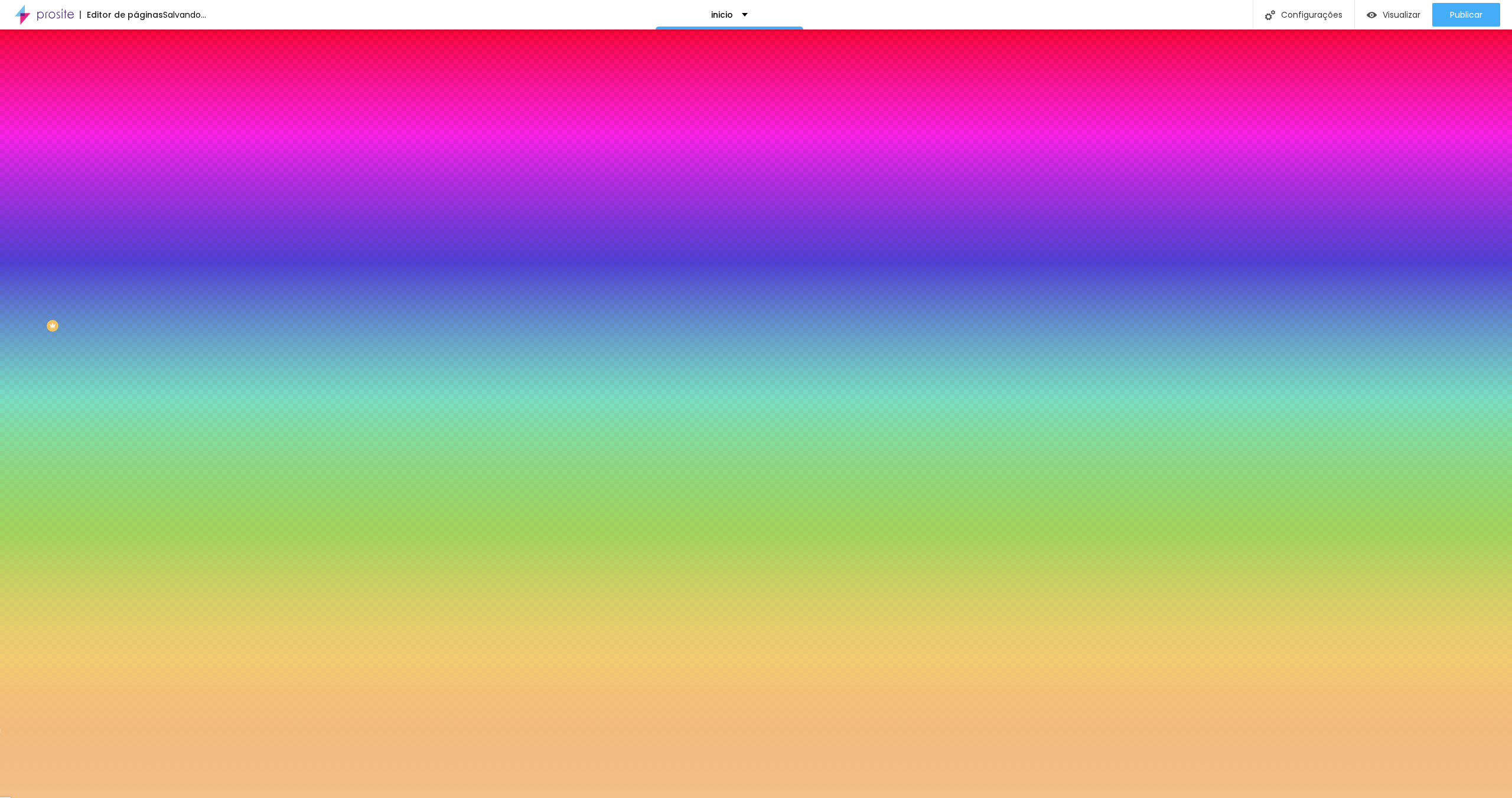
click at [136, 113] on div at bounding box center [204, 113] width 136 height 0
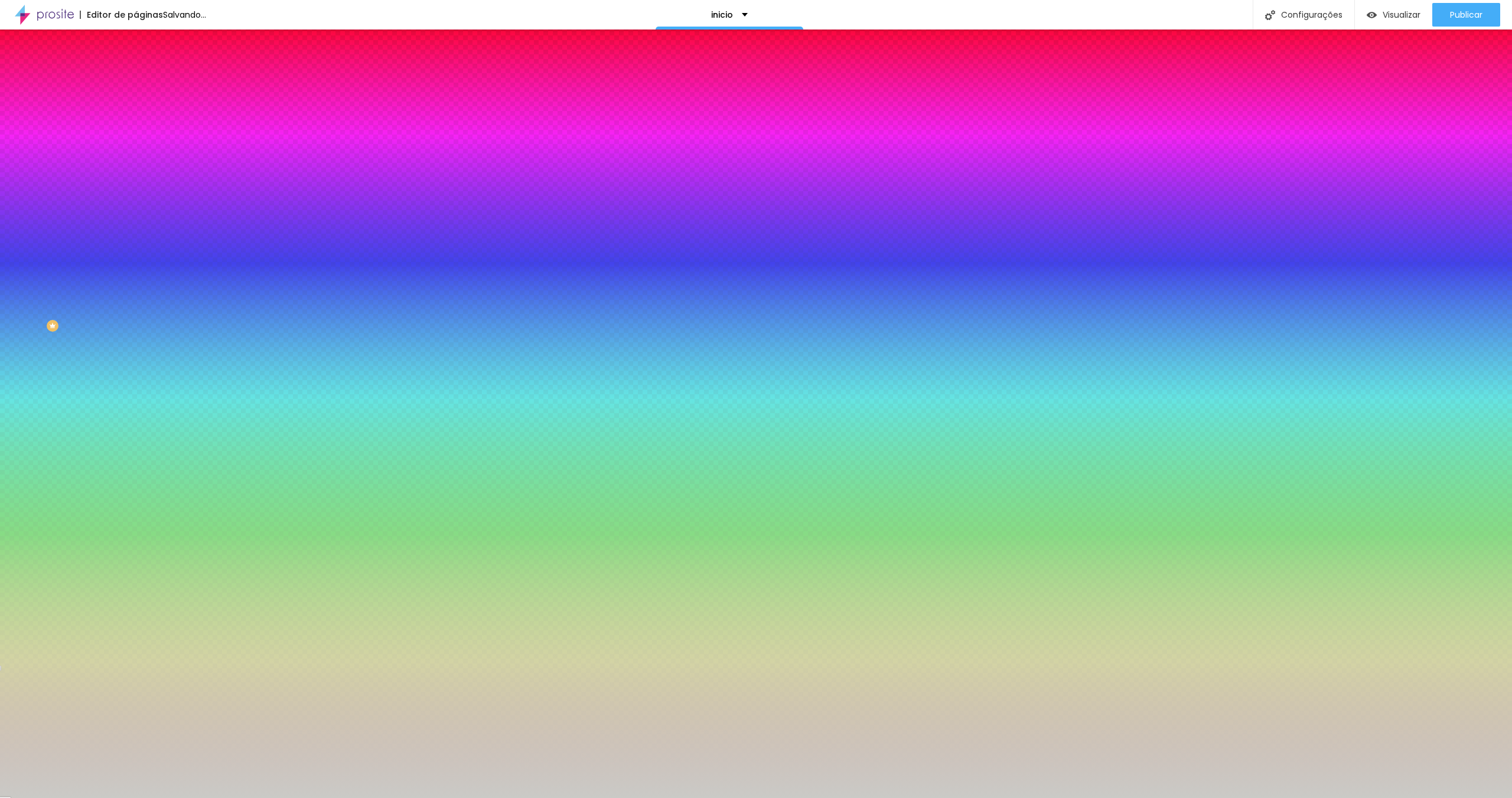
drag, startPoint x: 24, startPoint y: 146, endPoint x: 37, endPoint y: 167, distance: 24.7
click at [20, 152] on div at bounding box center [756, 399] width 1512 height 798
click at [101, 212] on div at bounding box center [756, 399] width 1512 height 798
drag, startPoint x: 21, startPoint y: 150, endPoint x: 13, endPoint y: 152, distance: 8.2
click at [136, 152] on div "Cor Voltar ao padrão #CACACA Tamanho 100 % Peso 1" at bounding box center [204, 138] width 136 height 92
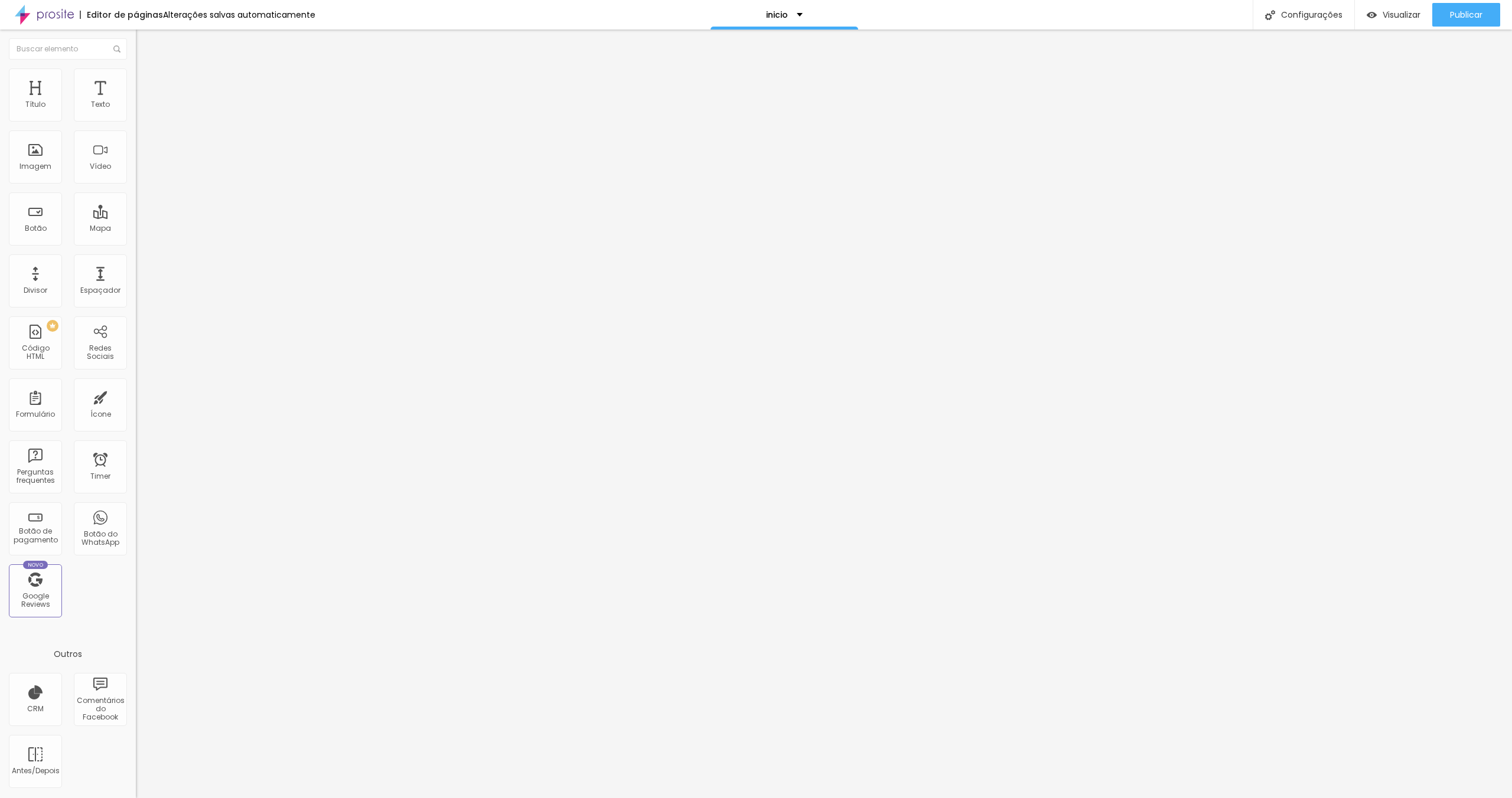
click at [147, 80] on span "Estilo" at bounding box center [155, 76] width 18 height 10
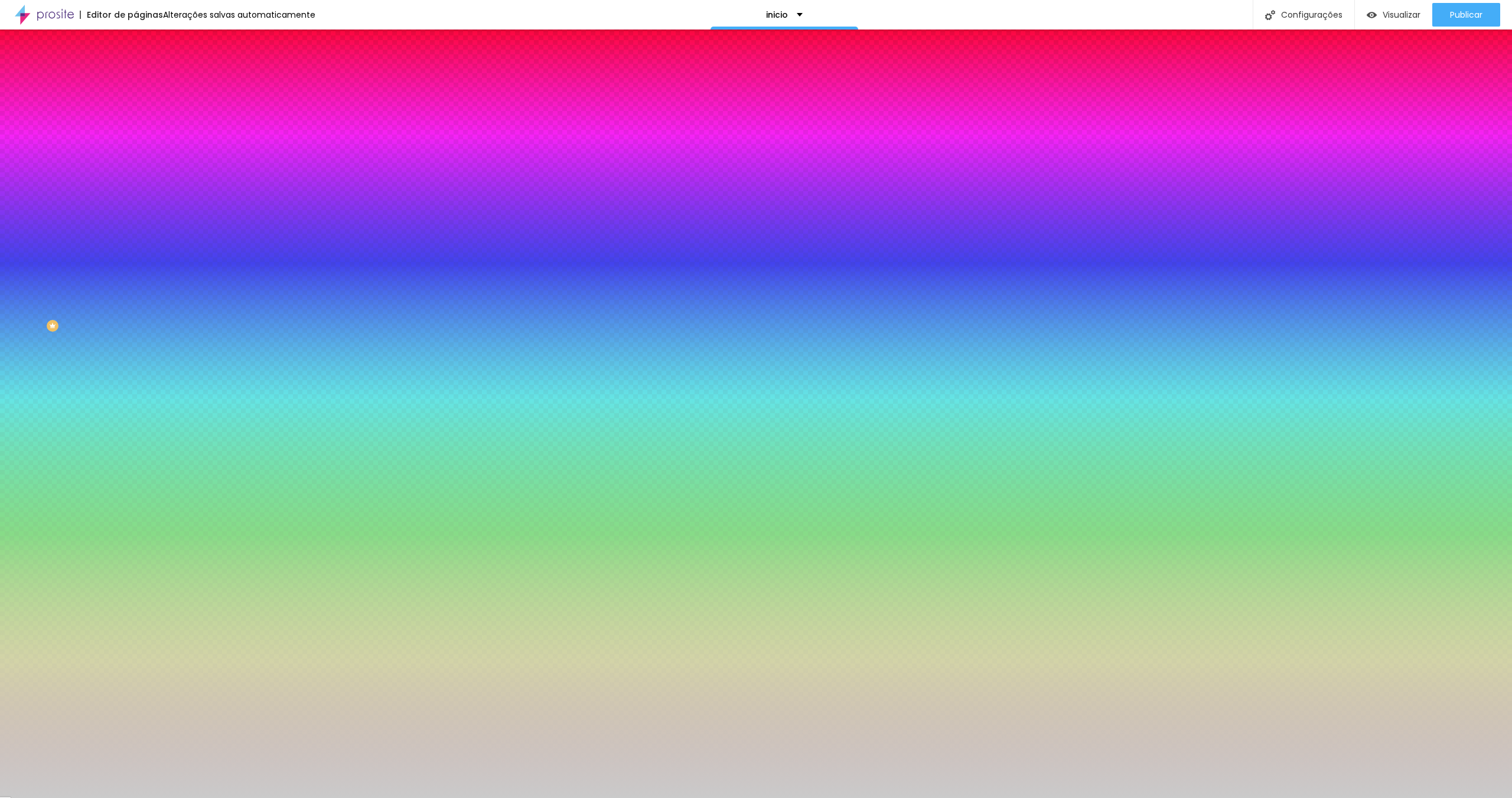
drag, startPoint x: 107, startPoint y: 154, endPoint x: 78, endPoint y: 154, distance: 29.0
click at [136, 153] on input "range" at bounding box center [174, 148] width 76 height 9
click at [136, 81] on li "Avançado" at bounding box center [204, 86] width 136 height 12
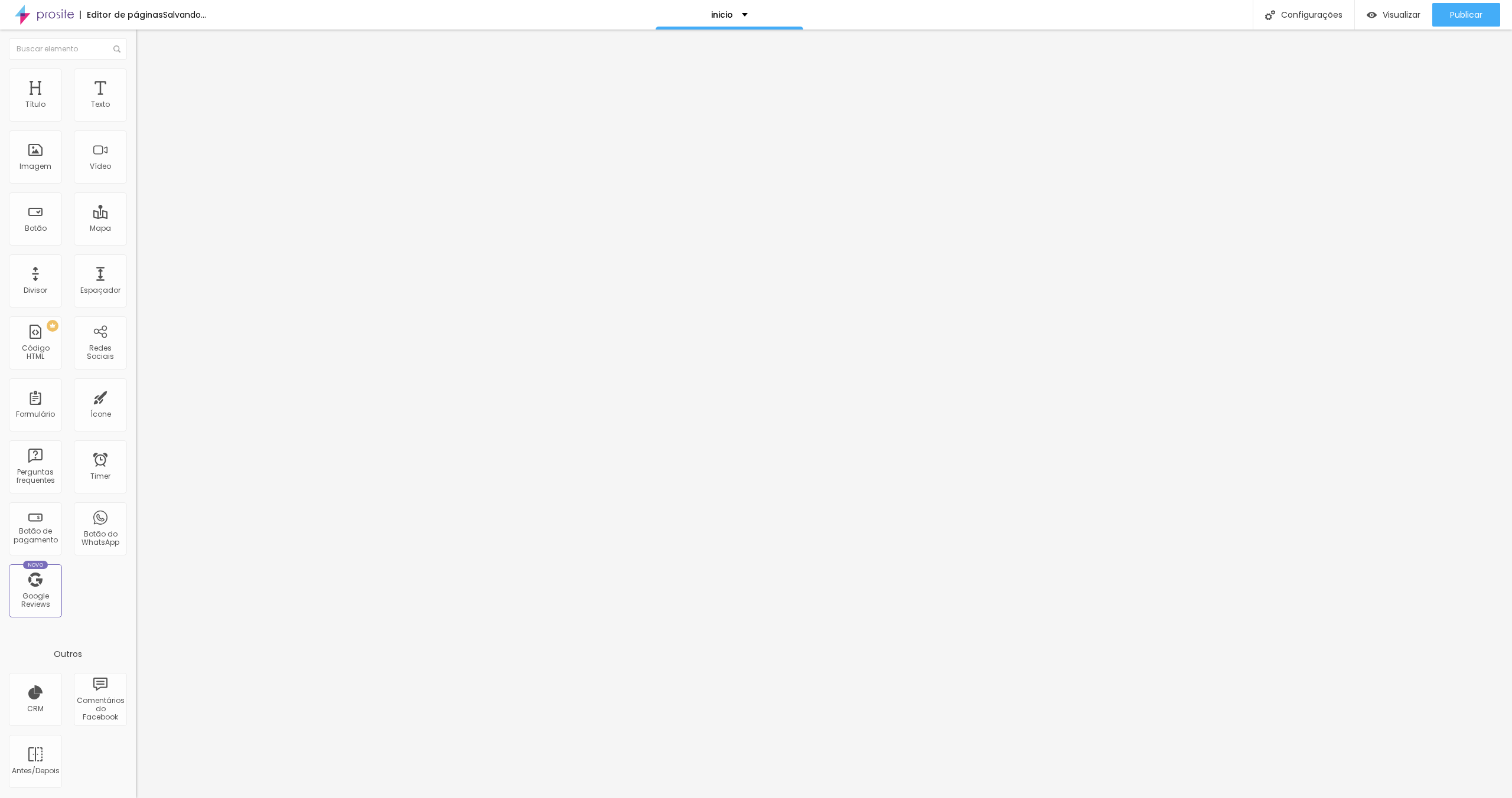
drag, startPoint x: 37, startPoint y: 137, endPoint x: 45, endPoint y: 137, distance: 8.0
click at [136, 396] on input "range" at bounding box center [174, 400] width 76 height 9
click at [136, 76] on li "Avançado" at bounding box center [204, 74] width 136 height 12
click at [136, 217] on input "range" at bounding box center [174, 221] width 76 height 9
click at [136, 71] on li "Avançado" at bounding box center [204, 74] width 136 height 12
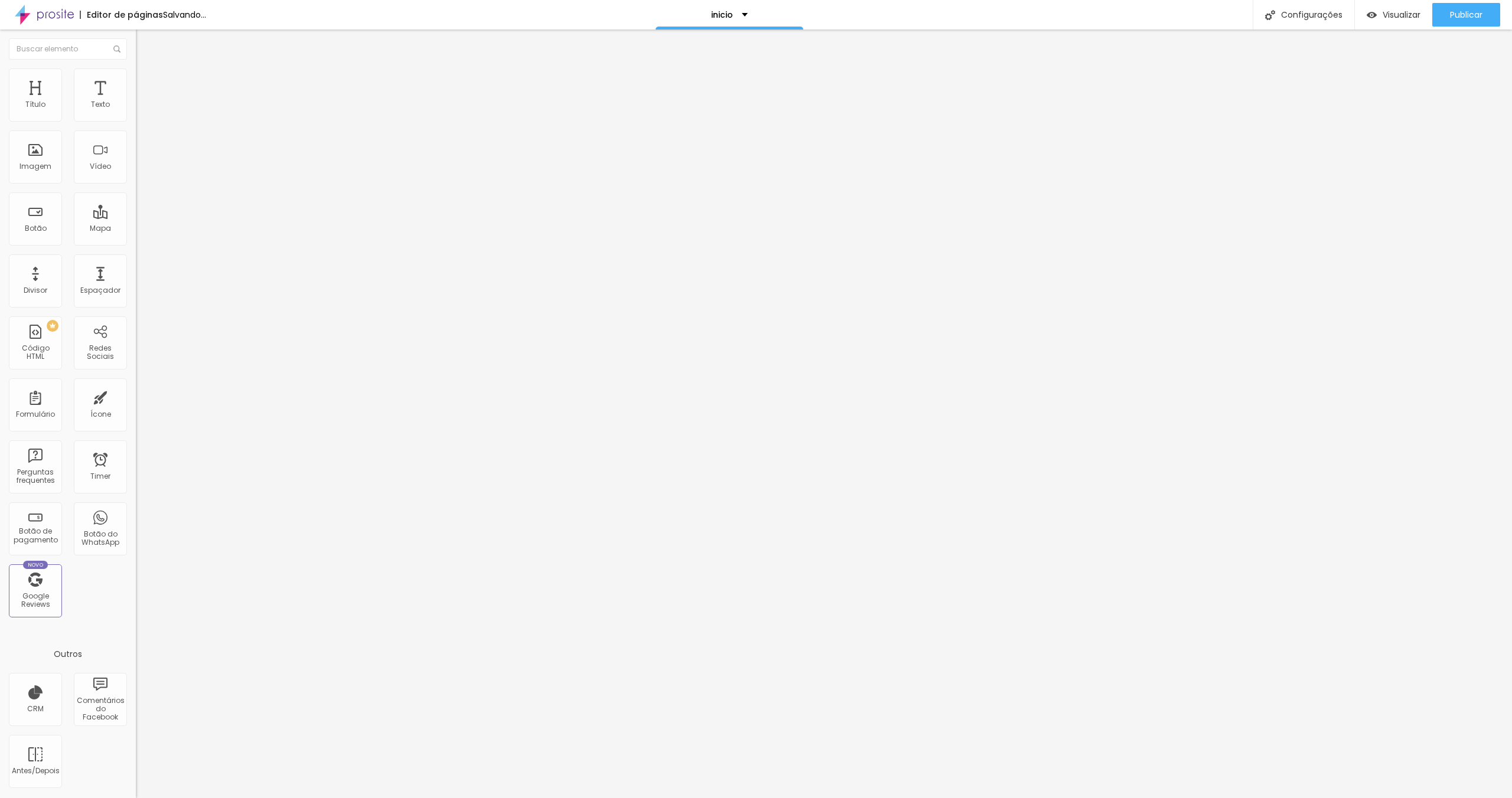
click at [136, 107] on img at bounding box center [140, 103] width 8 height 8
click at [136, 74] on img at bounding box center [141, 73] width 11 height 11
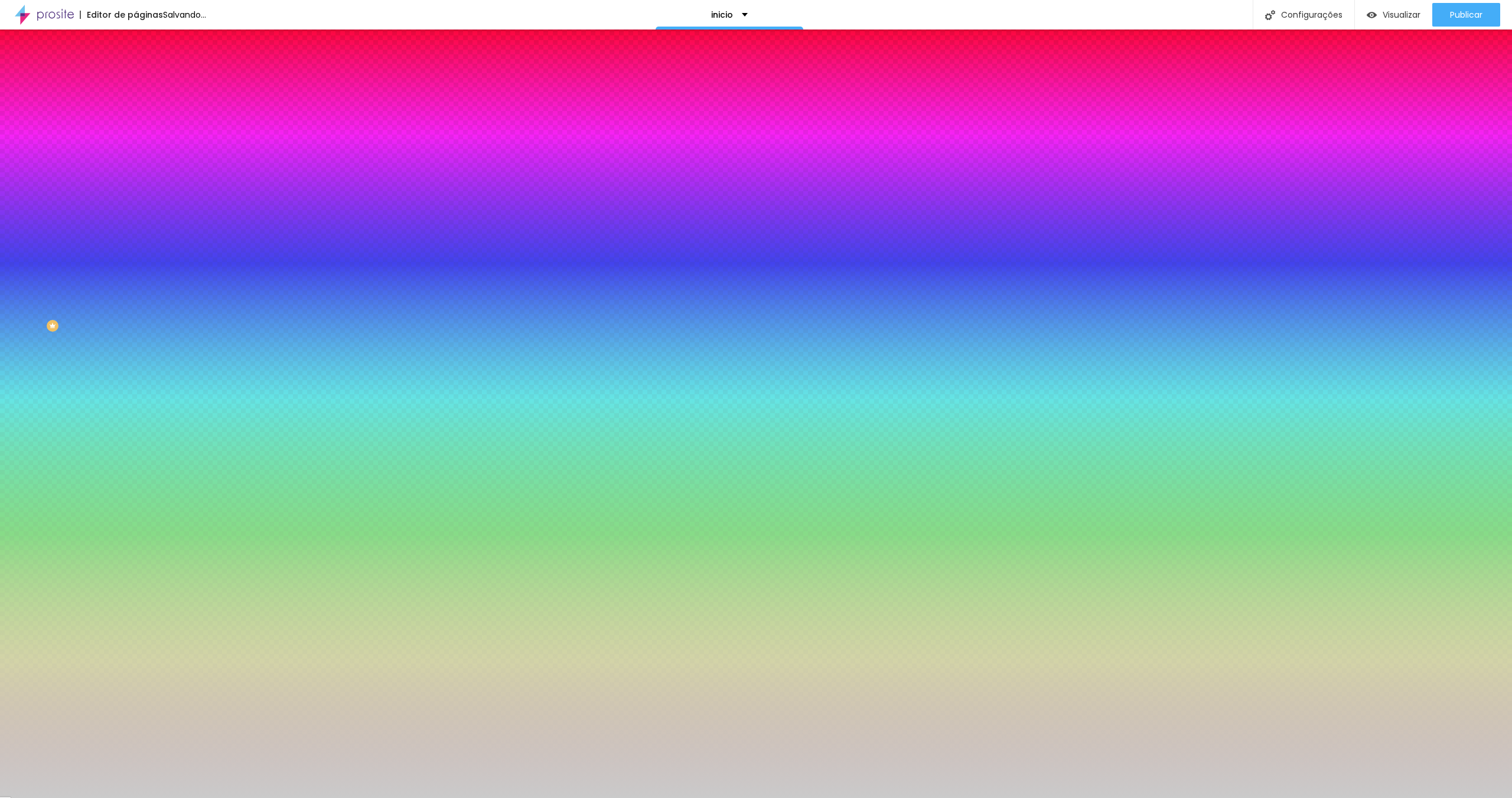
drag, startPoint x: 78, startPoint y: 153, endPoint x: 130, endPoint y: 157, distance: 52.2
click at [136, 153] on input "range" at bounding box center [174, 148] width 76 height 9
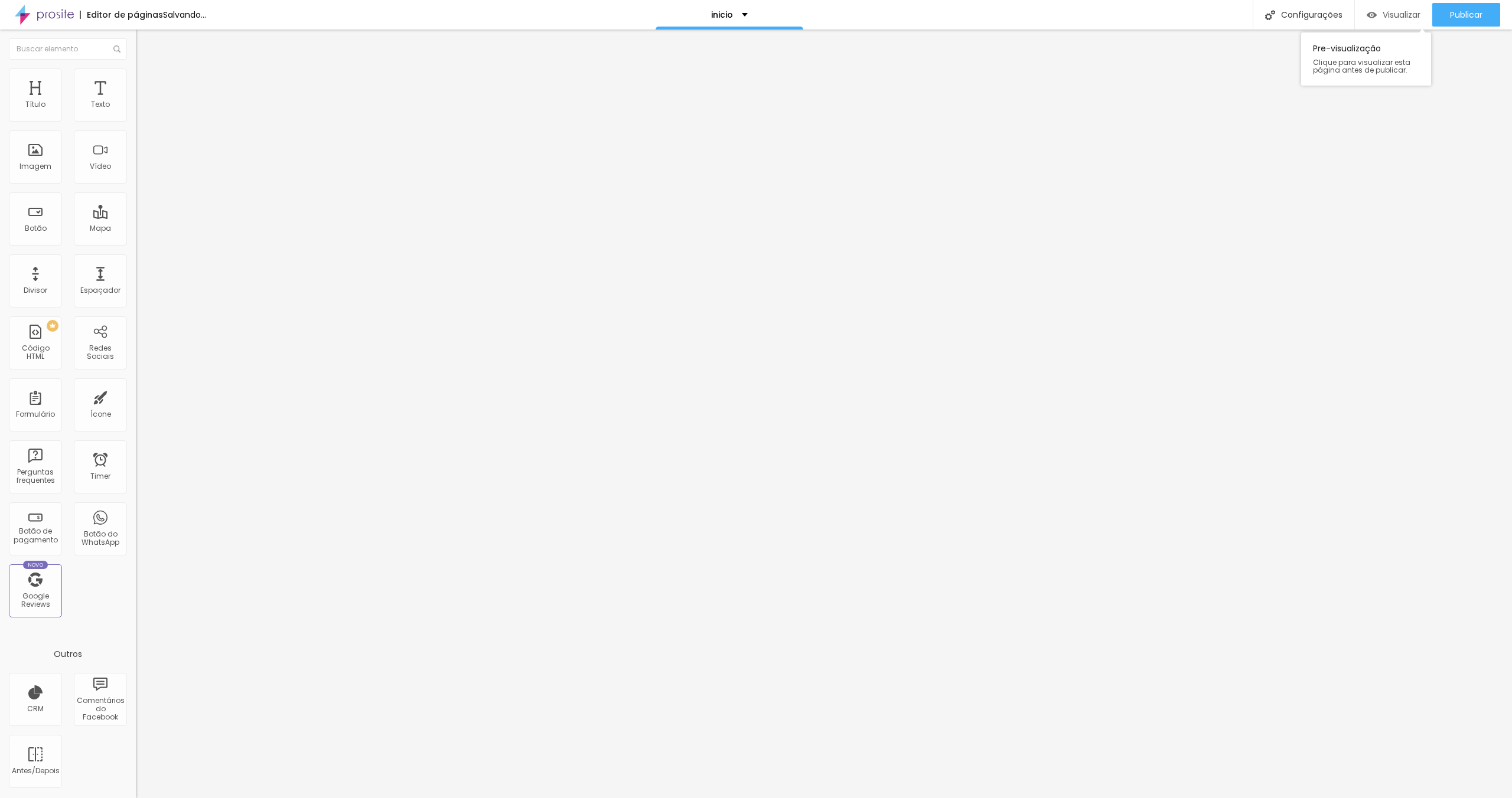
click at [1385, 18] on span "Visualizar" at bounding box center [1401, 14] width 38 height 9
click at [28, 157] on div "Imagem" at bounding box center [35, 157] width 53 height 53
click at [37, 167] on div "Imagem" at bounding box center [35, 166] width 32 height 8
click at [136, 101] on span "Trocar imagem" at bounding box center [168, 96] width 65 height 10
click at [1418, 797] on div at bounding box center [756, 810] width 1512 height 11
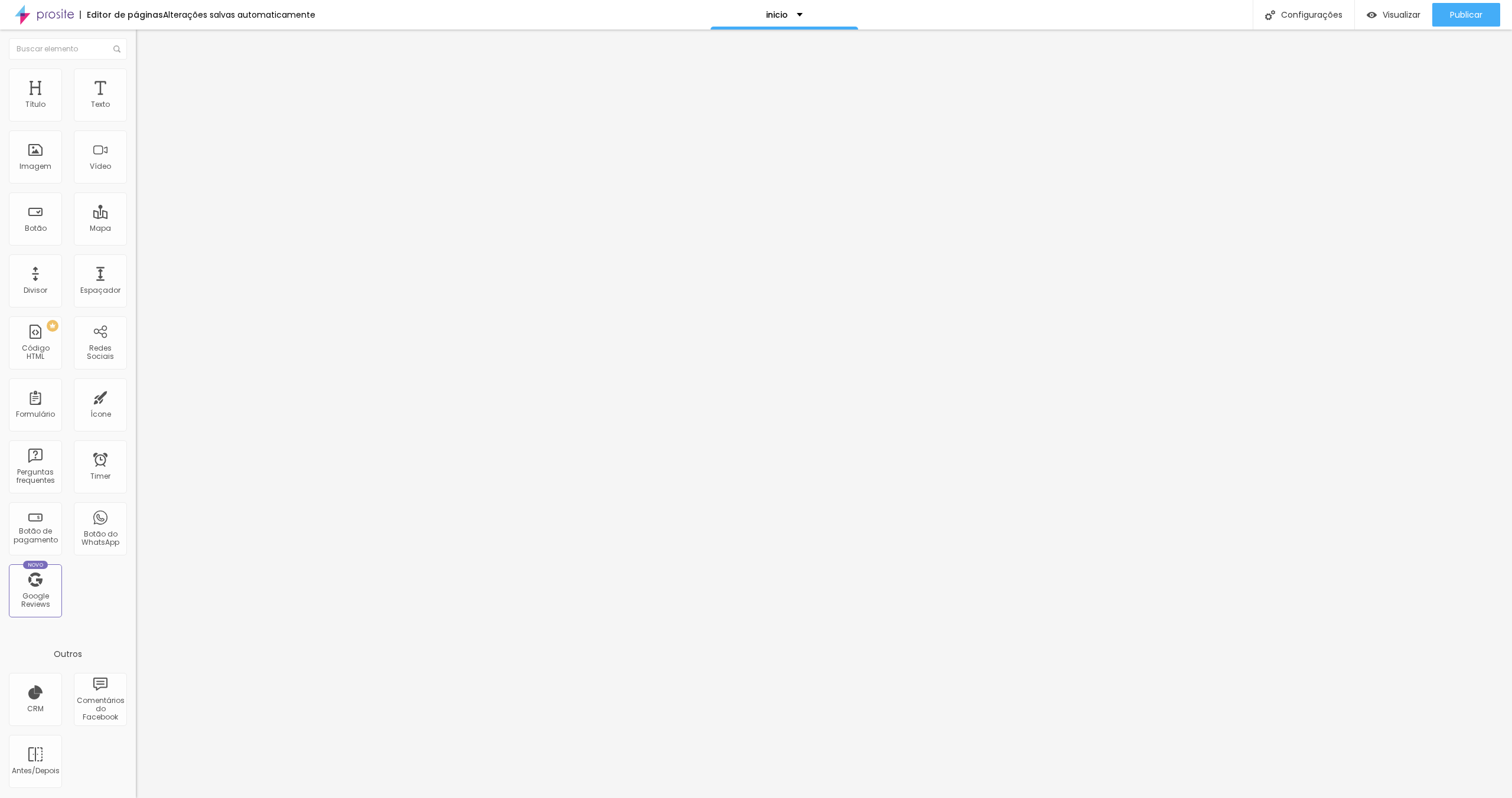
click at [136, 101] on span "Trocar imagem" at bounding box center [168, 96] width 65 height 10
click at [136, 107] on span "Encaixotado" at bounding box center [159, 102] width 46 height 10
click at [136, 124] on div "Completo" at bounding box center [204, 121] width 136 height 7
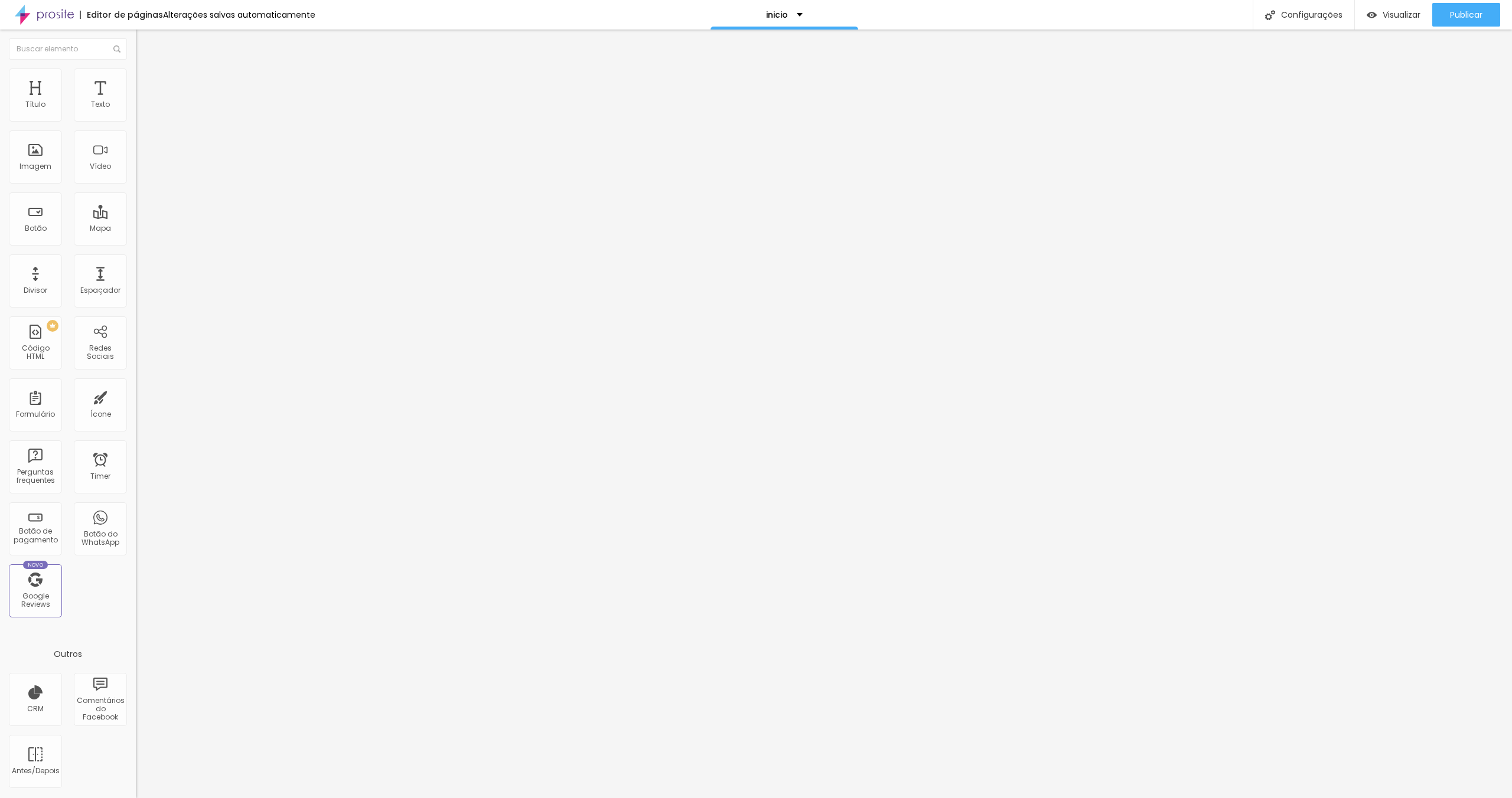
click at [136, 76] on img at bounding box center [141, 73] width 11 height 11
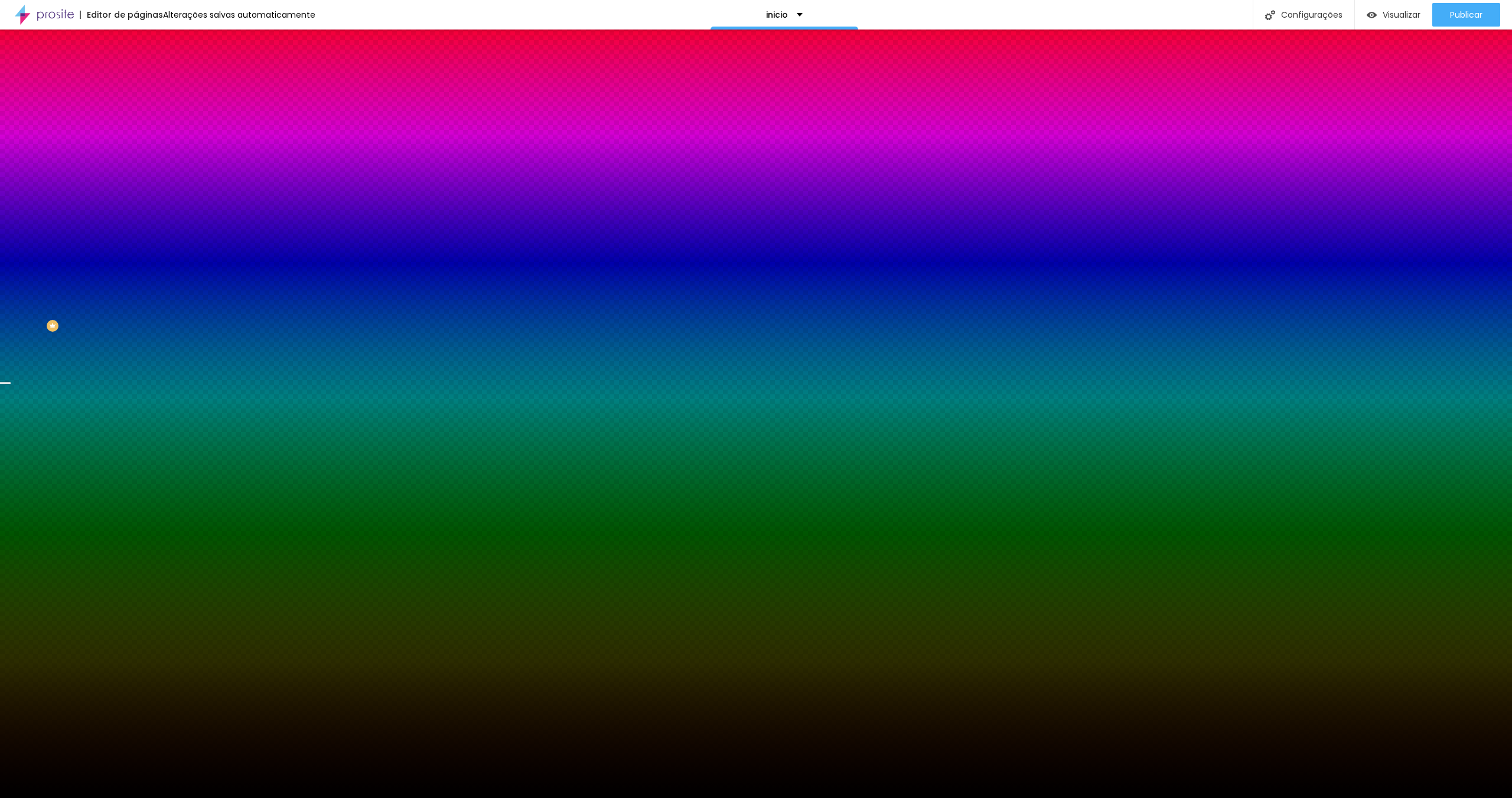
click at [136, 109] on span "Trocar imagem" at bounding box center [168, 104] width 65 height 10
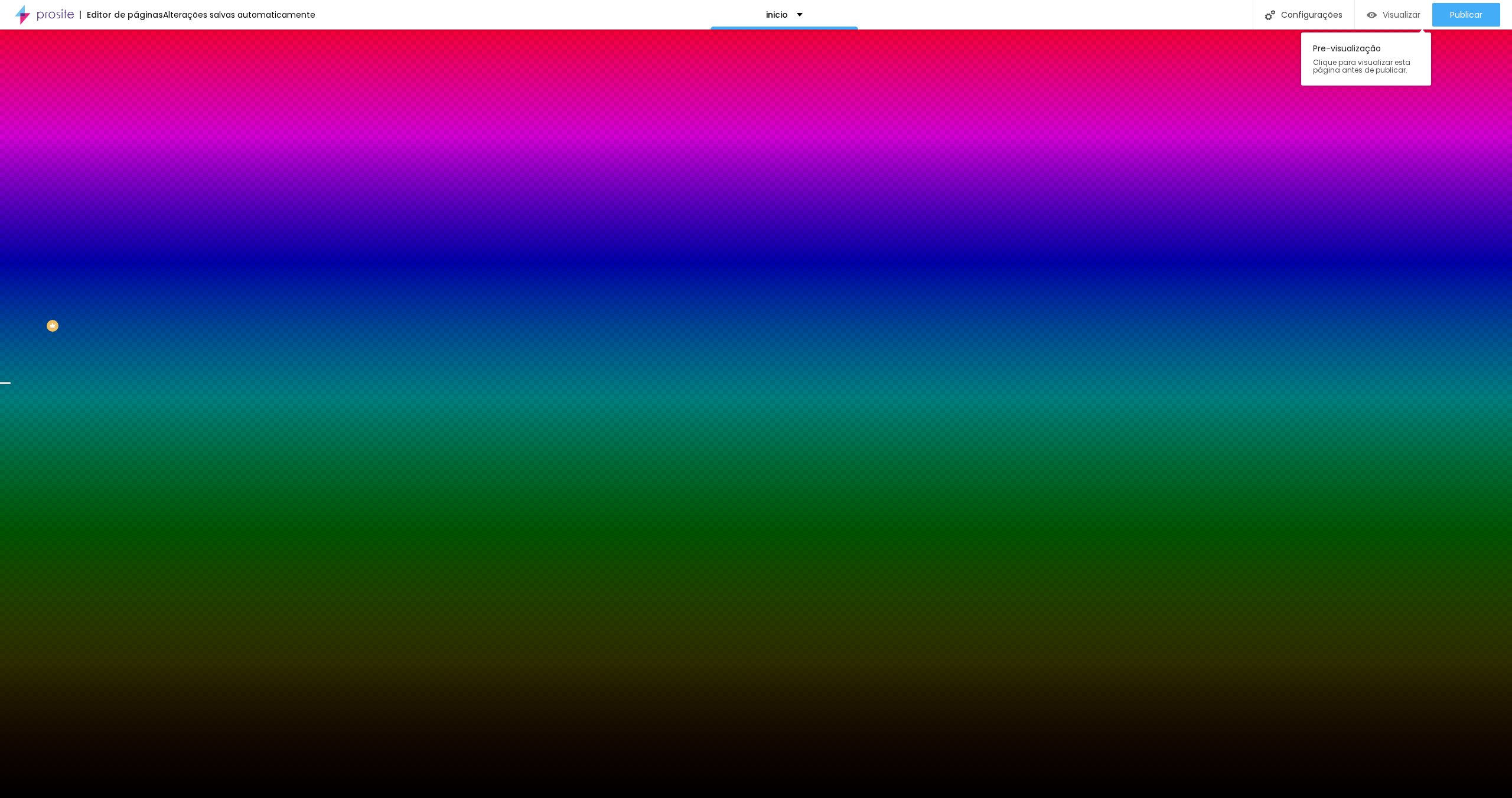
click at [1398, 14] on span "Visualizar" at bounding box center [1401, 14] width 38 height 9
click at [136, 109] on span "Trocar imagem" at bounding box center [168, 104] width 65 height 10
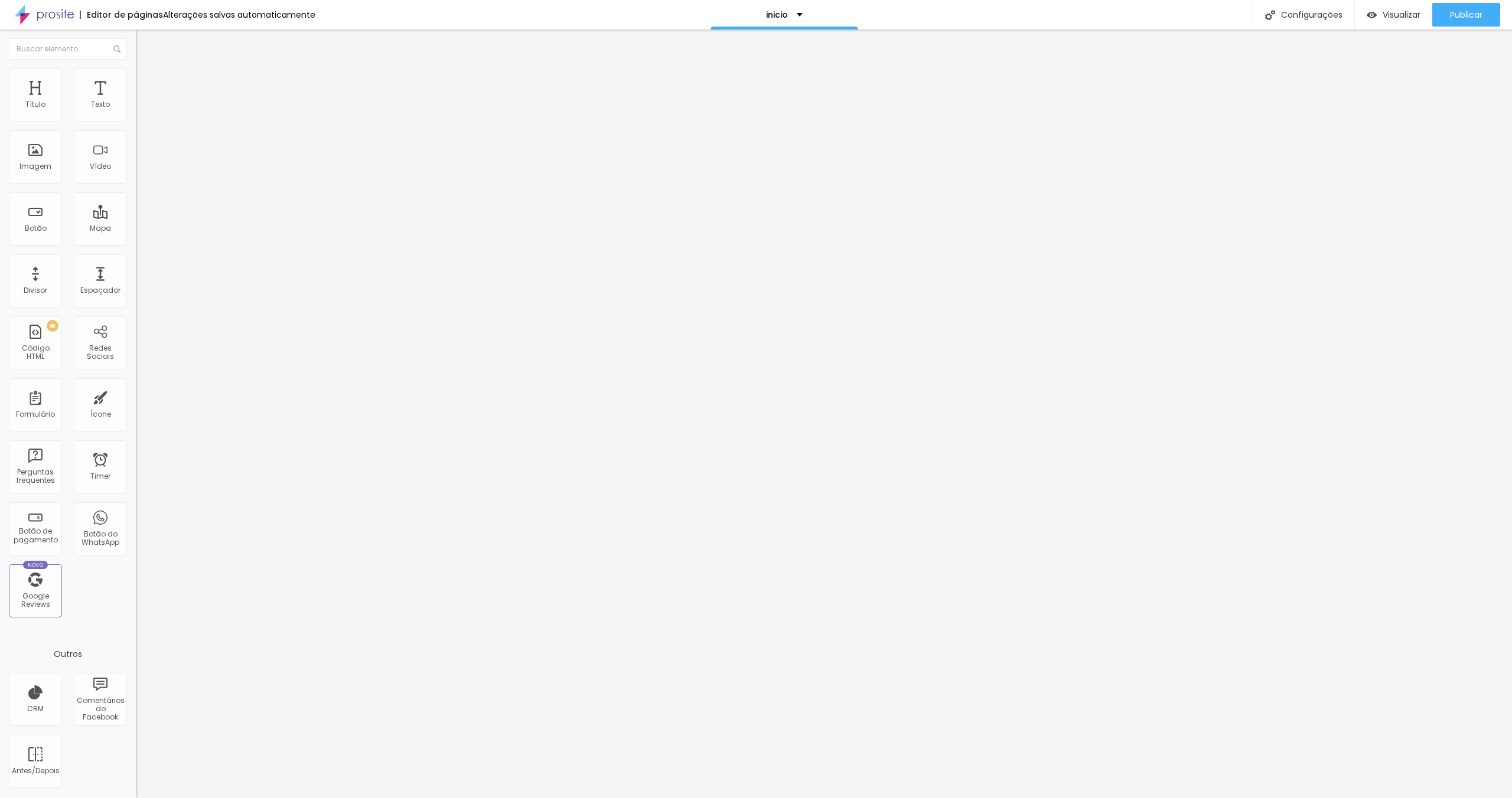
click at [136, 75] on img at bounding box center [141, 73] width 11 height 11
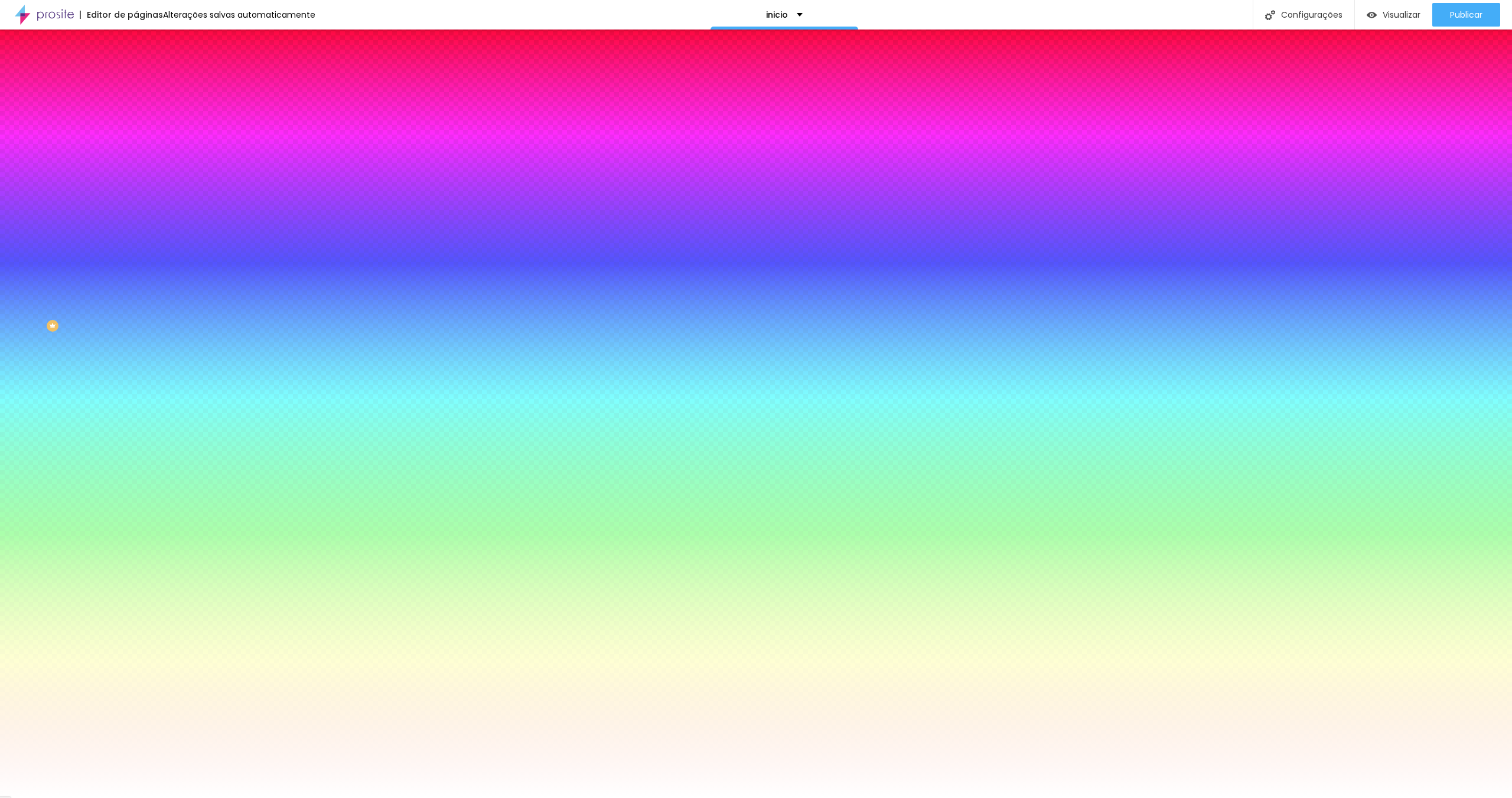
click at [136, 81] on img at bounding box center [141, 86] width 11 height 11
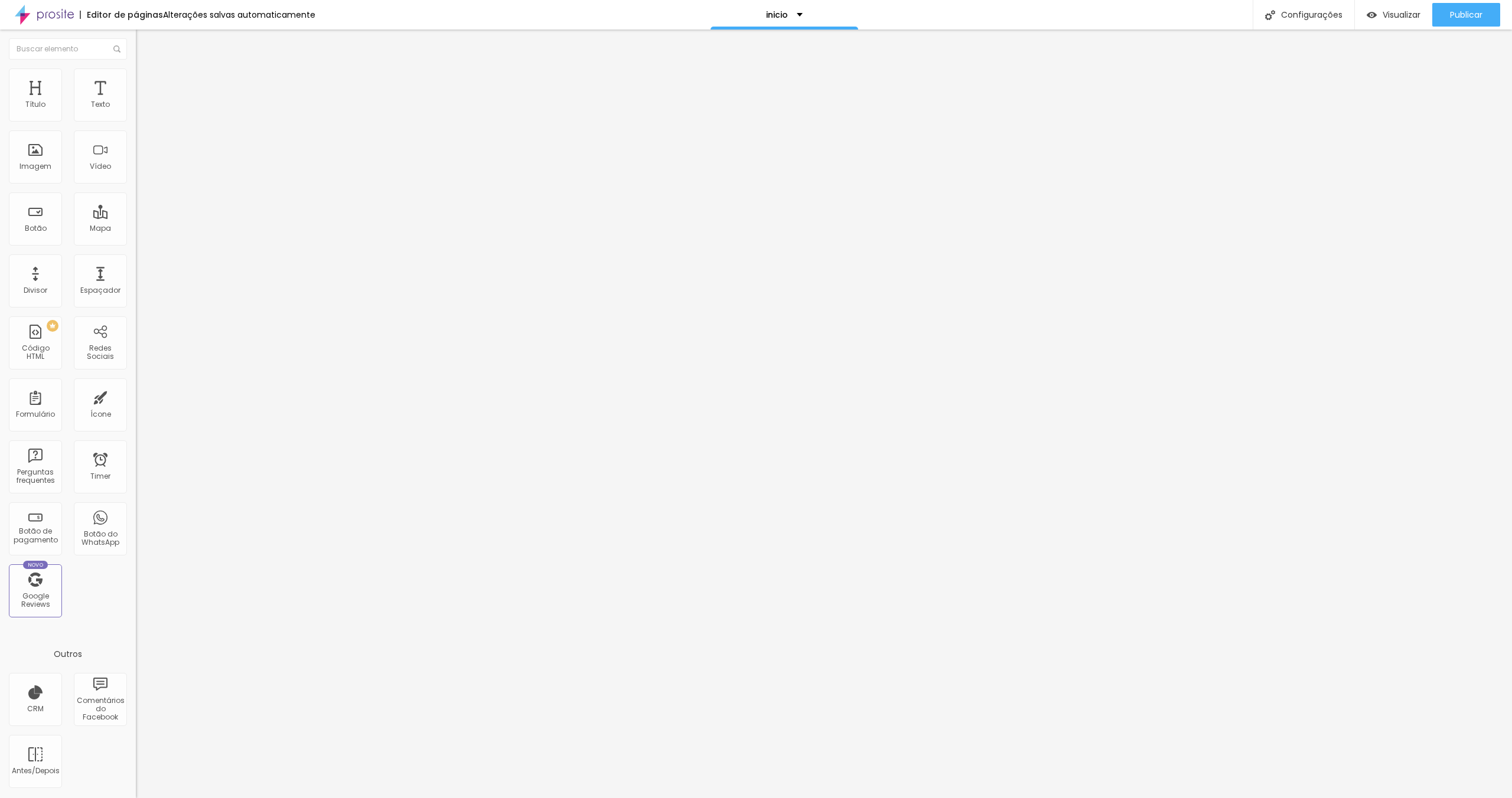
drag, startPoint x: 27, startPoint y: 114, endPoint x: 62, endPoint y: 116, distance: 35.1
click at [136, 229] on input "range" at bounding box center [174, 234] width 76 height 9
click at [136, 73] on img at bounding box center [141, 73] width 11 height 11
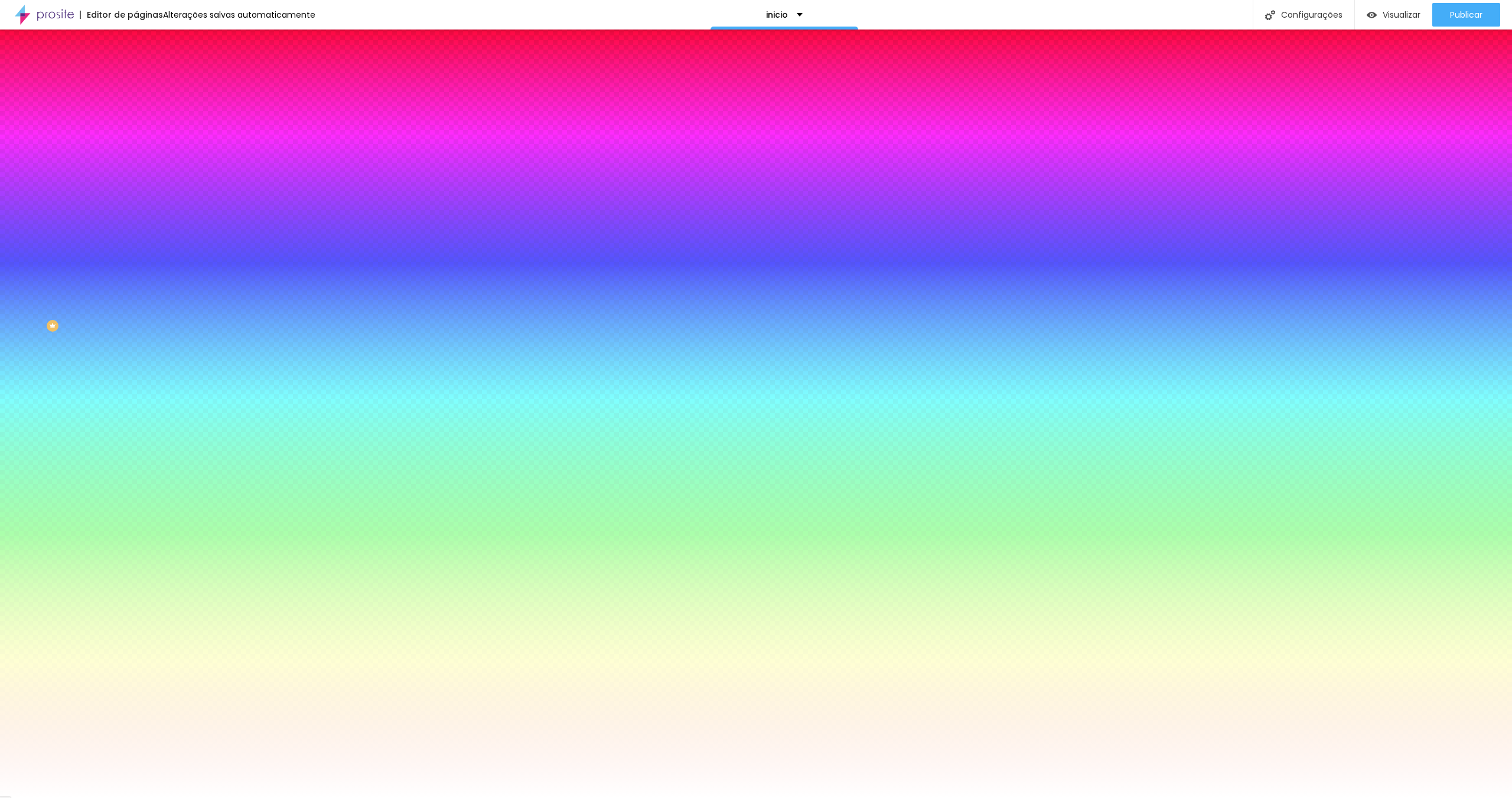
click at [136, 68] on li "Conteúdo" at bounding box center [204, 63] width 136 height 12
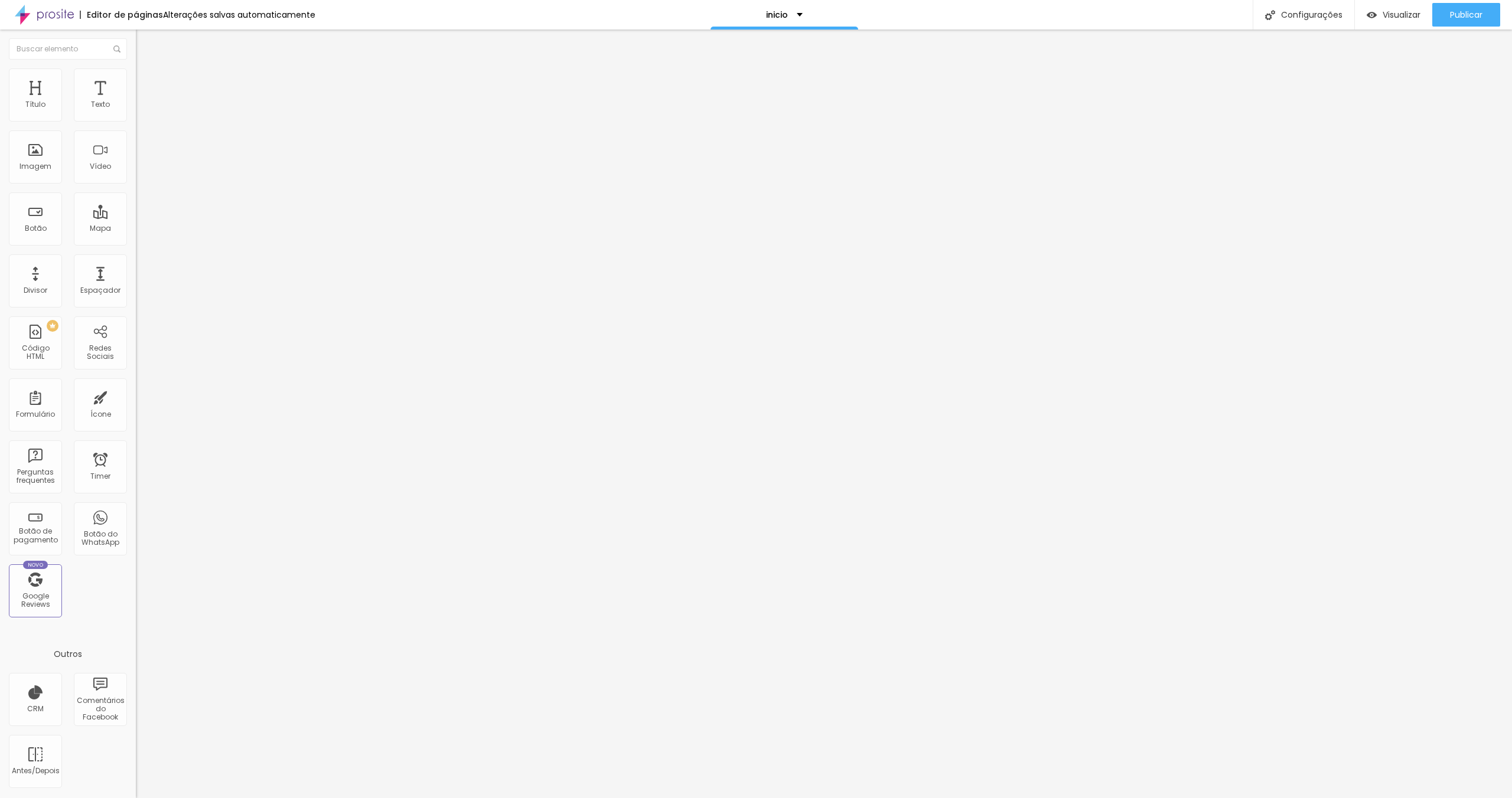
click at [136, 115] on img at bounding box center [140, 112] width 8 height 8
click at [136, 107] on img at bounding box center [140, 103] width 8 height 8
click at [136, 68] on img at bounding box center [141, 62] width 11 height 11
click at [136, 75] on li "Estilo" at bounding box center [204, 74] width 136 height 12
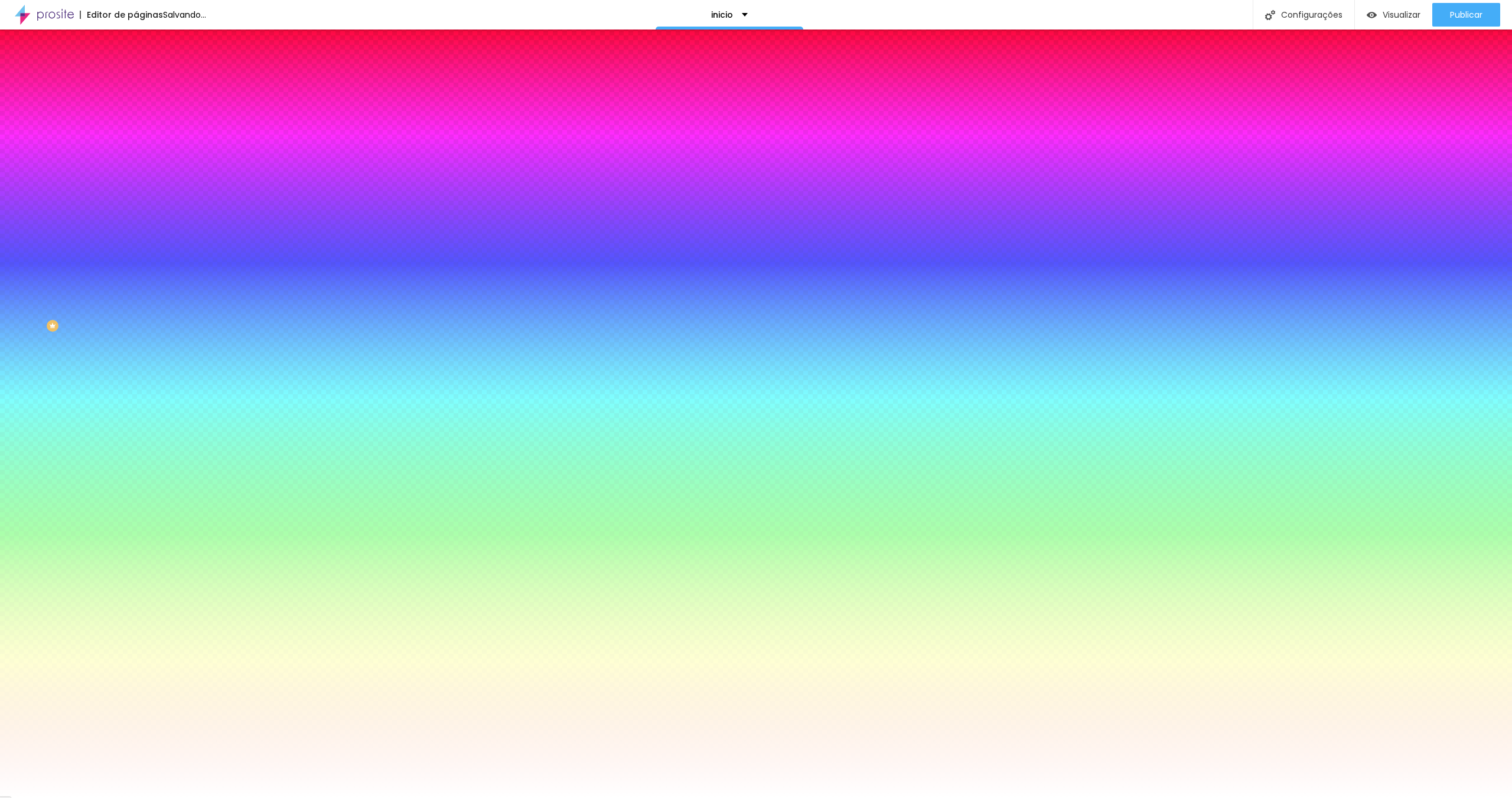
click at [136, 81] on img at bounding box center [141, 86] width 11 height 11
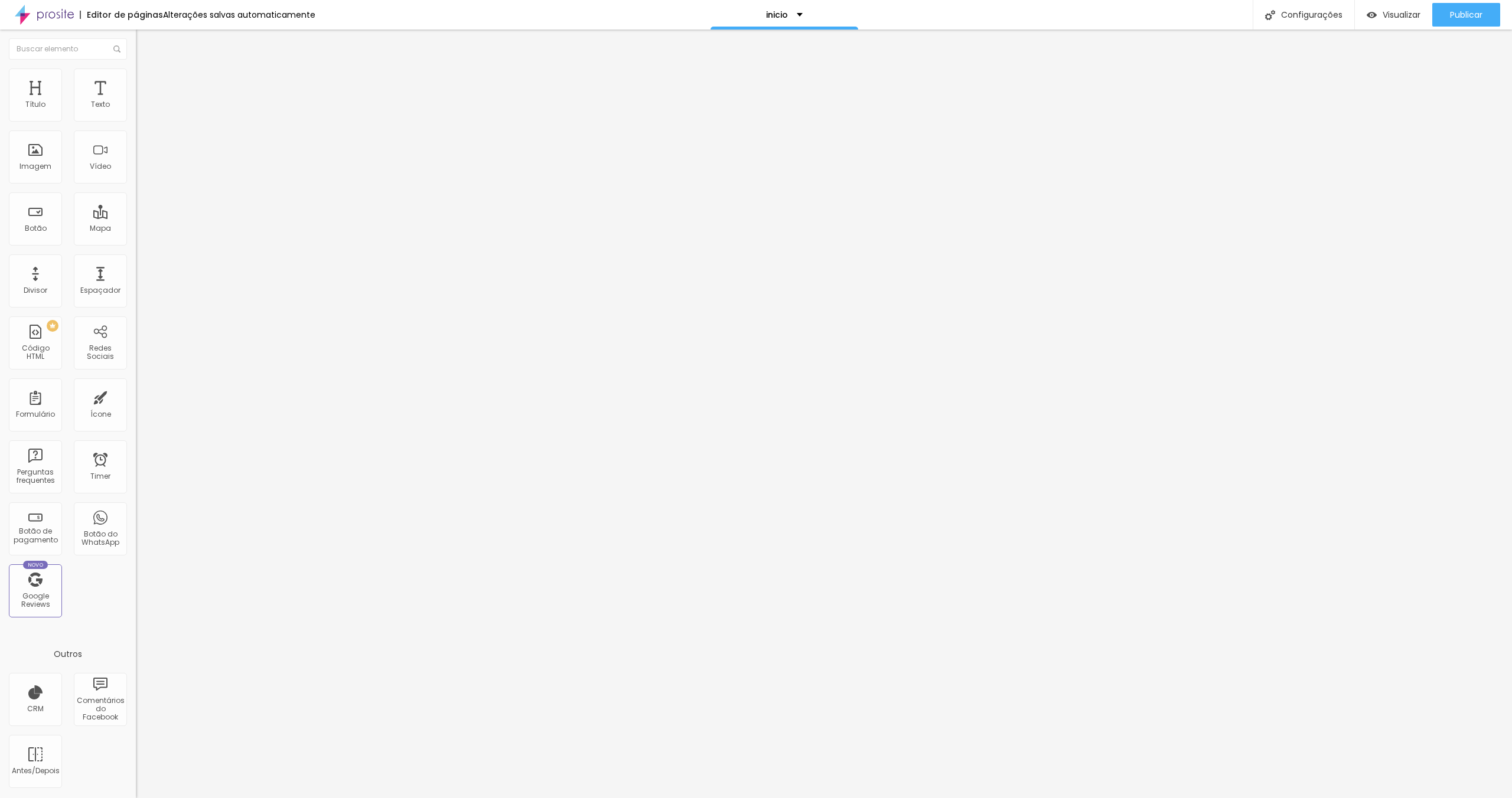
click at [136, 45] on button "Editar Coluna" at bounding box center [204, 43] width 136 height 27
click at [136, 217] on input "range" at bounding box center [174, 221] width 76 height 9
click at [136, 81] on li "Avançado" at bounding box center [204, 86] width 136 height 12
drag, startPoint x: 60, startPoint y: 114, endPoint x: 92, endPoint y: 119, distance: 32.4
click at [136, 229] on input "range" at bounding box center [174, 234] width 76 height 9
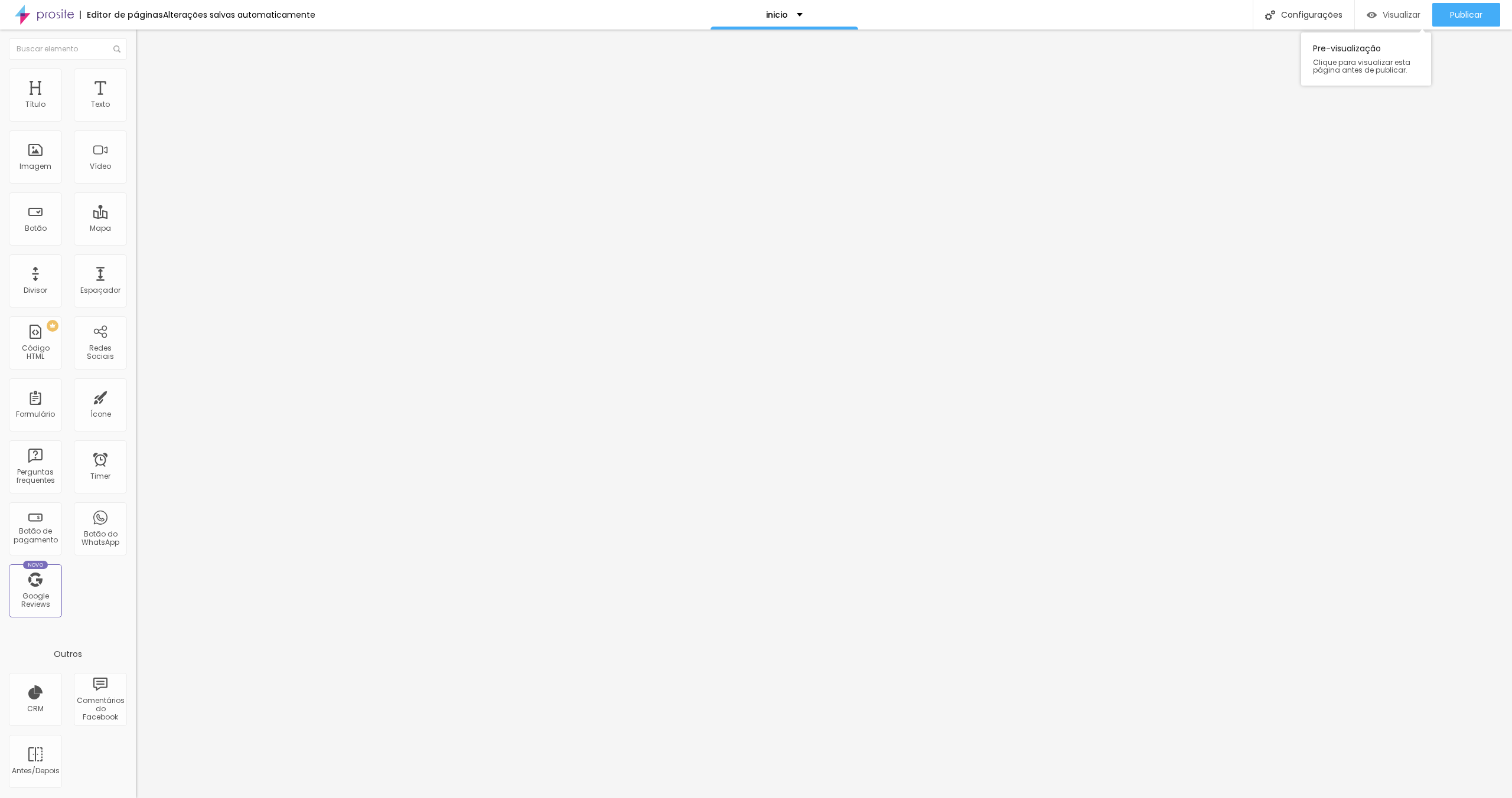
click at [1396, 13] on span "Visualizar" at bounding box center [1401, 14] width 38 height 9
click at [147, 80] on span "Estilo" at bounding box center [155, 76] width 18 height 10
click at [147, 81] on span "Estilo" at bounding box center [155, 76] width 18 height 10
click at [136, 121] on input "range" at bounding box center [174, 116] width 76 height 9
click at [136, 72] on img at bounding box center [141, 73] width 11 height 11
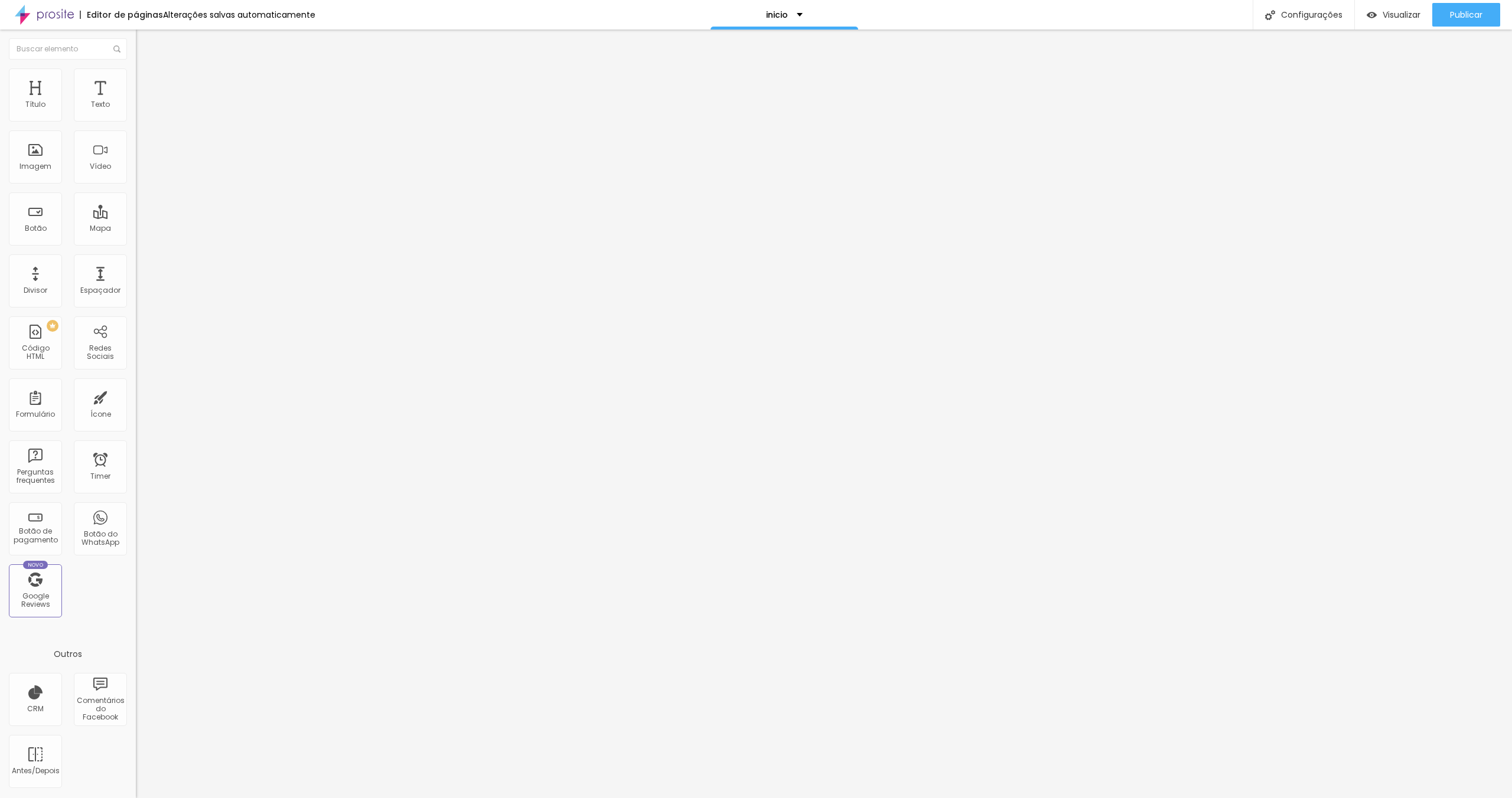
click at [136, 81] on img at bounding box center [141, 86] width 11 height 11
drag, startPoint x: 27, startPoint y: 114, endPoint x: 34, endPoint y: 114, distance: 7.0
click at [136, 229] on input "range" at bounding box center [174, 234] width 76 height 9
click at [145, 46] on div "Editar Coluna" at bounding box center [181, 42] width 73 height 9
click at [136, 75] on img at bounding box center [141, 73] width 11 height 11
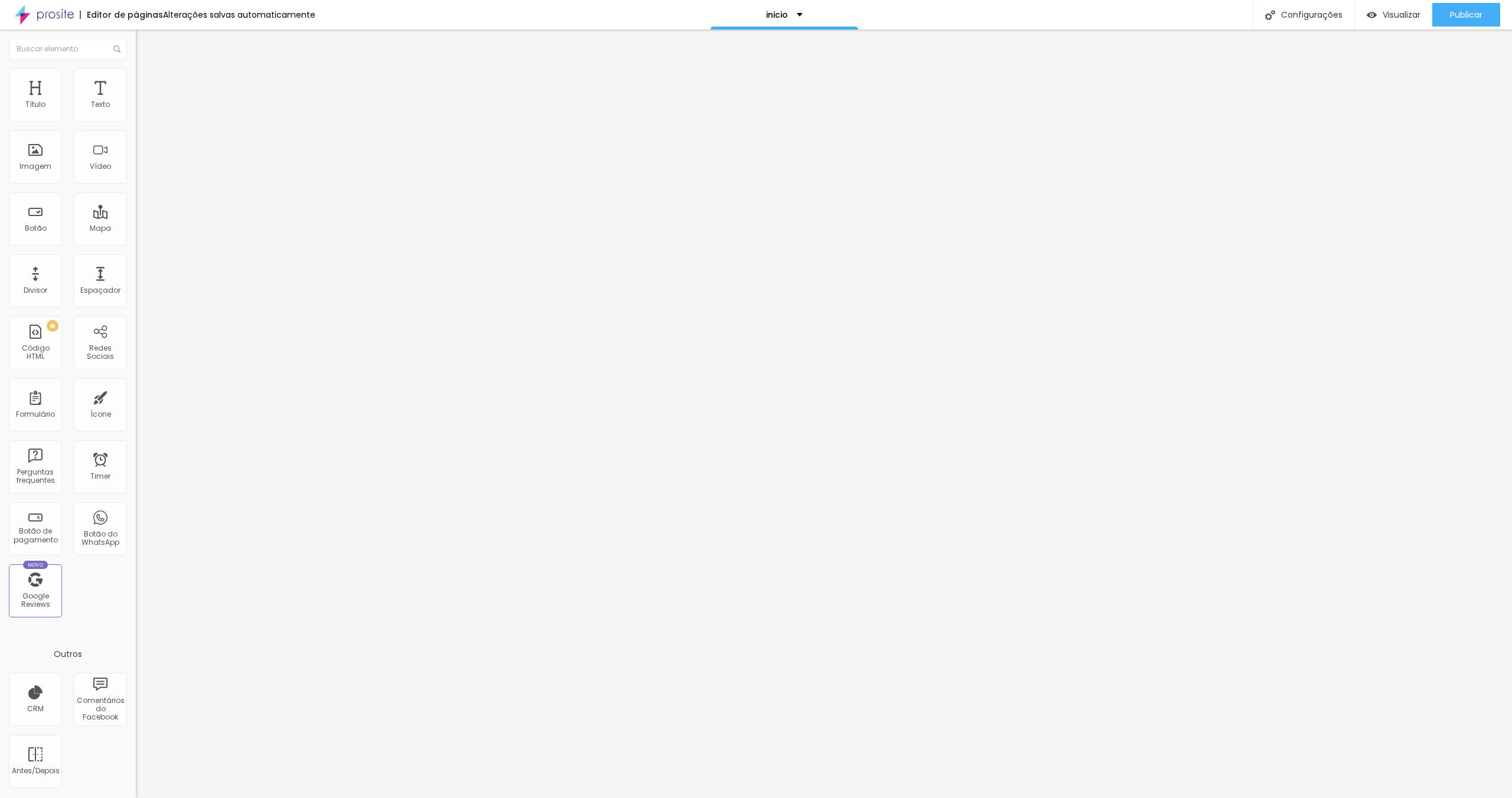
click at [136, 68] on li "Conteúdo" at bounding box center [204, 63] width 136 height 12
click at [136, 101] on span "Adicionar imagem" at bounding box center [174, 96] width 76 height 10
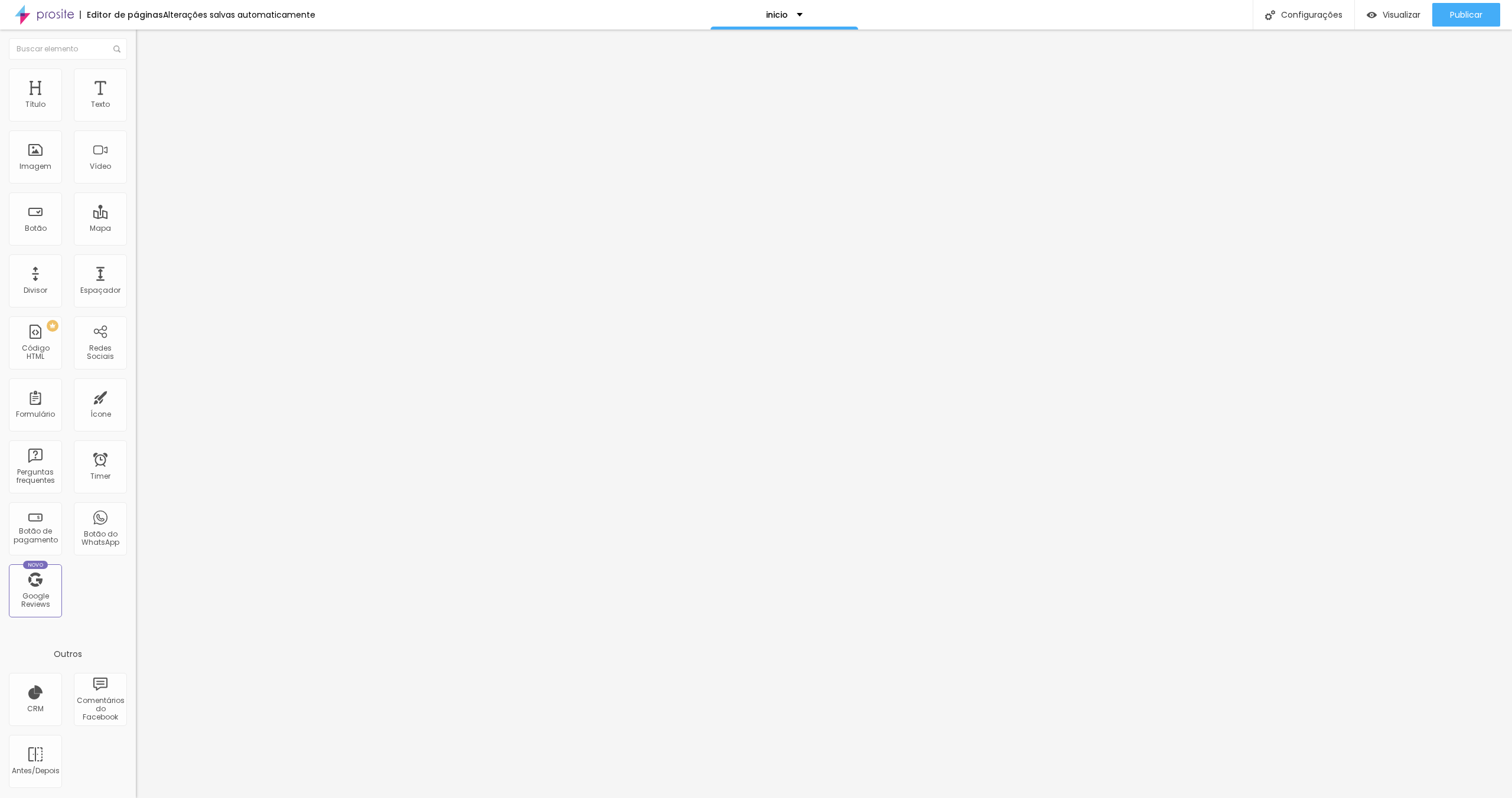
click at [136, 72] on img at bounding box center [141, 73] width 11 height 11
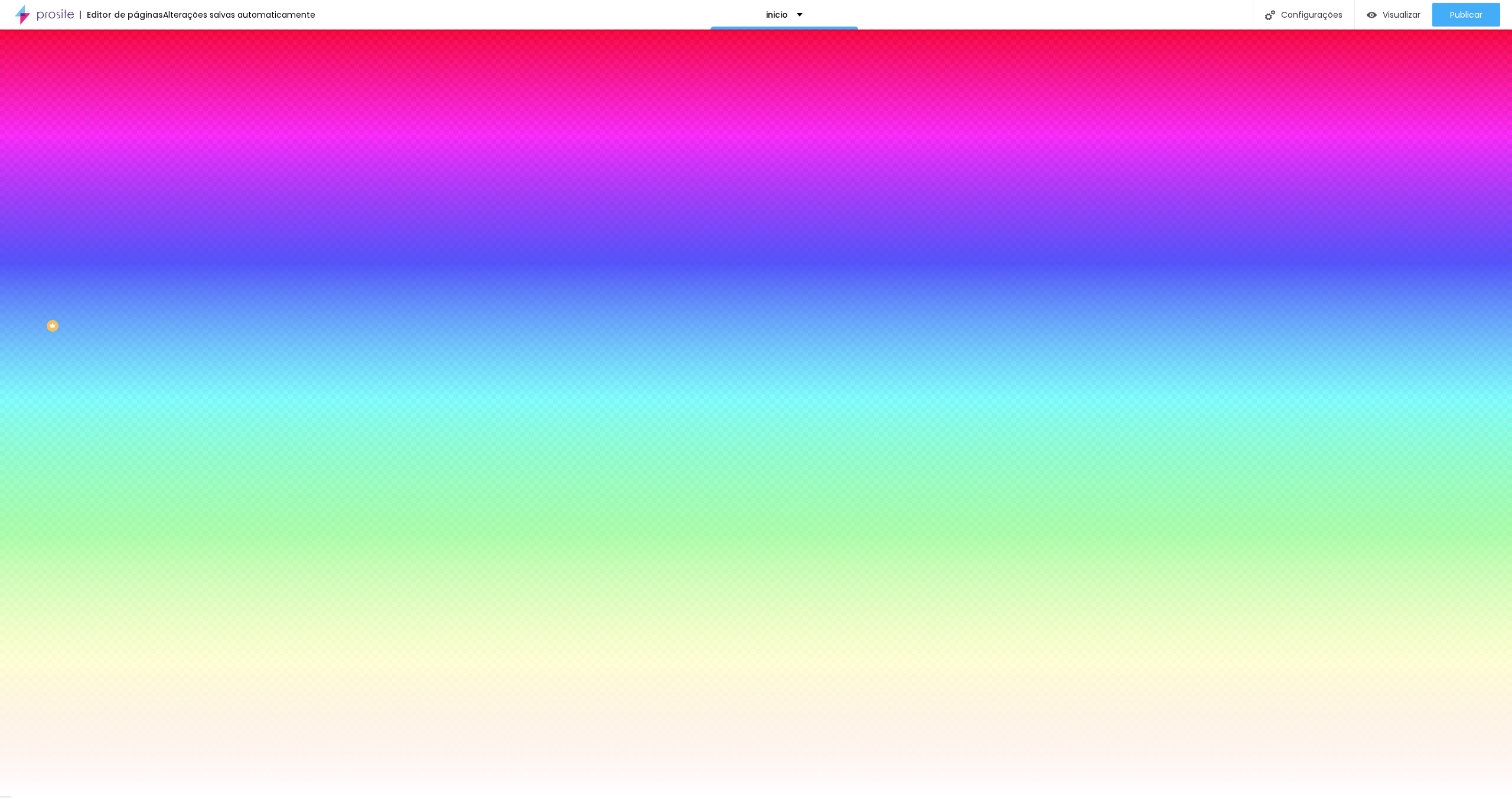
click at [136, 173] on input "#FFFFFF" at bounding box center [206, 166] width 142 height 12
click at [136, 160] on div at bounding box center [204, 160] width 136 height 0
drag, startPoint x: 113, startPoint y: 289, endPoint x: 104, endPoint y: 352, distance: 63.6
click at [136, 352] on div "Editar Seção Conteúdo Estilo Avançado Imagem de fundo Adicionar imagem Efeito d…" at bounding box center [204, 413] width 136 height 769
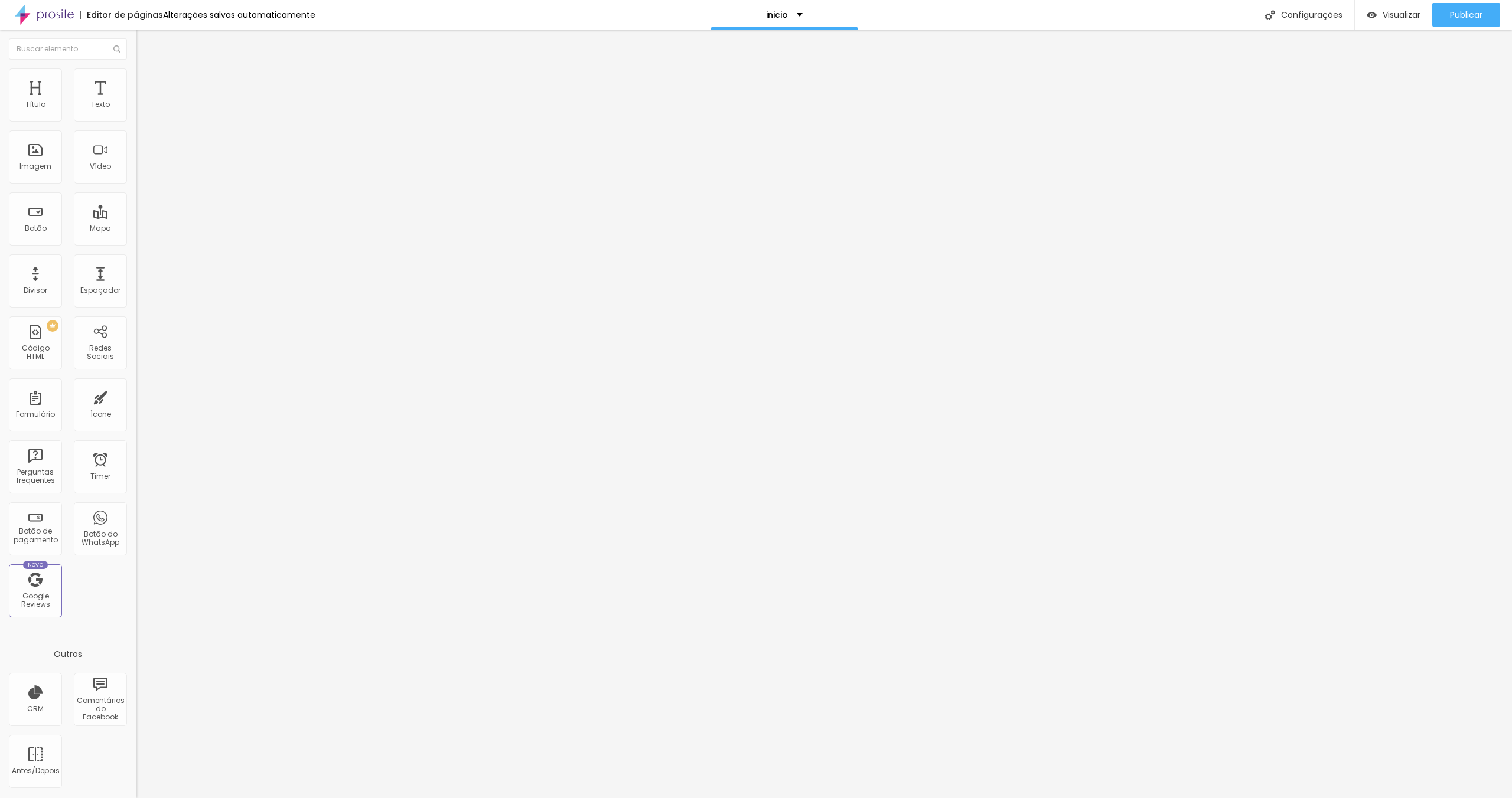
click at [136, 68] on img at bounding box center [141, 73] width 11 height 11
drag, startPoint x: 105, startPoint y: 124, endPoint x: 55, endPoint y: 127, distance: 50.1
click at [136, 121] on input "range" at bounding box center [174, 116] width 76 height 9
click at [136, 68] on img at bounding box center [141, 73] width 11 height 11
click at [136, 81] on li "Avançado" at bounding box center [204, 86] width 136 height 12
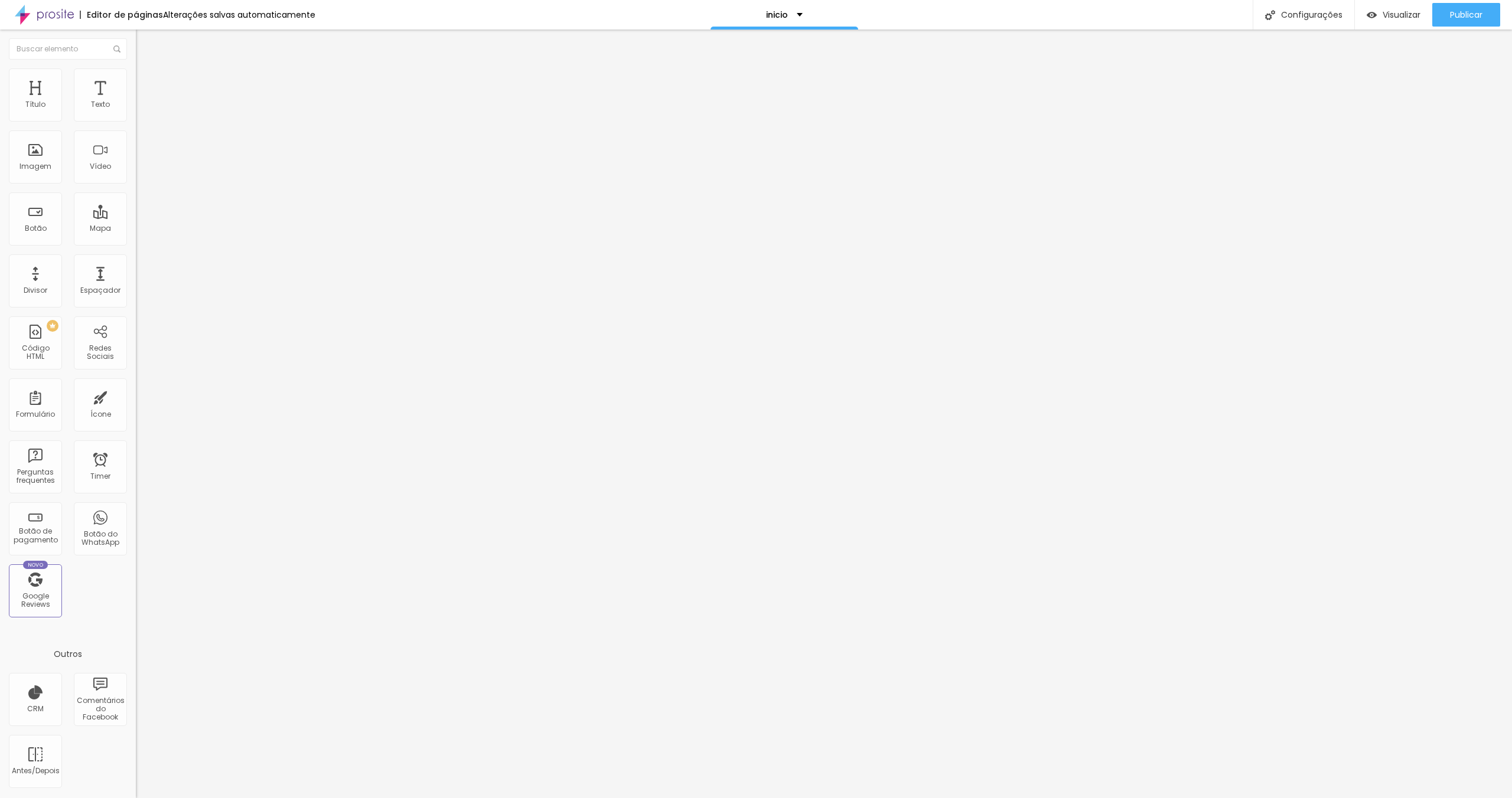
click at [136, 76] on li "Estilo" at bounding box center [204, 74] width 136 height 12
click at [136, 68] on li "Conteúdo" at bounding box center [204, 63] width 136 height 12
click at [1385, 12] on span "Visualizar" at bounding box center [1401, 14] width 38 height 9
click at [1467, 16] on span "Publicar" at bounding box center [1466, 14] width 32 height 9
click at [58, 20] on img at bounding box center [45, 14] width 59 height 29
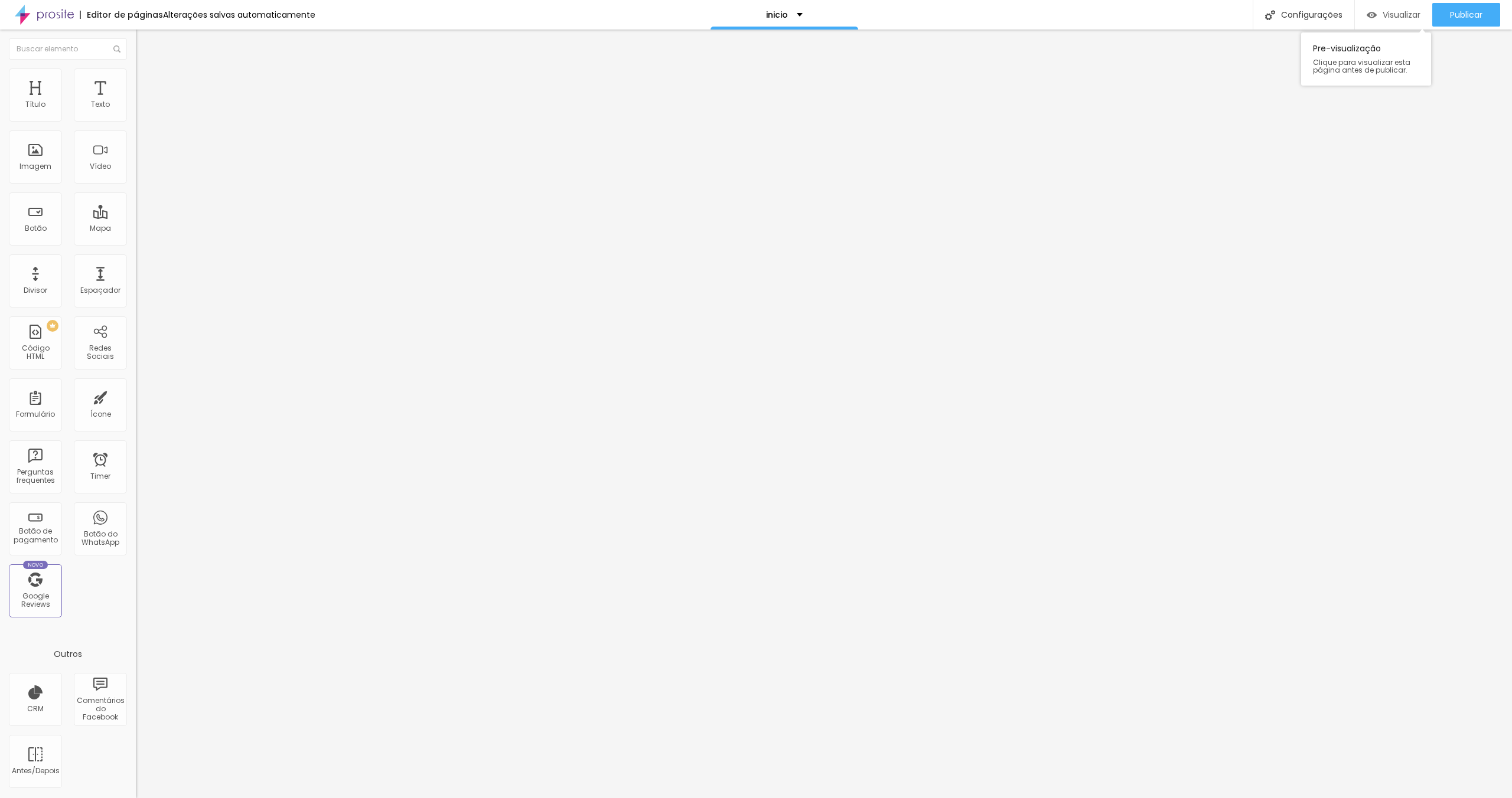
click at [1389, 18] on span "Visualizar" at bounding box center [1401, 14] width 38 height 9
